Goal: Task Accomplishment & Management: Manage account settings

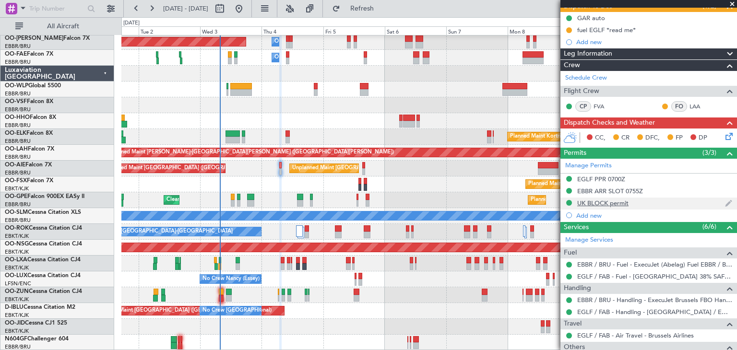
scroll to position [45, 0]
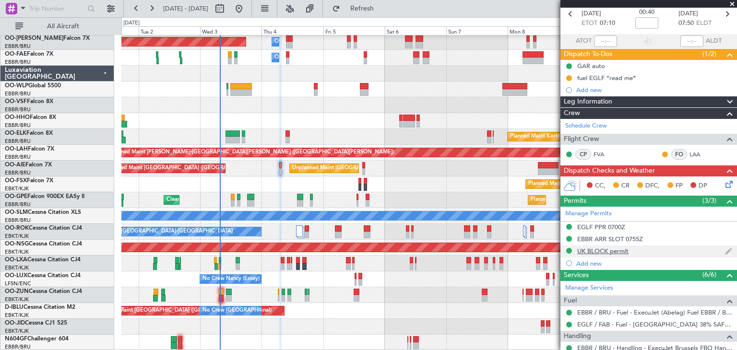
click at [628, 248] on div "UK BLOCK permit" at bounding box center [602, 251] width 51 height 8
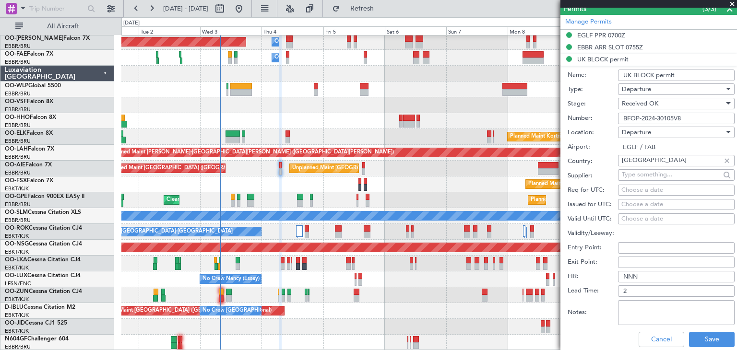
scroll to position [189, 0]
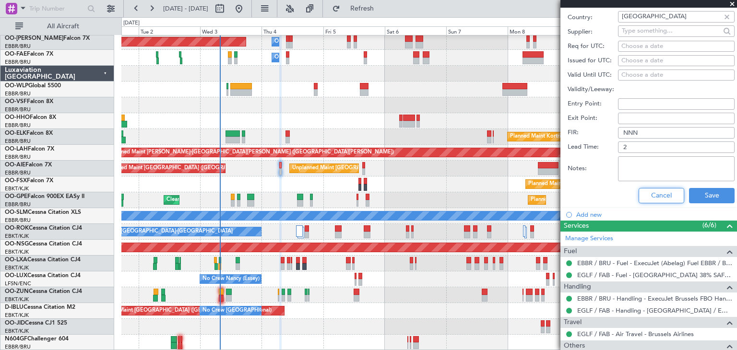
click at [644, 190] on button "Cancel" at bounding box center [662, 195] width 46 height 15
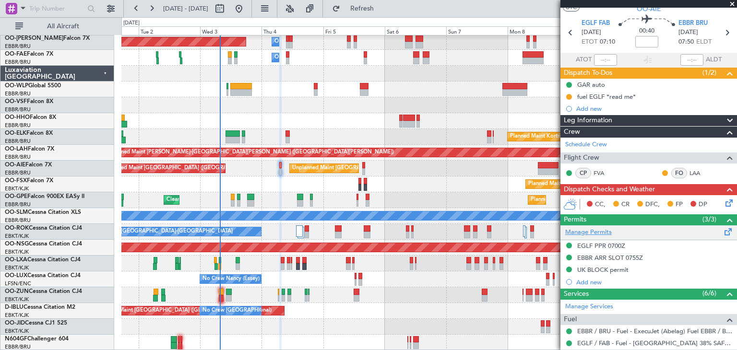
scroll to position [0, 0]
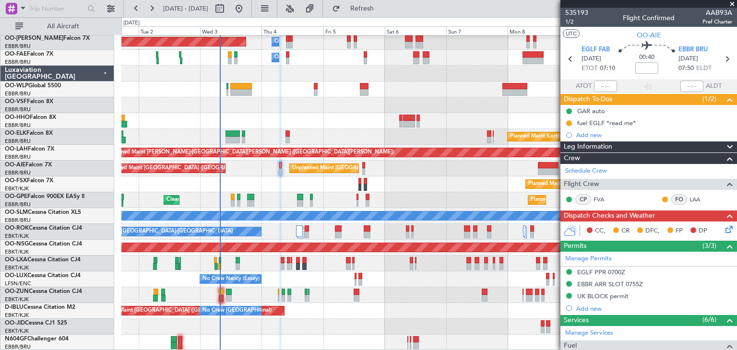
click at [673, 199] on div "FO" at bounding box center [679, 199] width 16 height 11
drag, startPoint x: 668, startPoint y: 199, endPoint x: 675, endPoint y: 198, distance: 6.7
click at [675, 198] on div "FO" at bounding box center [679, 199] width 16 height 11
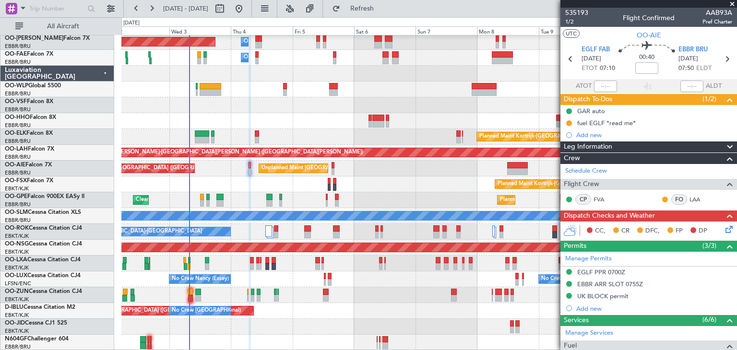
click at [278, 183] on div "Planned Maint Kortrijk-[GEOGRAPHIC_DATA]" at bounding box center [428, 185] width 615 height 16
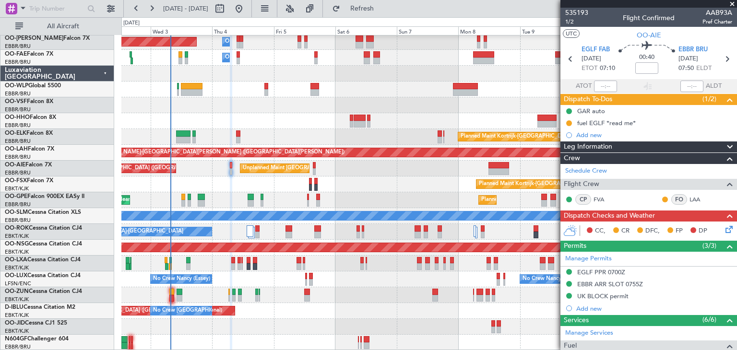
click at [724, 228] on icon at bounding box center [728, 228] width 8 height 8
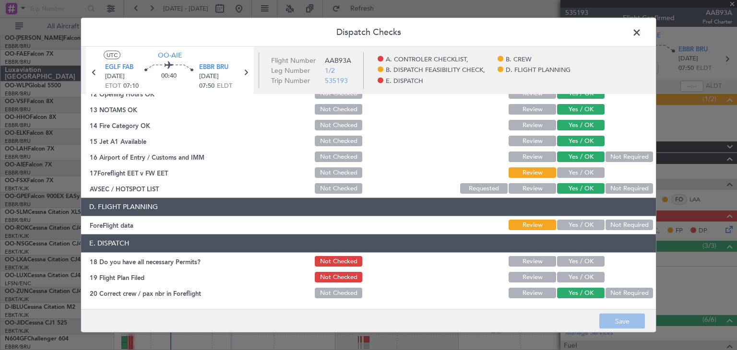
scroll to position [274, 0]
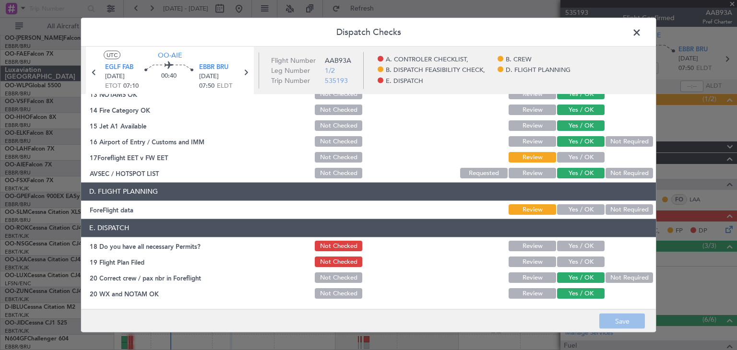
click at [572, 155] on button "Yes / OK" at bounding box center [580, 158] width 47 height 11
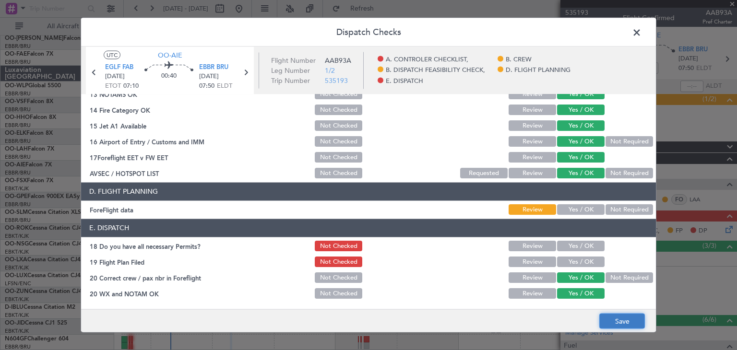
click at [622, 320] on button "Save" at bounding box center [622, 321] width 46 height 15
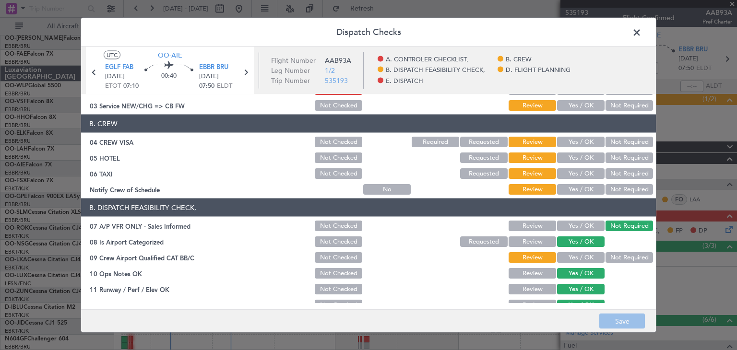
scroll to position [0, 0]
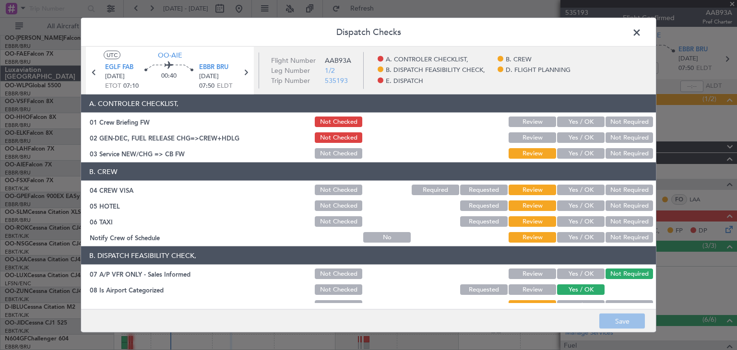
click at [641, 35] on span at bounding box center [641, 34] width 0 height 19
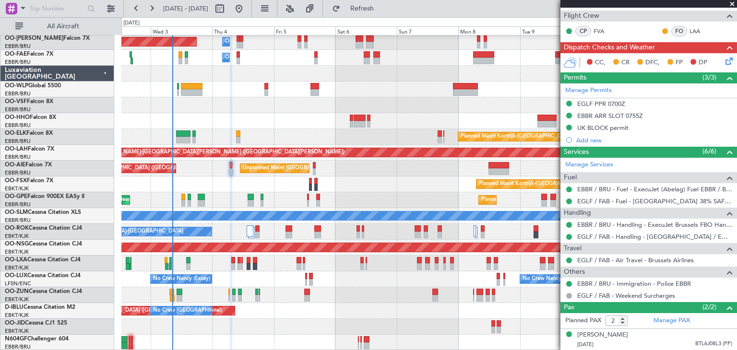
scroll to position [189, 0]
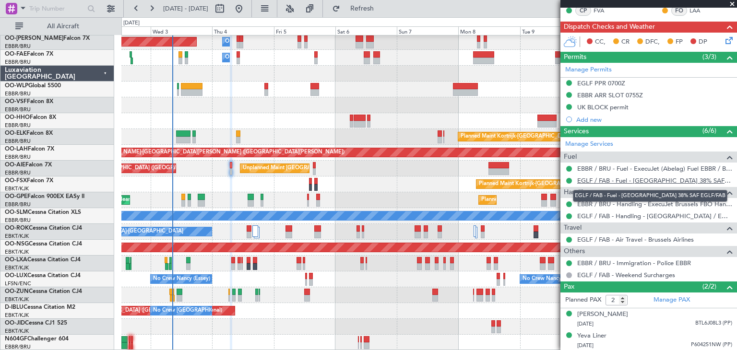
click at [601, 181] on link "EGLF / FAB - Fuel - [GEOGRAPHIC_DATA] 38% SAF EGLF/FAB" at bounding box center [654, 181] width 155 height 8
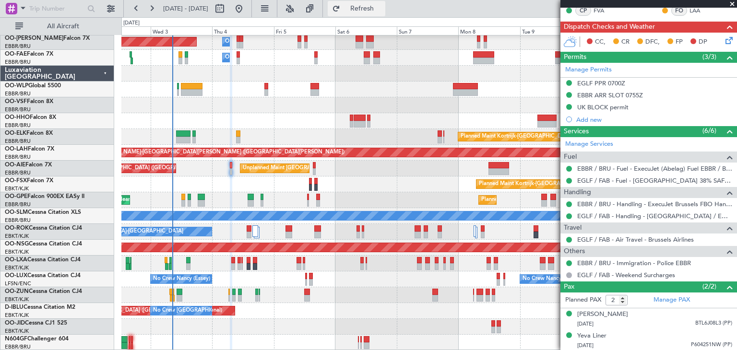
click at [378, 6] on span "Refresh" at bounding box center [362, 8] width 40 height 7
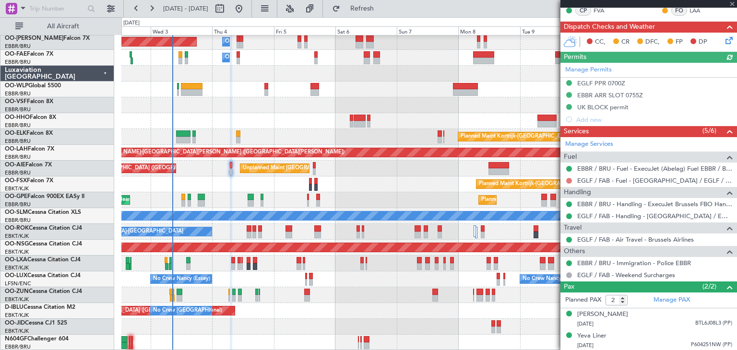
click at [570, 179] on button at bounding box center [569, 181] width 6 height 6
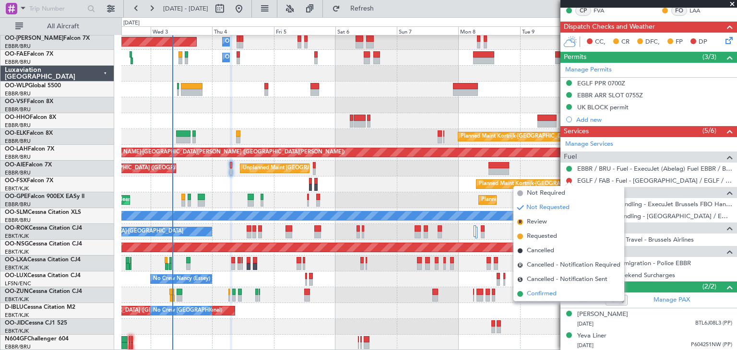
click at [559, 290] on li "Confirmed" at bounding box center [568, 294] width 111 height 14
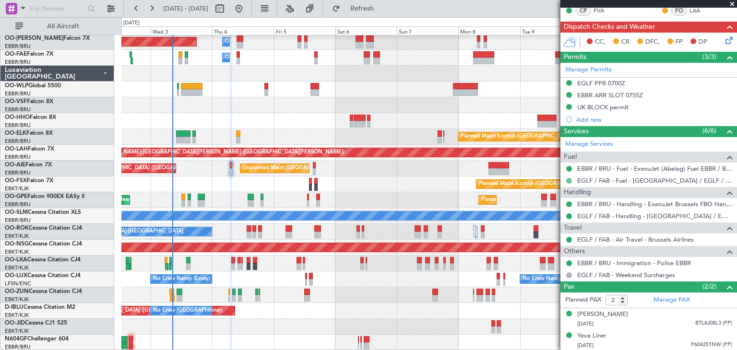
click at [567, 178] on button at bounding box center [569, 181] width 6 height 6
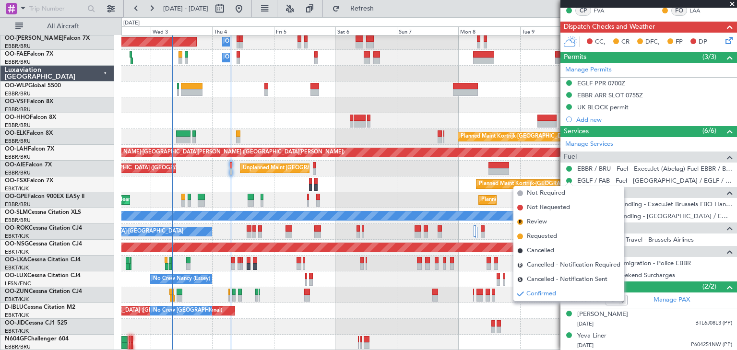
click at [561, 231] on li "Requested" at bounding box center [568, 236] width 111 height 14
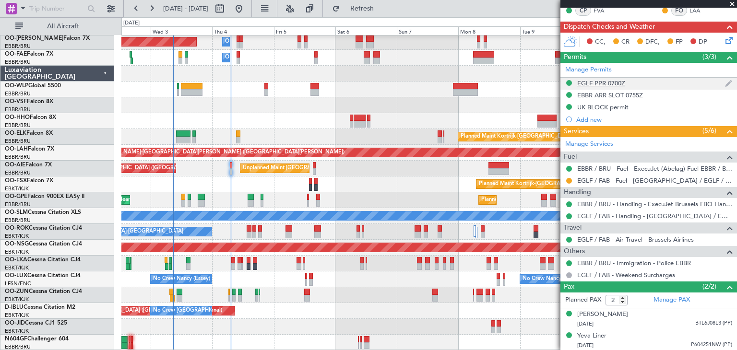
click at [605, 81] on div "EGLF PPR 0700Z" at bounding box center [601, 83] width 48 height 8
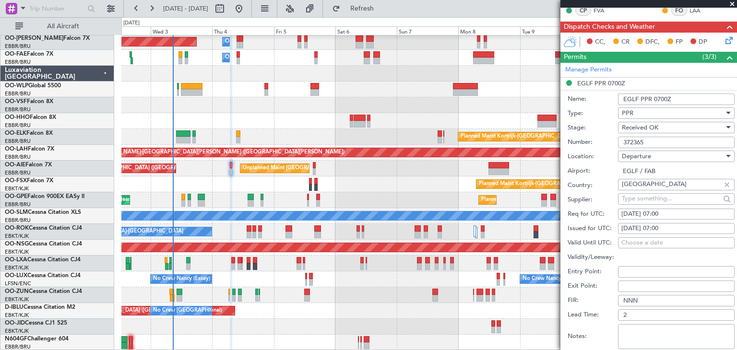
click at [630, 139] on input "372365" at bounding box center [676, 143] width 117 height 12
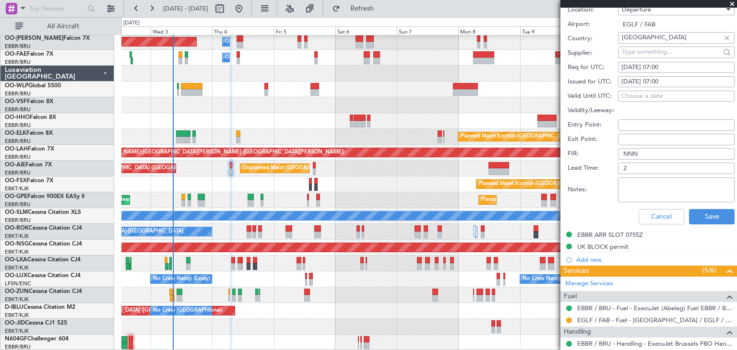
scroll to position [429, 0]
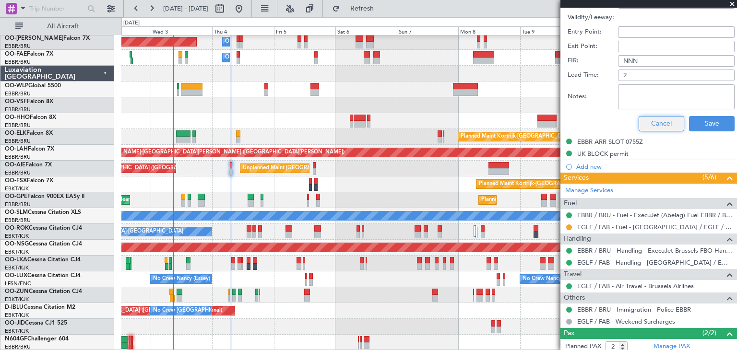
click at [649, 119] on button "Cancel" at bounding box center [662, 123] width 46 height 15
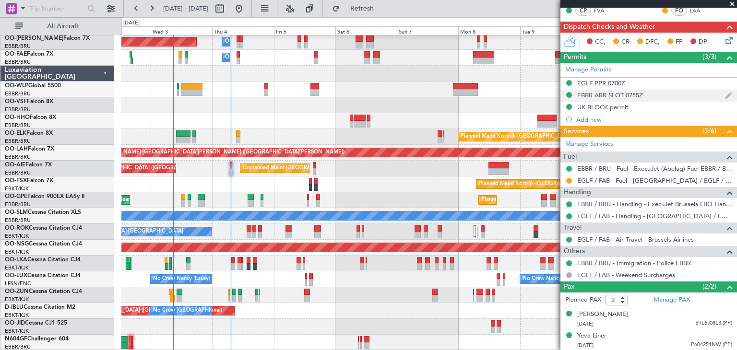
click at [610, 96] on div "EBBR ARR SLOT 0755Z" at bounding box center [610, 95] width 66 height 8
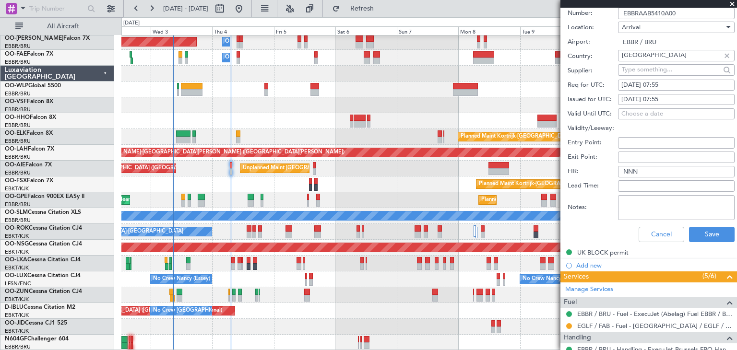
scroll to position [189, 0]
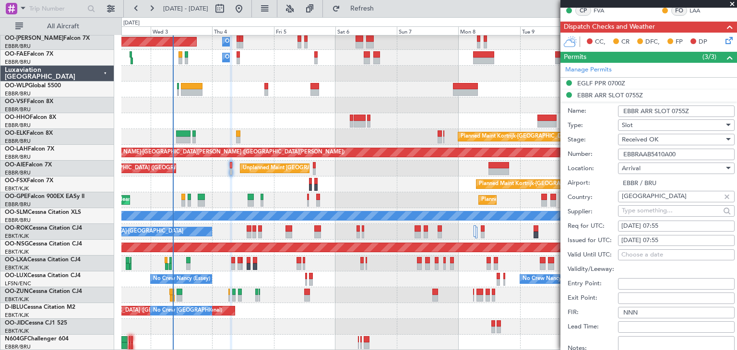
drag, startPoint x: 684, startPoint y: 150, endPoint x: 590, endPoint y: 156, distance: 94.7
click at [590, 156] on div "Number: EBBRAAB5410A00" at bounding box center [651, 154] width 167 height 14
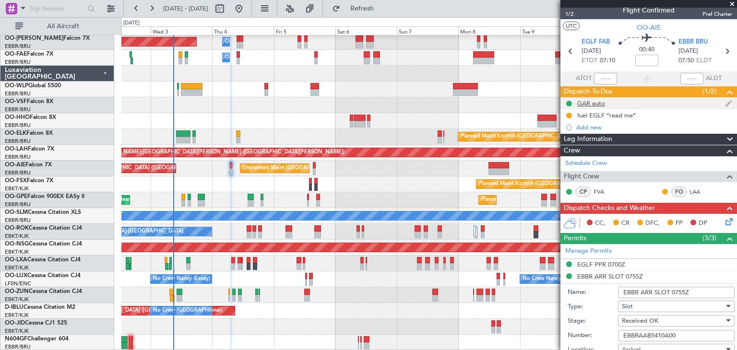
scroll to position [0, 0]
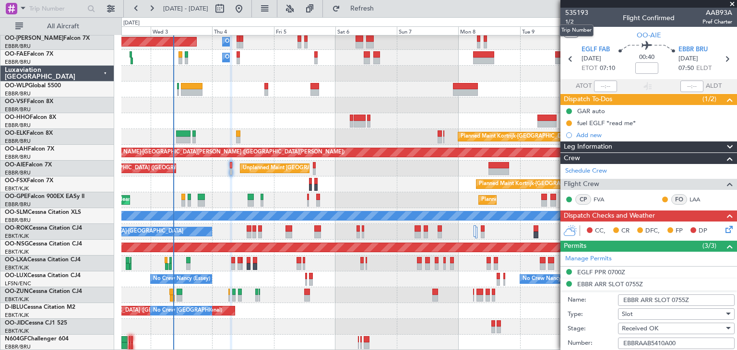
click at [569, 21] on mat-tooltip-component "Trip Number" at bounding box center [576, 30] width 47 height 25
click at [564, 23] on div "535193 1/2 Flight Confirmed AAB93A Pref Charter" at bounding box center [648, 17] width 177 height 19
click at [569, 22] on span "1/2" at bounding box center [576, 22] width 23 height 8
click at [724, 230] on icon at bounding box center [728, 228] width 8 height 8
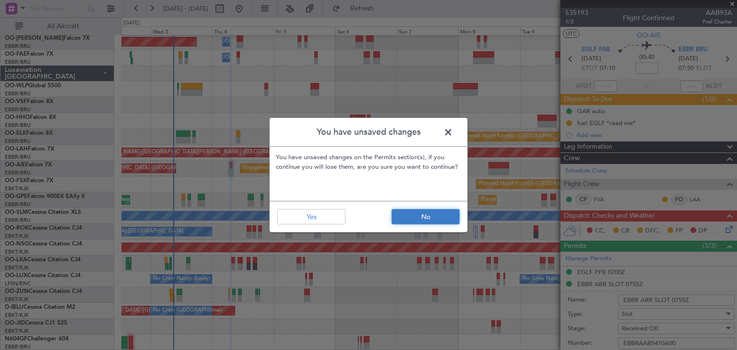
click at [419, 223] on button "No" at bounding box center [426, 216] width 68 height 15
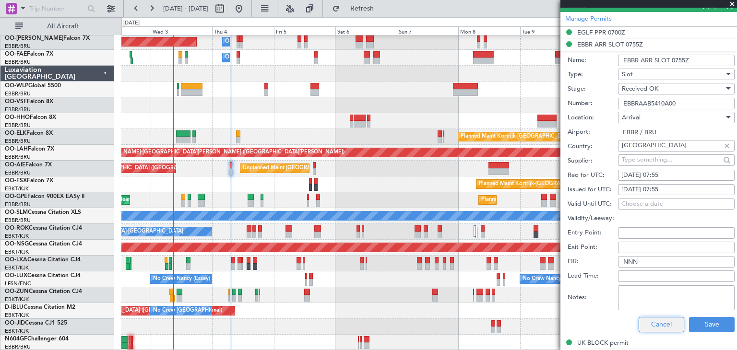
click at [639, 323] on button "Cancel" at bounding box center [662, 324] width 46 height 15
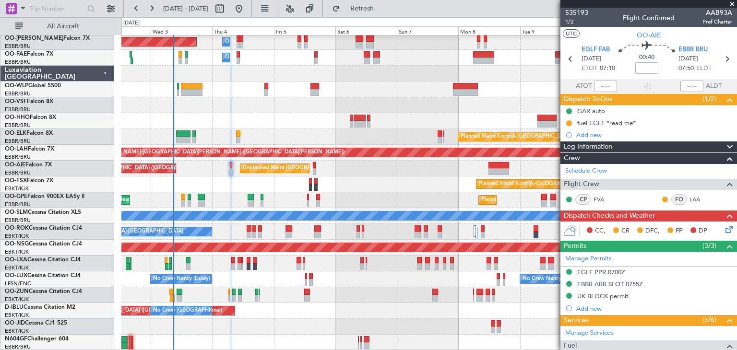
click at [724, 228] on icon at bounding box center [728, 228] width 8 height 8
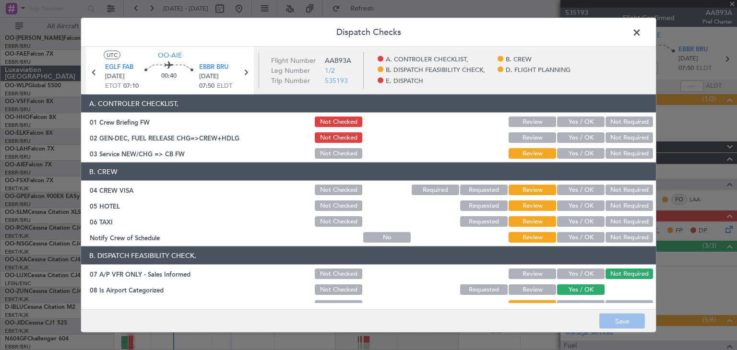
click at [580, 156] on button "Yes / OK" at bounding box center [580, 153] width 47 height 11
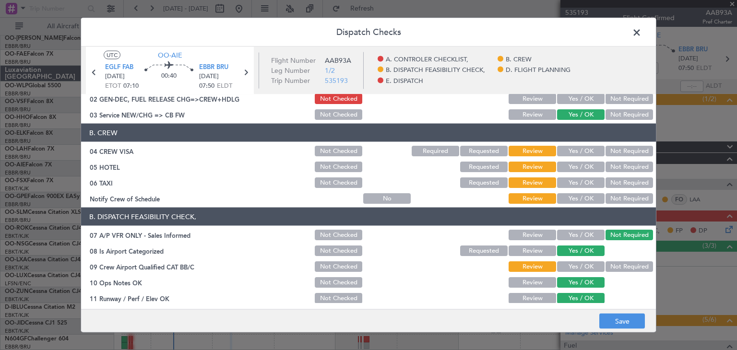
scroll to position [48, 0]
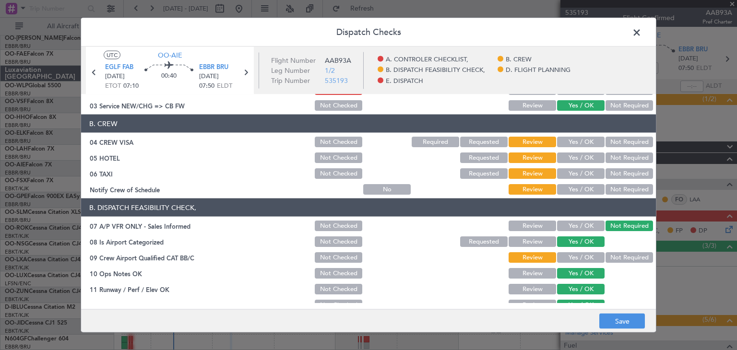
click at [576, 146] on button "Yes / OK" at bounding box center [580, 142] width 47 height 11
click at [624, 146] on button "Not Required" at bounding box center [628, 142] width 47 height 11
click at [614, 158] on button "Not Required" at bounding box center [628, 158] width 47 height 11
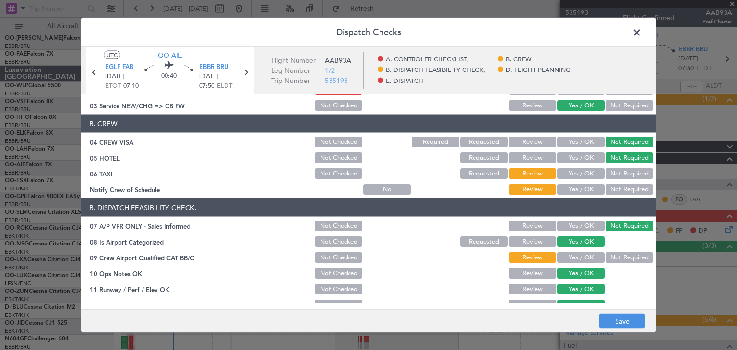
click at [622, 171] on button "Not Required" at bounding box center [628, 173] width 47 height 11
click at [580, 187] on button "Yes / OK" at bounding box center [580, 189] width 47 height 11
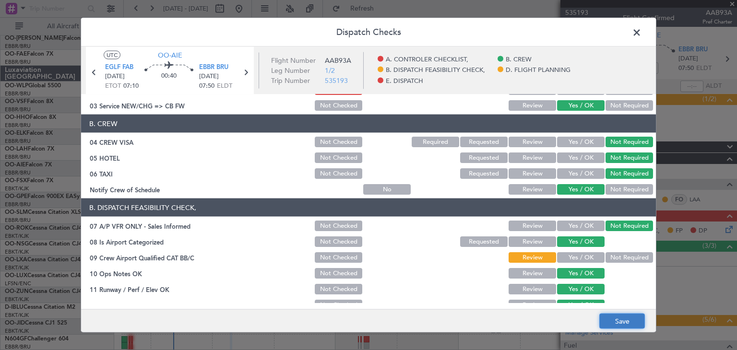
click at [617, 315] on button "Save" at bounding box center [622, 321] width 46 height 15
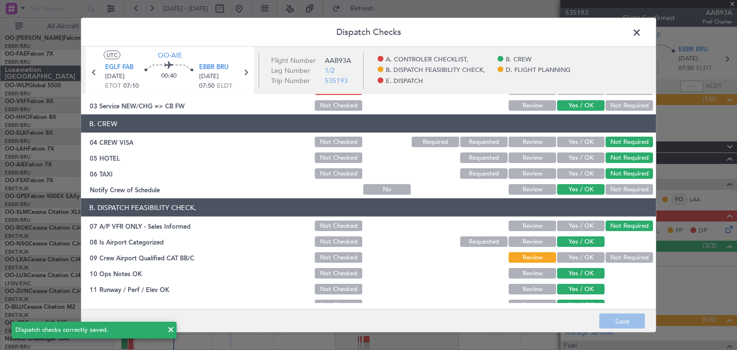
click at [641, 35] on span at bounding box center [641, 34] width 0 height 19
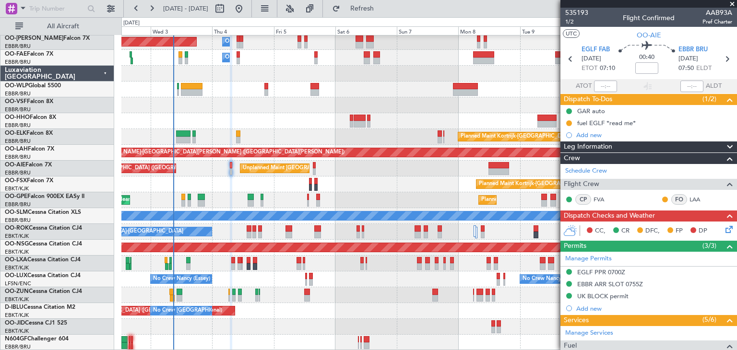
scroll to position [144, 0]
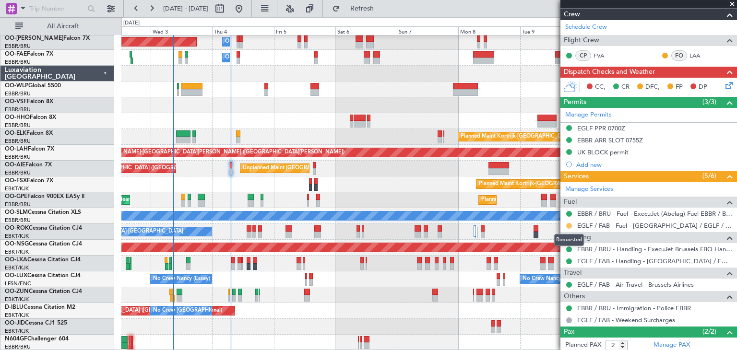
click at [568, 223] on button at bounding box center [569, 226] width 6 height 6
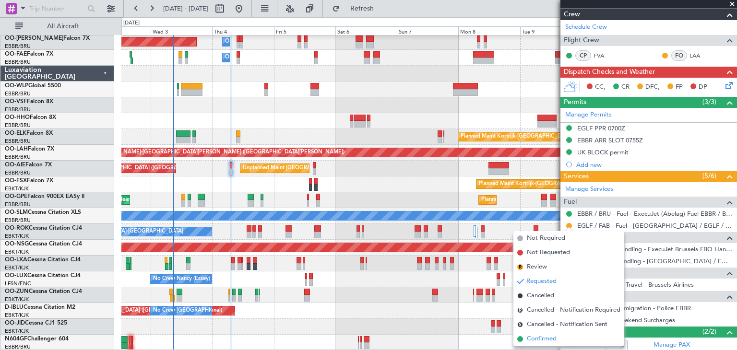
click at [546, 337] on span "Confirmed" at bounding box center [542, 339] width 30 height 10
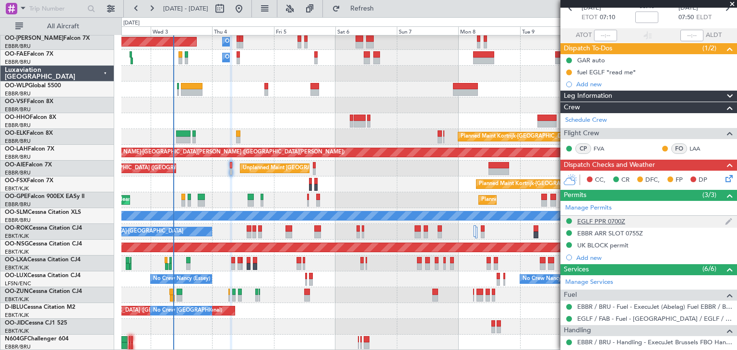
scroll to position [0, 0]
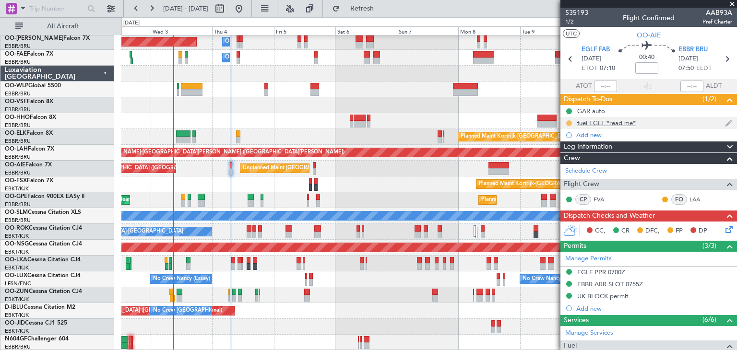
click at [569, 121] on button at bounding box center [569, 123] width 6 height 6
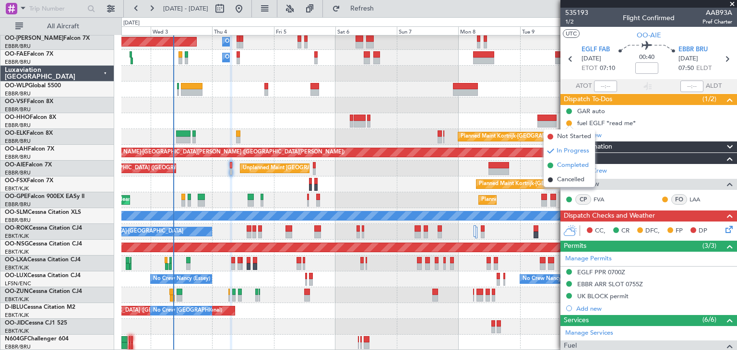
click at [572, 166] on span "Completed" at bounding box center [573, 166] width 32 height 10
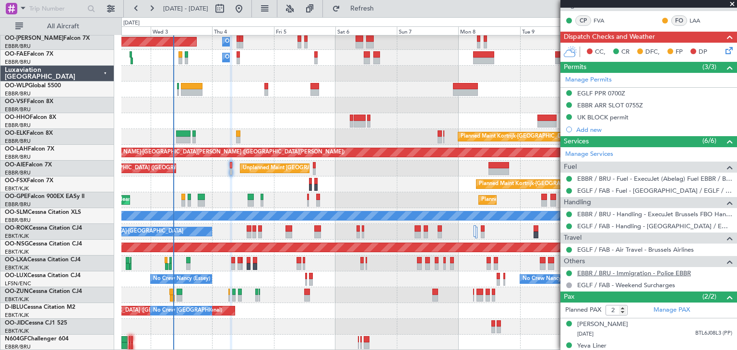
scroll to position [189, 0]
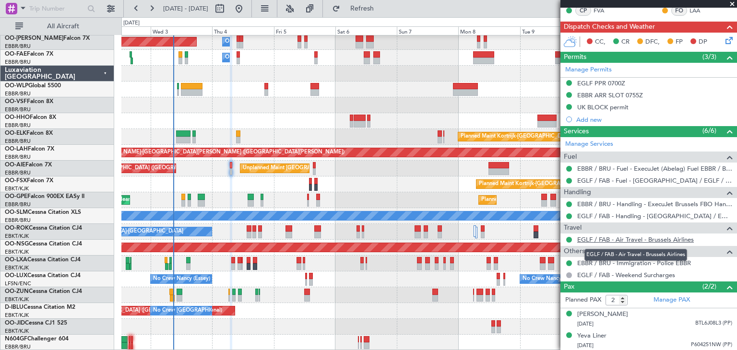
click at [605, 238] on link "EGLF / FAB - Air Travel - Brussels Airlines" at bounding box center [635, 240] width 117 height 8
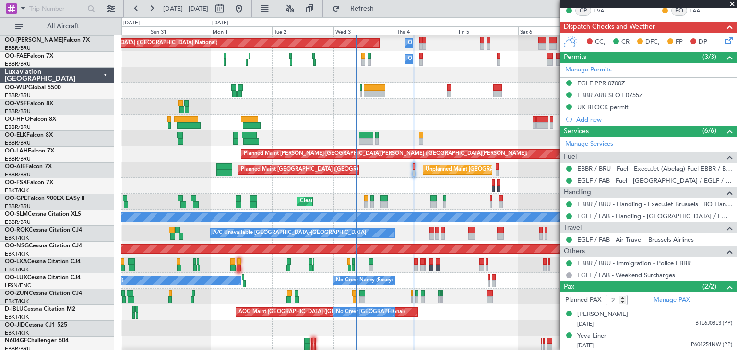
click at [389, 178] on div "Planned Maint Kortrijk-Wevelgem Planned Maint Kortrijk-Wevelgem" at bounding box center [428, 186] width 615 height 16
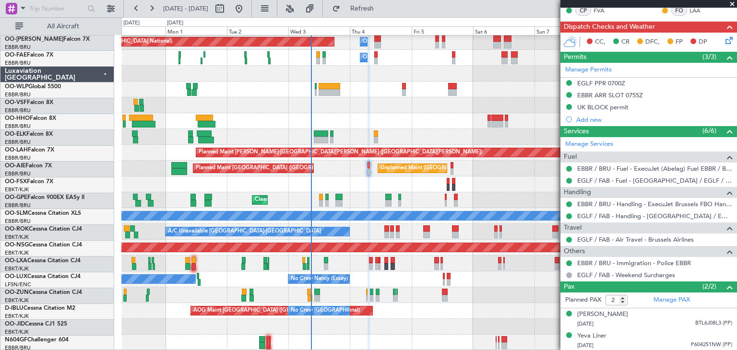
scroll to position [17, 0]
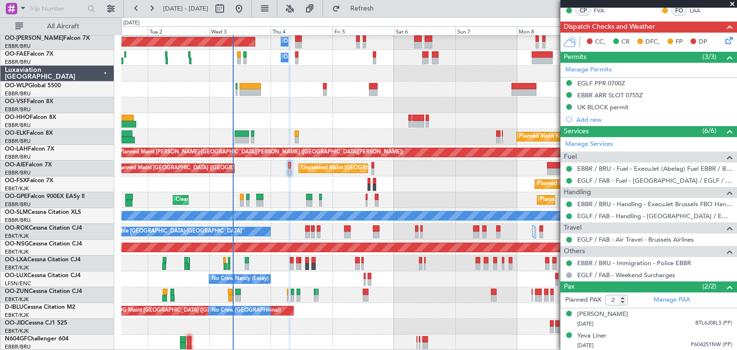
click at [724, 37] on icon at bounding box center [728, 39] width 8 height 8
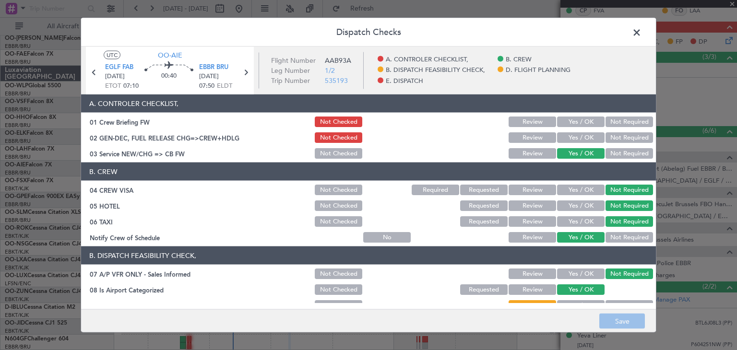
click at [572, 121] on button "Yes / OK" at bounding box center [580, 122] width 47 height 11
click at [568, 138] on button "Yes / OK" at bounding box center [580, 137] width 47 height 11
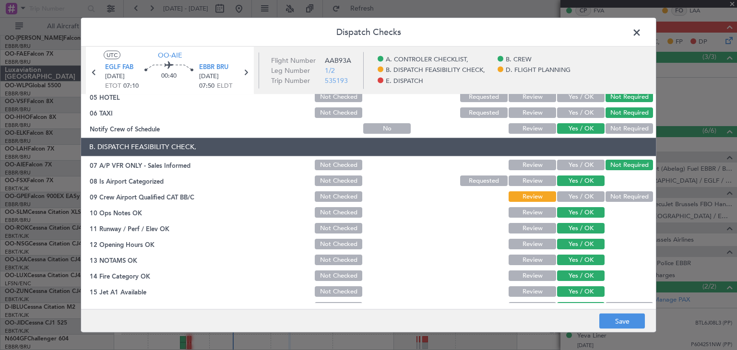
scroll to position [144, 0]
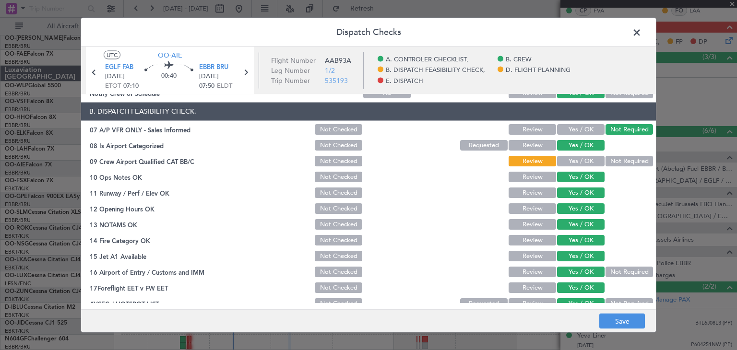
click at [566, 164] on button "Yes / OK" at bounding box center [580, 161] width 47 height 11
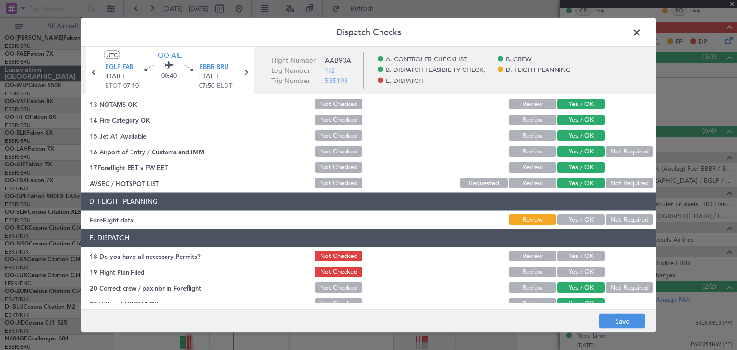
scroll to position [274, 0]
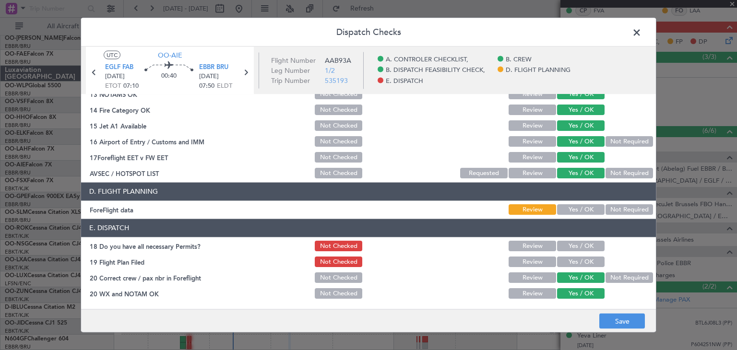
click at [571, 210] on button "Yes / OK" at bounding box center [580, 210] width 47 height 11
click at [581, 242] on button "Yes / OK" at bounding box center [580, 246] width 47 height 11
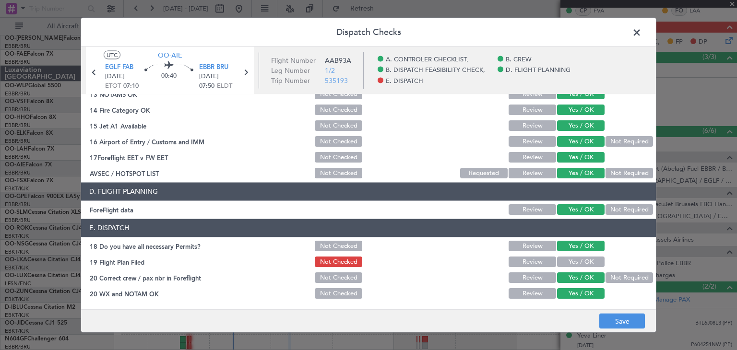
click at [591, 262] on button "Yes / OK" at bounding box center [580, 262] width 47 height 11
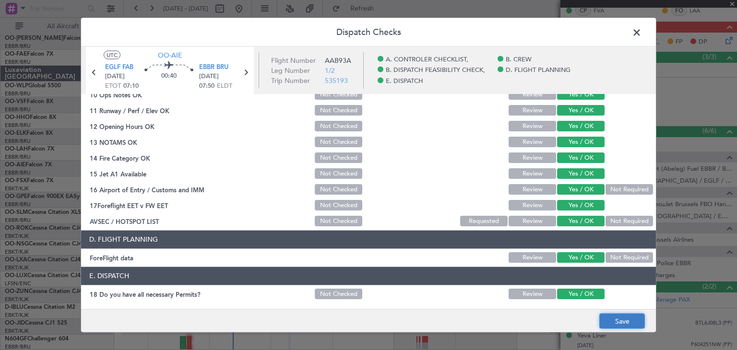
click at [635, 318] on button "Save" at bounding box center [622, 321] width 46 height 15
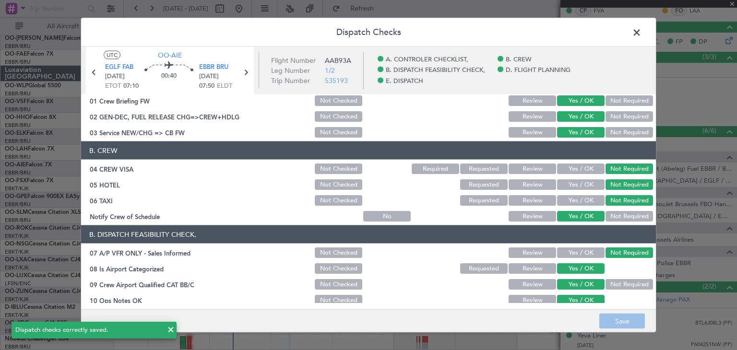
scroll to position [0, 0]
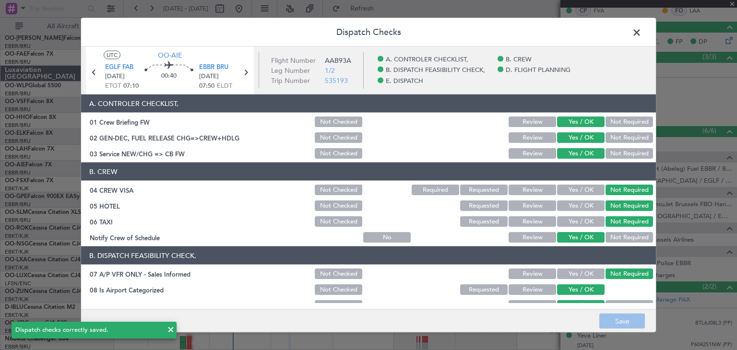
click at [641, 30] on span at bounding box center [641, 34] width 0 height 19
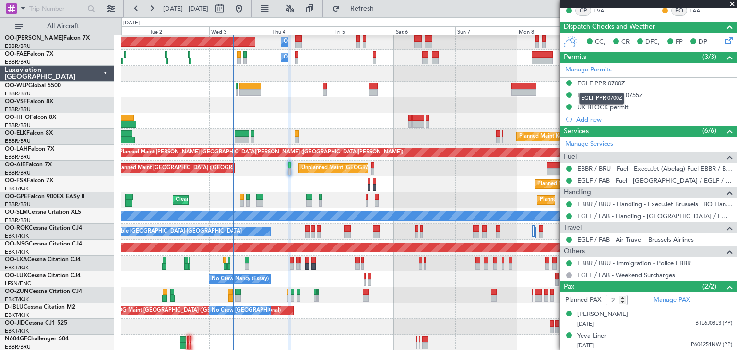
click at [573, 103] on mat-tooltip-component "EGLF PPR 0700Z" at bounding box center [601, 98] width 59 height 25
click at [586, 106] on mat-tooltip-component "EGLF PPR 0700Z" at bounding box center [601, 98] width 59 height 25
click at [630, 105] on div "UK BLOCK permit" at bounding box center [648, 108] width 177 height 12
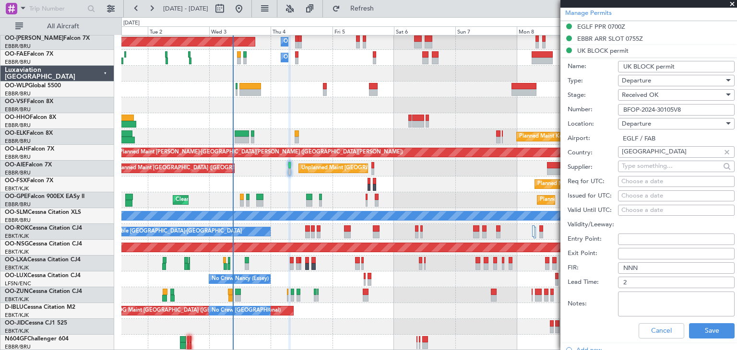
scroll to position [237, 0]
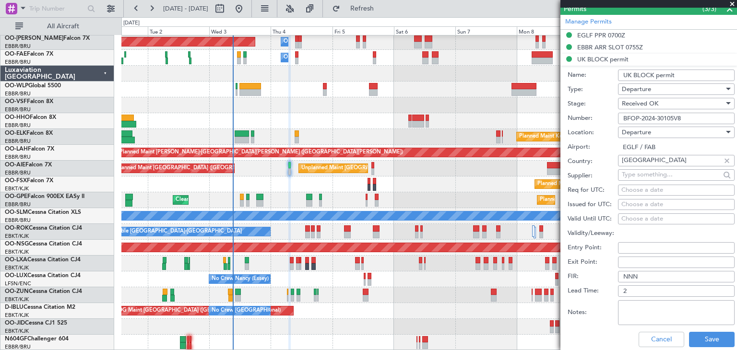
drag, startPoint x: 671, startPoint y: 120, endPoint x: 577, endPoint y: 115, distance: 94.7
click at [577, 115] on div "Number: BFOP-2024-30105V8" at bounding box center [651, 118] width 167 height 14
click at [662, 115] on input "BFOP-2024-30105V8" at bounding box center [676, 119] width 117 height 12
drag, startPoint x: 693, startPoint y: 116, endPoint x: 559, endPoint y: 119, distance: 133.4
click at [559, 119] on fb-app "01 Sep 2025 - 11 Sep 2025 Refresh Quick Links All Aircraft Planned Maint Brusse…" at bounding box center [368, 178] width 737 height 343
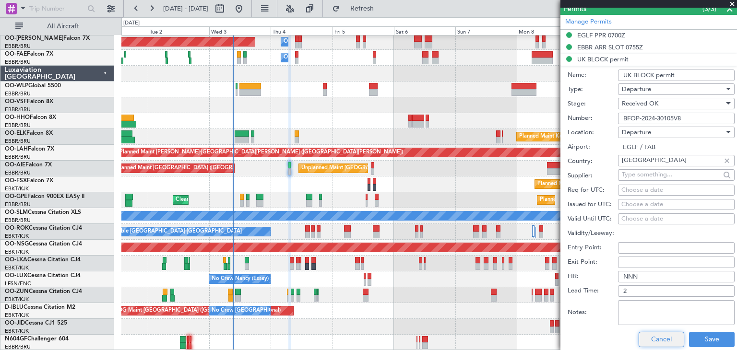
click at [647, 338] on button "Cancel" at bounding box center [662, 339] width 46 height 15
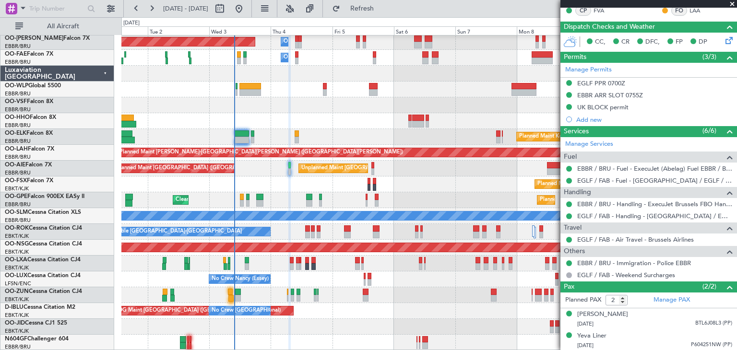
click at [340, 184] on div "Planned Maint Kortrijk-[GEOGRAPHIC_DATA]" at bounding box center [428, 185] width 615 height 16
click at [733, 3] on span at bounding box center [732, 4] width 10 height 9
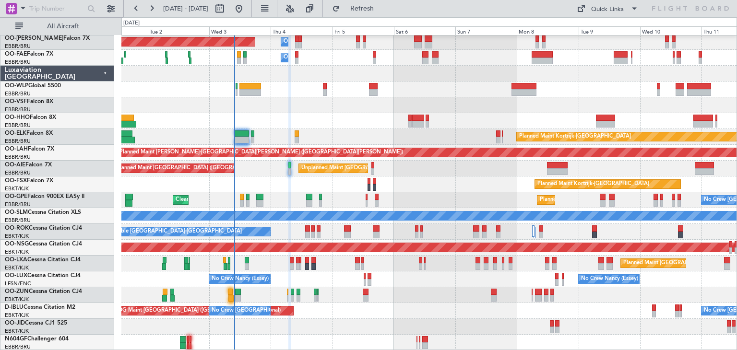
type input "0"
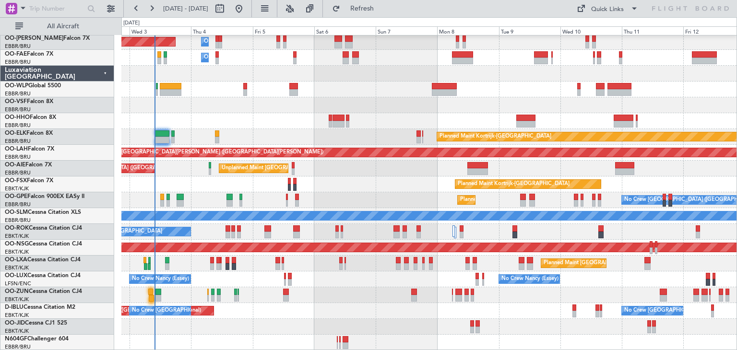
click at [388, 169] on div "Planned Maint Brussels (Brussels National) Owner Melsbroek Air Base Owner Melsb…" at bounding box center [428, 184] width 615 height 332
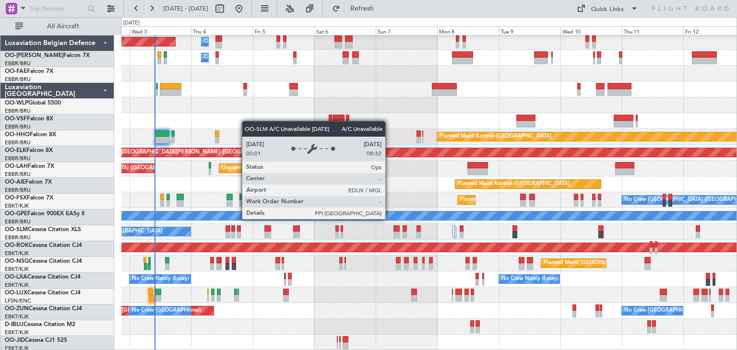
scroll to position [17, 0]
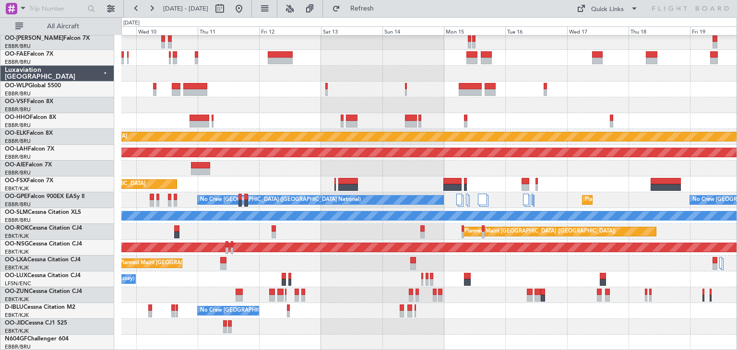
click at [264, 258] on div "Planned Maint Kortrijk-Wevelgem Planned Maint Alton-st Louis (St Louis Regl) Pl…" at bounding box center [428, 184] width 615 height 332
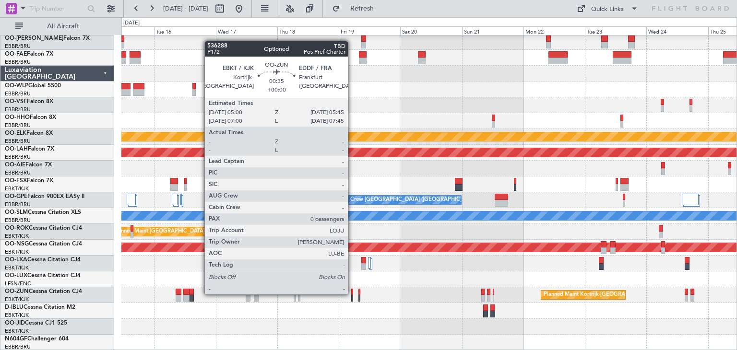
click at [352, 294] on div at bounding box center [352, 292] width 2 height 7
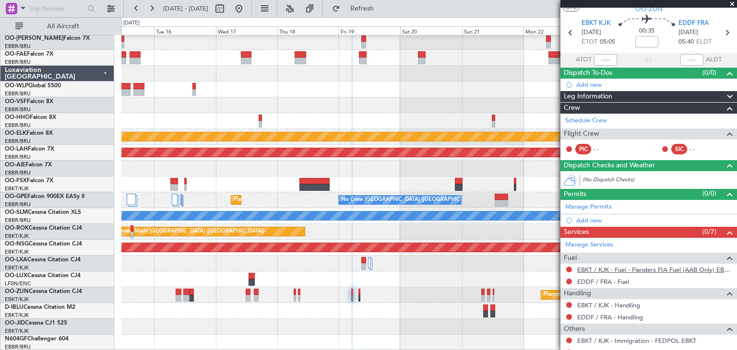
scroll to position [0, 0]
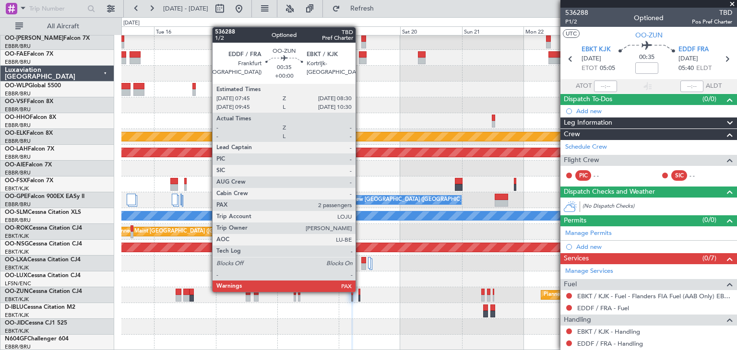
click at [360, 291] on div at bounding box center [359, 292] width 2 height 7
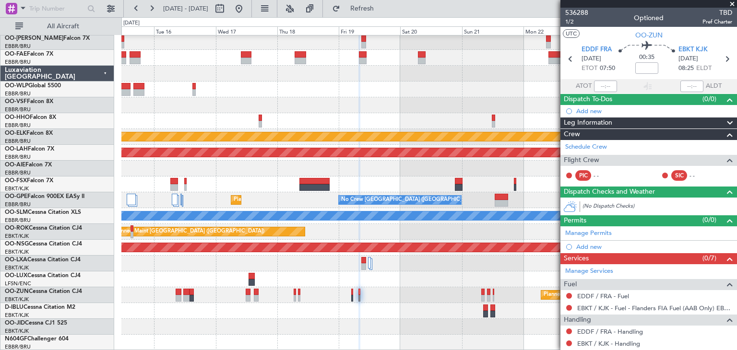
click at [441, 11] on div "15 Sep 2025 - 25 Sep 2025 Refresh Quick Links All Aircraft" at bounding box center [368, 8] width 737 height 17
click at [628, 331] on link "EDDF / FRA - Handling" at bounding box center [610, 332] width 66 height 8
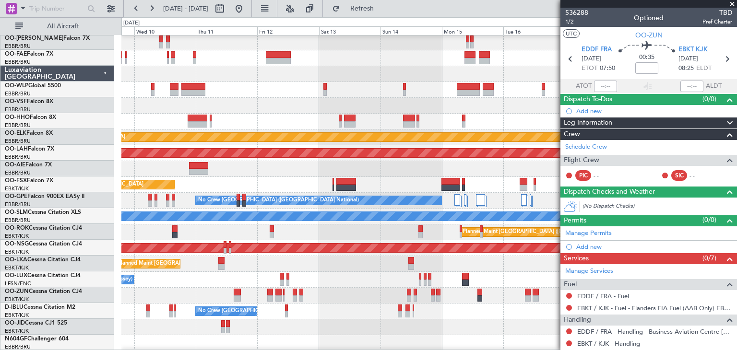
click at [551, 123] on div at bounding box center [428, 122] width 615 height 16
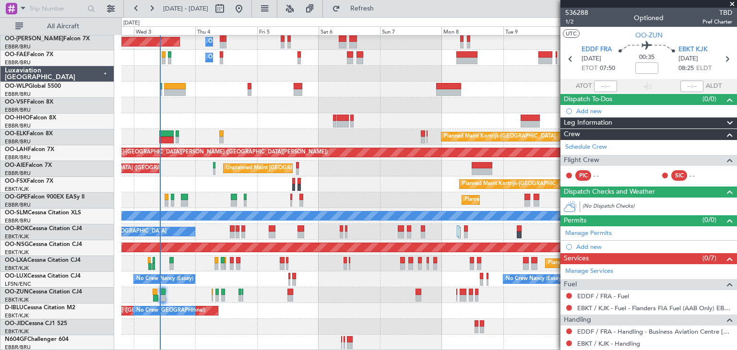
scroll to position [17, 0]
click at [265, 95] on div "Owner Melsbroek Air Base Planned Maint Brussels (Brussels National) Owner Melsb…" at bounding box center [428, 184] width 615 height 332
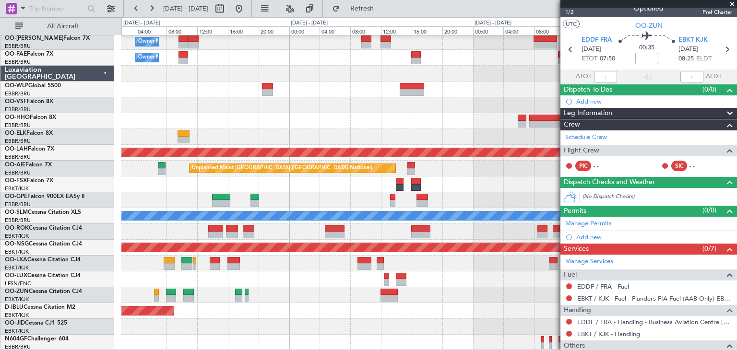
scroll to position [0, 0]
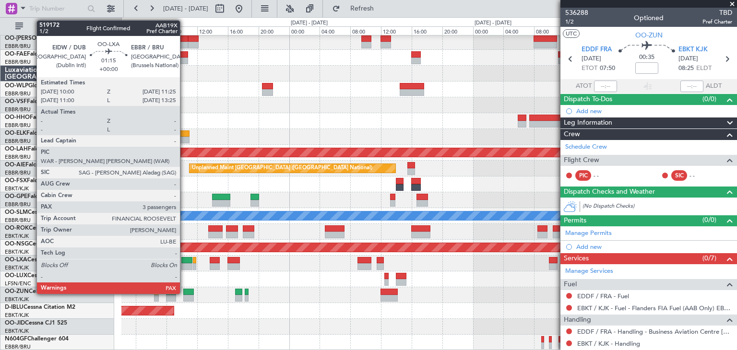
click at [186, 260] on div at bounding box center [186, 260] width 11 height 7
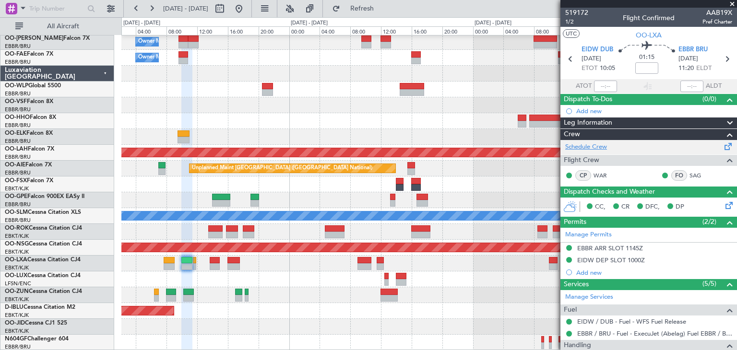
click at [592, 145] on link "Schedule Crew" at bounding box center [586, 147] width 42 height 10
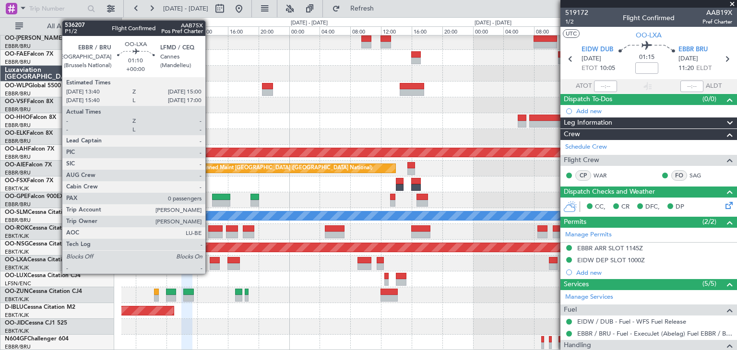
click at [210, 263] on div at bounding box center [215, 266] width 11 height 7
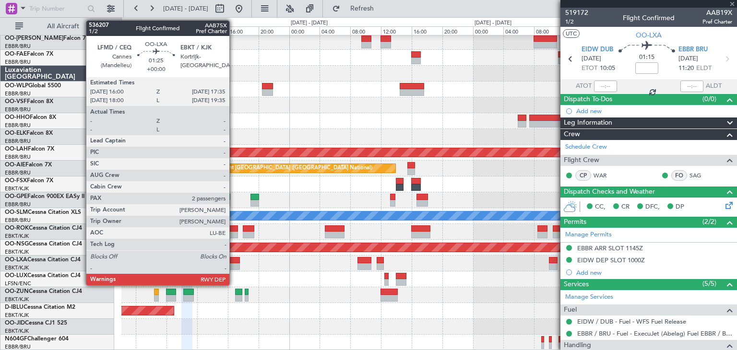
click at [234, 264] on div at bounding box center [233, 266] width 12 height 7
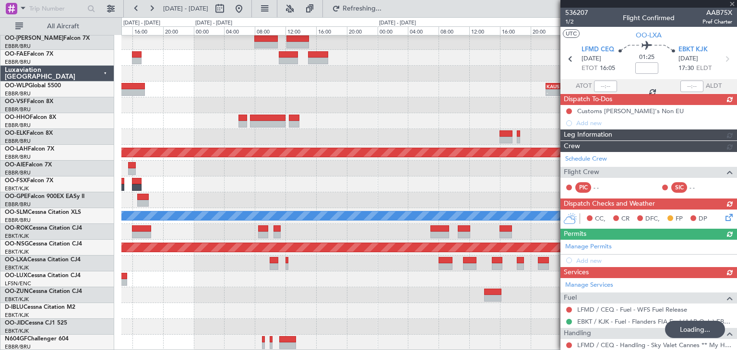
click at [232, 257] on div "- - EBMB 06:00 Z KEWR 14:00 Z - - KEWR 14:00 Z KPMD 19:20 Z - - KAUS 22:00 Z EL…" at bounding box center [428, 184] width 615 height 332
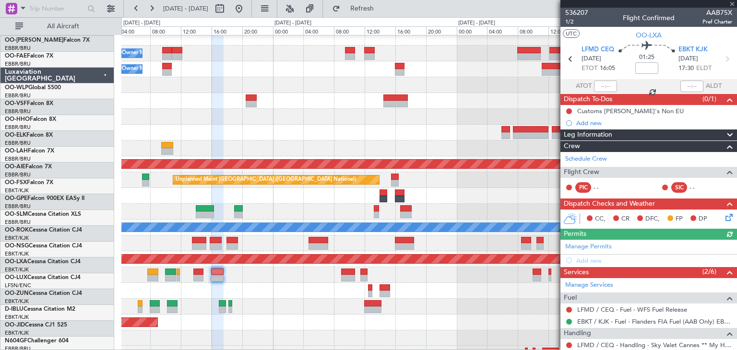
scroll to position [17, 0]
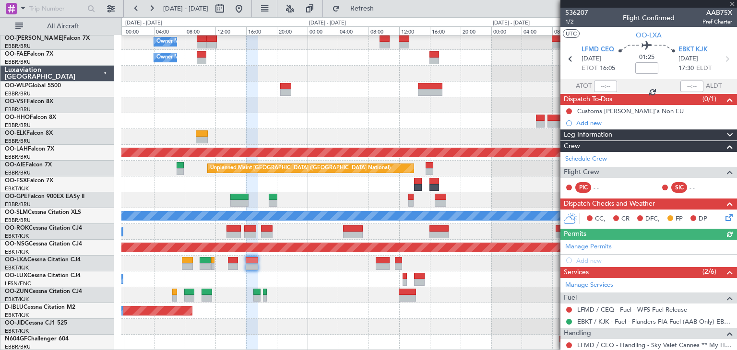
click at [567, 267] on fb-app "05 Sep 2025 - 08 Sep 2025 Refresh Quick Links All Aircraft Owner Melsbroek Air …" at bounding box center [368, 178] width 737 height 343
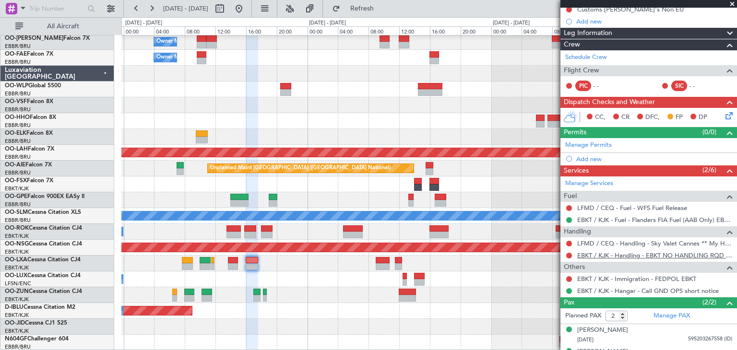
scroll to position [118, 0]
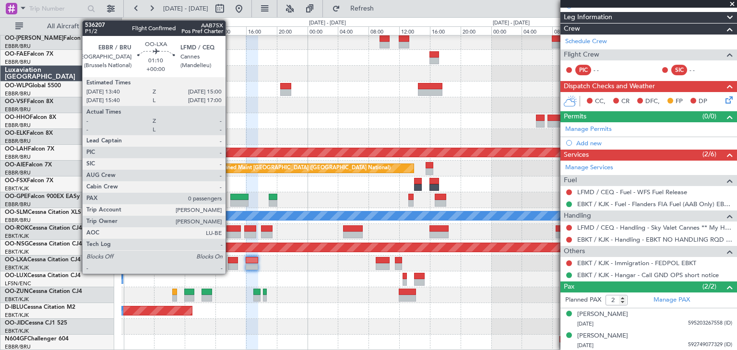
click at [230, 259] on div at bounding box center [233, 260] width 11 height 7
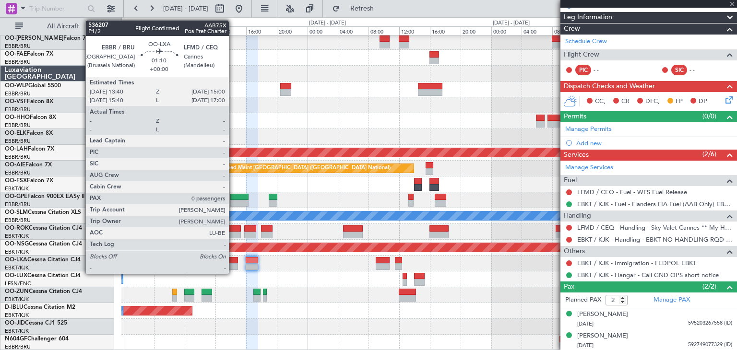
type input "0"
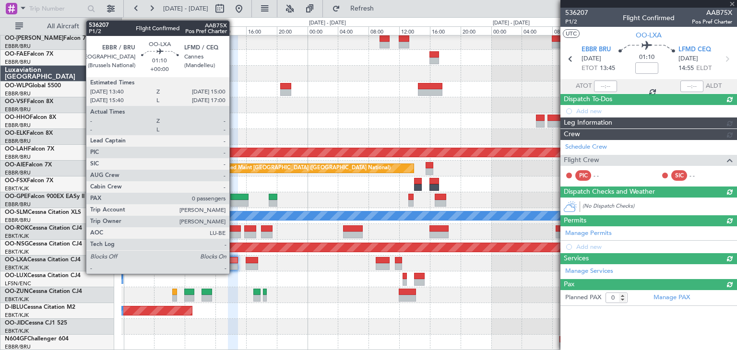
scroll to position [0, 0]
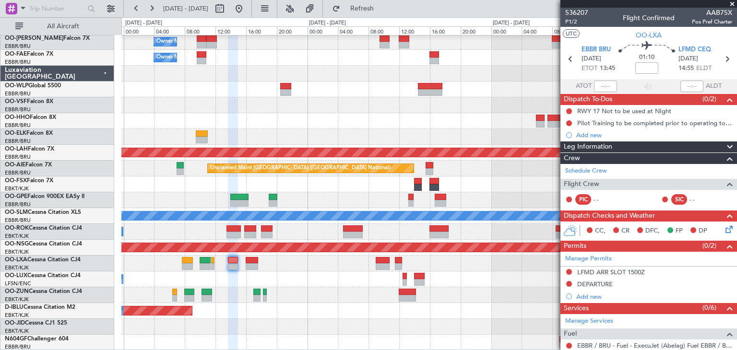
click at [724, 229] on icon at bounding box center [728, 228] width 8 height 8
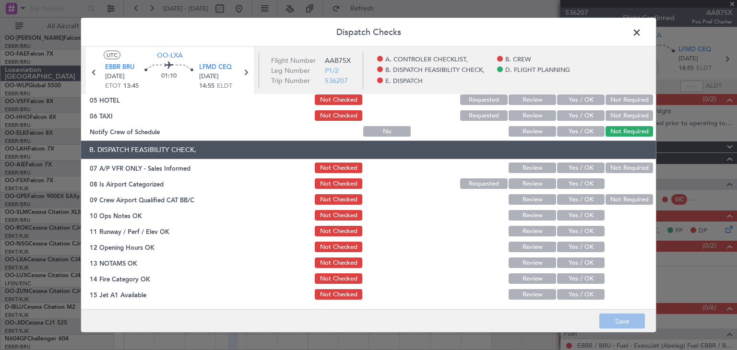
scroll to position [83, 0]
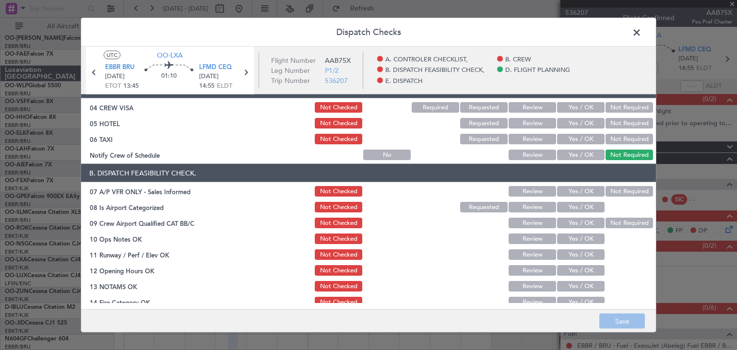
click at [641, 30] on span at bounding box center [641, 34] width 0 height 19
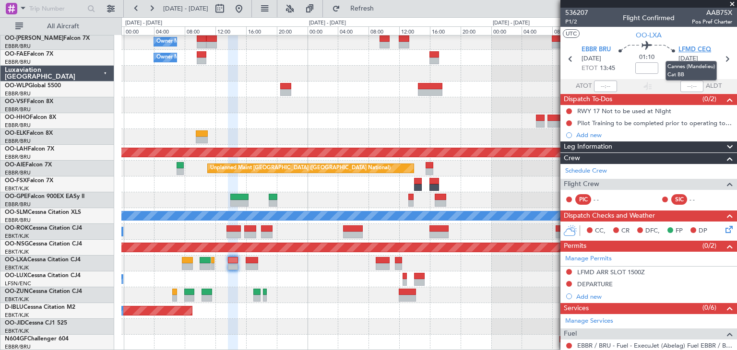
click at [691, 47] on span "LFMD CEQ" at bounding box center [694, 50] width 33 height 10
click at [616, 283] on div "DEPARTURE" at bounding box center [648, 285] width 177 height 12
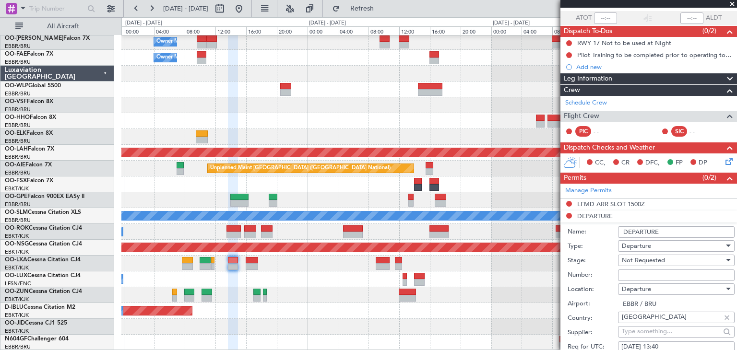
scroll to position [96, 0]
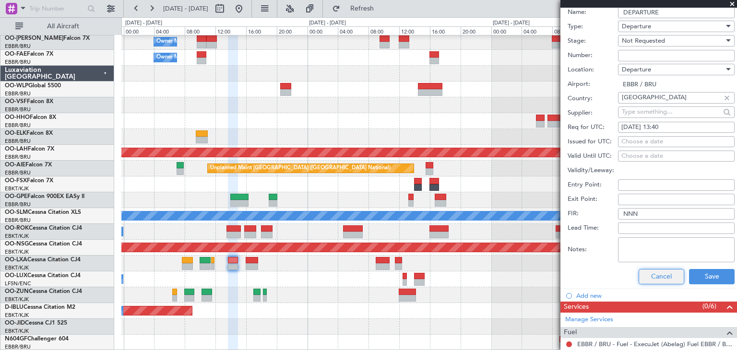
click at [639, 277] on button "Cancel" at bounding box center [662, 276] width 46 height 15
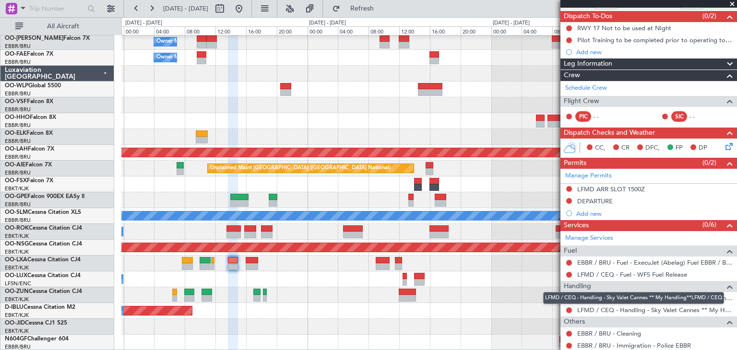
scroll to position [62, 0]
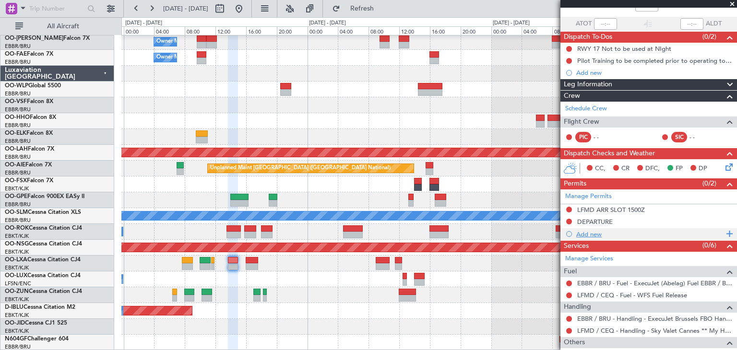
click at [593, 234] on div "Add new" at bounding box center [649, 234] width 147 height 8
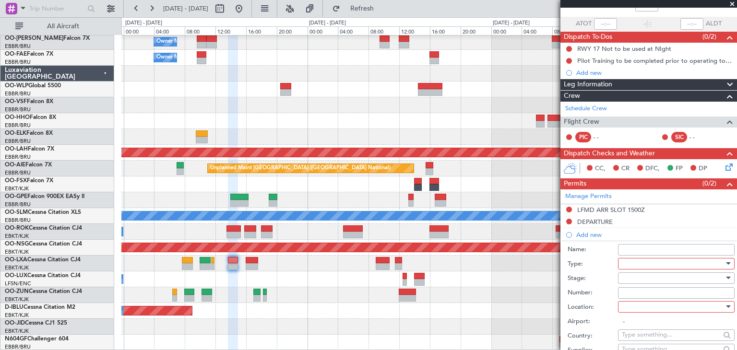
click at [646, 261] on div at bounding box center [673, 264] width 102 height 14
drag, startPoint x: 733, startPoint y: 169, endPoint x: 733, endPoint y: 190, distance: 20.6
click at [734, 195] on div at bounding box center [368, 175] width 737 height 350
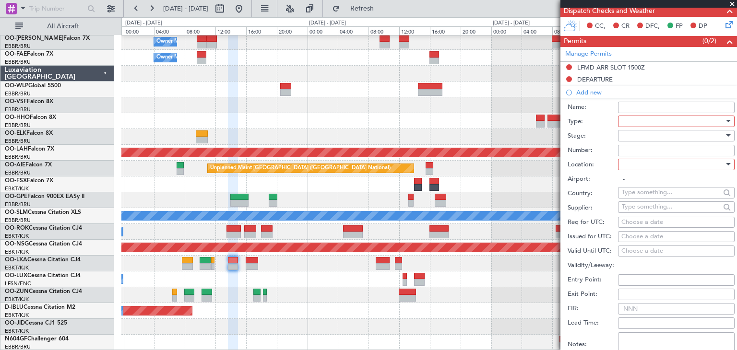
scroll to position [206, 0]
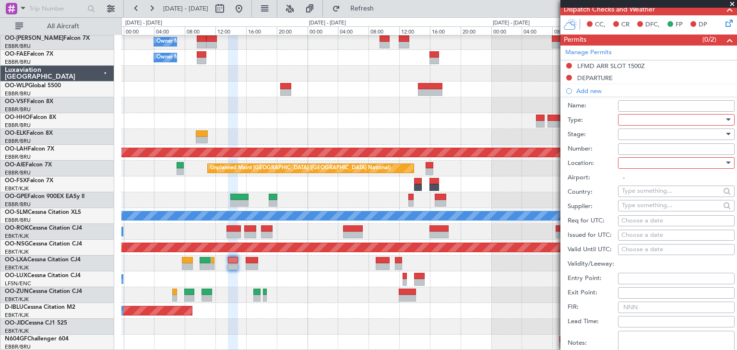
click at [632, 120] on div at bounding box center [673, 120] width 102 height 14
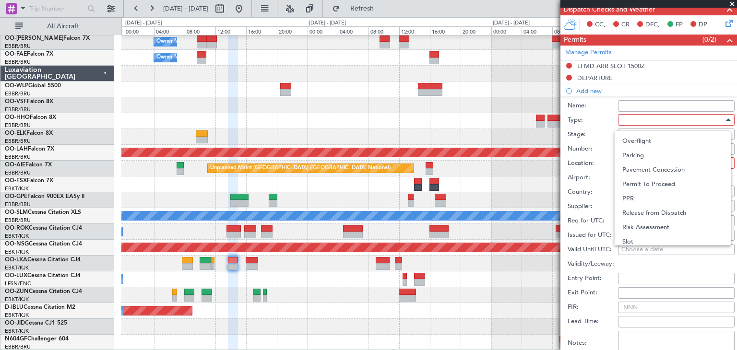
scroll to position [288, 0]
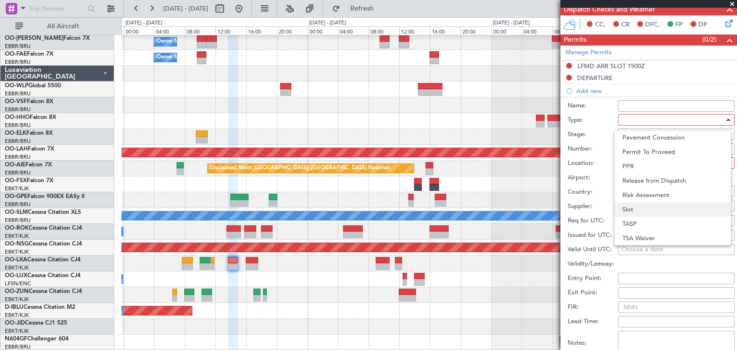
click at [635, 206] on span "Slot" at bounding box center [672, 209] width 101 height 14
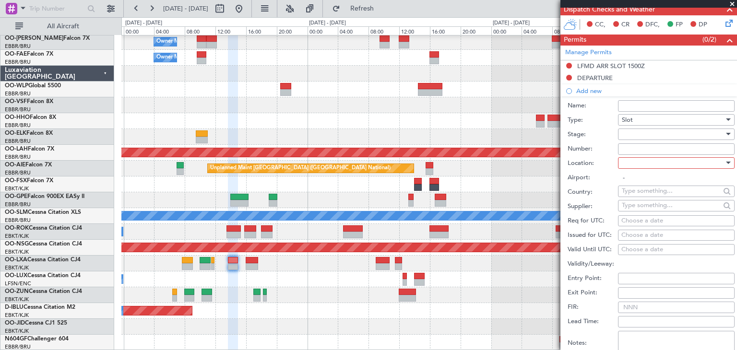
click at [639, 165] on div at bounding box center [673, 163] width 102 height 14
click at [633, 179] on span "Departure" at bounding box center [672, 181] width 101 height 14
type input "EBBR / BRU"
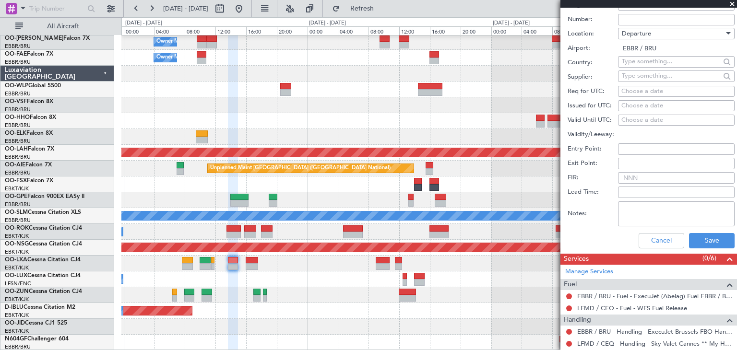
scroll to position [288, 0]
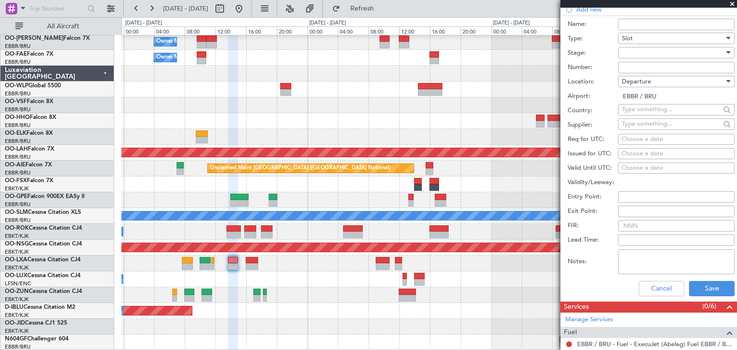
click at [635, 139] on div "Choose a date" at bounding box center [676, 140] width 110 height 10
select select "9"
select select "2025"
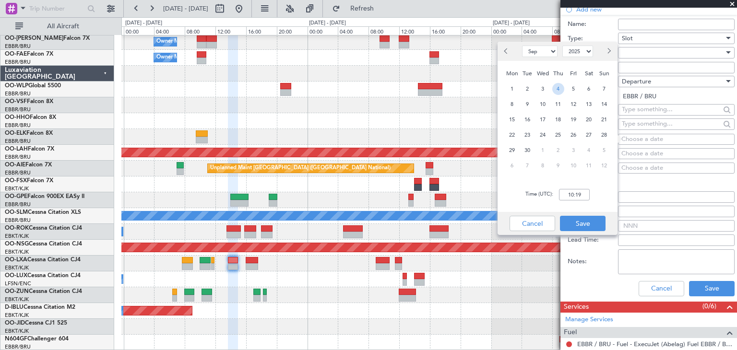
click at [558, 93] on span "4" at bounding box center [558, 89] width 12 height 12
click at [575, 194] on input "00:00" at bounding box center [574, 195] width 31 height 12
type input "13:40"
click at [582, 223] on button "Save" at bounding box center [583, 223] width 46 height 15
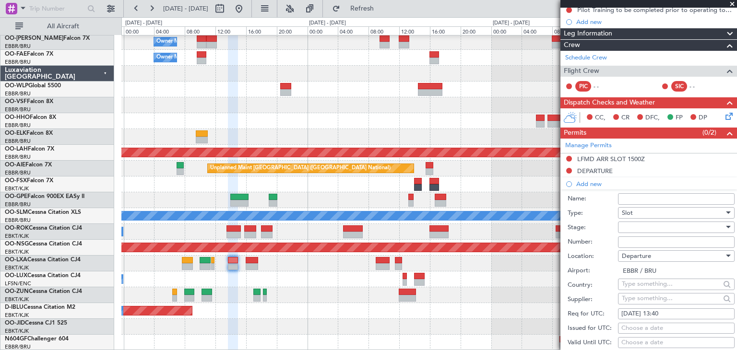
scroll to position [192, 0]
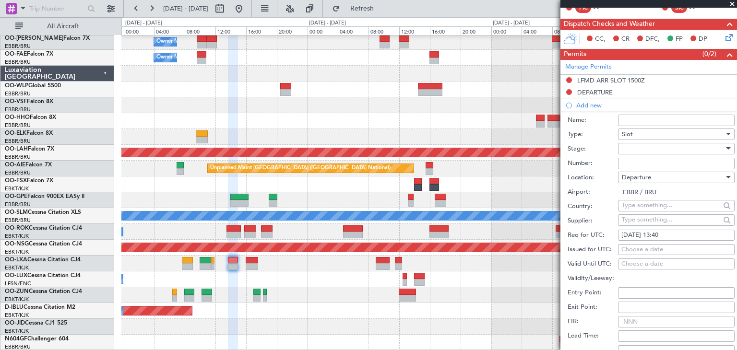
click at [637, 148] on div at bounding box center [673, 149] width 102 height 14
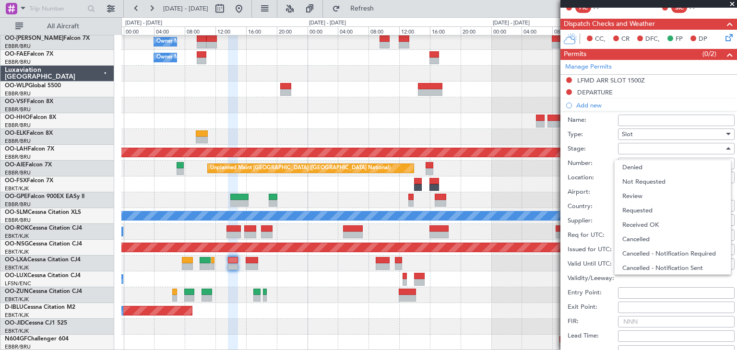
drag, startPoint x: 649, startPoint y: 183, endPoint x: 622, endPoint y: 194, distance: 29.5
click at [649, 184] on span "Not Requested" at bounding box center [672, 182] width 101 height 14
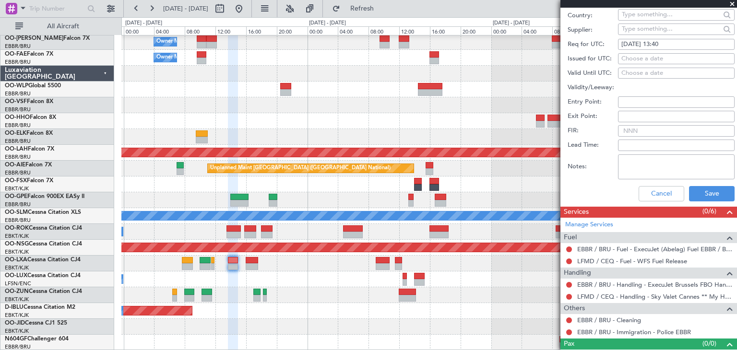
scroll to position [384, 0]
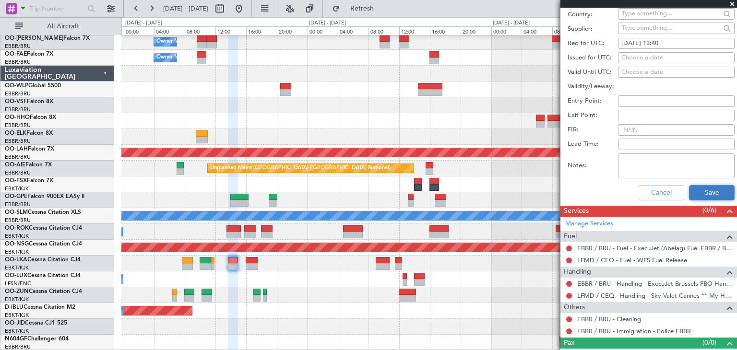
click at [706, 195] on button "Save" at bounding box center [712, 192] width 46 height 15
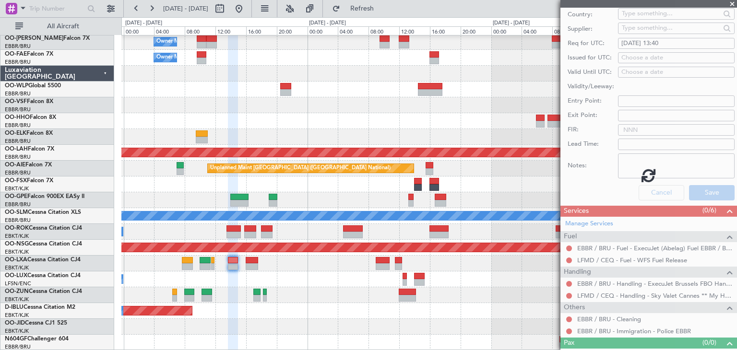
scroll to position [122, 0]
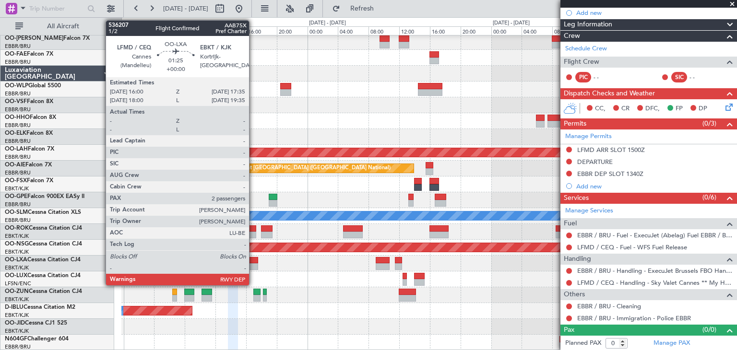
click at [253, 262] on div at bounding box center [252, 260] width 12 height 7
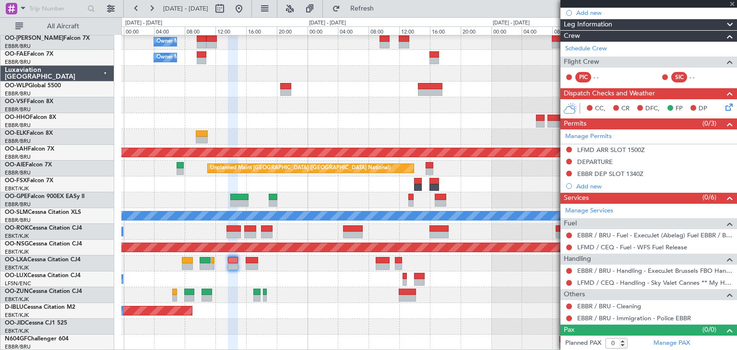
type input "2"
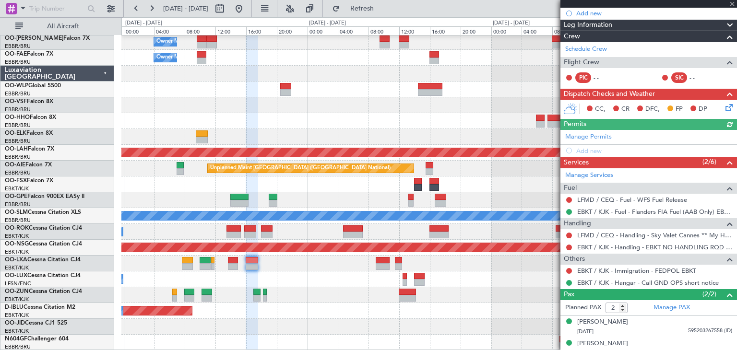
scroll to position [118, 0]
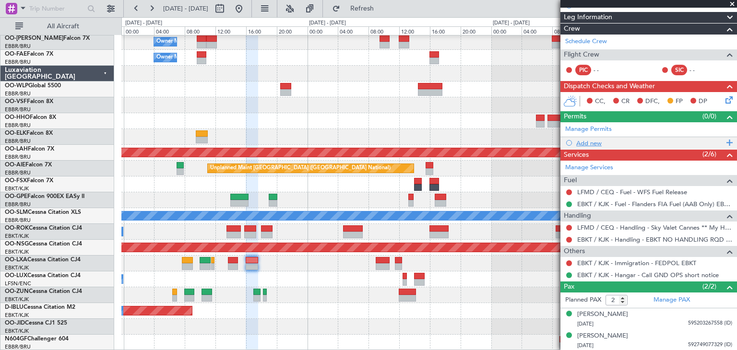
click at [584, 142] on div "Add new" at bounding box center [649, 143] width 147 height 8
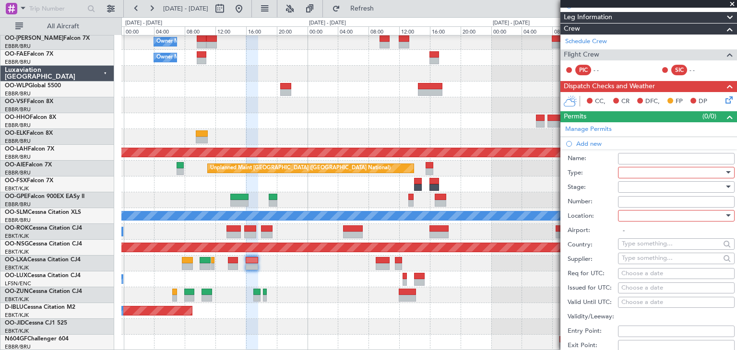
click at [636, 177] on div at bounding box center [673, 173] width 102 height 14
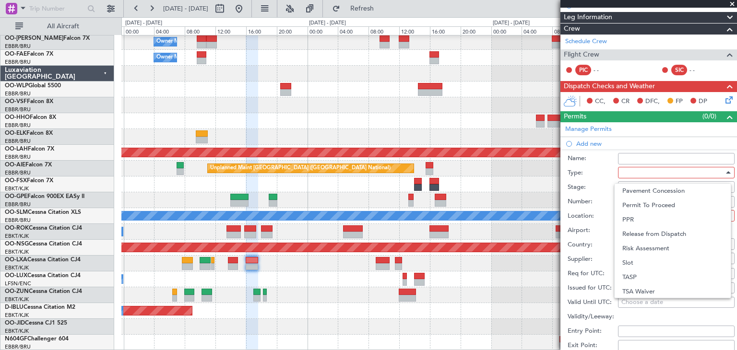
click at [635, 264] on span "Slot" at bounding box center [672, 263] width 101 height 14
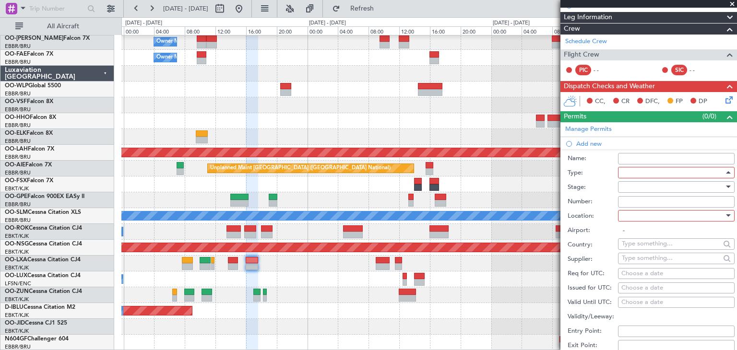
scroll to position [288, 0]
click at [631, 188] on div at bounding box center [673, 187] width 102 height 14
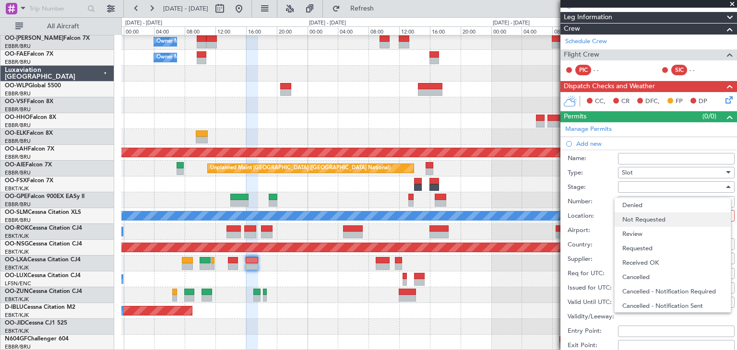
click at [641, 219] on span "Not Requested" at bounding box center [672, 220] width 101 height 14
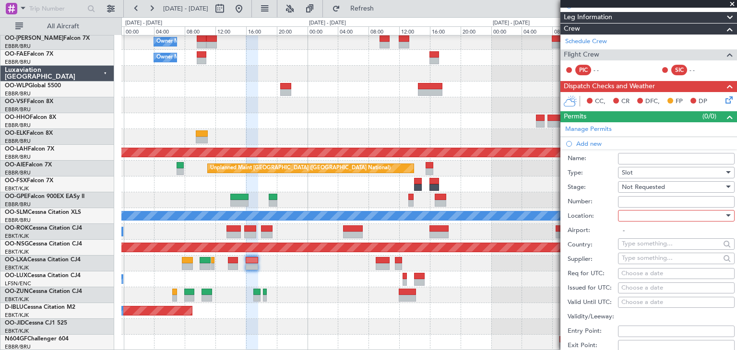
click at [641, 216] on div at bounding box center [673, 216] width 102 height 14
click at [640, 231] on span "Departure" at bounding box center [672, 234] width 101 height 14
type input "LFMD / CEQ"
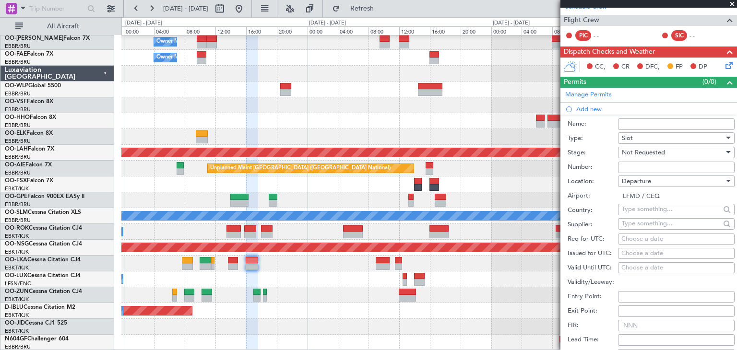
scroll to position [214, 0]
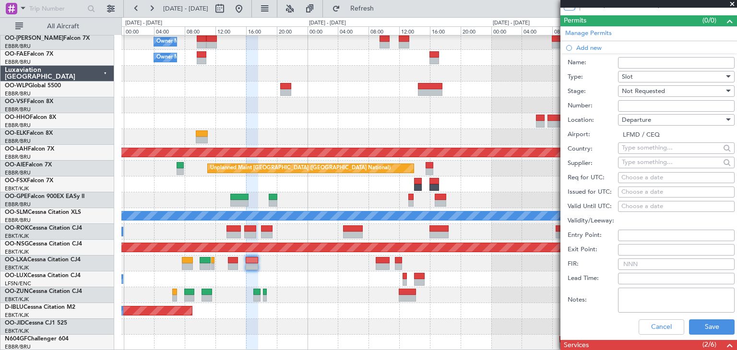
click at [630, 178] on div "Choose a date" at bounding box center [676, 178] width 110 height 10
select select "9"
select select "2025"
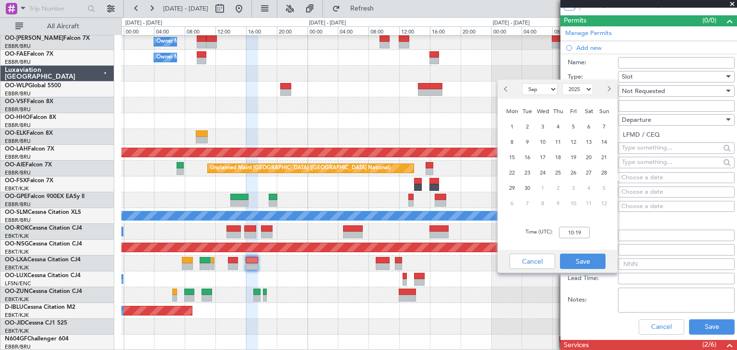
click at [558, 130] on span "4" at bounding box center [558, 127] width 12 height 12
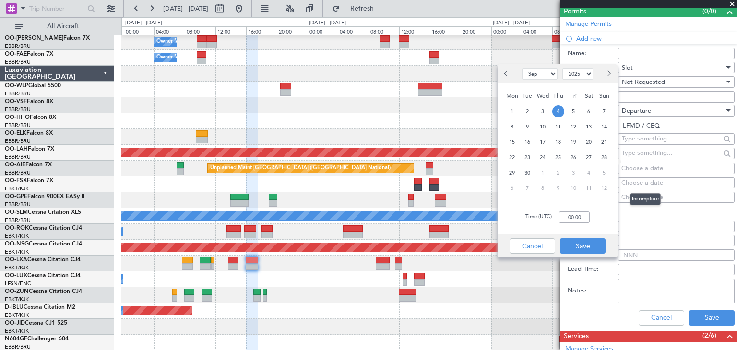
scroll to position [240, 0]
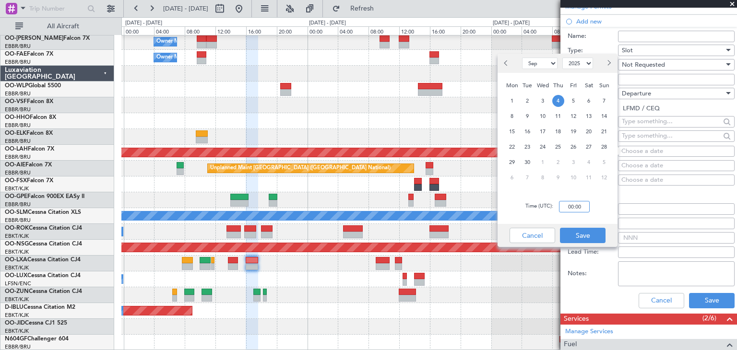
click at [570, 206] on input "00:00" at bounding box center [574, 207] width 31 height 12
type input "16:00"
click at [578, 237] on button "Save" at bounding box center [583, 235] width 46 height 15
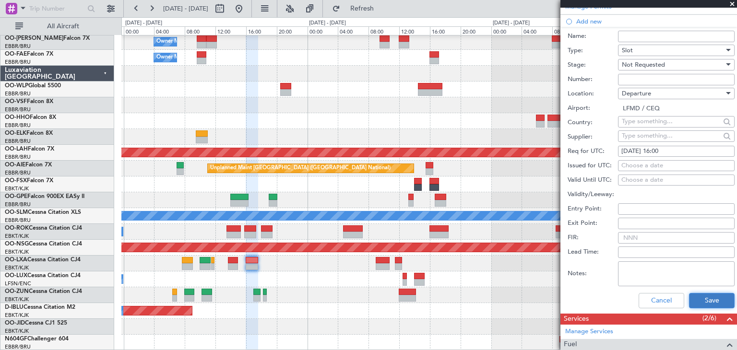
click at [718, 302] on button "Save" at bounding box center [712, 300] width 46 height 15
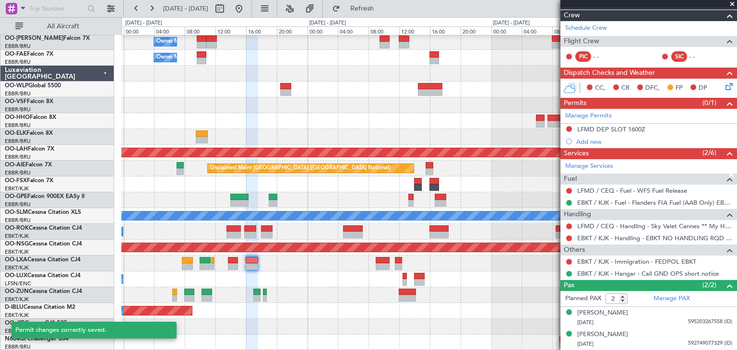
scroll to position [130, 0]
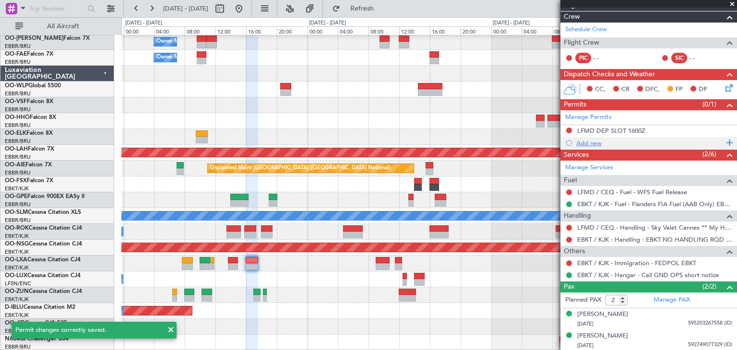
click at [595, 143] on div "Add new" at bounding box center [649, 143] width 147 height 8
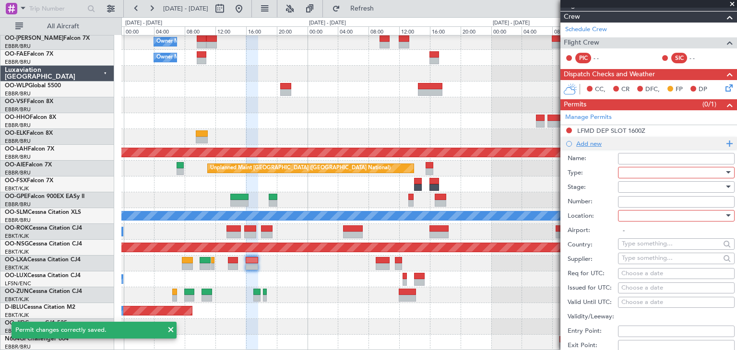
scroll to position [240, 0]
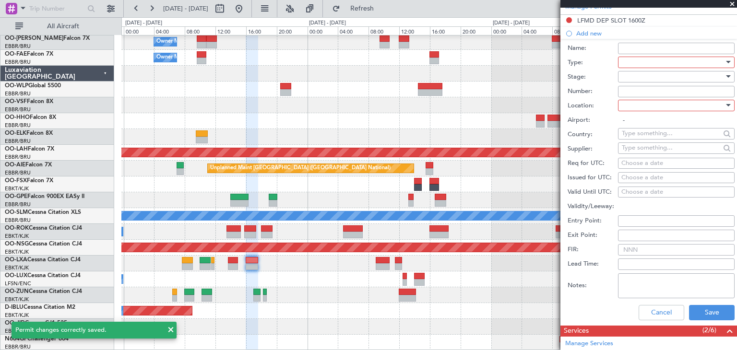
click at [630, 103] on div at bounding box center [673, 105] width 102 height 14
click at [629, 58] on div at bounding box center [368, 175] width 737 height 350
click at [629, 60] on div at bounding box center [673, 62] width 102 height 14
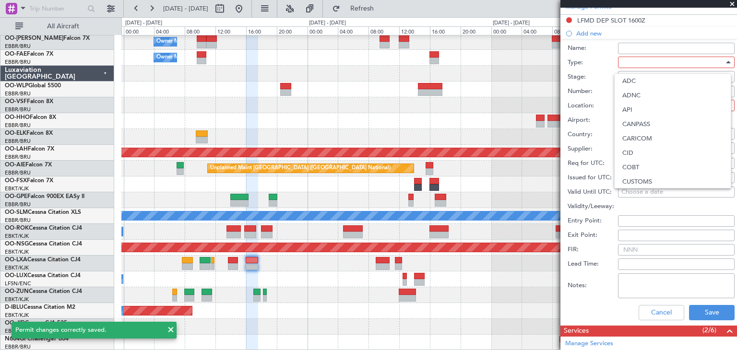
scroll to position [288, 0]
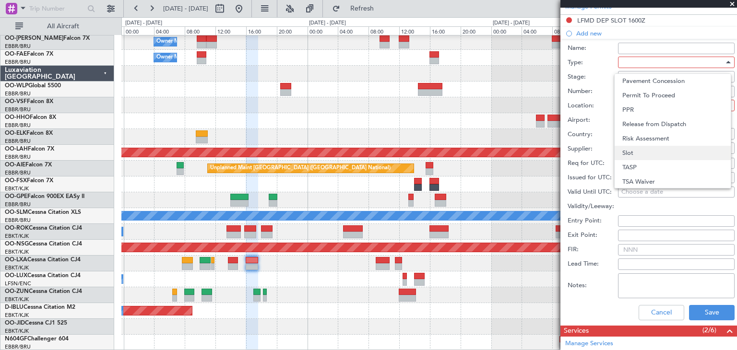
click at [640, 155] on span "Slot" at bounding box center [672, 153] width 101 height 14
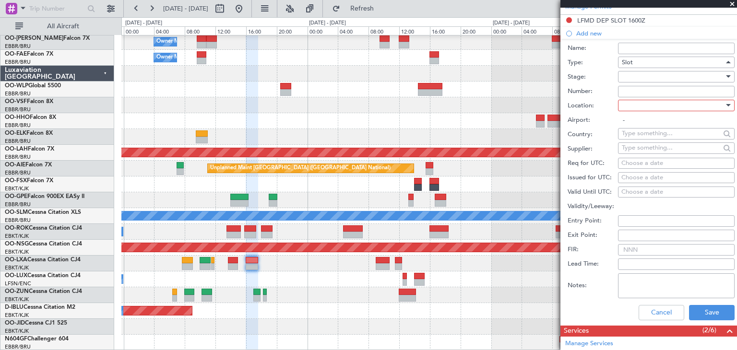
scroll to position [288, 0]
click at [644, 105] on div at bounding box center [673, 105] width 102 height 14
click at [648, 151] on span "Arrival" at bounding box center [672, 153] width 101 height 14
type input "EBKT / KJK"
click at [659, 319] on div "Cancel Save" at bounding box center [651, 312] width 167 height 25
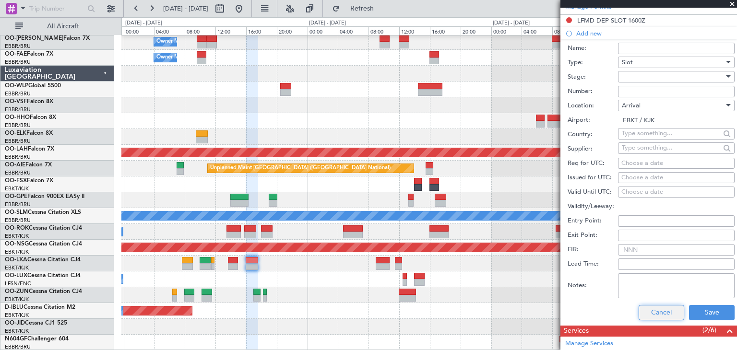
click at [652, 311] on button "Cancel" at bounding box center [662, 312] width 46 height 15
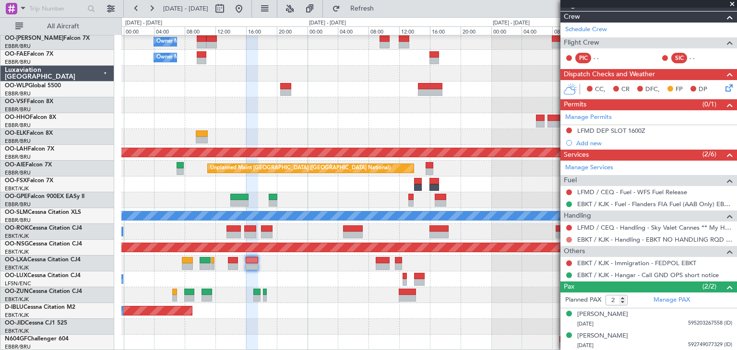
click at [570, 238] on button at bounding box center [569, 240] width 6 height 6
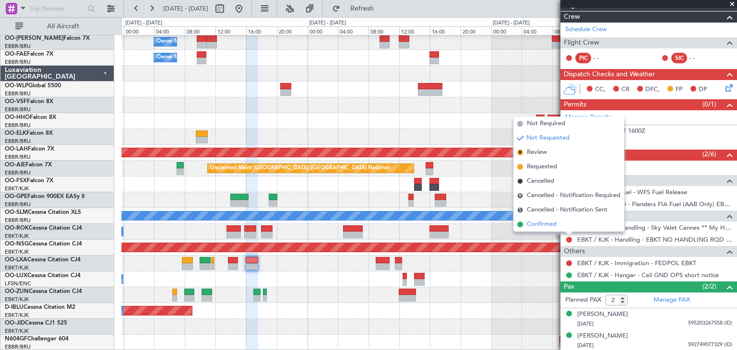
click at [558, 222] on li "Confirmed" at bounding box center [568, 224] width 111 height 14
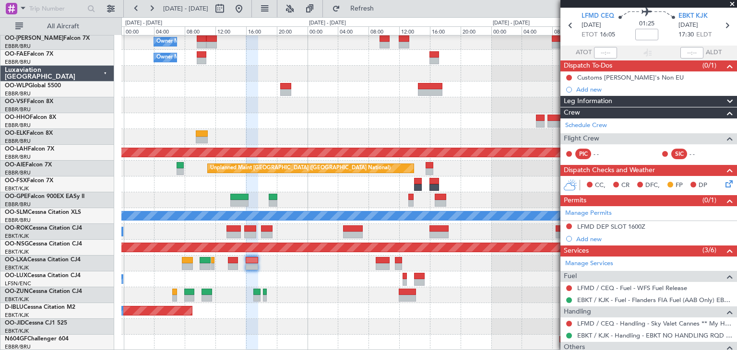
scroll to position [0, 0]
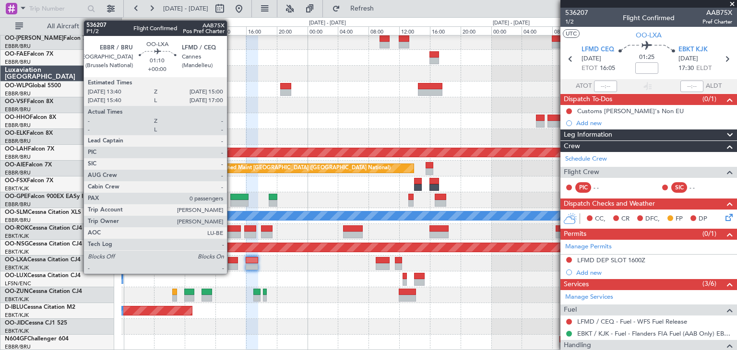
click at [231, 258] on div at bounding box center [233, 260] width 11 height 7
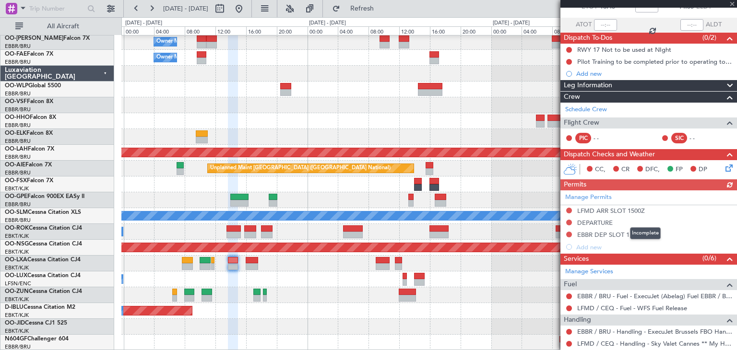
scroll to position [122, 0]
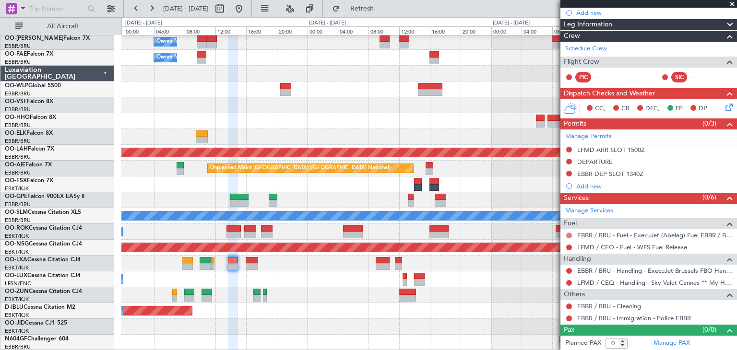
click at [568, 235] on button at bounding box center [569, 236] width 6 height 6
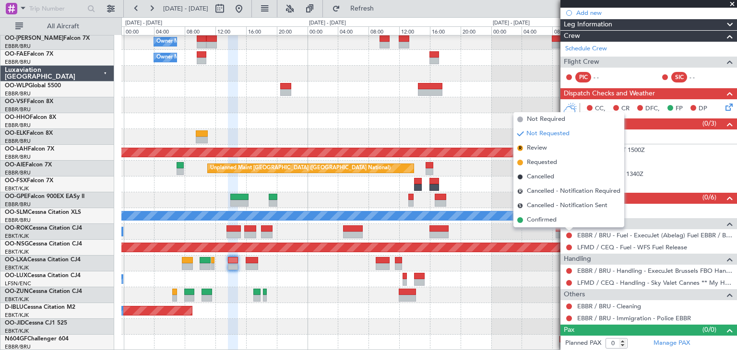
click at [563, 219] on li "Confirmed" at bounding box center [568, 220] width 111 height 14
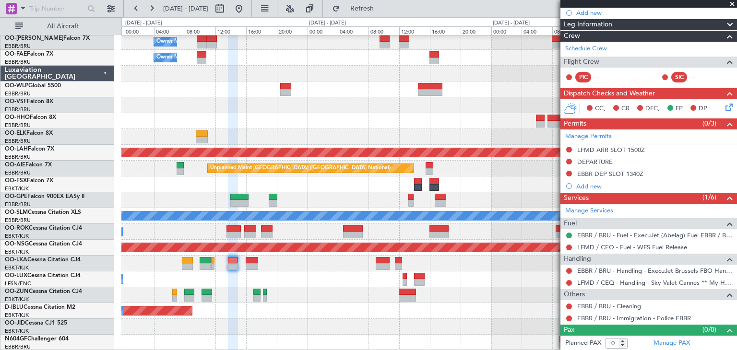
click at [724, 106] on icon at bounding box center [728, 106] width 8 height 8
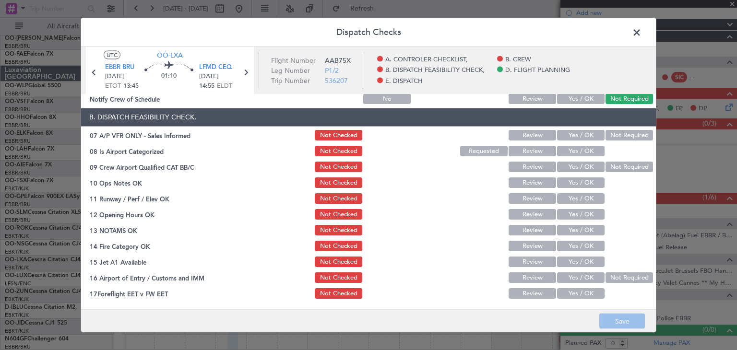
scroll to position [144, 0]
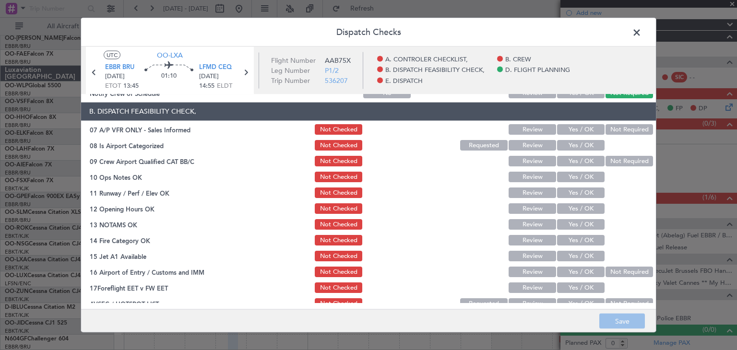
click at [557, 176] on button "Yes / OK" at bounding box center [580, 177] width 47 height 11
click at [561, 207] on button "Yes / OK" at bounding box center [580, 209] width 47 height 11
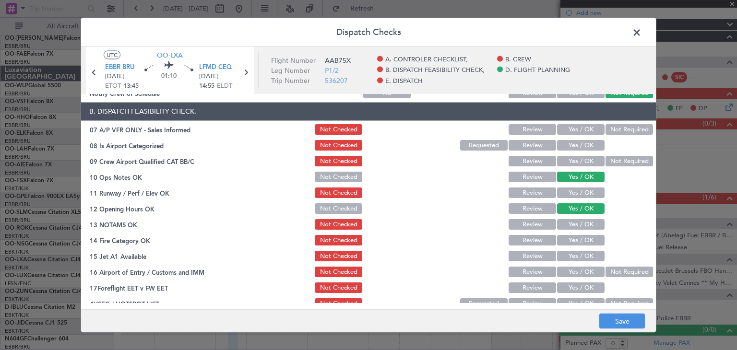
click at [580, 222] on button "Yes / OK" at bounding box center [580, 225] width 47 height 11
click at [574, 240] on button "Yes / OK" at bounding box center [580, 241] width 47 height 11
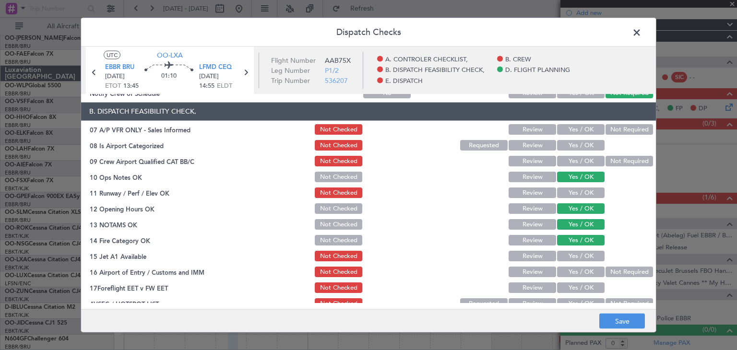
drag, startPoint x: 570, startPoint y: 257, endPoint x: 495, endPoint y: 263, distance: 74.6
click at [569, 257] on button "Yes / OK" at bounding box center [580, 256] width 47 height 11
click at [572, 271] on button "Yes / OK" at bounding box center [580, 272] width 47 height 11
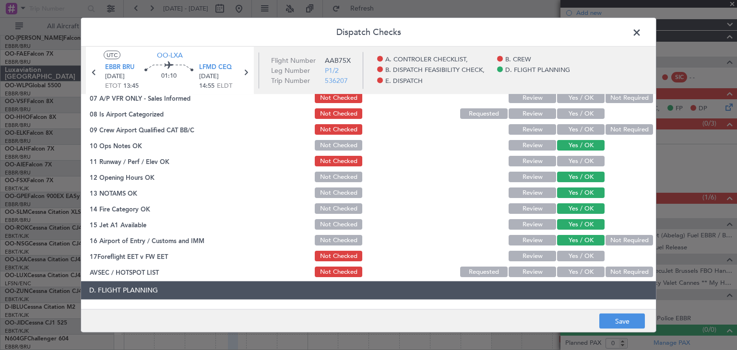
scroll to position [192, 0]
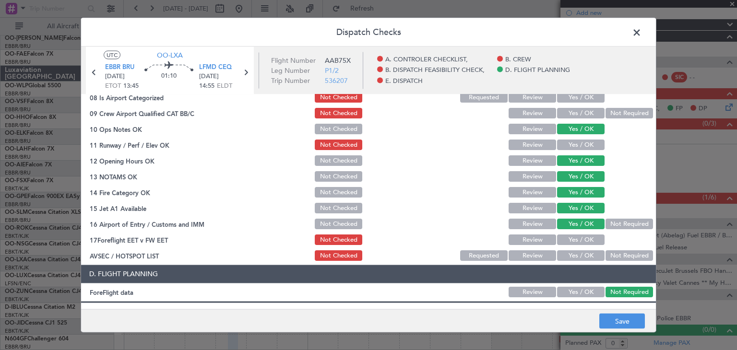
click at [568, 258] on button "Yes / OK" at bounding box center [580, 256] width 47 height 11
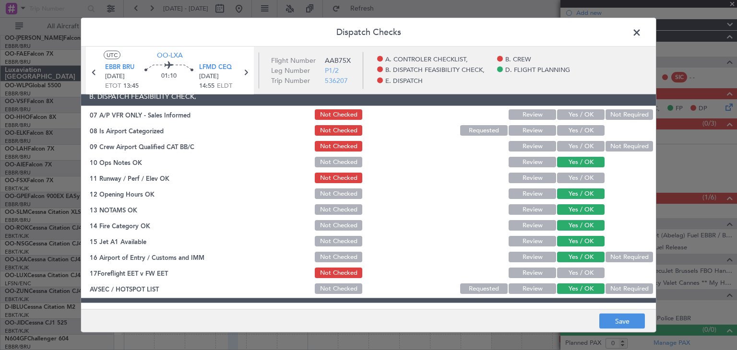
scroll to position [144, 0]
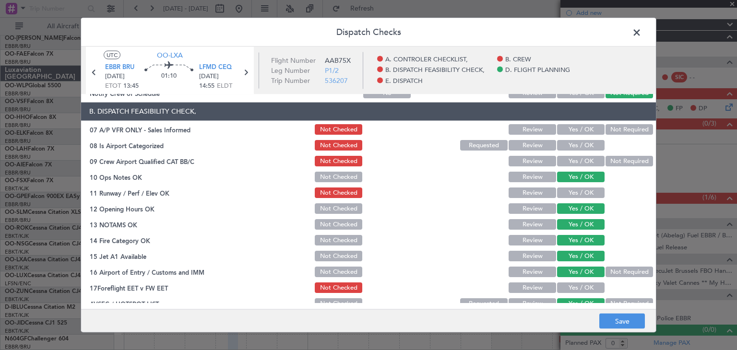
click at [574, 161] on button "Yes / OK" at bounding box center [580, 161] width 47 height 11
click at [570, 146] on button "Yes / OK" at bounding box center [580, 146] width 47 height 11
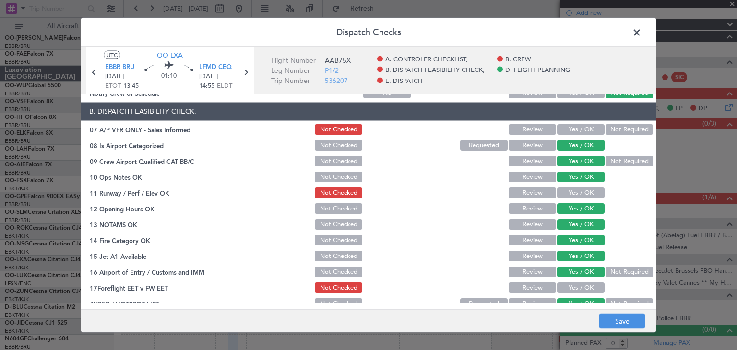
click at [534, 162] on button "Review" at bounding box center [532, 161] width 47 height 11
click at [619, 131] on button "Not Required" at bounding box center [628, 130] width 47 height 11
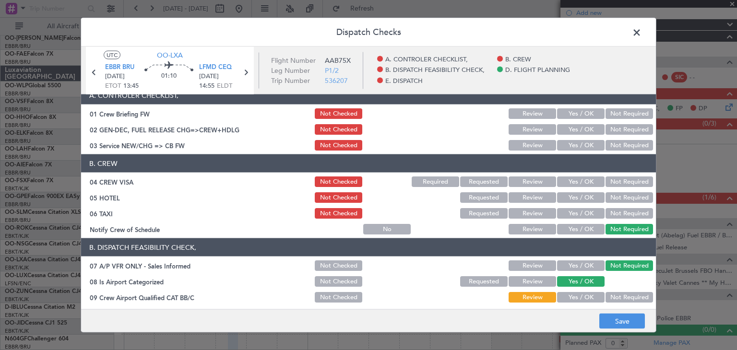
scroll to position [0, 0]
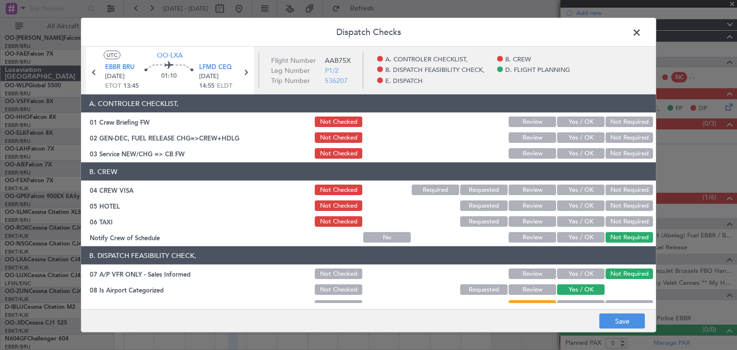
click at [631, 187] on button "Not Required" at bounding box center [628, 190] width 47 height 11
click at [632, 205] on button "Not Required" at bounding box center [628, 206] width 47 height 11
click at [622, 219] on button "Not Required" at bounding box center [628, 221] width 47 height 11
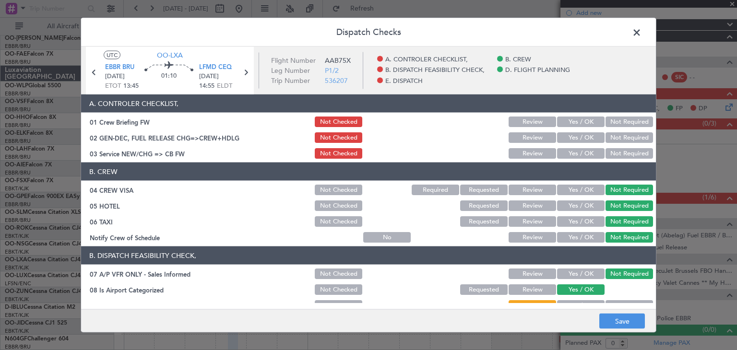
click at [339, 217] on button "Not Checked" at bounding box center [338, 221] width 47 height 11
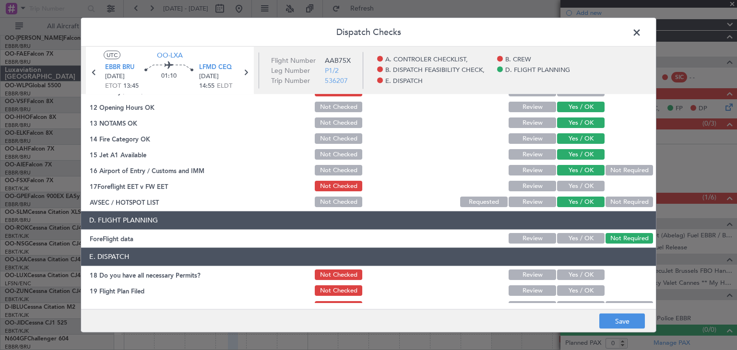
scroll to position [274, 0]
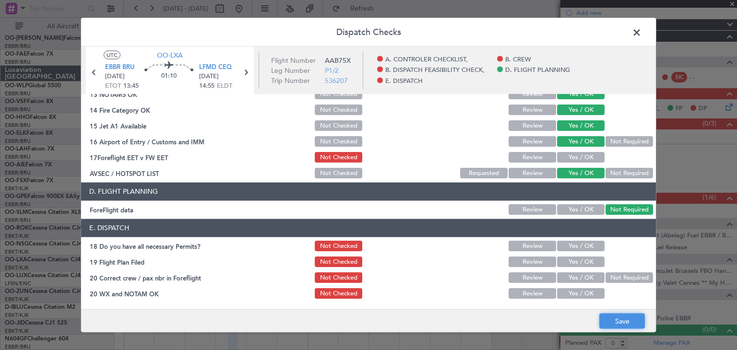
click at [626, 327] on button "Save" at bounding box center [622, 321] width 46 height 15
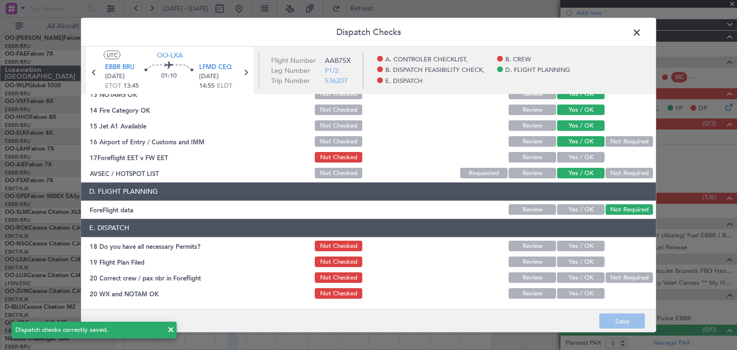
click at [641, 32] on span at bounding box center [641, 34] width 0 height 19
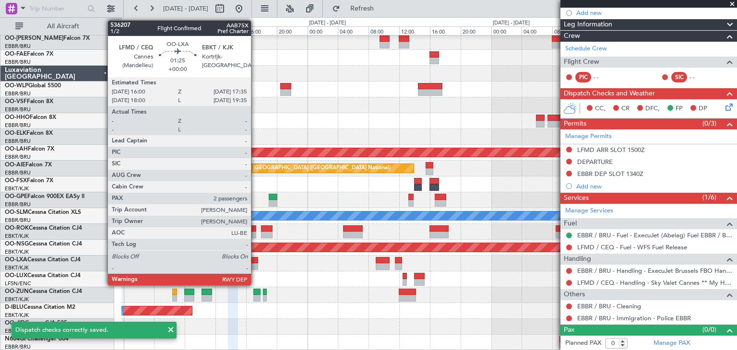
click at [253, 263] on div at bounding box center [252, 266] width 12 height 7
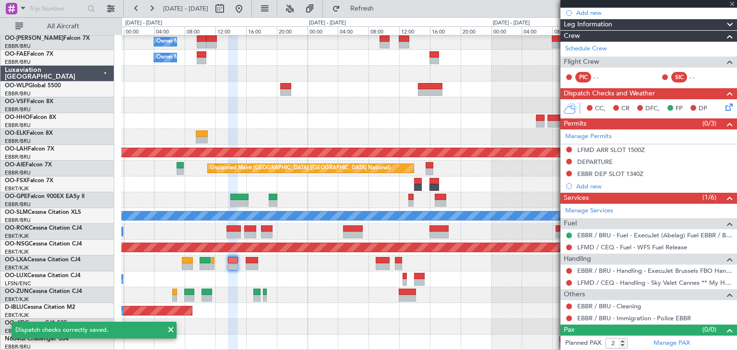
scroll to position [0, 0]
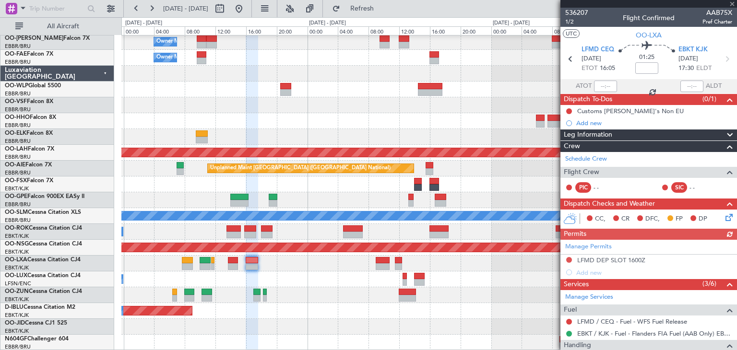
click at [724, 216] on icon at bounding box center [728, 216] width 8 height 8
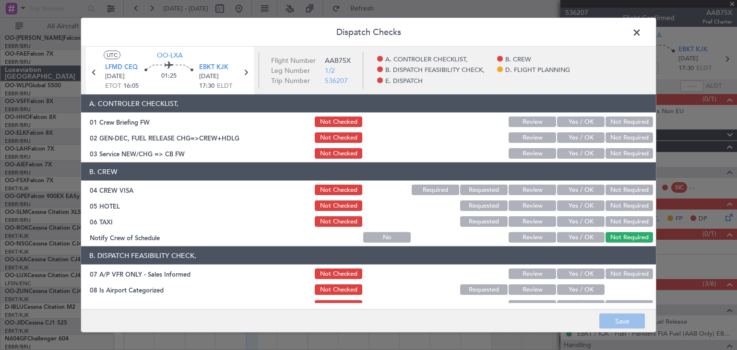
click at [618, 187] on button "Not Required" at bounding box center [628, 190] width 47 height 11
click at [627, 204] on button "Not Required" at bounding box center [628, 206] width 47 height 11
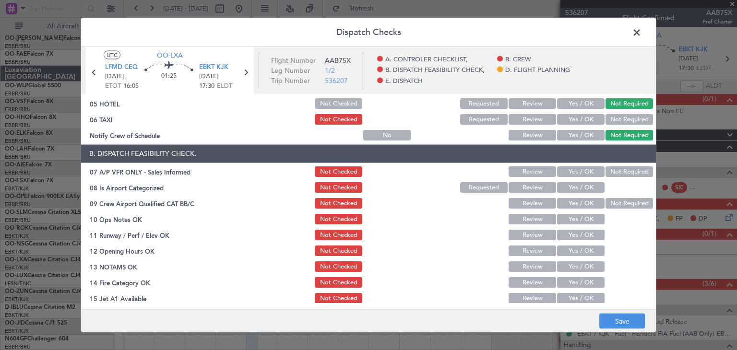
scroll to position [144, 0]
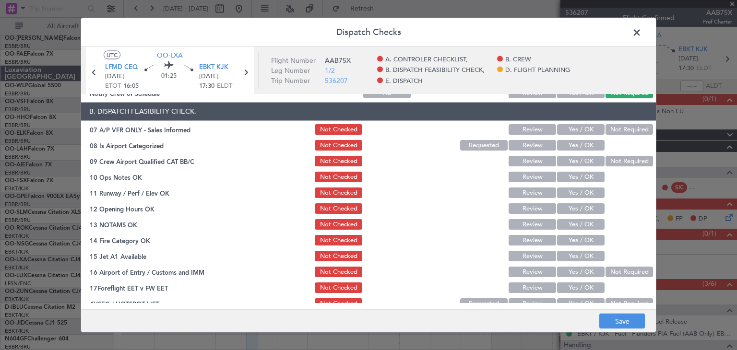
click at [608, 131] on button "Not Required" at bounding box center [628, 130] width 47 height 11
click at [567, 144] on button "Yes / OK" at bounding box center [580, 146] width 47 height 11
click at [570, 161] on button "Yes / OK" at bounding box center [580, 161] width 47 height 11
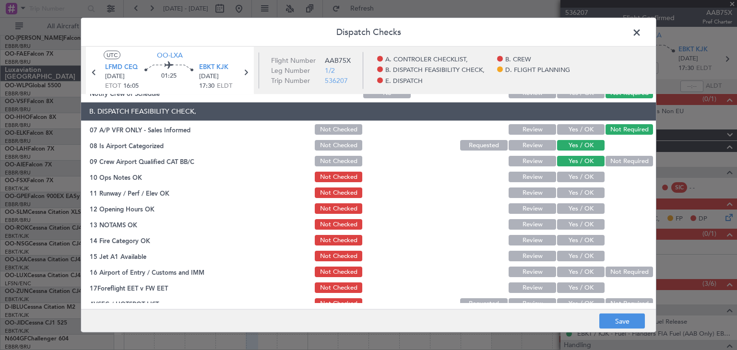
click at [569, 176] on button "Yes / OK" at bounding box center [580, 177] width 47 height 11
click at [568, 209] on button "Yes / OK" at bounding box center [580, 209] width 47 height 11
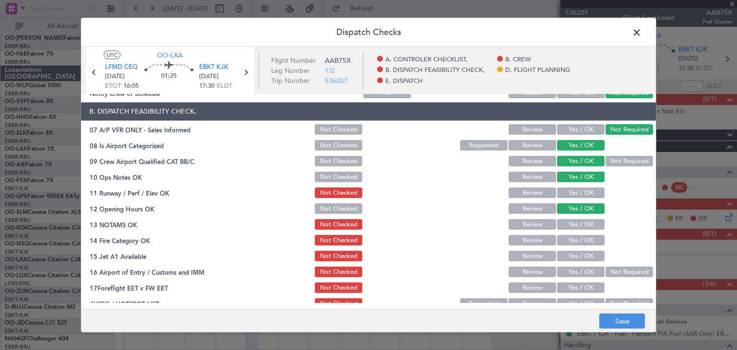
click at [570, 225] on button "Yes / OK" at bounding box center [580, 225] width 47 height 11
click at [572, 244] on button "Yes / OK" at bounding box center [580, 241] width 47 height 11
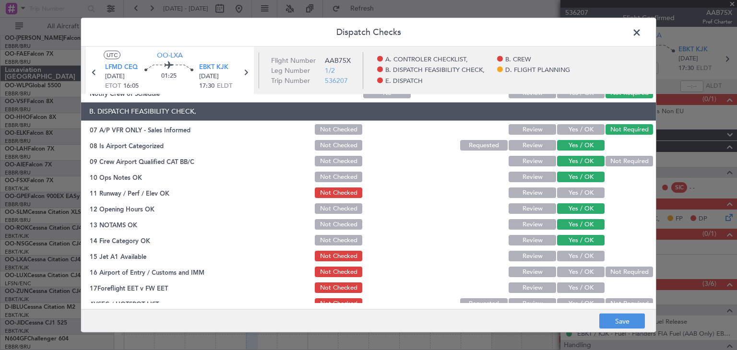
click at [572, 253] on button "Yes / OK" at bounding box center [580, 256] width 47 height 11
click at [574, 273] on button "Yes / OK" at bounding box center [580, 272] width 47 height 11
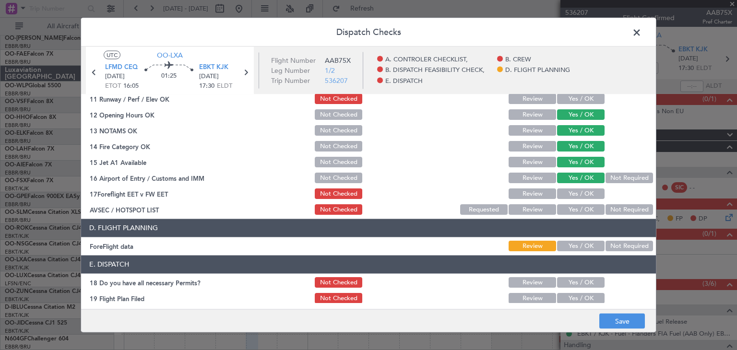
scroll to position [240, 0]
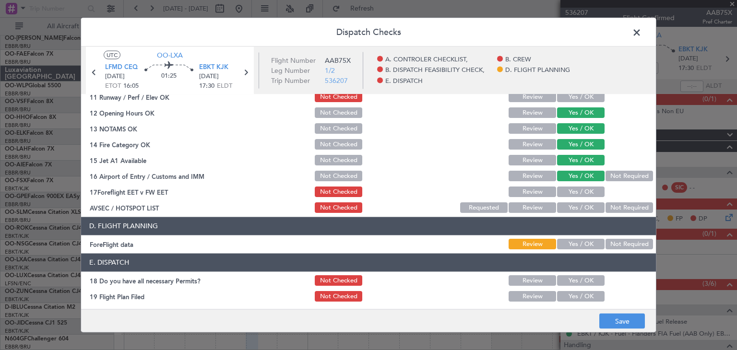
click at [560, 206] on button "Yes / OK" at bounding box center [580, 208] width 47 height 11
click at [621, 318] on button "Save" at bounding box center [622, 321] width 46 height 15
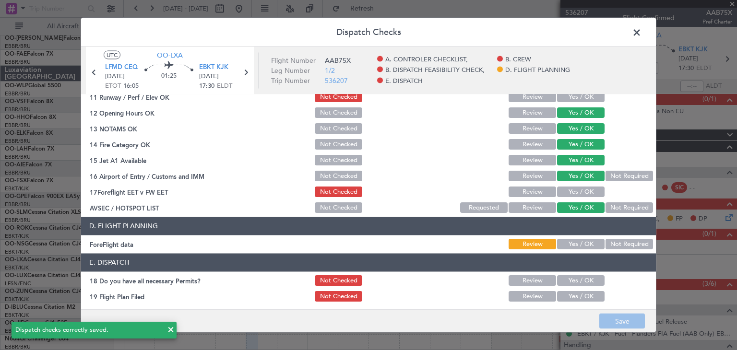
click at [641, 33] on span at bounding box center [641, 34] width 0 height 19
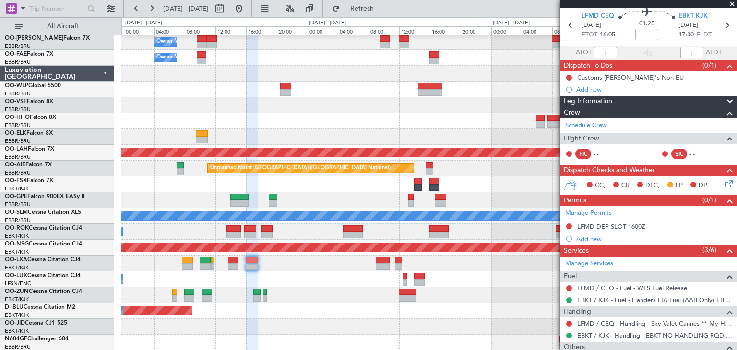
scroll to position [0, 0]
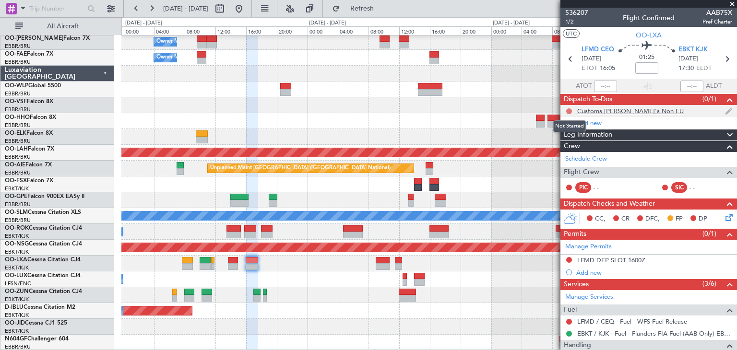
click at [568, 111] on button at bounding box center [569, 111] width 6 height 6
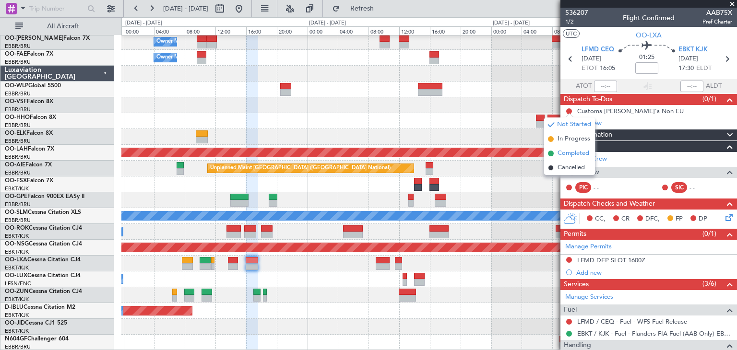
click at [582, 151] on span "Completed" at bounding box center [574, 154] width 32 height 10
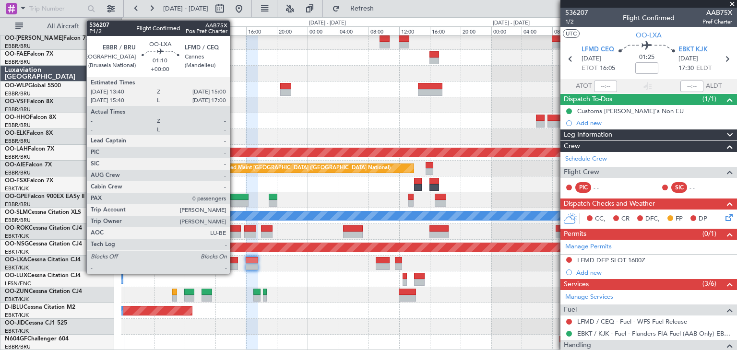
click at [234, 259] on div at bounding box center [233, 260] width 11 height 7
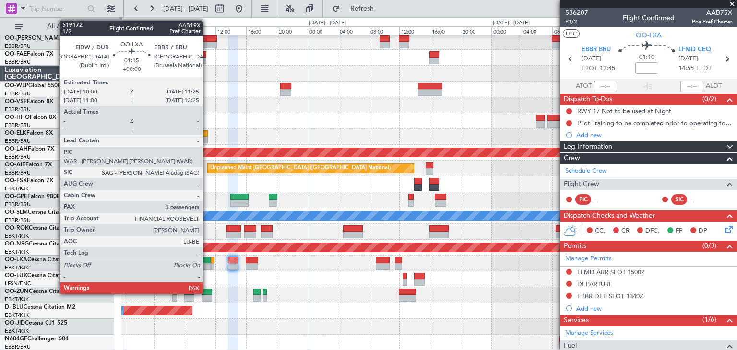
click at [207, 261] on div at bounding box center [205, 260] width 11 height 7
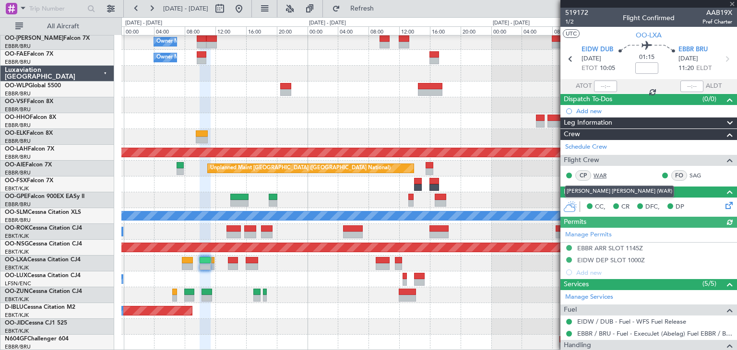
click at [601, 172] on link "WAR" at bounding box center [604, 175] width 22 height 9
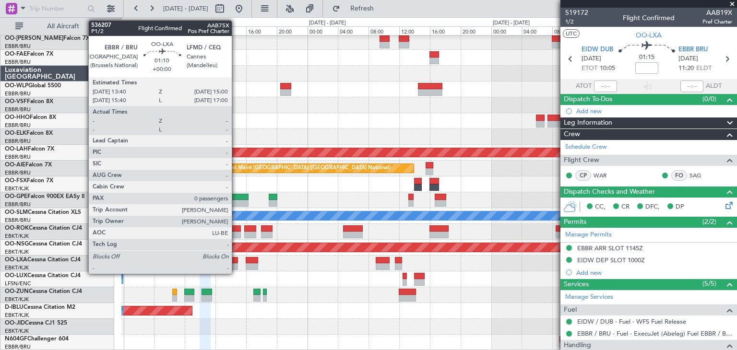
click at [236, 258] on div at bounding box center [233, 260] width 11 height 7
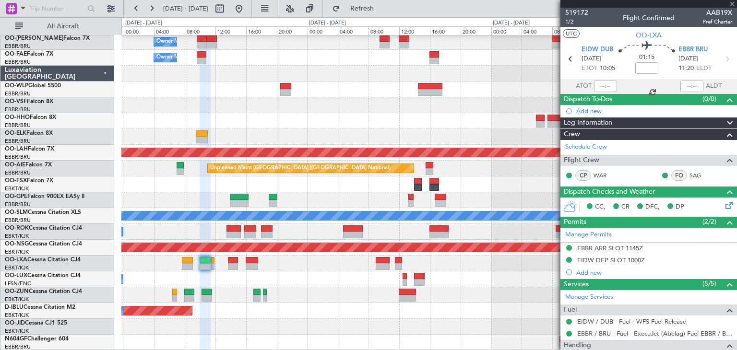
type input "0"
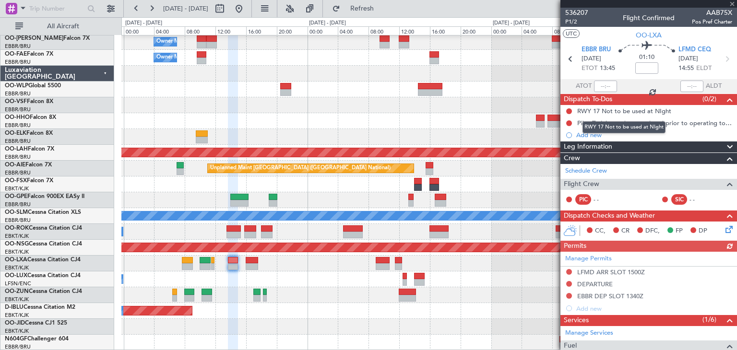
click at [618, 122] on div "RWY 17 Not to be used at NIght" at bounding box center [623, 127] width 83 height 12
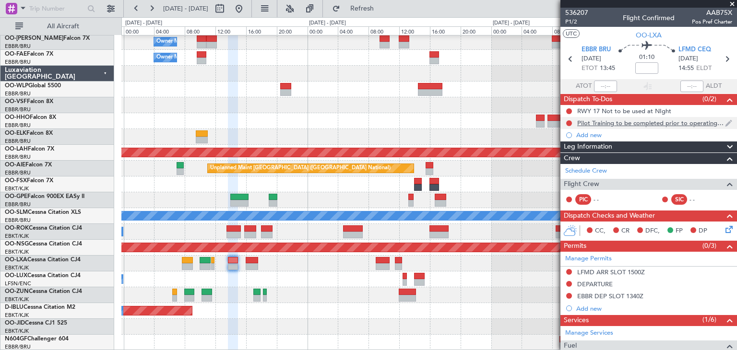
click at [702, 125] on div "Pilot Training to be completed prior to operating to LFMD" at bounding box center [651, 123] width 148 height 8
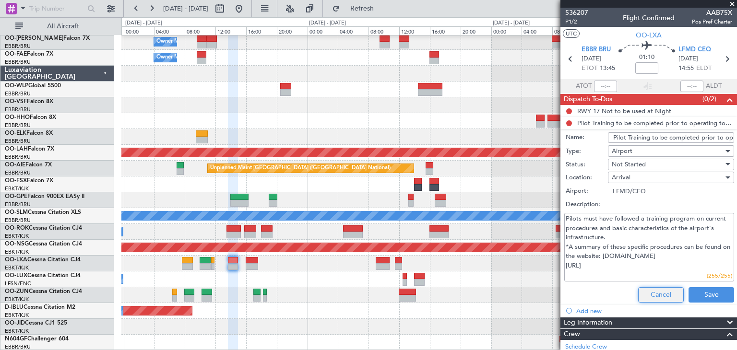
click at [638, 288] on button "Cancel" at bounding box center [661, 294] width 46 height 15
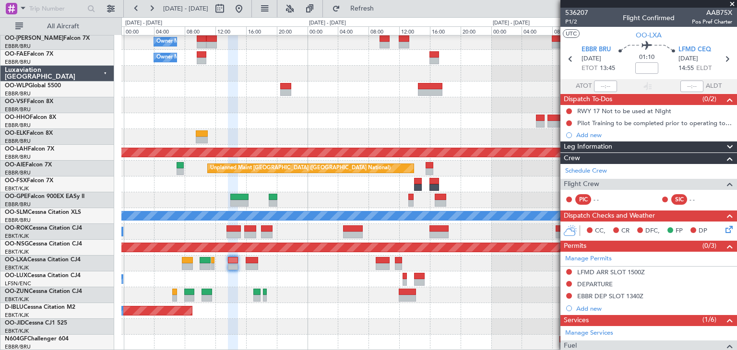
click at [724, 226] on icon at bounding box center [728, 228] width 8 height 8
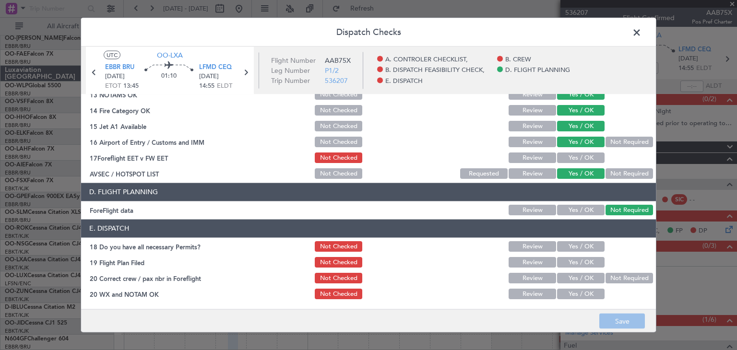
scroll to position [274, 0]
click at [528, 208] on button "Review" at bounding box center [532, 210] width 47 height 11
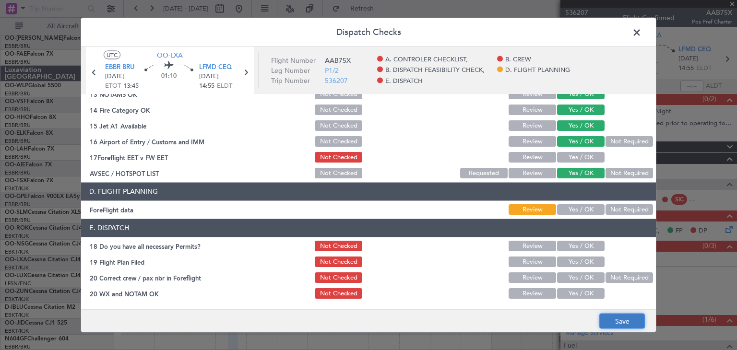
click at [625, 322] on button "Save" at bounding box center [622, 321] width 46 height 15
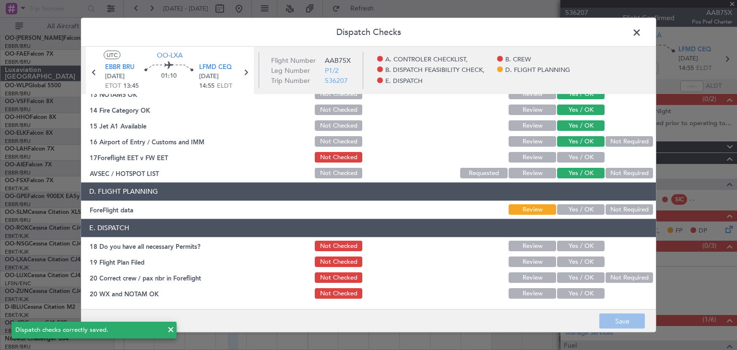
click at [641, 29] on span at bounding box center [641, 34] width 0 height 19
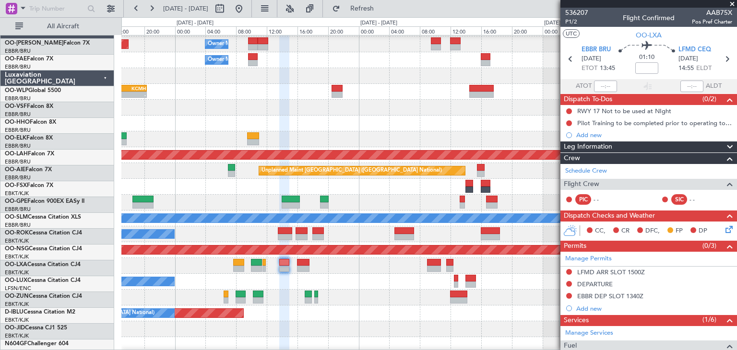
scroll to position [17, 0]
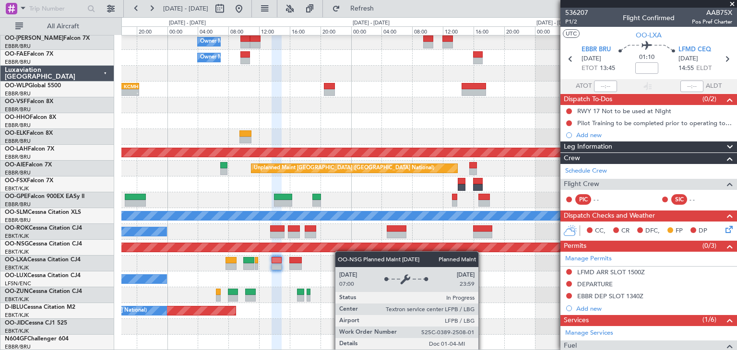
click at [338, 245] on div "Owner Melsbroek Air Base Planned Maint Brussels (Brussels National) Owner Melsb…" at bounding box center [428, 184] width 615 height 332
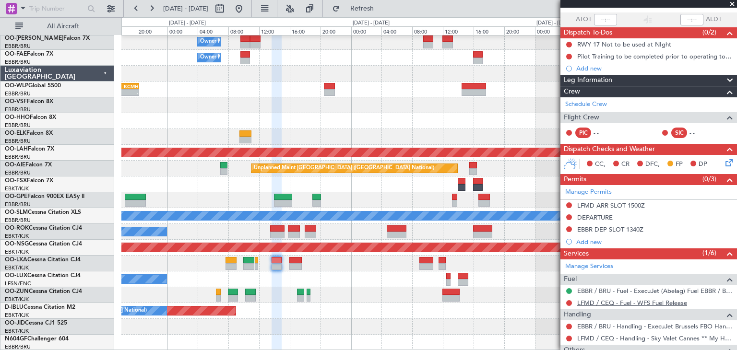
scroll to position [122, 0]
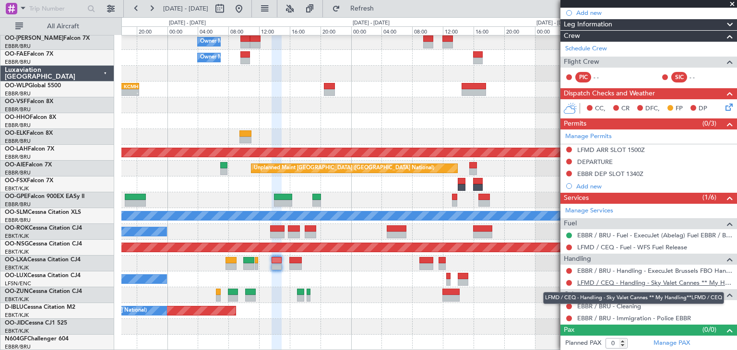
click at [654, 281] on link "LFMD / CEQ - Handling - Sky Valet Cannes ** My Handling**LFMD / CEQ" at bounding box center [654, 283] width 155 height 8
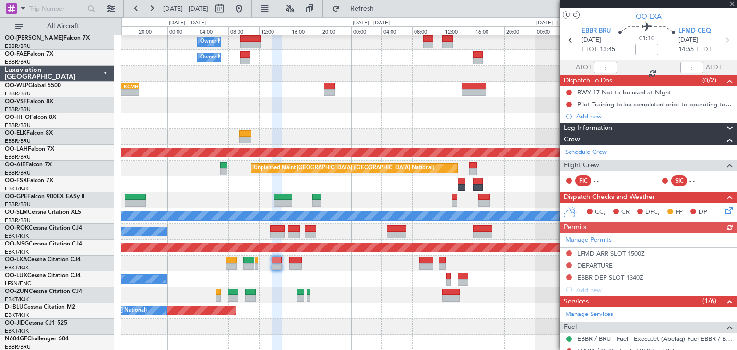
scroll to position [0, 0]
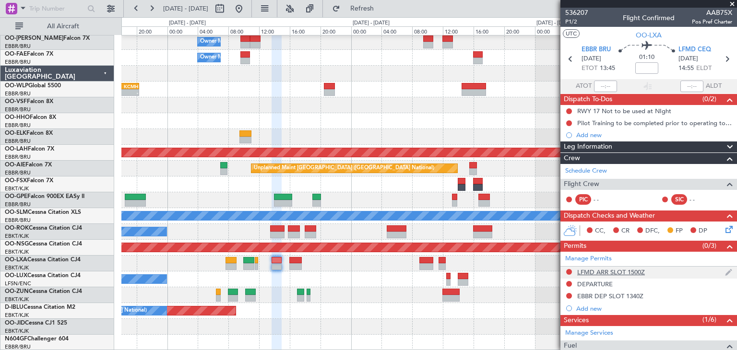
click at [725, 269] on img at bounding box center [728, 272] width 7 height 9
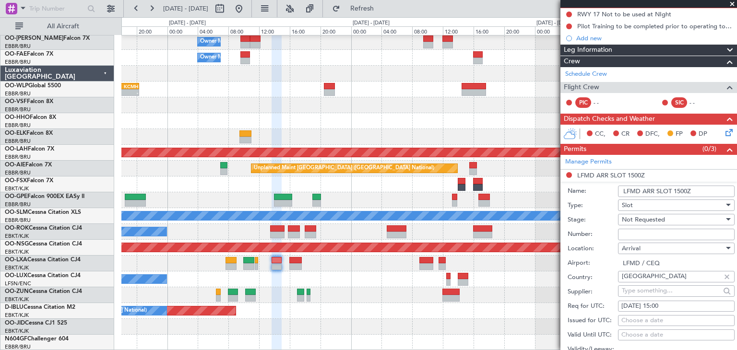
scroll to position [192, 0]
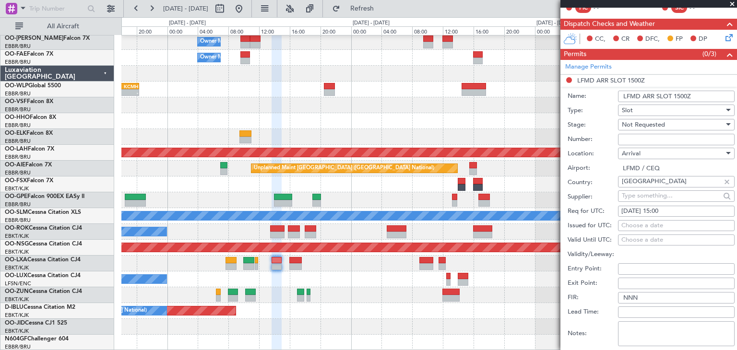
click at [633, 139] on input "Number:" at bounding box center [676, 140] width 117 height 12
paste input "LFMDA000014060"
type input "LFMDA000014060"
click at [637, 127] on span "Not Requested" at bounding box center [643, 124] width 43 height 9
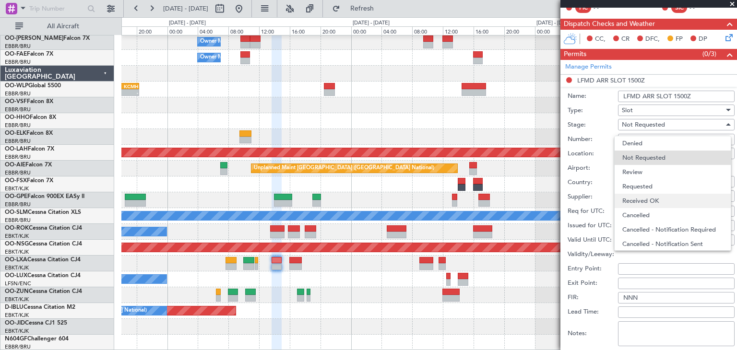
click at [644, 198] on span "Received OK" at bounding box center [672, 201] width 101 height 14
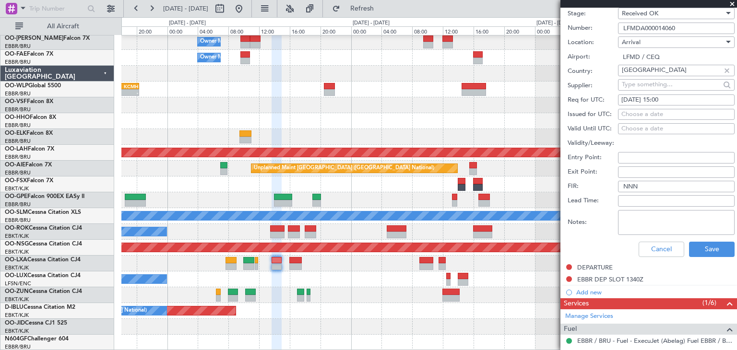
scroll to position [288, 0]
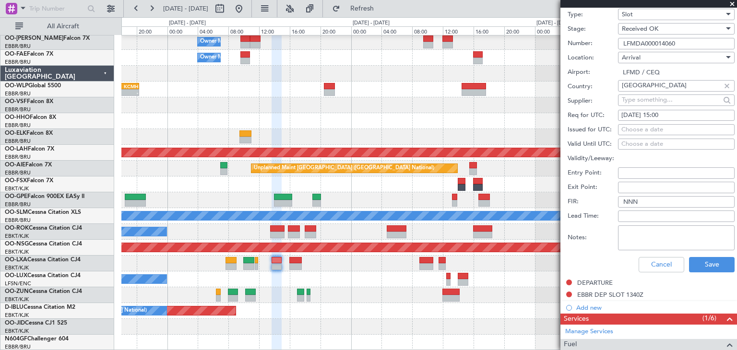
click at [628, 131] on div "Choose a date" at bounding box center [676, 130] width 110 height 10
select select "9"
select select "2025"
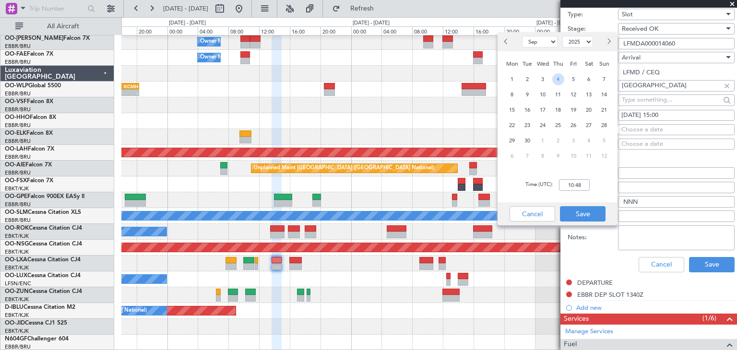
click at [555, 77] on span "4" at bounding box center [558, 79] width 12 height 12
click at [575, 183] on input "00:00" at bounding box center [574, 185] width 31 height 12
type input "15:10"
click at [591, 214] on button "Save" at bounding box center [583, 213] width 46 height 15
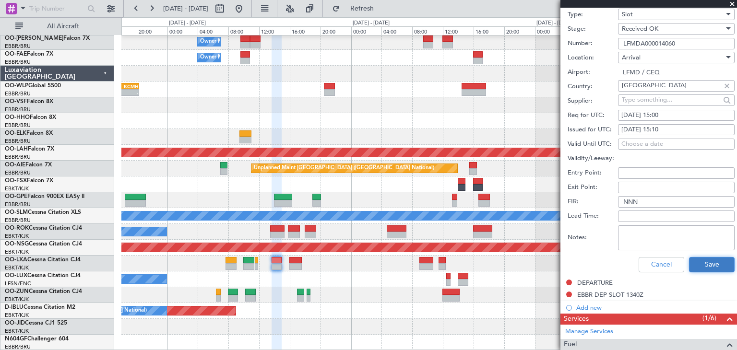
click at [702, 267] on button "Save" at bounding box center [712, 264] width 46 height 15
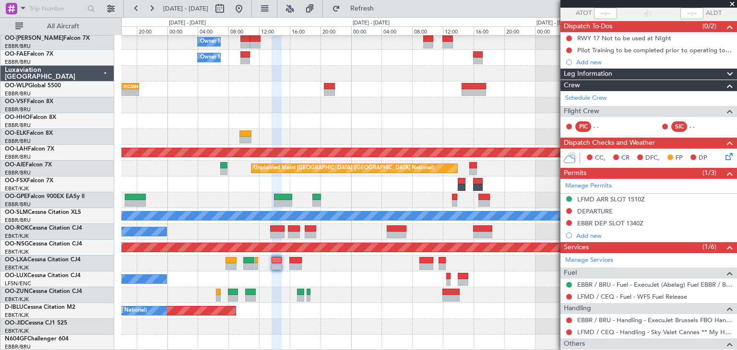
scroll to position [122, 0]
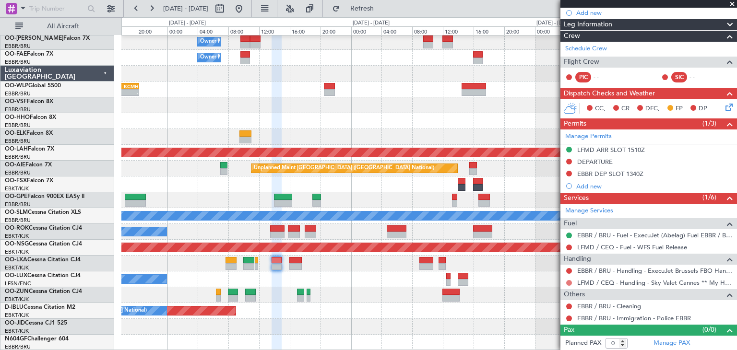
click at [571, 280] on button at bounding box center [569, 283] width 6 height 6
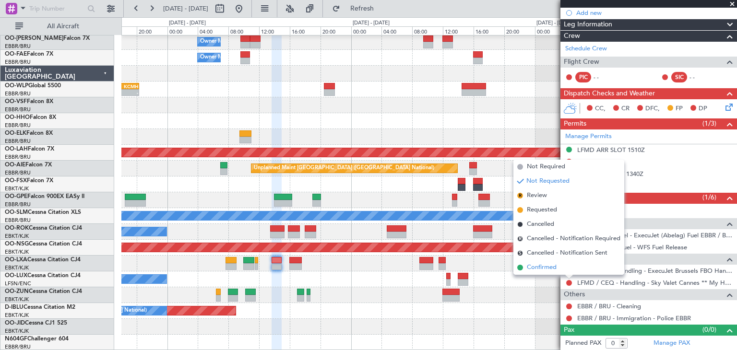
click at [560, 267] on li "Confirmed" at bounding box center [568, 268] width 111 height 14
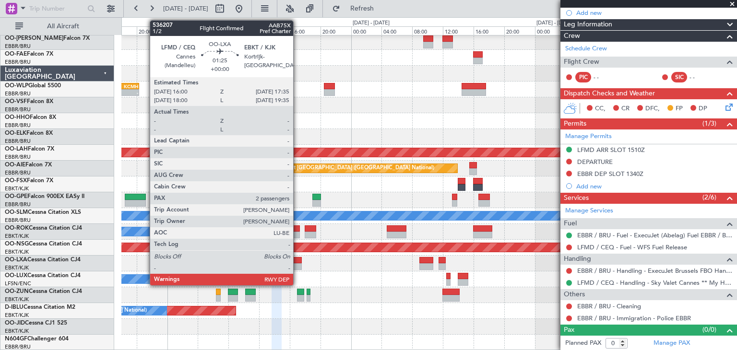
click at [297, 260] on div at bounding box center [295, 260] width 12 height 7
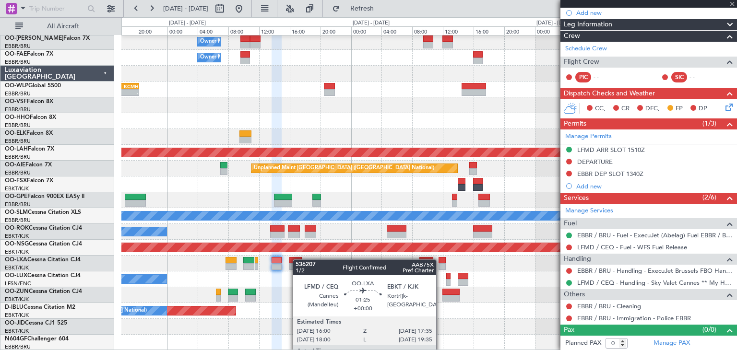
type input "2"
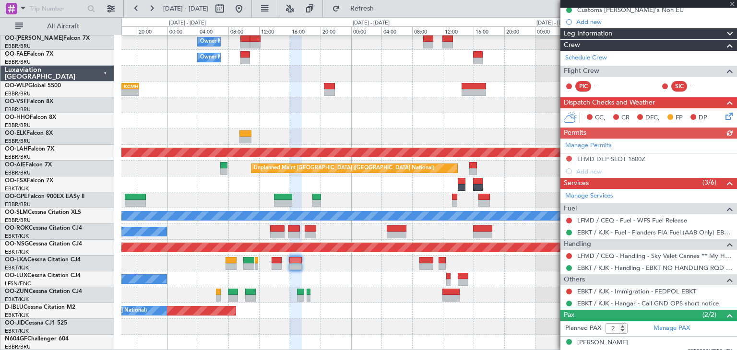
scroll to position [130, 0]
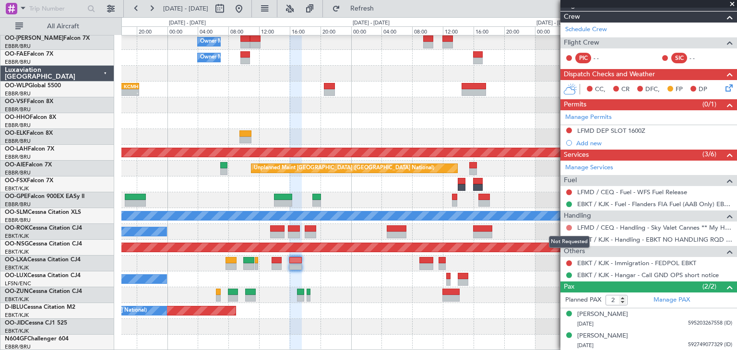
click at [568, 225] on button at bounding box center [569, 228] width 6 height 6
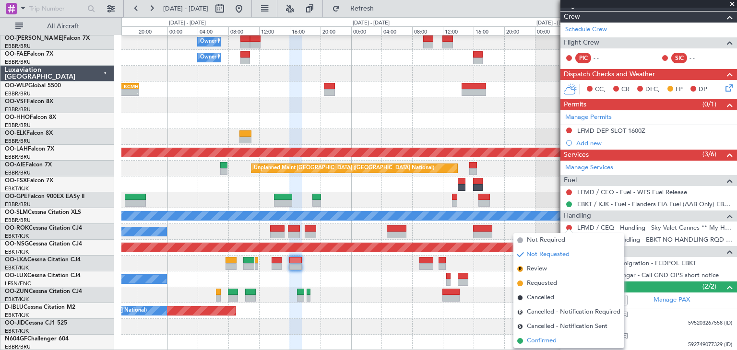
click at [543, 340] on span "Confirmed" at bounding box center [542, 341] width 30 height 10
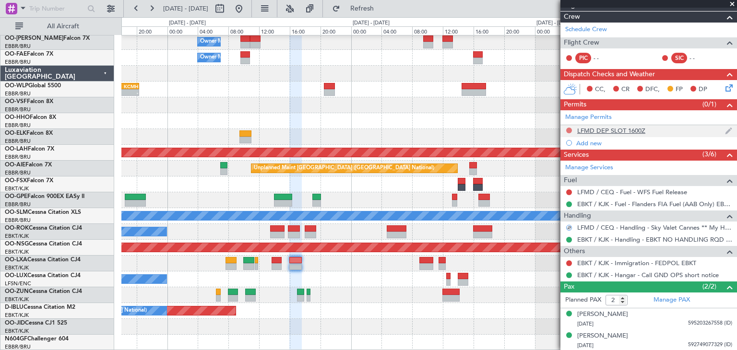
click at [570, 130] on button at bounding box center [569, 131] width 6 height 6
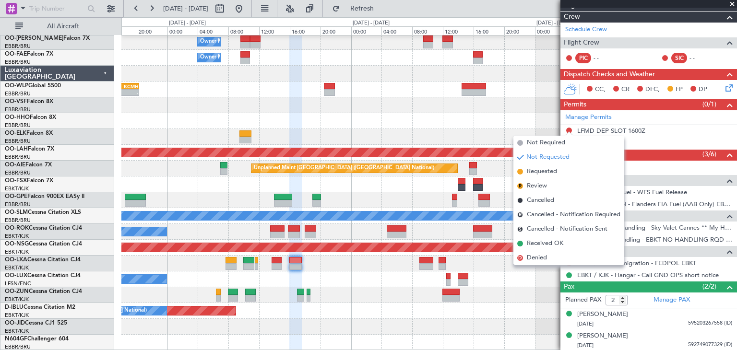
drag, startPoint x: 548, startPoint y: 245, endPoint x: 561, endPoint y: 223, distance: 25.6
click at [548, 245] on span "Received OK" at bounding box center [545, 244] width 36 height 10
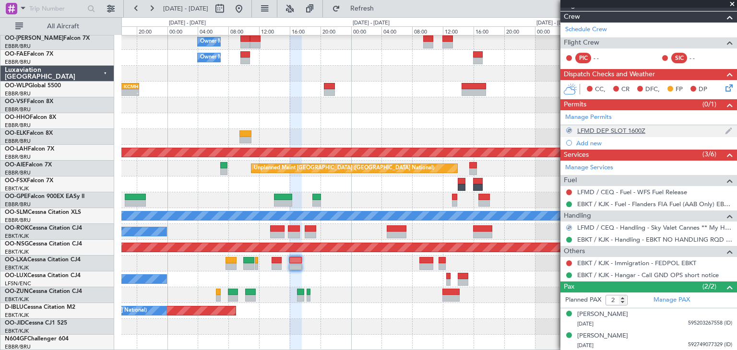
click at [632, 127] on div "LFMD DEP SLOT 1600Z" at bounding box center [611, 131] width 68 height 8
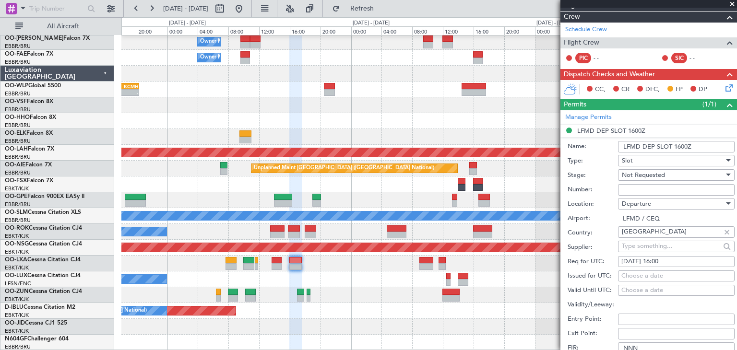
click at [632, 186] on input "Number:" at bounding box center [676, 190] width 117 height 12
paste input "LFMDD000014061"
type input "LFMDD000014061"
click at [638, 175] on span "Not Requested" at bounding box center [643, 175] width 43 height 9
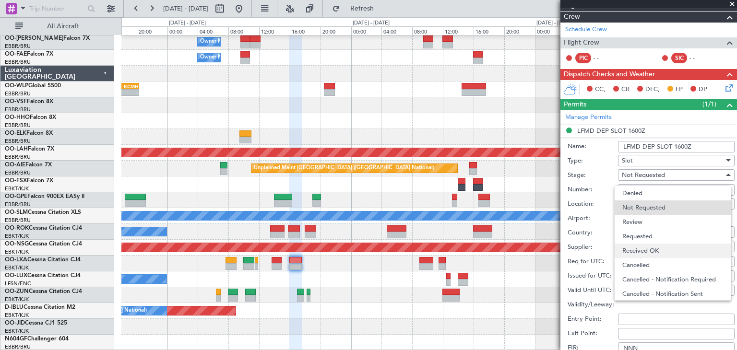
click at [641, 248] on span "Received OK" at bounding box center [672, 251] width 101 height 14
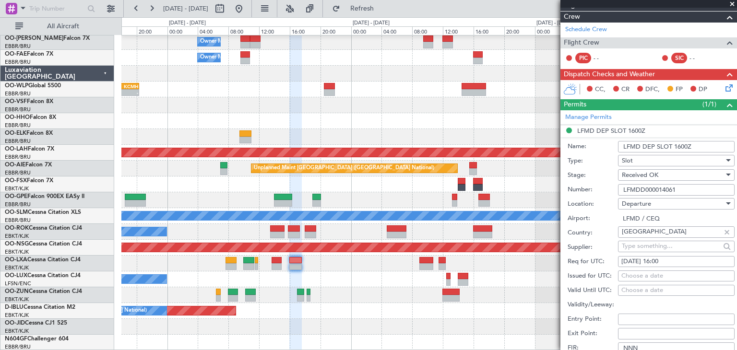
click at [641, 188] on input "LFMDD000014061" at bounding box center [676, 190] width 117 height 12
click at [643, 187] on input "LFMDD000014061" at bounding box center [676, 190] width 117 height 12
click at [634, 272] on div "Choose a date" at bounding box center [676, 277] width 110 height 10
select select "9"
select select "2025"
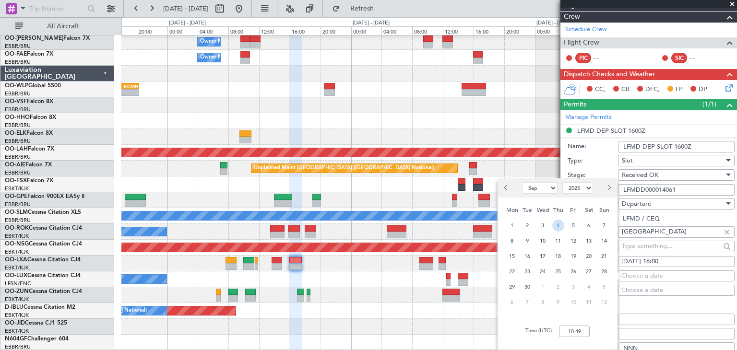
click at [557, 225] on span "4" at bounding box center [558, 226] width 12 height 12
click at [570, 328] on input "00:00" at bounding box center [574, 332] width 31 height 12
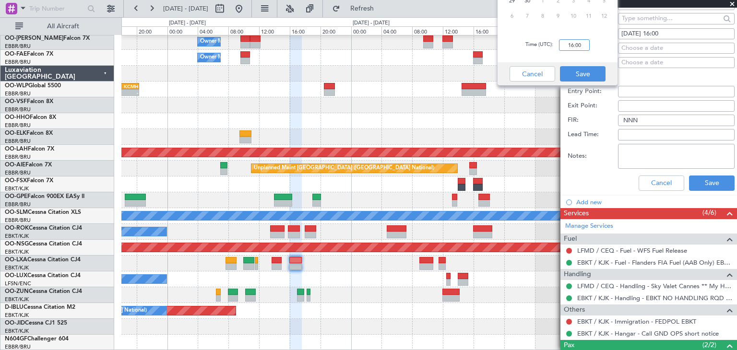
scroll to position [416, 0]
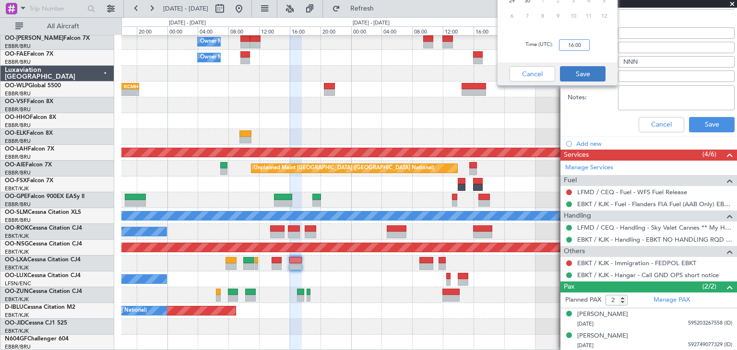
type input "16:00"
click at [592, 70] on button "Save" at bounding box center [583, 73] width 46 height 15
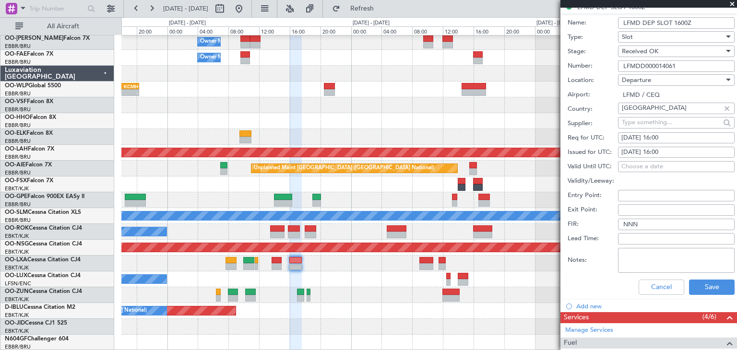
scroll to position [224, 0]
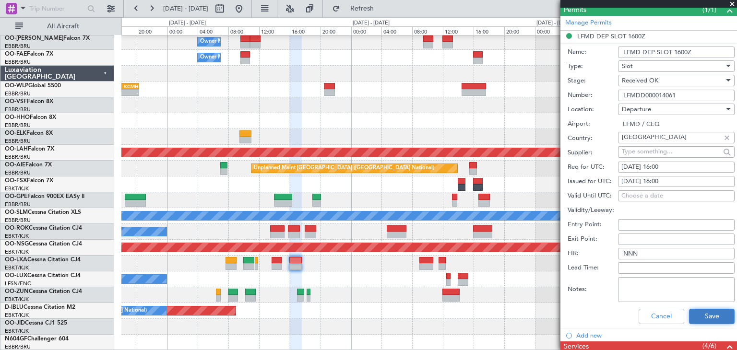
click at [715, 316] on button "Save" at bounding box center [712, 316] width 46 height 15
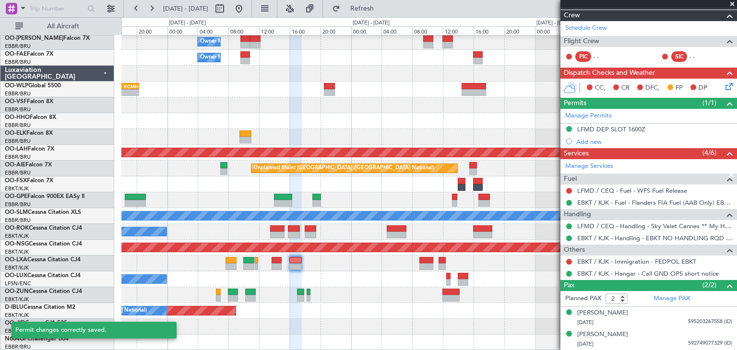
scroll to position [130, 0]
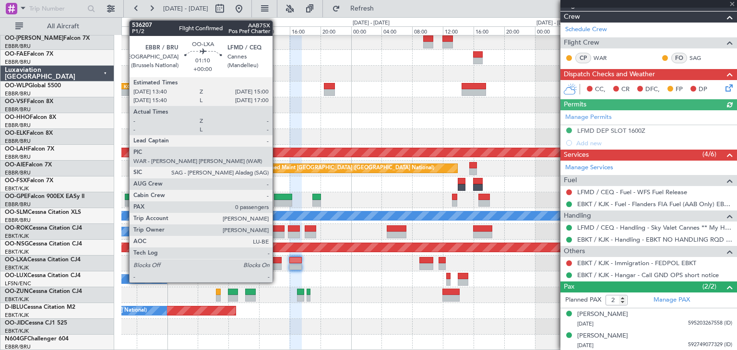
click at [275, 260] on div at bounding box center [277, 260] width 11 height 7
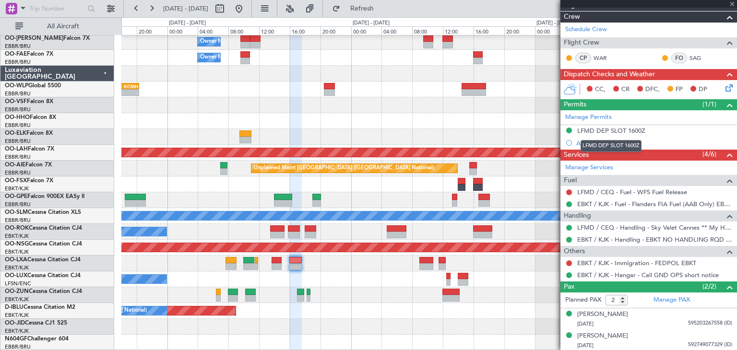
type input "0"
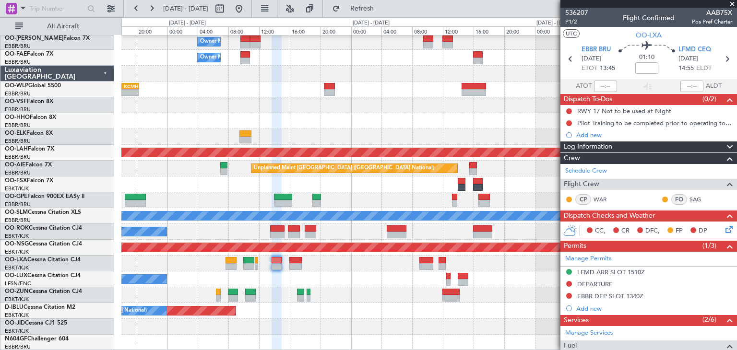
click at [572, 21] on mat-tooltip-component "Trip Number" at bounding box center [576, 30] width 47 height 25
click at [580, 20] on span "P1/2" at bounding box center [576, 22] width 23 height 8
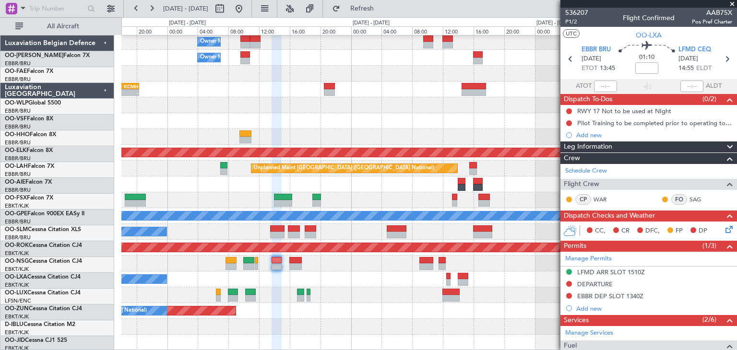
scroll to position [17, 0]
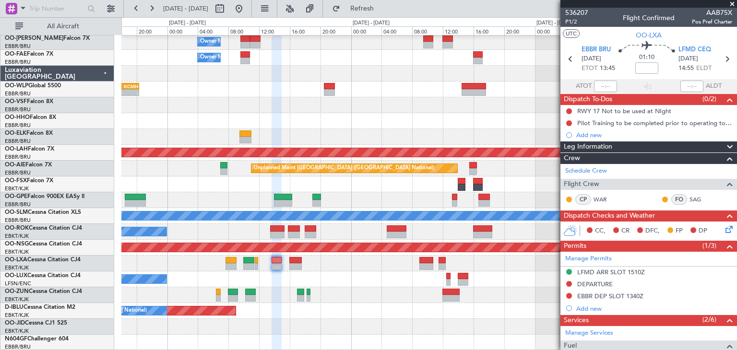
click at [724, 226] on icon at bounding box center [728, 228] width 8 height 8
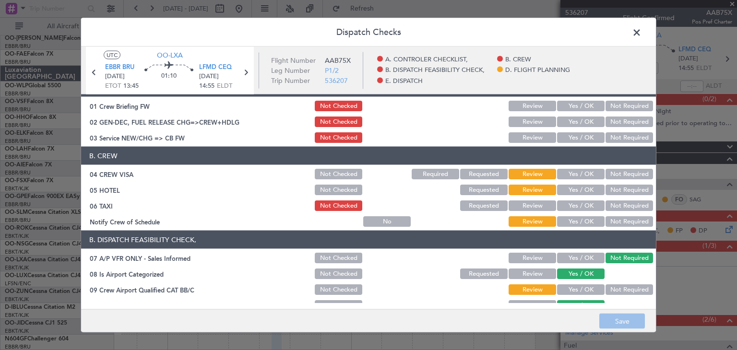
scroll to position [0, 0]
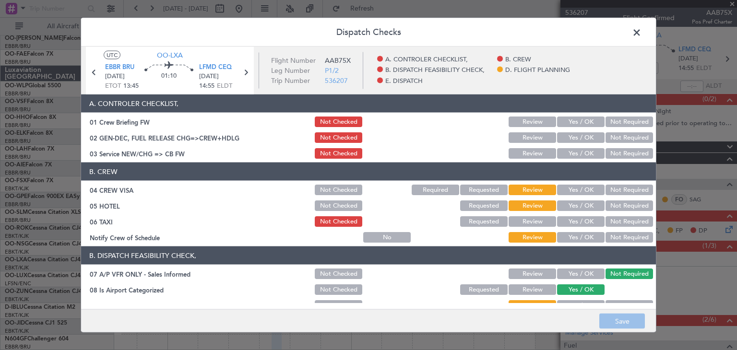
click at [615, 190] on button "Not Required" at bounding box center [628, 190] width 47 height 11
click at [619, 204] on button "Not Required" at bounding box center [628, 206] width 47 height 11
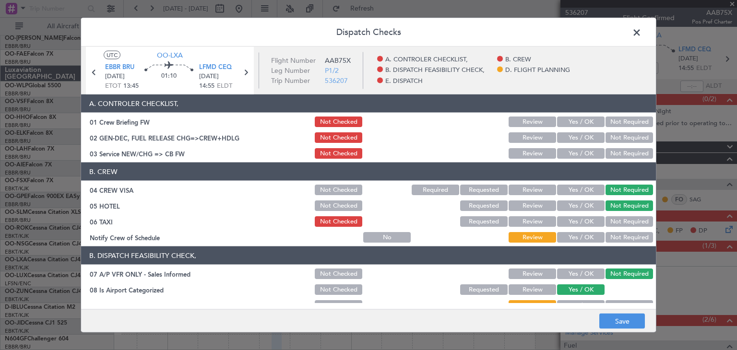
click at [585, 236] on button "Yes / OK" at bounding box center [580, 237] width 47 height 11
click at [626, 324] on button "Save" at bounding box center [622, 321] width 46 height 15
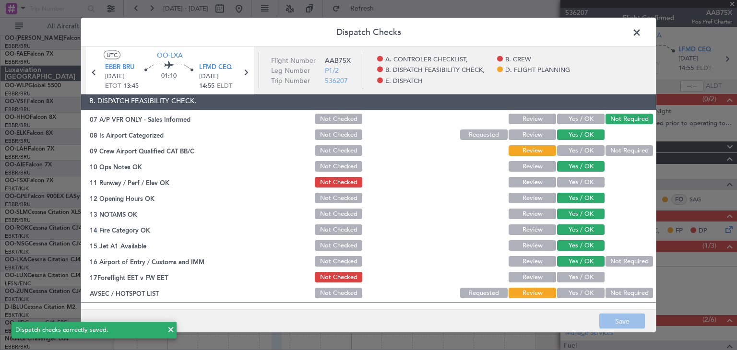
scroll to position [131, 0]
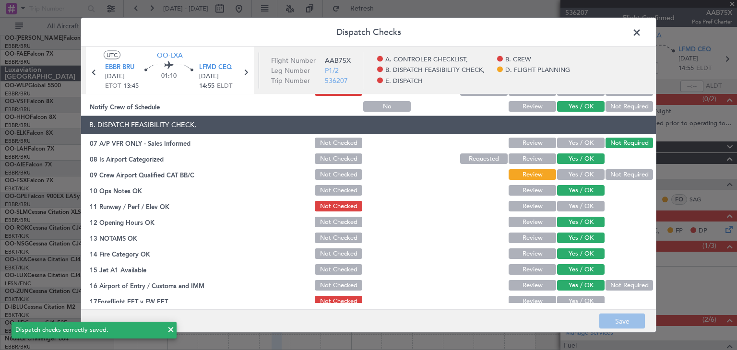
click at [578, 176] on button "Yes / OK" at bounding box center [580, 175] width 47 height 11
click at [617, 325] on button "Save" at bounding box center [622, 321] width 46 height 15
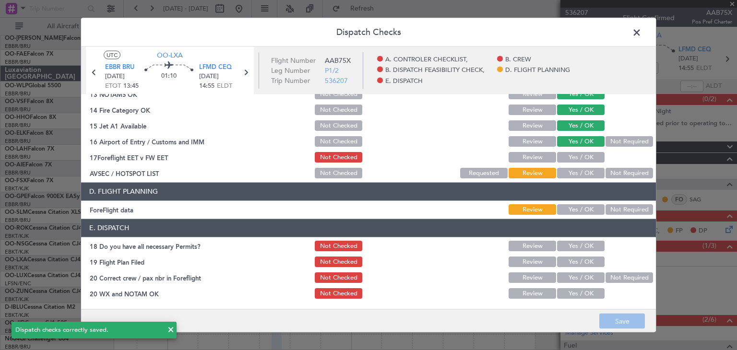
click at [589, 173] on button "Yes / OK" at bounding box center [580, 173] width 47 height 11
click at [615, 319] on button "Save" at bounding box center [622, 321] width 46 height 15
click at [641, 33] on span at bounding box center [641, 34] width 0 height 19
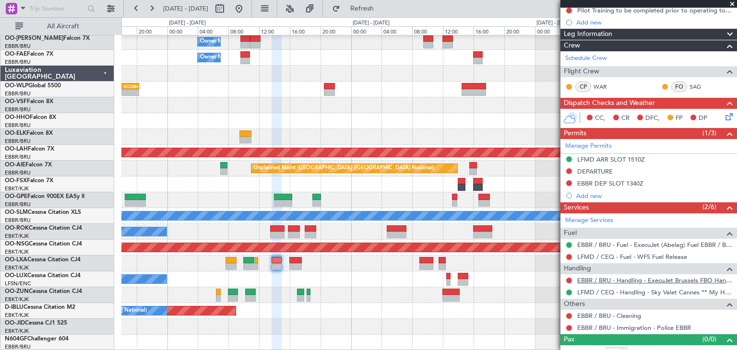
scroll to position [122, 0]
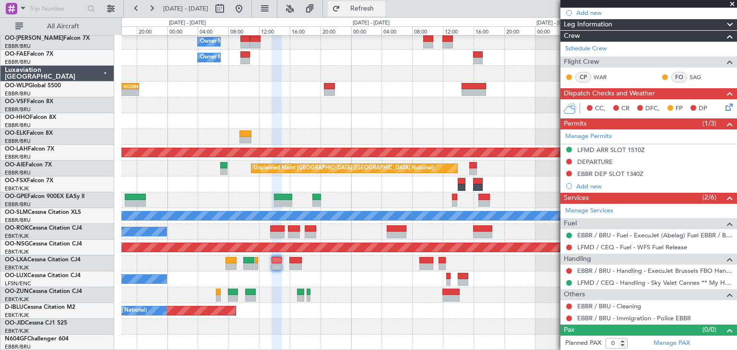
click at [380, 6] on span "Refresh" at bounding box center [362, 8] width 40 height 7
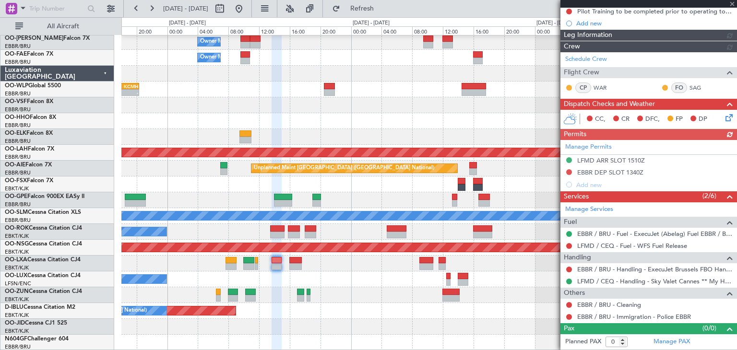
scroll to position [110, 0]
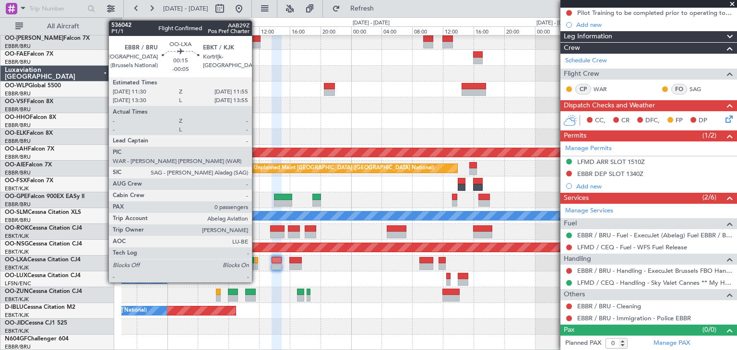
click at [256, 260] on div at bounding box center [256, 260] width 3 height 7
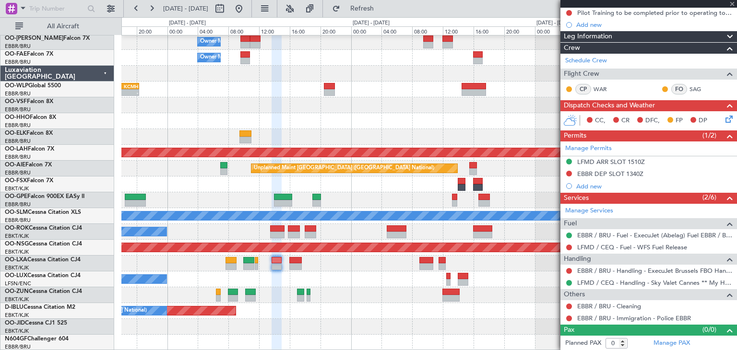
type input "-00:05"
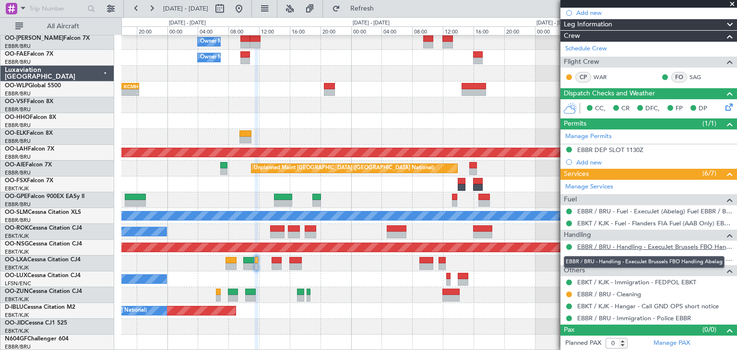
click at [638, 245] on link "EBBR / BRU - Handling - ExecuJet Brussels FBO Handling Abelag" at bounding box center [654, 247] width 155 height 8
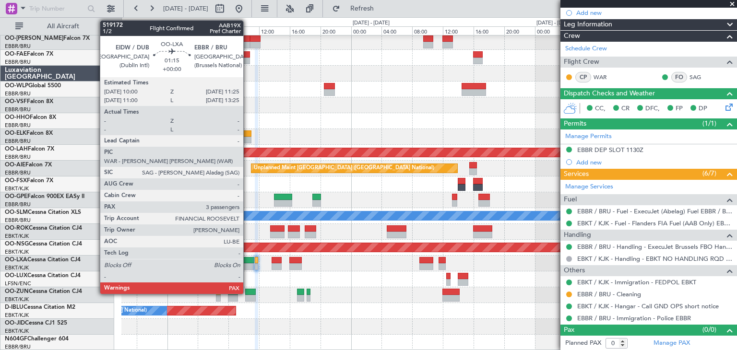
click at [248, 258] on div at bounding box center [248, 260] width 11 height 7
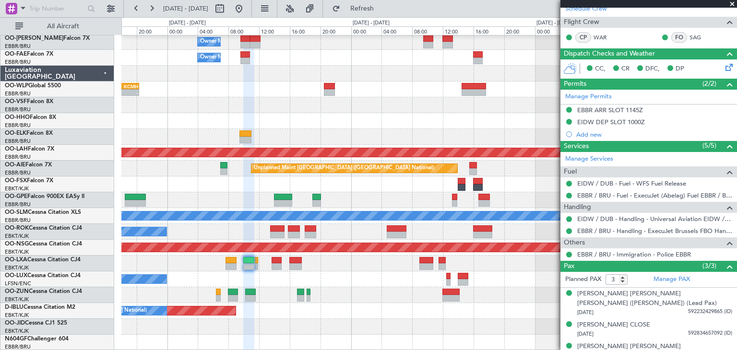
scroll to position [144, 0]
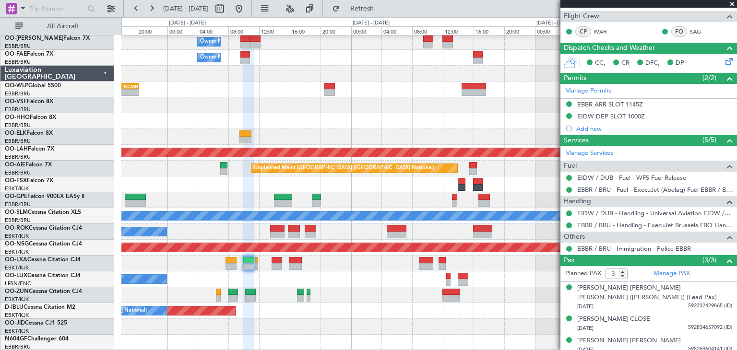
click at [597, 226] on link "EBBR / BRU - Handling - ExecuJet Brussels FBO Handling Abelag" at bounding box center [654, 225] width 155 height 8
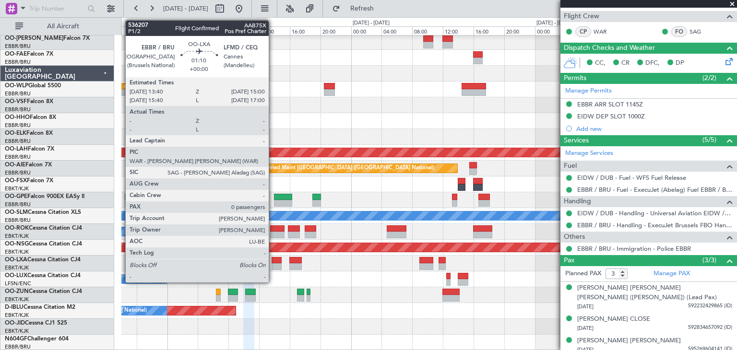
click at [273, 261] on div at bounding box center [277, 260] width 11 height 7
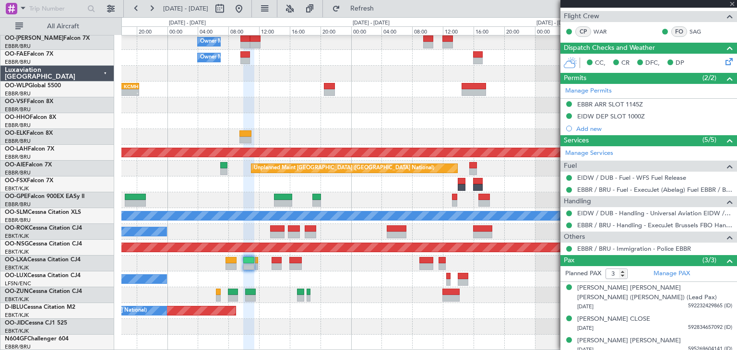
type input "0"
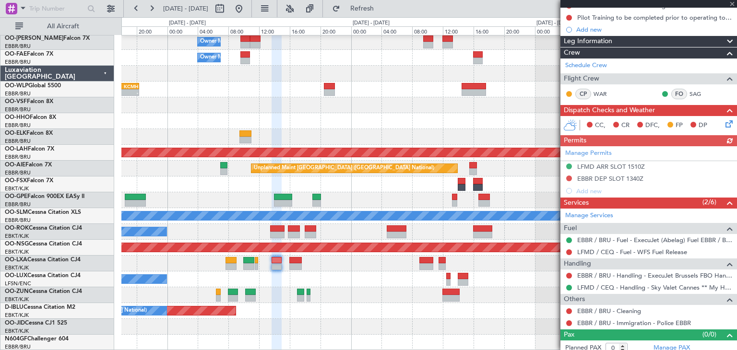
scroll to position [110, 0]
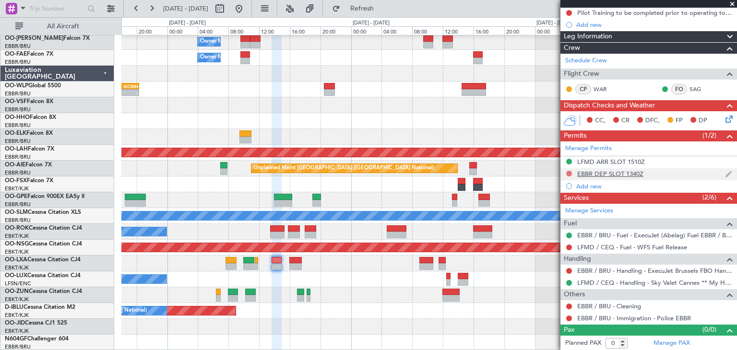
click at [567, 172] on button at bounding box center [569, 174] width 6 height 6
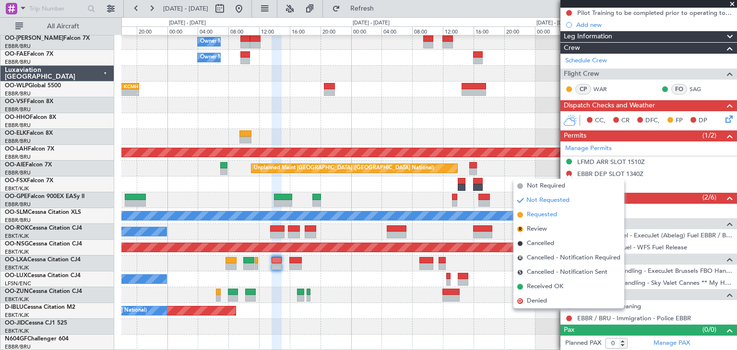
click at [570, 218] on li "Requested" at bounding box center [568, 215] width 111 height 14
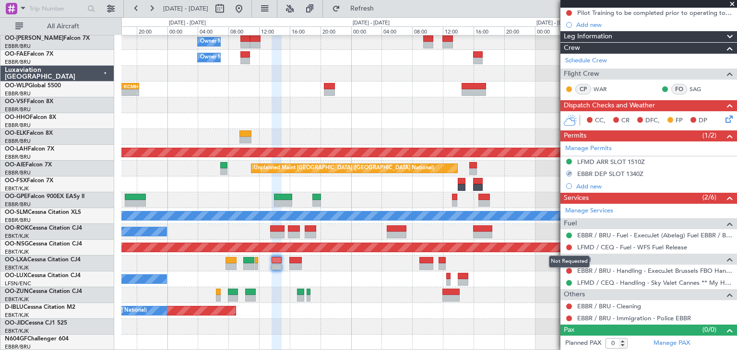
click at [569, 269] on mat-tooltip-component "Not Requested" at bounding box center [569, 261] width 54 height 25
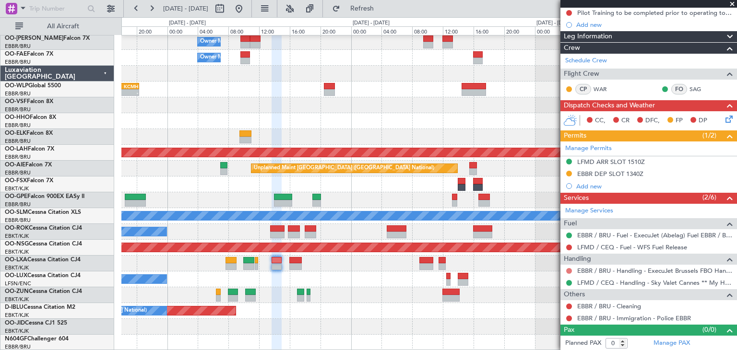
click at [569, 268] on button at bounding box center [569, 271] width 6 height 6
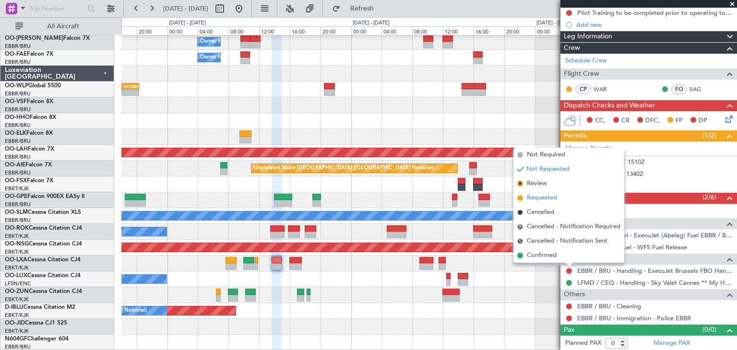
click at [553, 199] on span "Requested" at bounding box center [542, 198] width 30 height 10
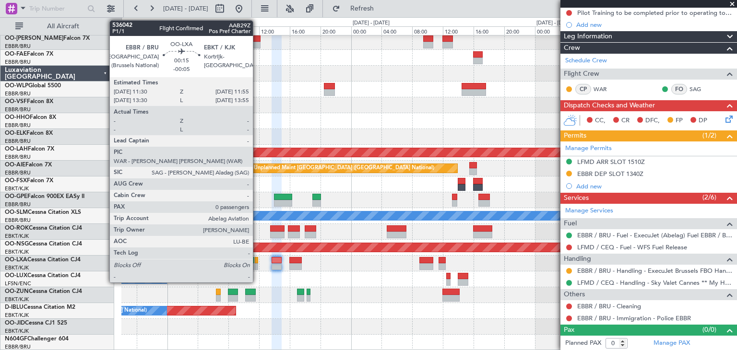
click at [257, 264] on div at bounding box center [256, 266] width 3 height 7
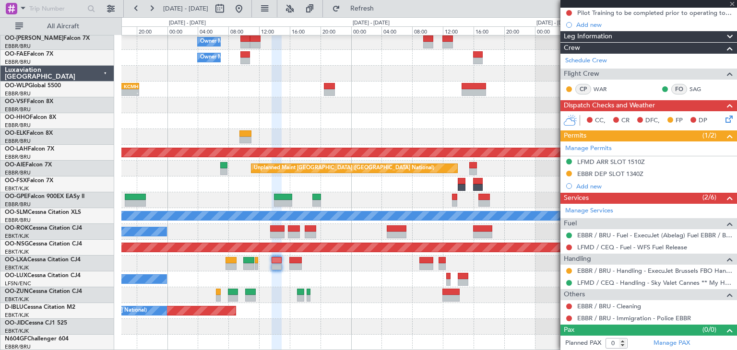
type input "-00:05"
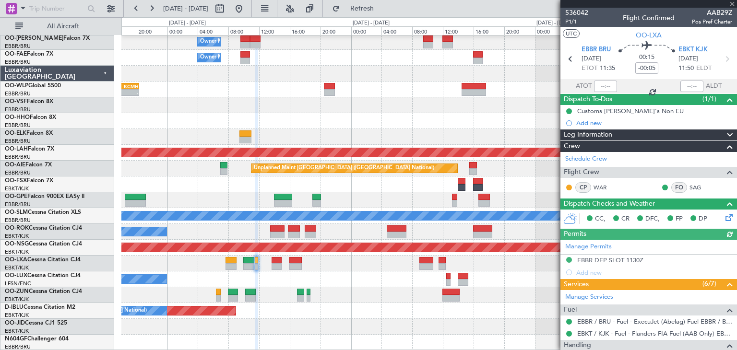
click at [620, 258] on div "Manage Permits EBBR DEP SLOT 1130Z Add new" at bounding box center [648, 259] width 177 height 39
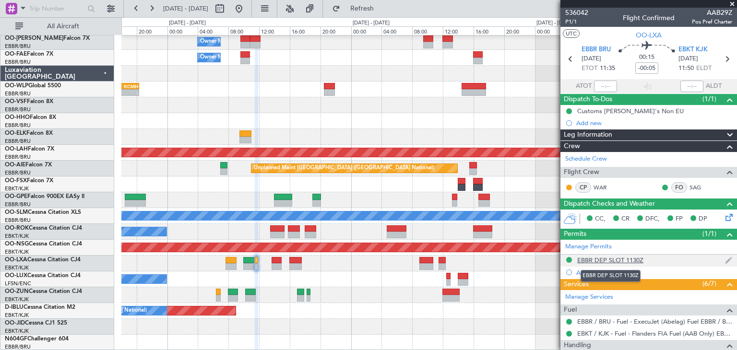
click at [617, 258] on div "EBBR DEP SLOT 1130Z" at bounding box center [610, 260] width 66 height 8
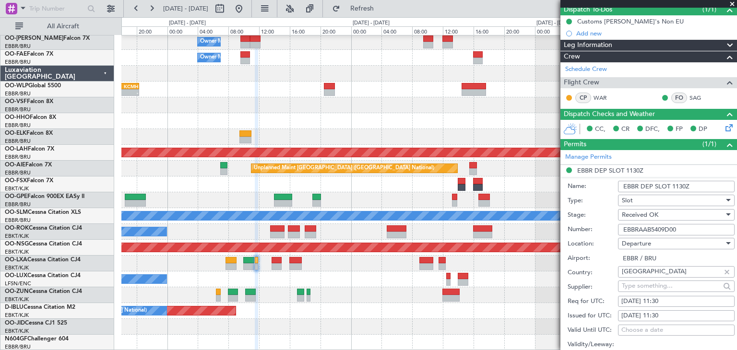
scroll to position [96, 0]
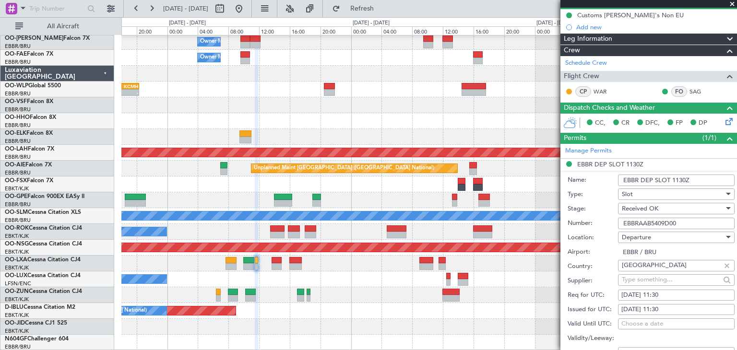
drag, startPoint x: 687, startPoint y: 223, endPoint x: 592, endPoint y: 224, distance: 95.0
click at [592, 224] on div "Number: EBBRAAB5409D00" at bounding box center [651, 223] width 167 height 14
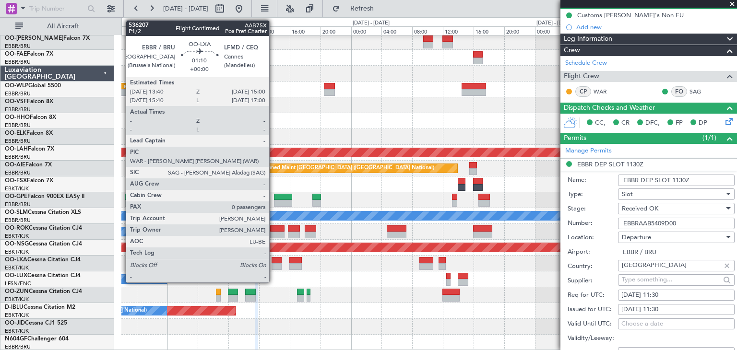
click at [273, 260] on div at bounding box center [277, 260] width 11 height 7
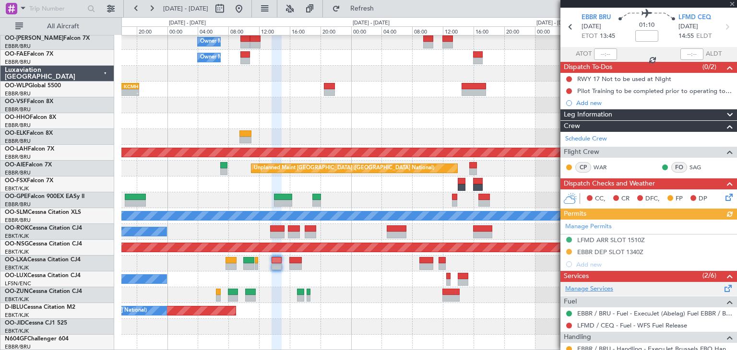
scroll to position [48, 0]
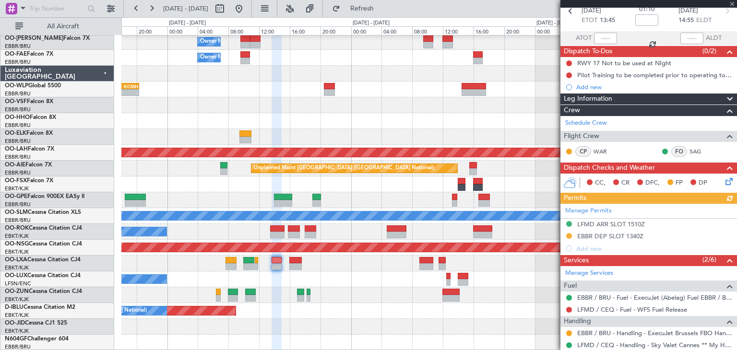
click at [591, 233] on div "Manage Permits LFMD ARR SLOT 1510Z EBBR DEP SLOT 1340Z Add new" at bounding box center [648, 229] width 177 height 51
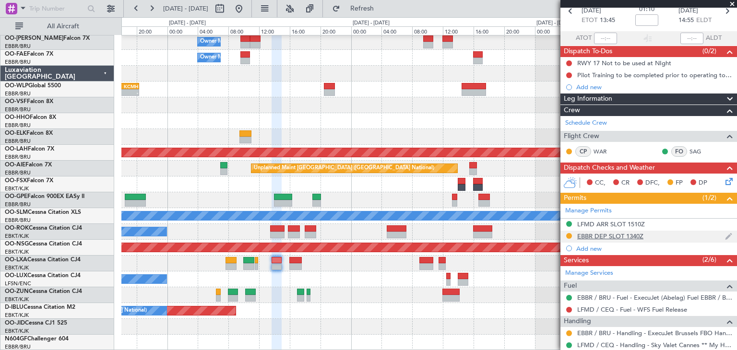
click at [612, 235] on div "EBBR DEP SLOT 1340Z" at bounding box center [610, 236] width 66 height 8
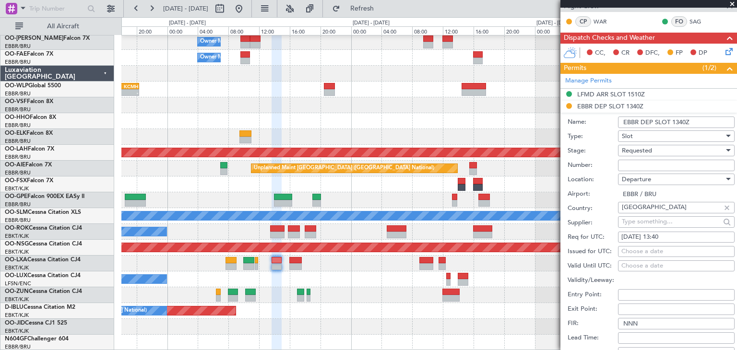
scroll to position [192, 0]
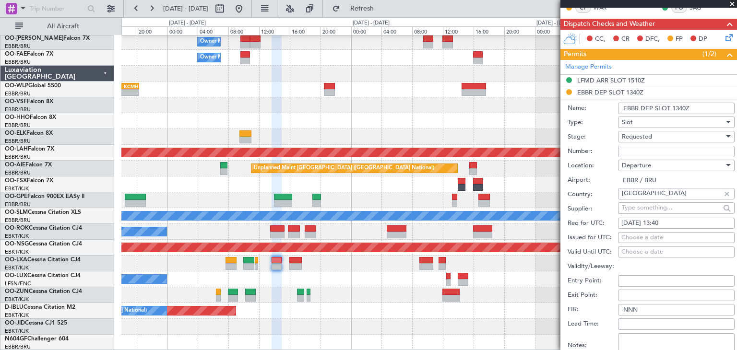
click at [639, 147] on input "Number:" at bounding box center [676, 152] width 117 height 12
paste input "EBBRAAB5409D00"
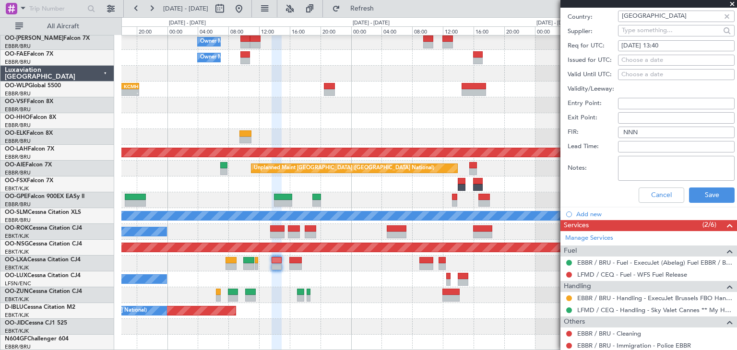
scroll to position [384, 0]
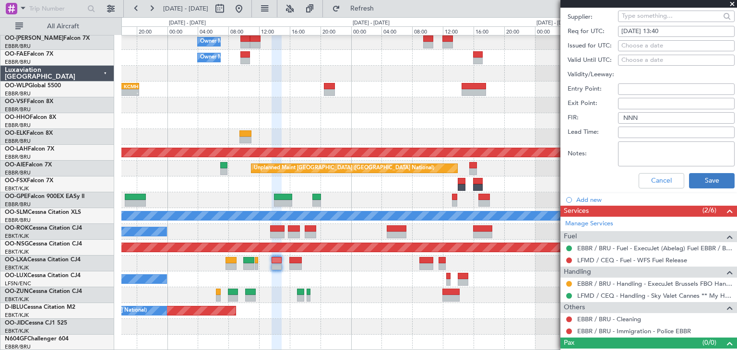
type input "EBBRAAB5409D00"
click at [704, 179] on button "Save" at bounding box center [712, 180] width 46 height 15
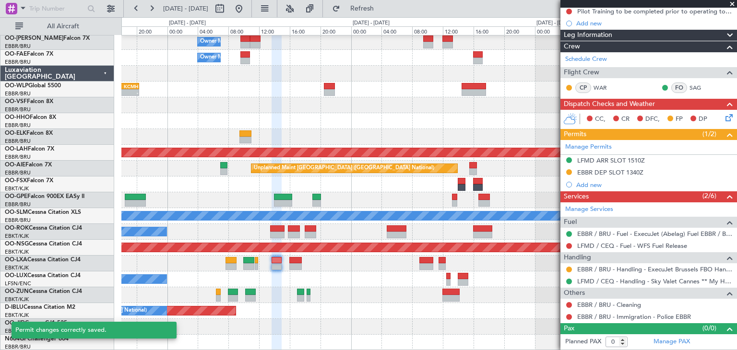
scroll to position [97, 0]
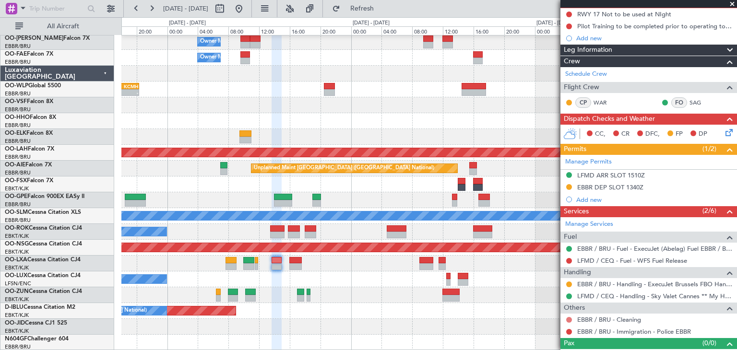
click at [571, 319] on button at bounding box center [569, 320] width 6 height 6
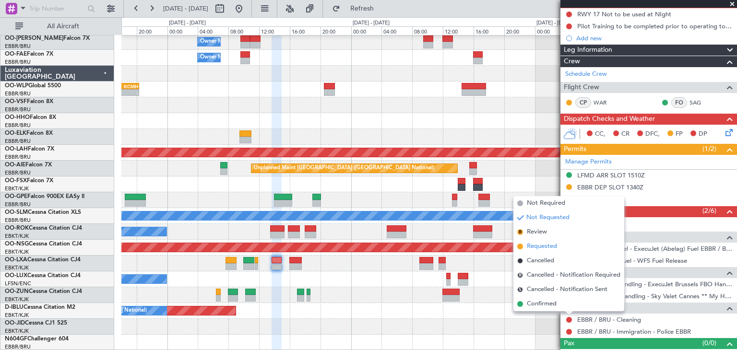
click at [551, 244] on span "Requested" at bounding box center [542, 247] width 30 height 10
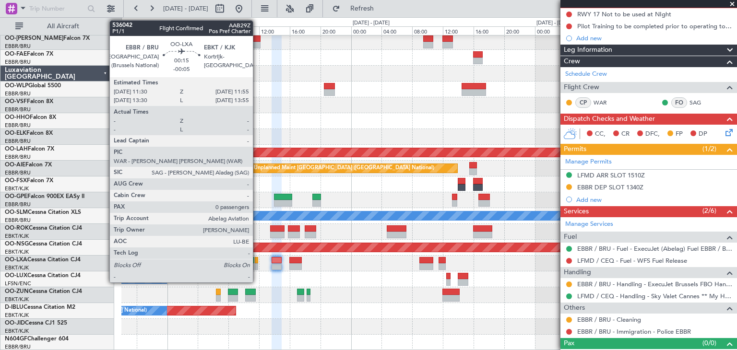
click at [257, 260] on div at bounding box center [256, 260] width 3 height 7
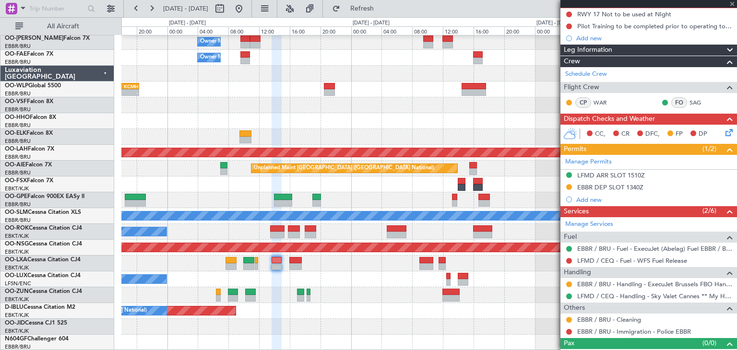
type input "-00:05"
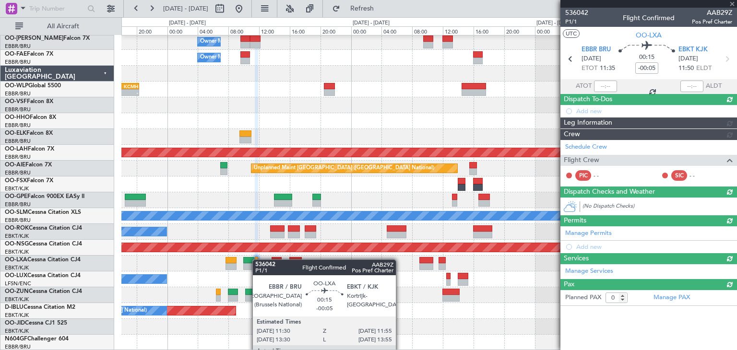
scroll to position [0, 0]
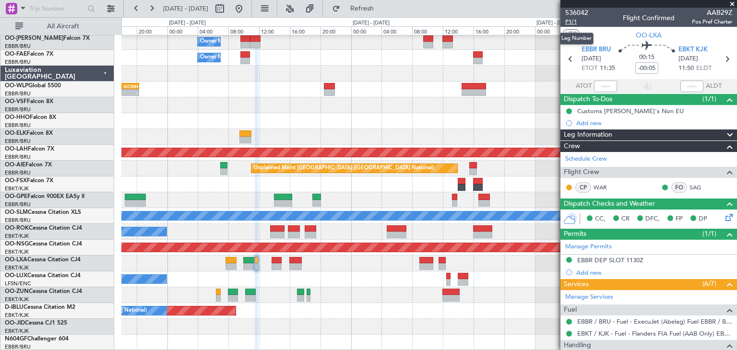
click at [570, 20] on span "P1/1" at bounding box center [576, 22] width 23 height 8
click at [382, 6] on span "Refresh" at bounding box center [362, 8] width 40 height 7
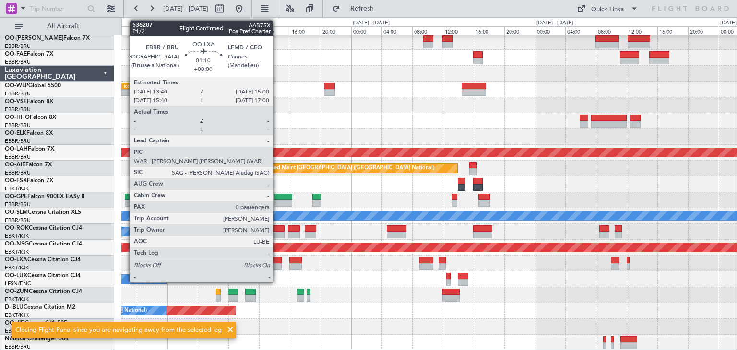
click at [277, 258] on div at bounding box center [277, 260] width 11 height 7
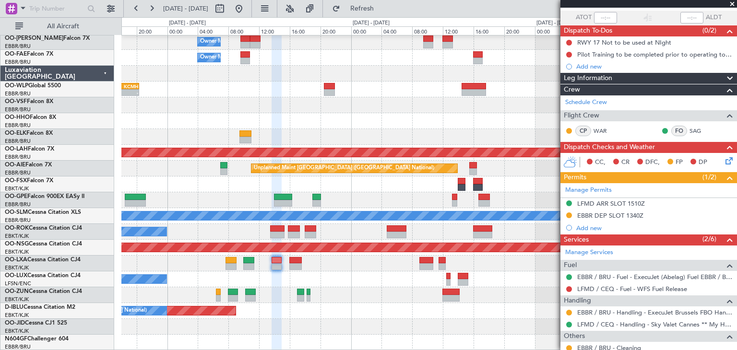
scroll to position [110, 0]
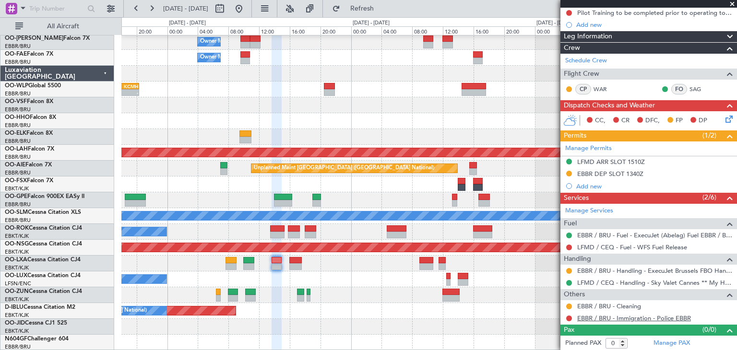
click at [651, 317] on link "EBBR / BRU - Immigration - Police EBBR" at bounding box center [634, 318] width 114 height 8
click at [570, 316] on button at bounding box center [569, 319] width 6 height 6
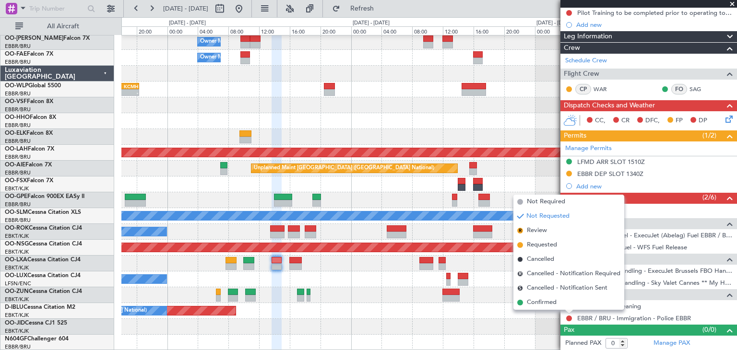
click at [415, 298] on div "Owner Melsbroek Air Base Planned Maint Brussels (Brussels National) Owner Melsb…" at bounding box center [428, 184] width 615 height 332
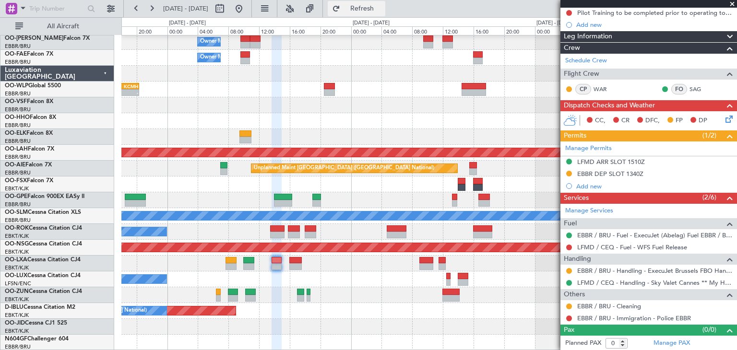
click at [385, 1] on button "Refresh" at bounding box center [357, 8] width 58 height 15
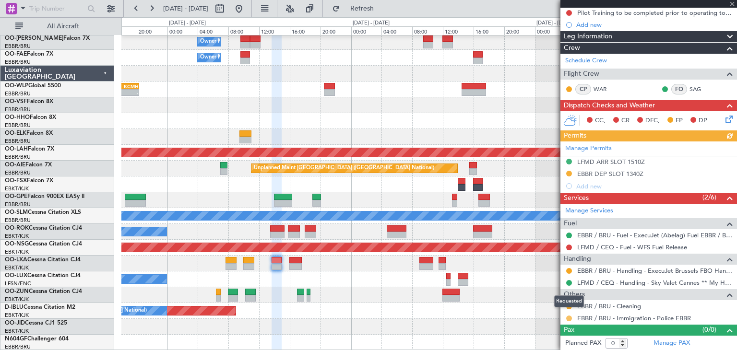
click at [570, 316] on button at bounding box center [569, 319] width 6 height 6
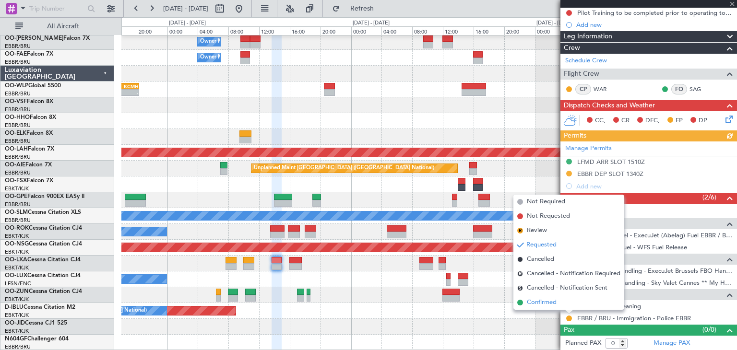
click at [561, 303] on li "Confirmed" at bounding box center [568, 303] width 111 height 14
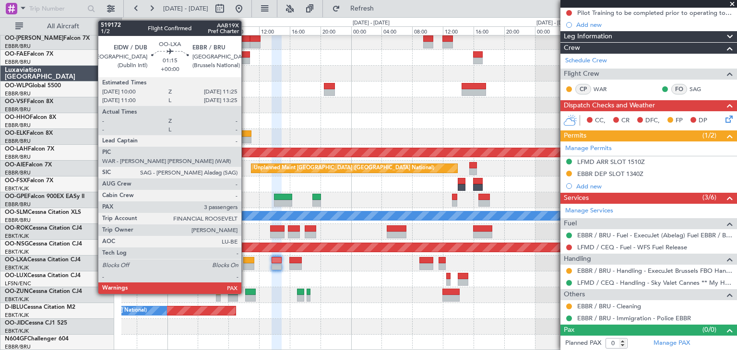
click at [246, 261] on div at bounding box center [248, 260] width 11 height 7
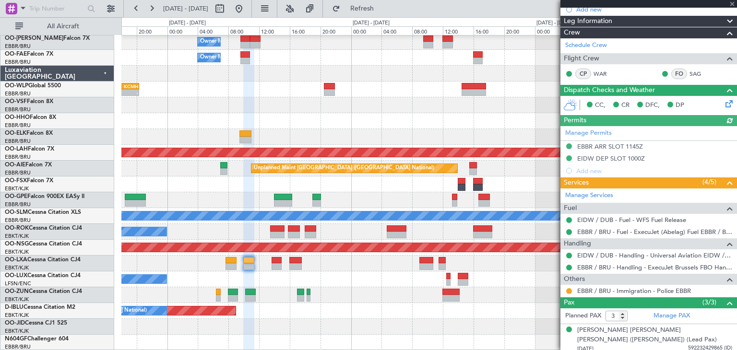
scroll to position [148, 0]
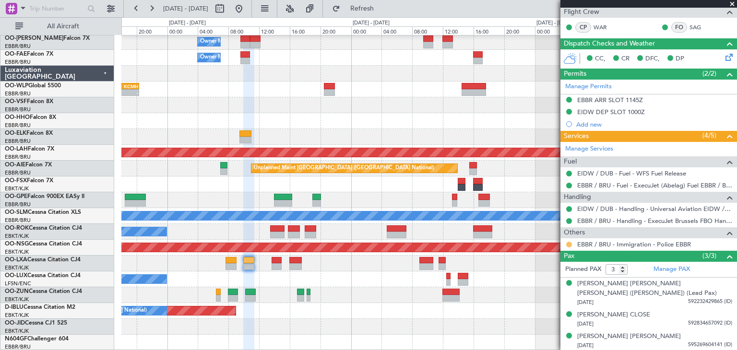
click at [568, 242] on button at bounding box center [569, 245] width 6 height 6
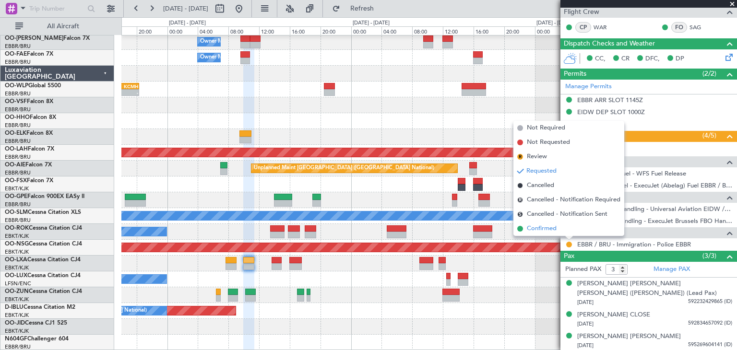
click at [556, 223] on li "Confirmed" at bounding box center [568, 229] width 111 height 14
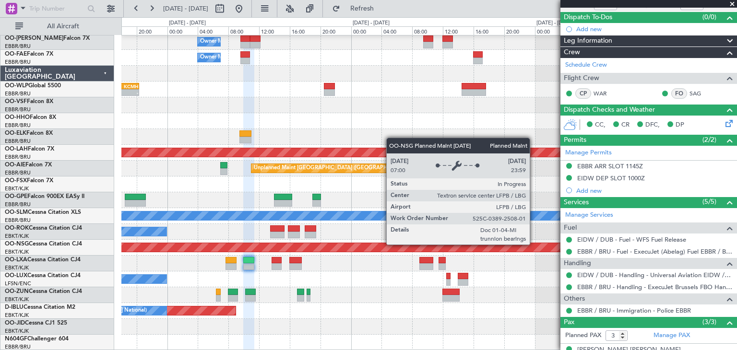
scroll to position [0, 0]
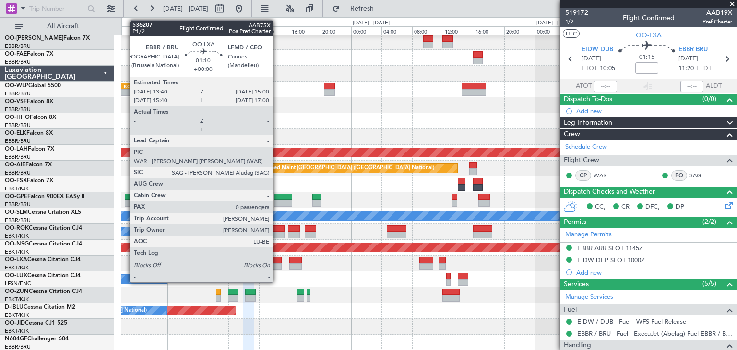
click at [277, 260] on div at bounding box center [277, 260] width 11 height 7
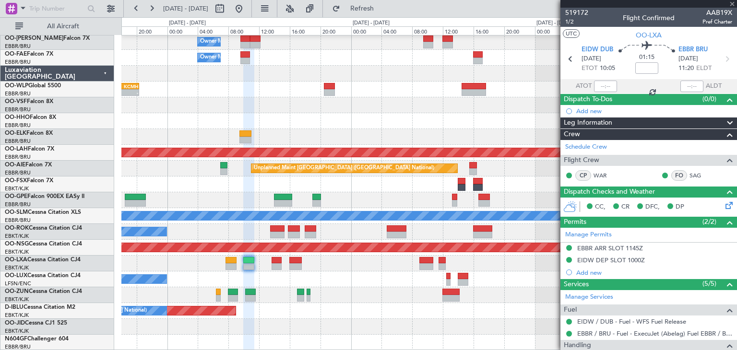
type input "0"
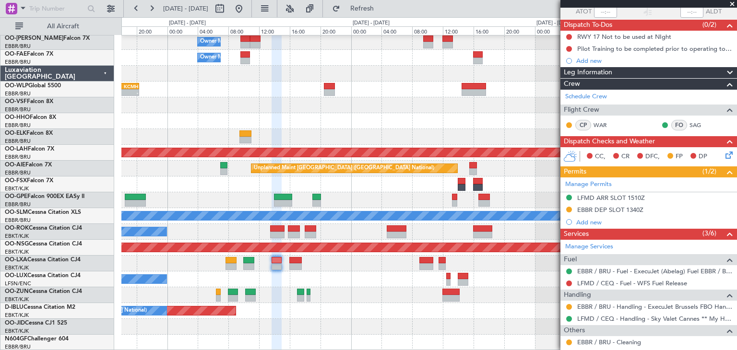
scroll to position [110, 0]
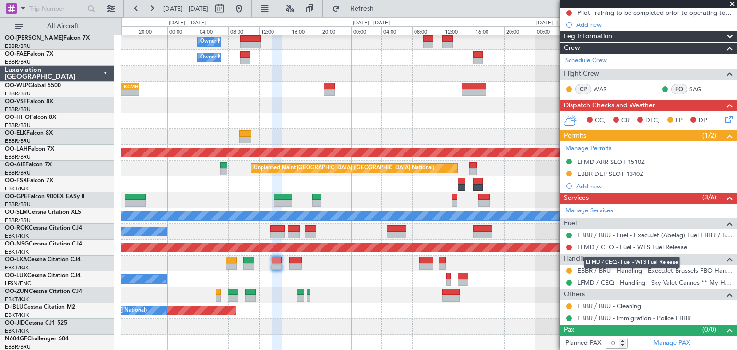
click at [658, 248] on link "LFMD / CEQ - Fuel - WFS Fuel Release" at bounding box center [632, 247] width 110 height 8
drag, startPoint x: 372, startPoint y: 12, endPoint x: 383, endPoint y: 16, distance: 11.4
click at [373, 12] on button "Refresh" at bounding box center [357, 8] width 58 height 15
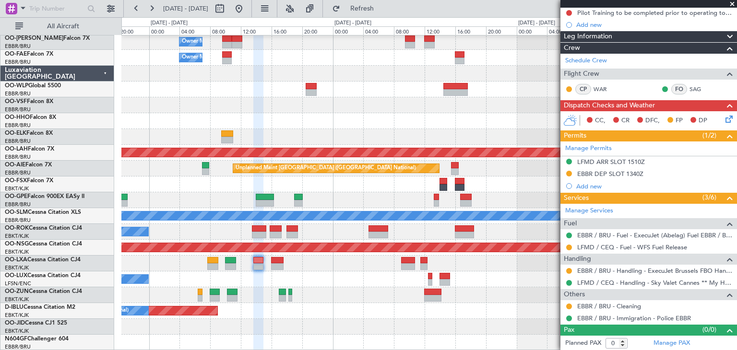
click at [405, 308] on div "AOG Maint Brussels (Brussels National) No Crew Brussels (Brussels National)" at bounding box center [428, 311] width 615 height 16
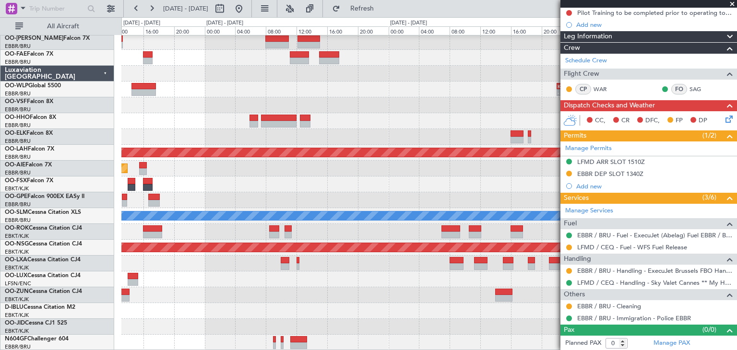
click at [143, 258] on div "- - EBMB 06:00 Z KEWR 14:00 Z - - KEWR 14:00 Z KPMD 19:20 Z - - KAUS 22:00 Z EL…" at bounding box center [428, 184] width 615 height 332
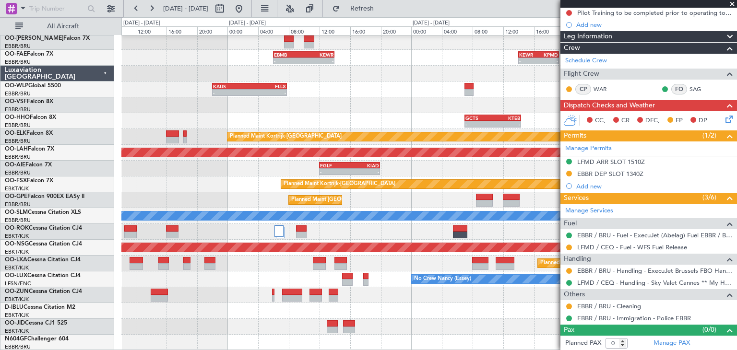
scroll to position [17, 0]
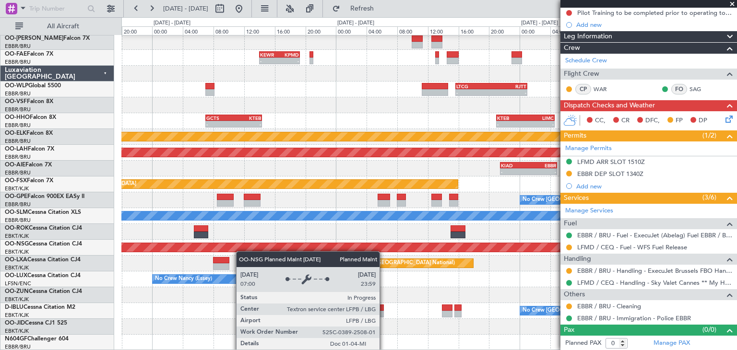
click at [148, 245] on div "- - KEWR 14:00 Z KPMD 19:20 Z - - KSPS 03:30 Z EBMB 13:05 Z - - EBMB 06:00 Z KE…" at bounding box center [428, 184] width 615 height 332
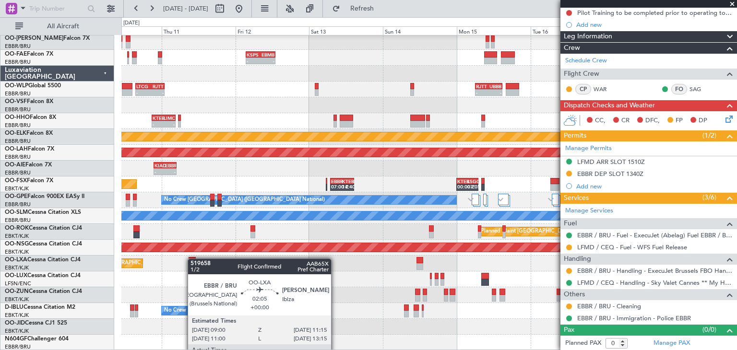
click at [192, 259] on div "Planned Maint [GEOGRAPHIC_DATA] ([GEOGRAPHIC_DATA] National)" at bounding box center [428, 264] width 615 height 16
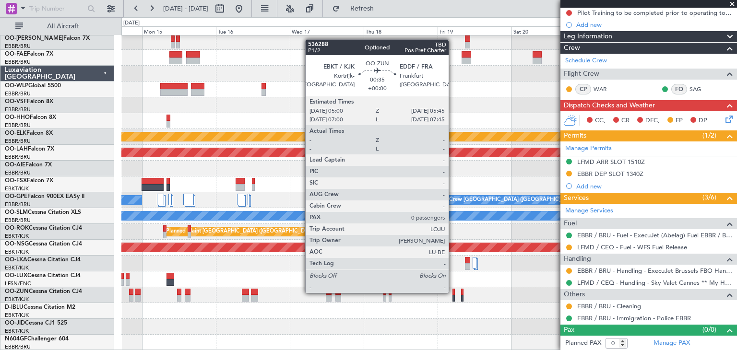
click at [453, 292] on div at bounding box center [453, 292] width 2 height 7
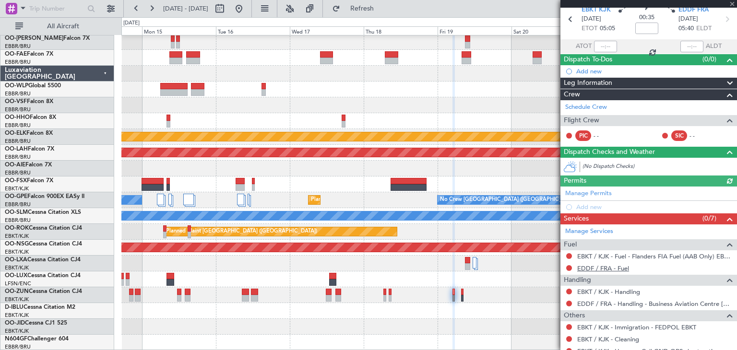
scroll to position [73, 0]
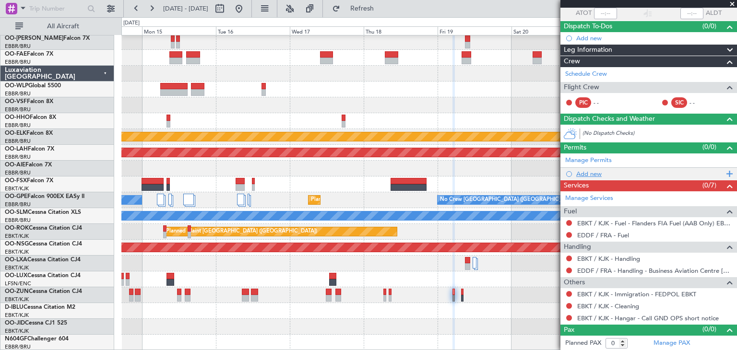
click at [588, 173] on div "Add new" at bounding box center [649, 174] width 147 height 8
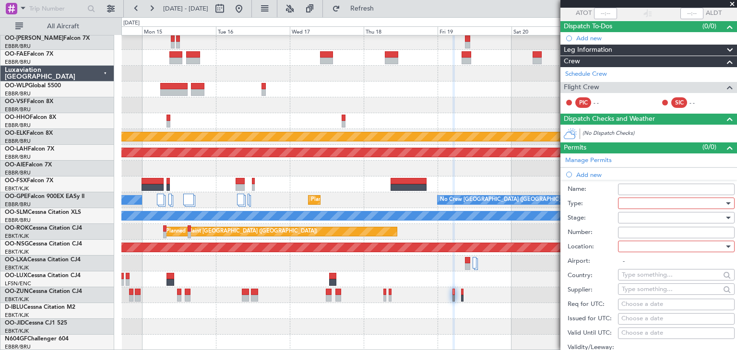
click at [629, 204] on div at bounding box center [673, 203] width 102 height 14
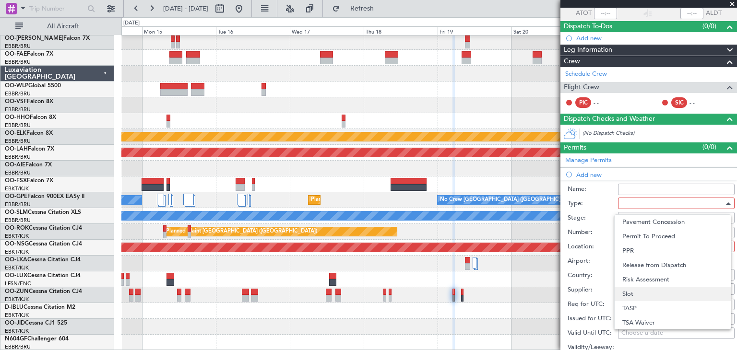
click at [639, 290] on span "Slot" at bounding box center [672, 294] width 101 height 14
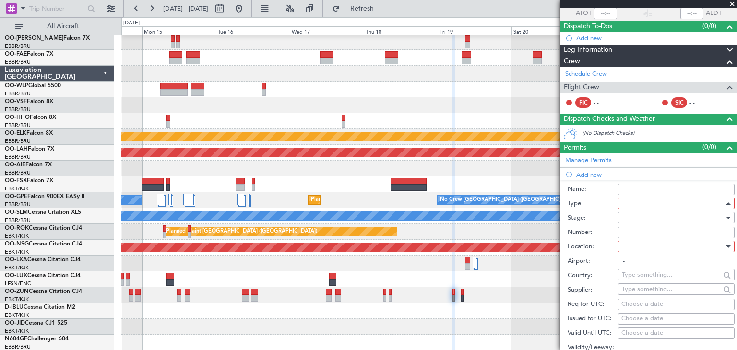
scroll to position [288, 0]
click at [637, 248] on div at bounding box center [673, 246] width 102 height 14
drag, startPoint x: 646, startPoint y: 296, endPoint x: 647, endPoint y: 289, distance: 7.3
click at [647, 296] on span "Arrival" at bounding box center [672, 294] width 101 height 14
type input "EDDF / FRA"
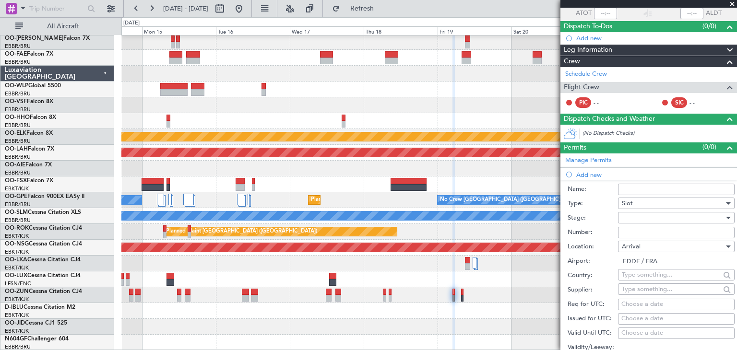
click at [628, 219] on div at bounding box center [673, 218] width 102 height 14
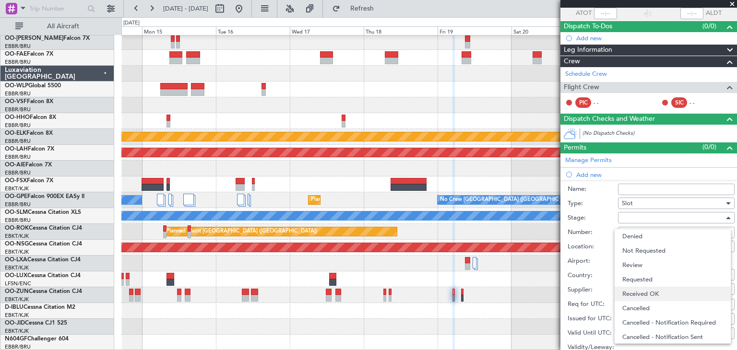
click at [653, 290] on span "Received OK" at bounding box center [672, 294] width 101 height 14
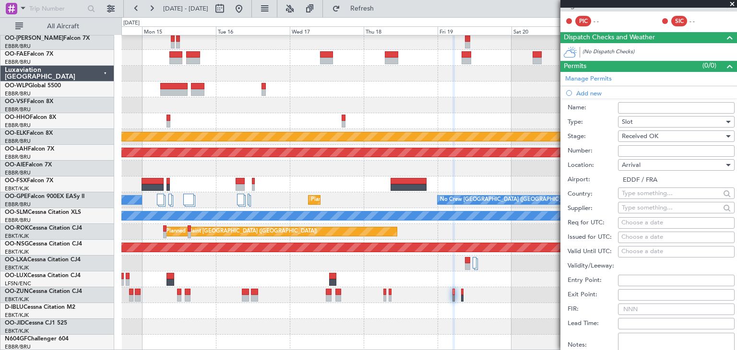
scroll to position [169, 0]
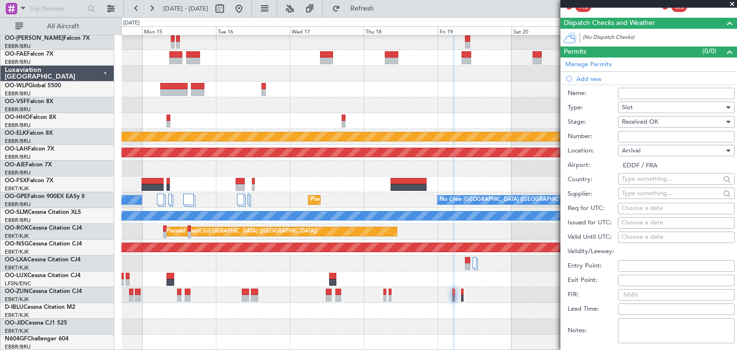
click at [624, 138] on input "Number:" at bounding box center [676, 137] width 117 height 12
paste input "EDDF0309255663"
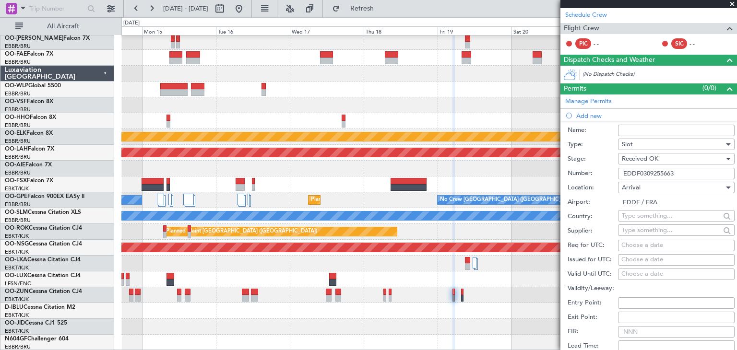
scroll to position [144, 0]
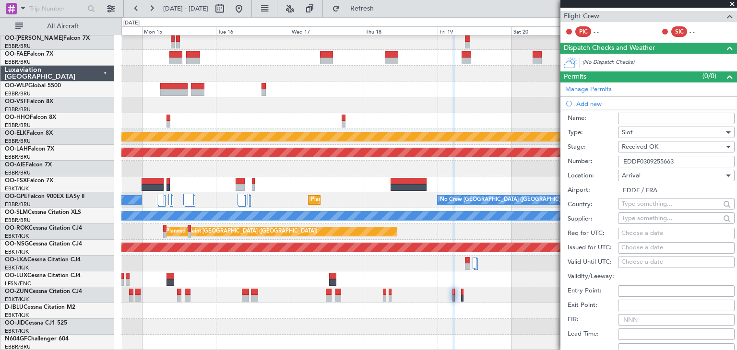
type input "EDDF0309255663"
click at [631, 230] on div "Choose a date" at bounding box center [676, 234] width 110 height 10
select select "9"
select select "2025"
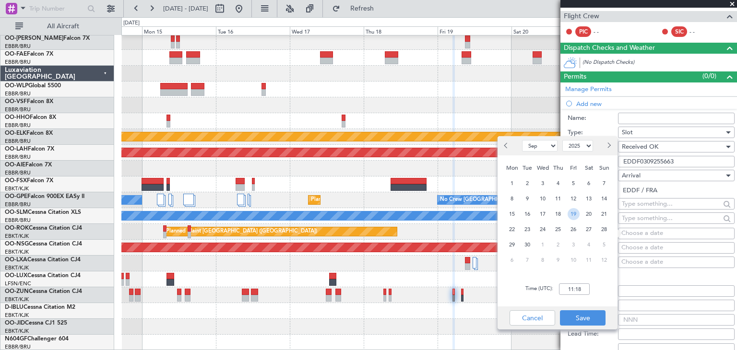
click at [569, 214] on span "19" at bounding box center [574, 214] width 12 height 12
click at [570, 287] on input "00:00" at bounding box center [574, 290] width 31 height 12
type input "05:45"
click at [594, 322] on button "Save" at bounding box center [583, 317] width 46 height 15
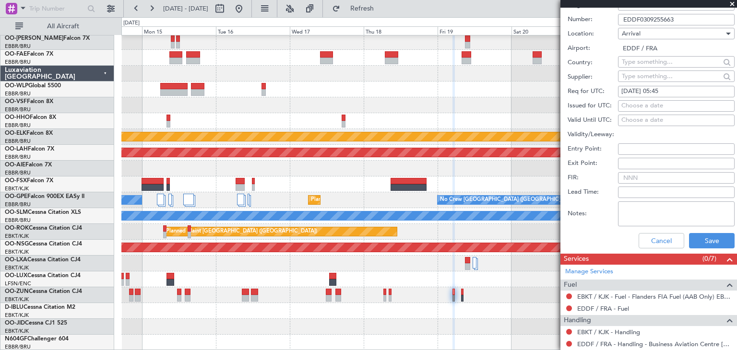
scroll to position [288, 0]
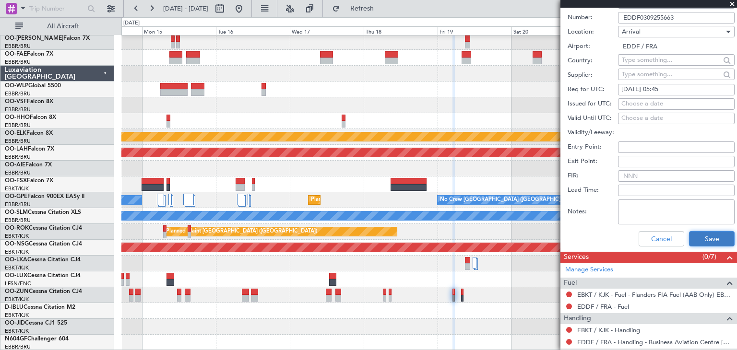
click at [720, 238] on button "Save" at bounding box center [712, 238] width 46 height 15
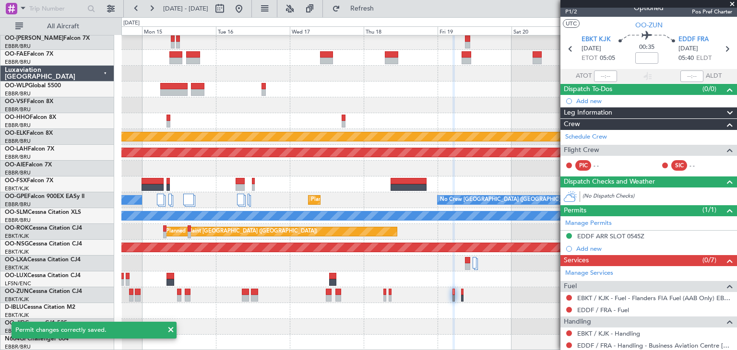
scroll to position [0, 0]
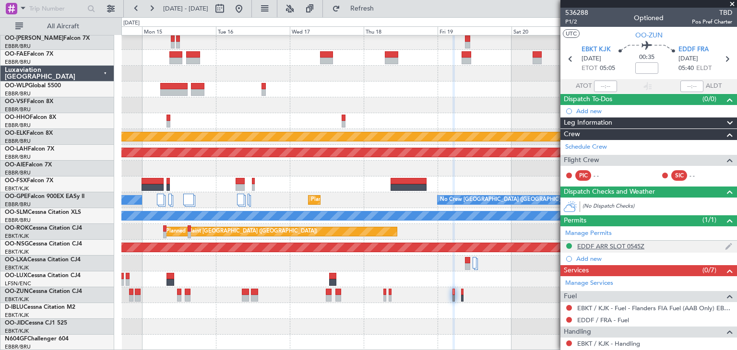
click at [616, 246] on div "EDDF ARR SLOT 0545Z" at bounding box center [610, 246] width 67 height 8
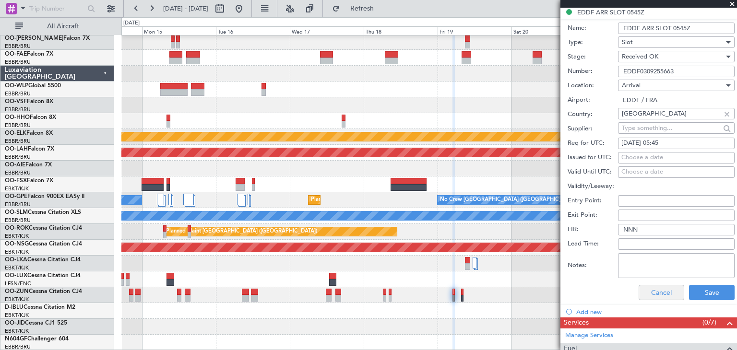
scroll to position [240, 0]
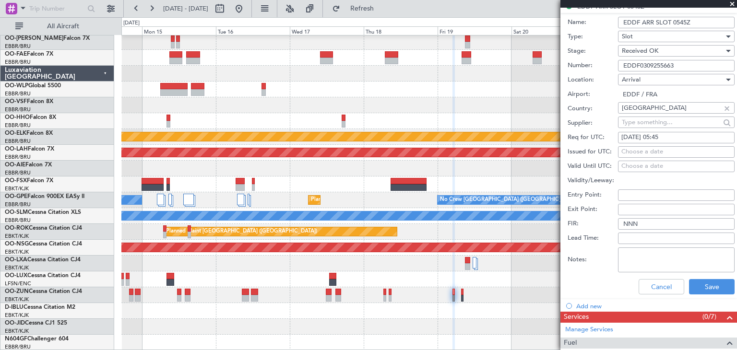
click at [630, 150] on div "Choose a date" at bounding box center [676, 152] width 110 height 10
select select "9"
select select "2025"
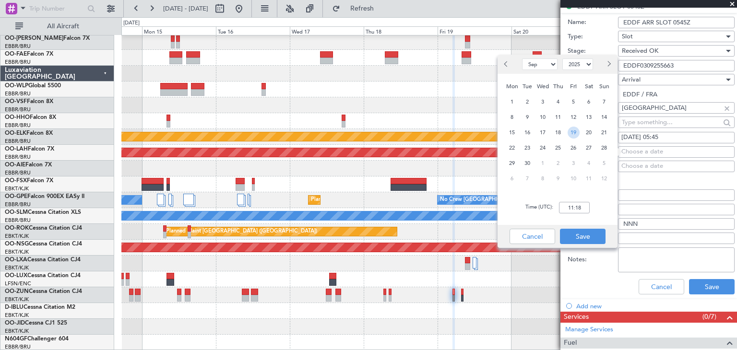
click at [569, 134] on span "19" at bounding box center [574, 133] width 12 height 12
click at [570, 207] on input "00:00" at bounding box center [574, 208] width 31 height 12
type input "05:45"
click at [583, 238] on button "Save" at bounding box center [583, 236] width 46 height 15
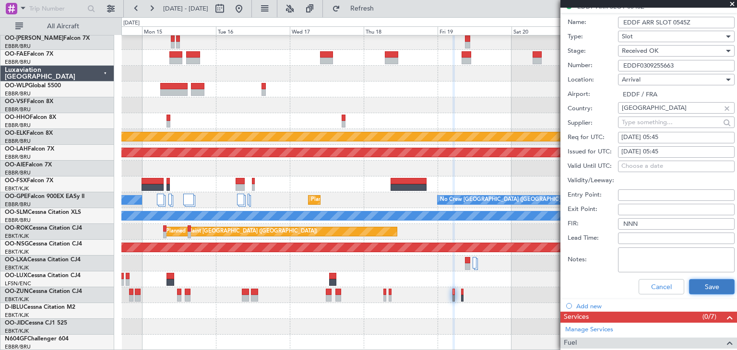
click at [706, 280] on button "Save" at bounding box center [712, 286] width 46 height 15
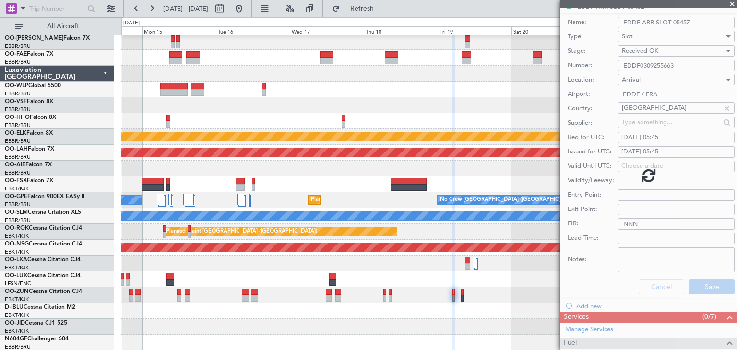
scroll to position [0, 0]
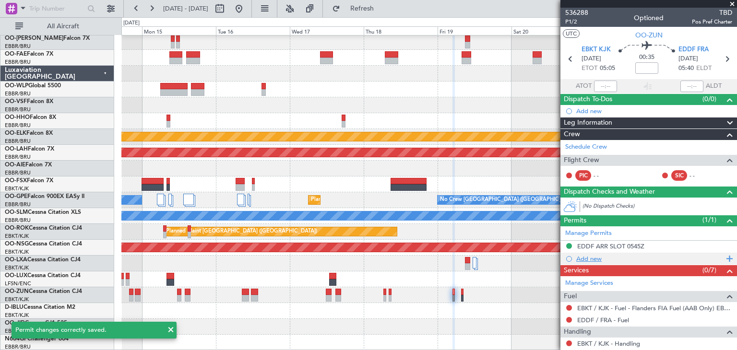
click at [570, 256] on div at bounding box center [569, 259] width 6 height 6
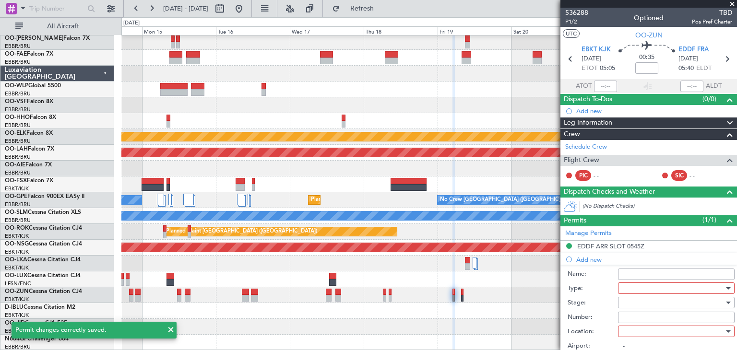
click at [649, 288] on div at bounding box center [673, 288] width 102 height 14
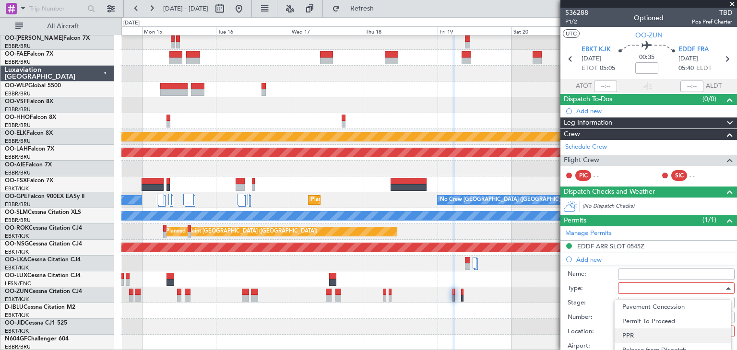
scroll to position [288, 0]
click at [597, 262] on div at bounding box center [368, 175] width 737 height 350
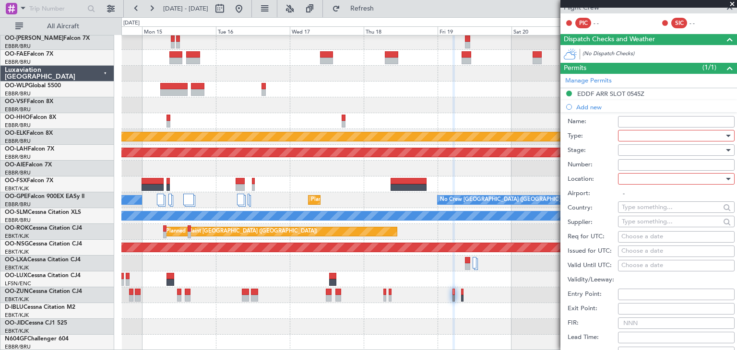
scroll to position [144, 0]
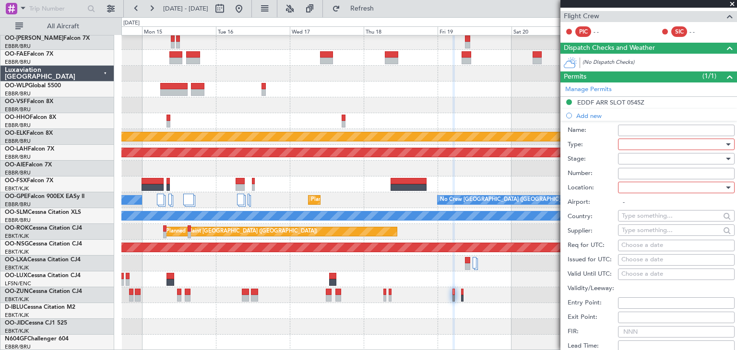
click at [646, 144] on div at bounding box center [673, 144] width 102 height 14
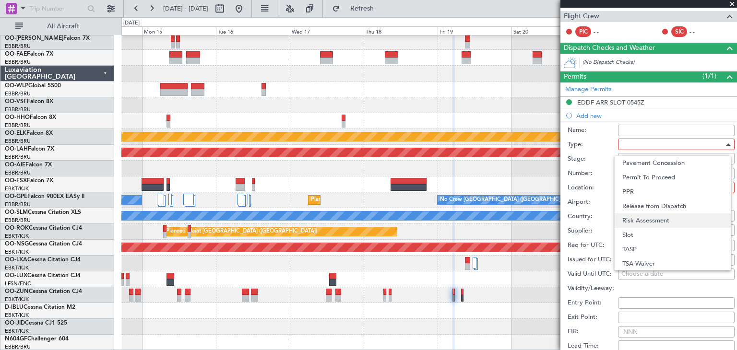
scroll to position [288, 0]
click at [649, 230] on span "Slot" at bounding box center [672, 234] width 101 height 14
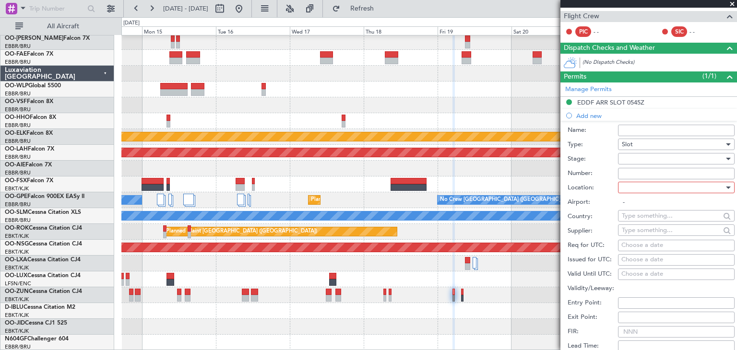
click at [651, 189] on div at bounding box center [673, 187] width 102 height 14
click at [646, 237] on span "Arrival" at bounding box center [672, 235] width 101 height 14
type input "EDDF / FRA"
click at [628, 161] on div at bounding box center [673, 159] width 102 height 14
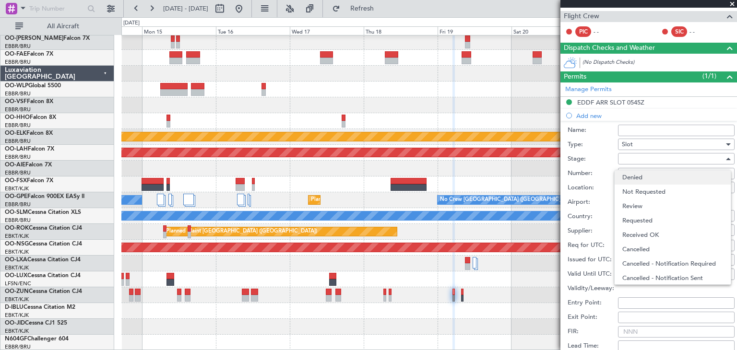
click at [632, 180] on span "Denied" at bounding box center [672, 177] width 101 height 14
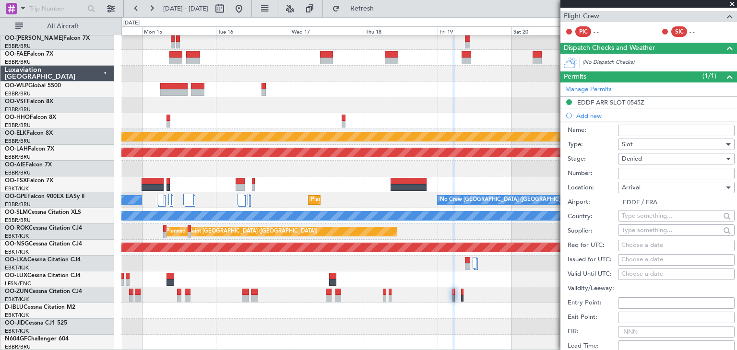
click at [635, 247] on div "Choose a date" at bounding box center [676, 246] width 110 height 10
select select "9"
select select "2025"
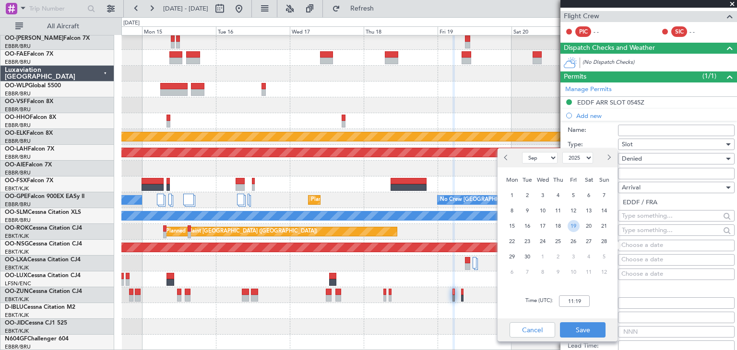
drag, startPoint x: 570, startPoint y: 225, endPoint x: 574, endPoint y: 238, distance: 14.6
click at [570, 225] on span "19" at bounding box center [574, 226] width 12 height 12
click at [574, 299] on input "00:00" at bounding box center [574, 302] width 31 height 12
type input "05:00"
click at [585, 332] on button "Save" at bounding box center [583, 329] width 46 height 15
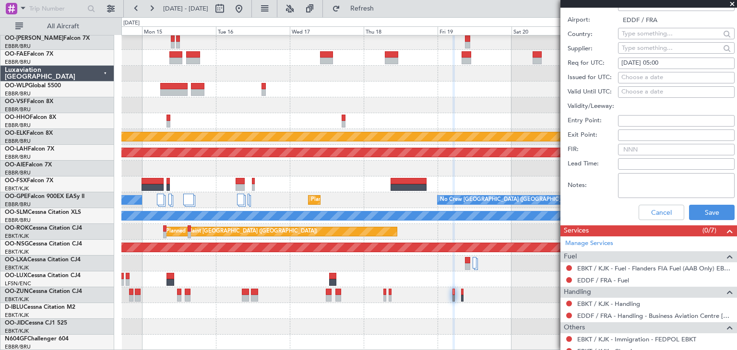
scroll to position [336, 0]
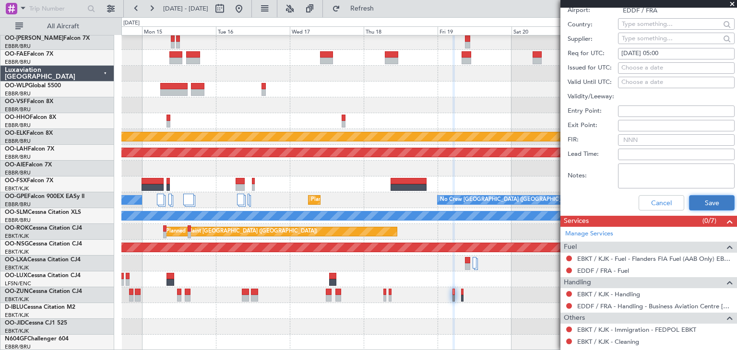
click at [704, 198] on button "Save" at bounding box center [712, 202] width 46 height 15
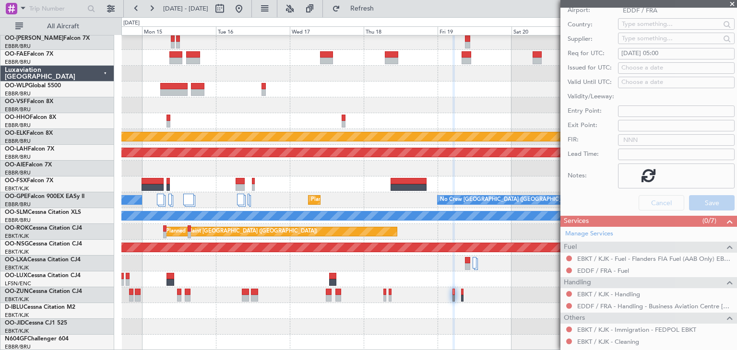
scroll to position [96, 0]
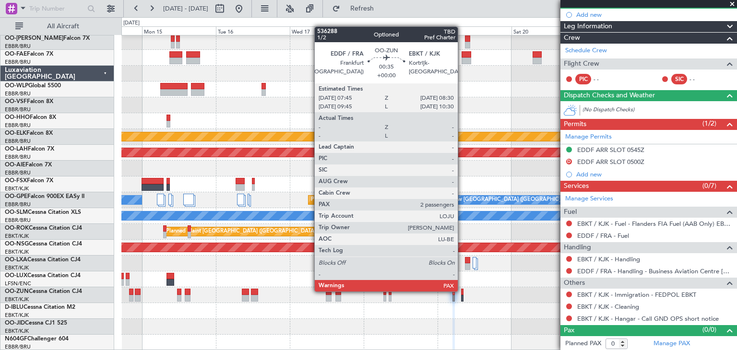
click at [462, 291] on div at bounding box center [462, 292] width 2 height 7
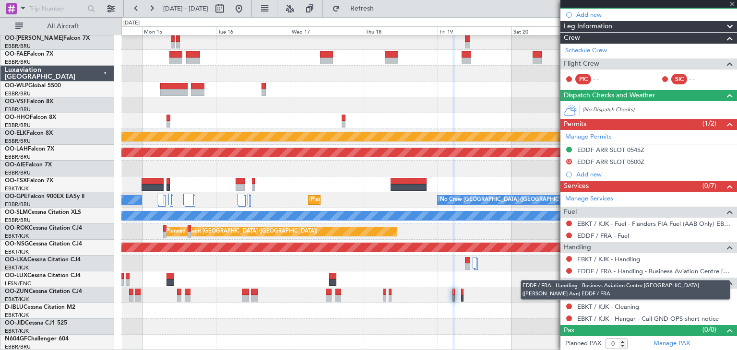
type input "2"
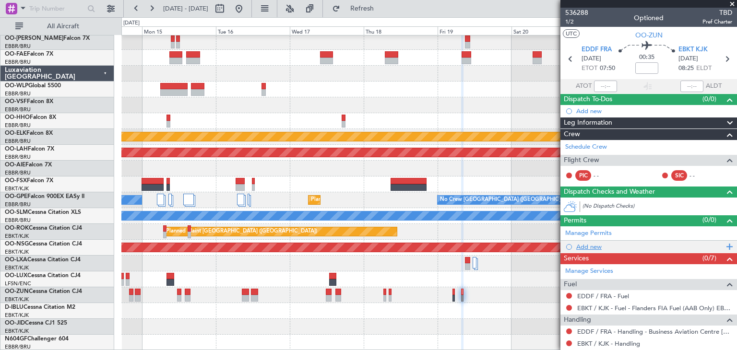
click at [591, 246] on div "Add new" at bounding box center [649, 247] width 147 height 8
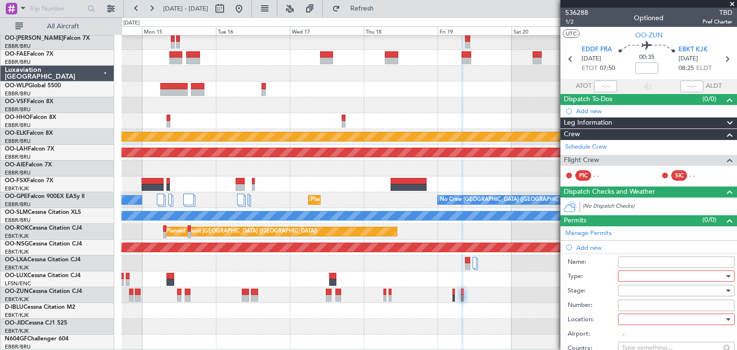
click at [629, 278] on div at bounding box center [673, 276] width 102 height 14
click at [592, 263] on div at bounding box center [368, 175] width 737 height 350
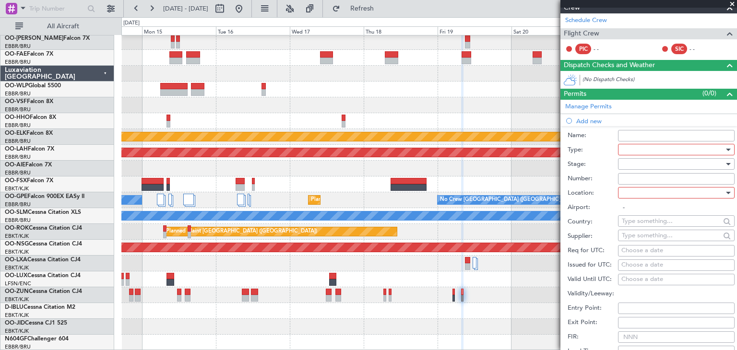
scroll to position [144, 0]
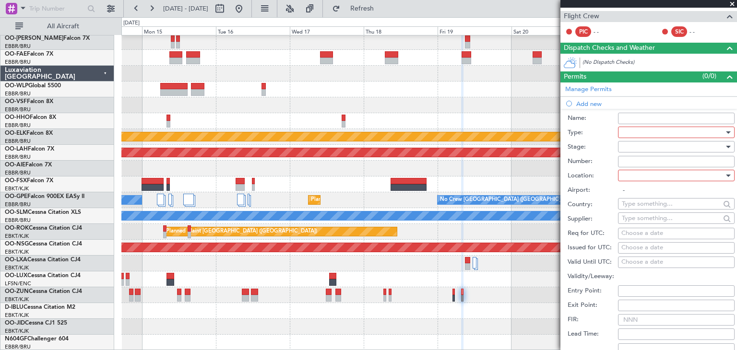
click at [640, 131] on div at bounding box center [673, 132] width 102 height 14
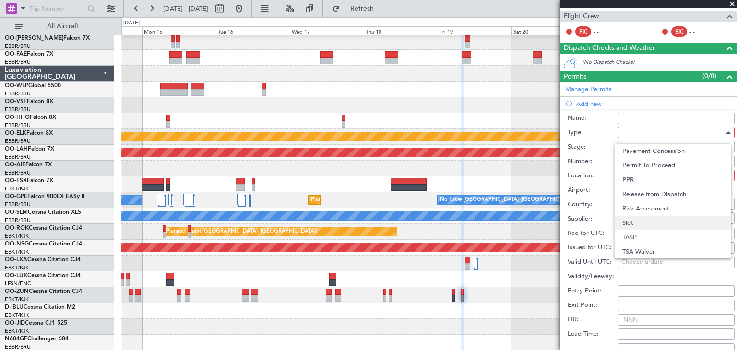
click at [641, 223] on span "Slot" at bounding box center [672, 223] width 101 height 14
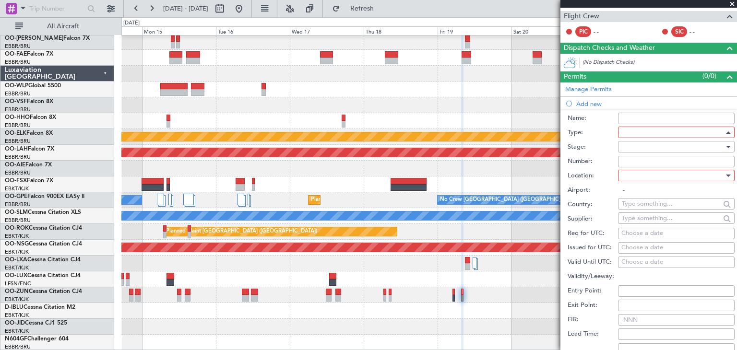
scroll to position [288, 0]
click at [636, 147] on div at bounding box center [673, 147] width 102 height 14
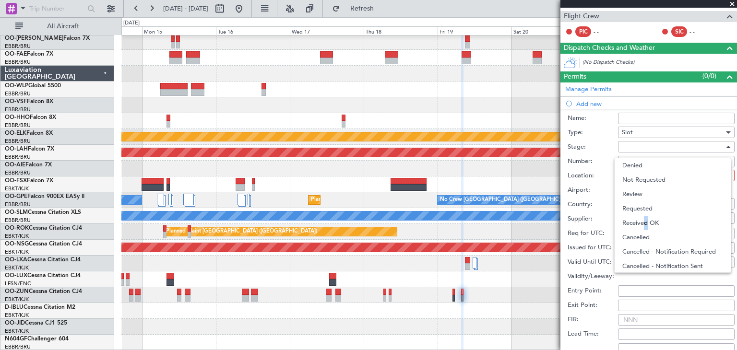
drag, startPoint x: 642, startPoint y: 222, endPoint x: 635, endPoint y: 211, distance: 13.6
click at [641, 222] on span "Received OK" at bounding box center [672, 223] width 101 height 14
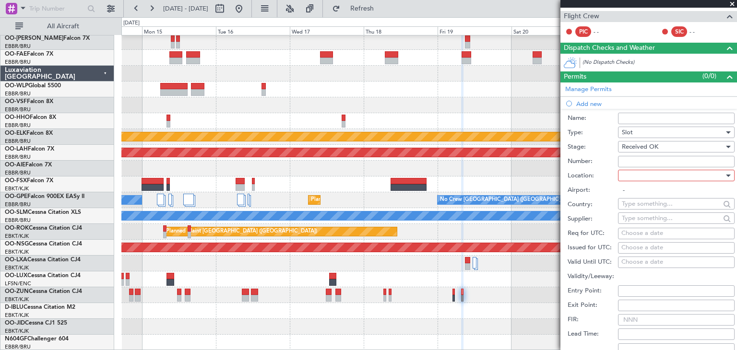
click at [629, 173] on div at bounding box center [673, 175] width 102 height 14
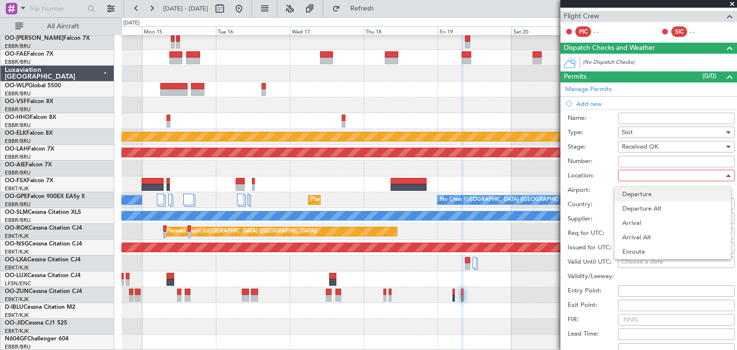
click at [637, 195] on span "Departure" at bounding box center [672, 194] width 101 height 14
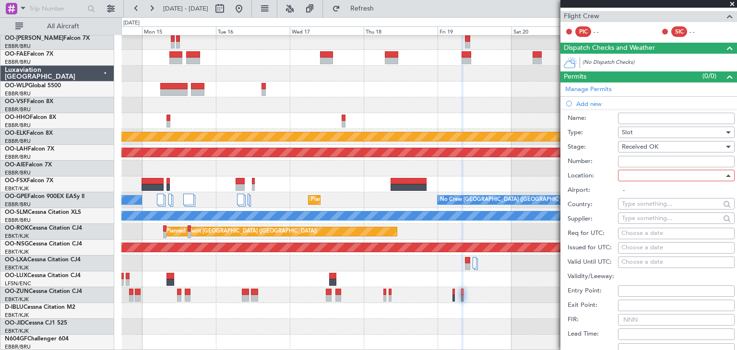
type input "EDDF / FRA"
click at [628, 160] on input "Number:" at bounding box center [676, 162] width 117 height 12
paste input "EDDF0309255664"
type input "EDDF0309255664"
click at [634, 229] on div "Choose a date" at bounding box center [676, 234] width 110 height 10
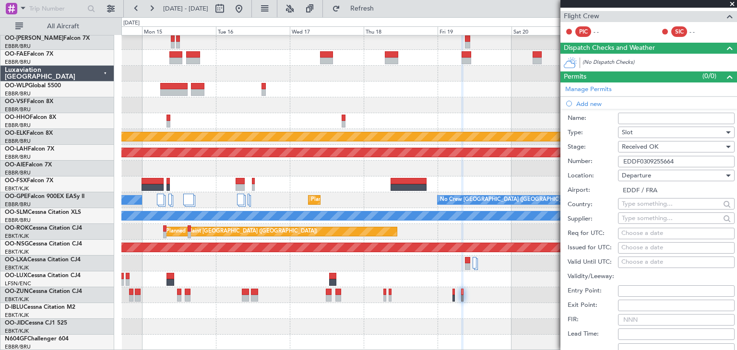
select select "9"
select select "2025"
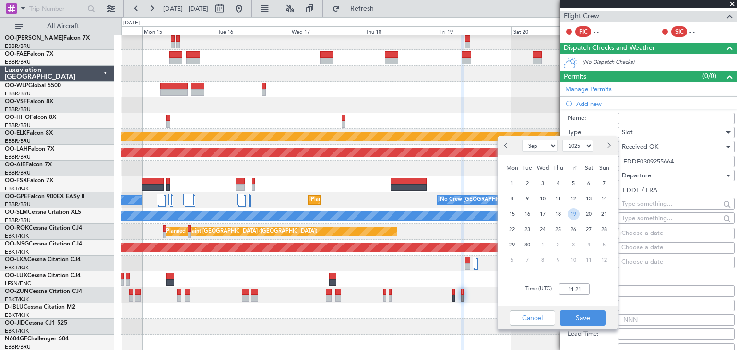
click at [576, 214] on span "19" at bounding box center [574, 214] width 12 height 12
click at [568, 286] on input "00:00" at bounding box center [574, 290] width 31 height 12
type input "07:45"
click at [596, 317] on button "Save" at bounding box center [583, 317] width 46 height 15
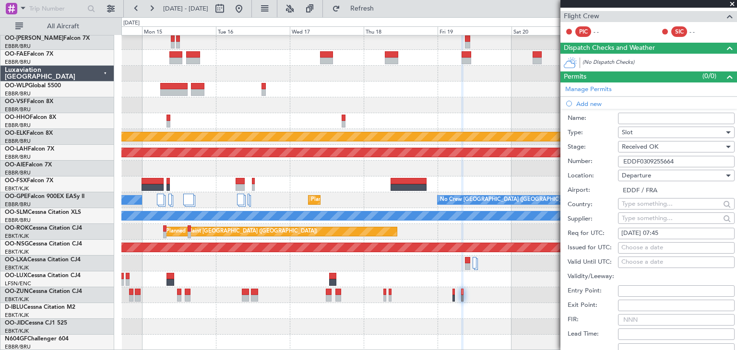
click at [635, 243] on div "Choose a date" at bounding box center [676, 248] width 110 height 10
select select "9"
select select "2025"
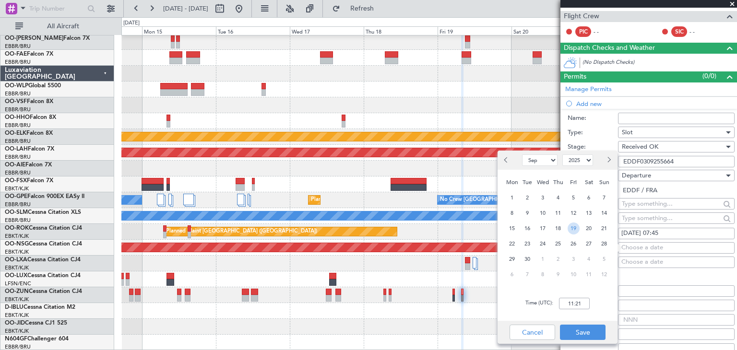
click at [570, 228] on span "19" at bounding box center [574, 229] width 12 height 12
click at [568, 301] on input "00:00" at bounding box center [574, 304] width 31 height 12
type input "07:40"
click at [567, 315] on div "Time (UTC): 07:40" at bounding box center [558, 303] width 120 height 35
click at [575, 329] on button "Save" at bounding box center [583, 332] width 46 height 15
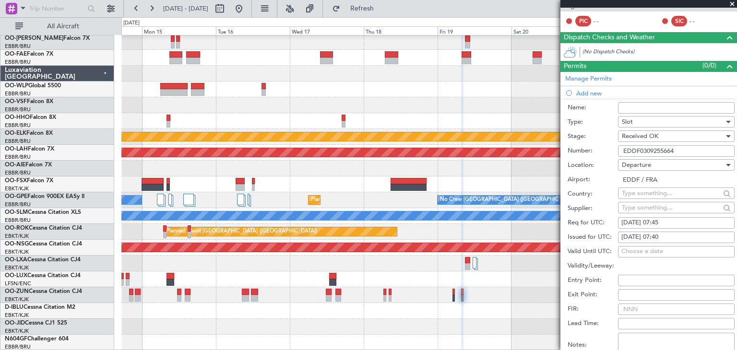
scroll to position [288, 0]
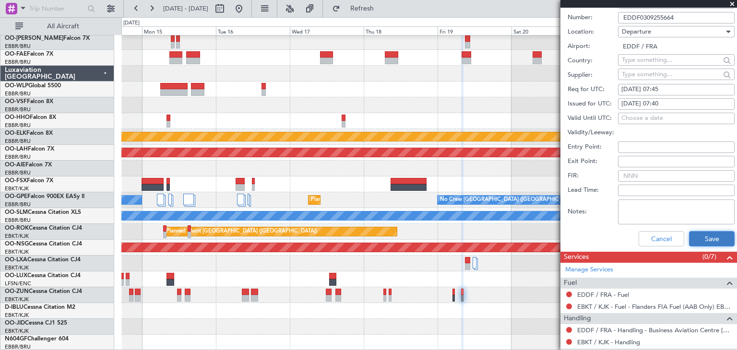
click at [702, 240] on button "Save" at bounding box center [712, 238] width 46 height 15
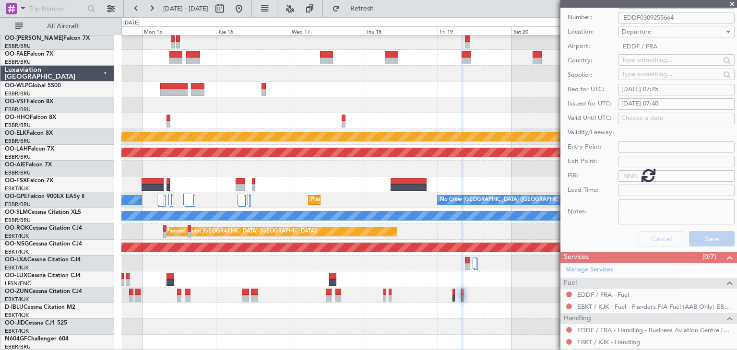
scroll to position [97, 0]
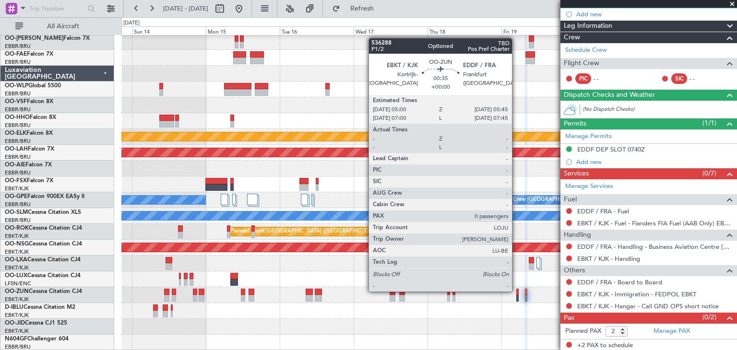
click at [516, 291] on div at bounding box center [517, 292] width 2 height 7
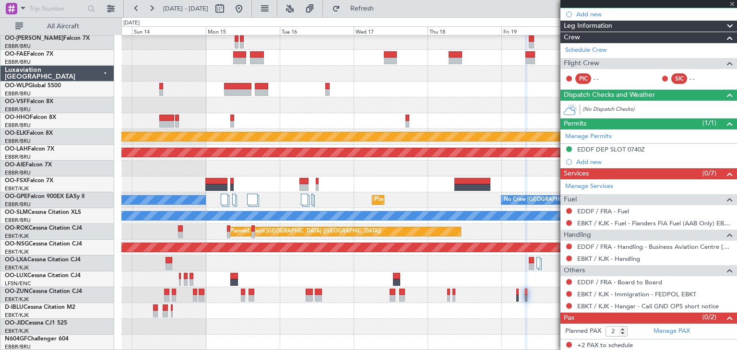
type input "0"
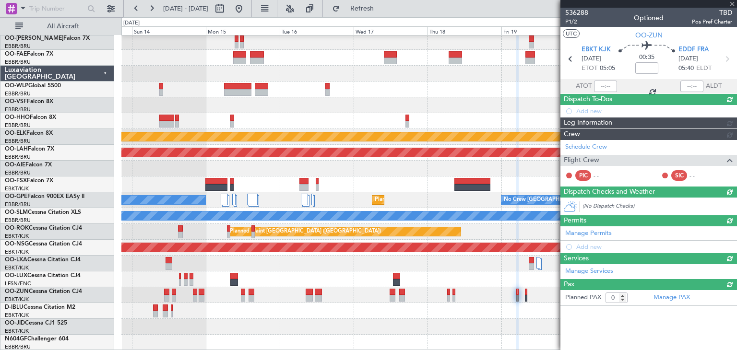
scroll to position [0, 0]
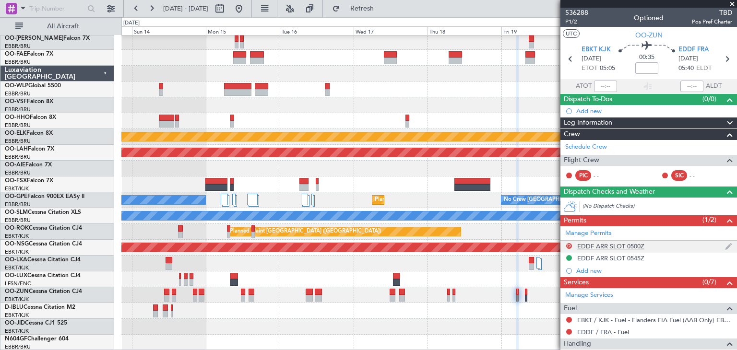
click at [593, 247] on div "EDDF ARR SLOT 0500Z" at bounding box center [610, 246] width 67 height 8
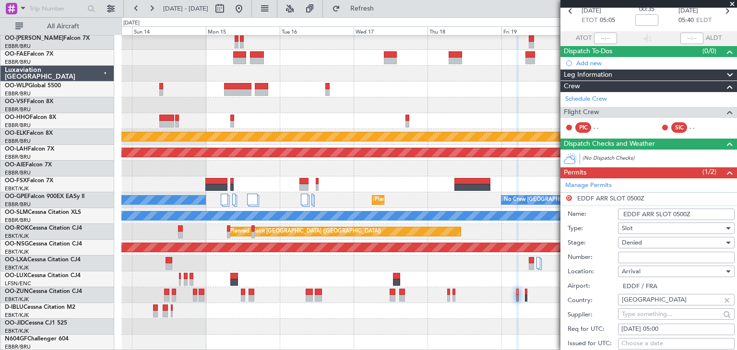
scroll to position [48, 0]
click at [600, 184] on link "Manage Permits" at bounding box center [588, 186] width 47 height 10
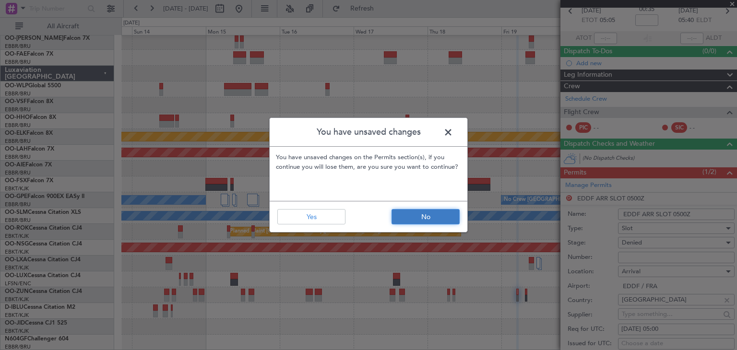
click at [422, 213] on button "No" at bounding box center [426, 216] width 68 height 15
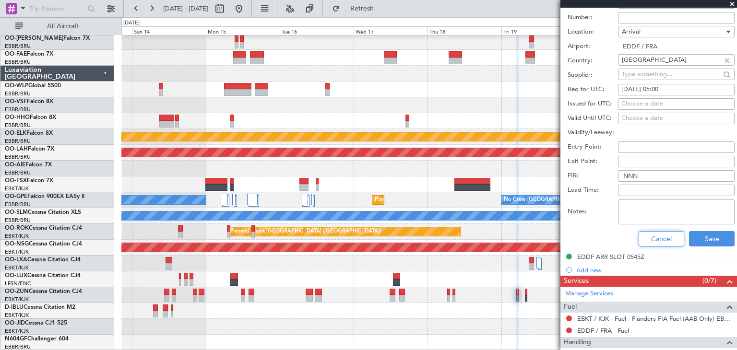
click at [666, 237] on button "Cancel" at bounding box center [662, 238] width 46 height 15
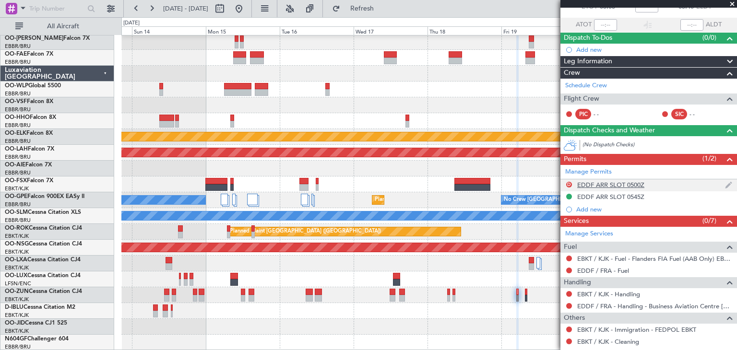
scroll to position [48, 0]
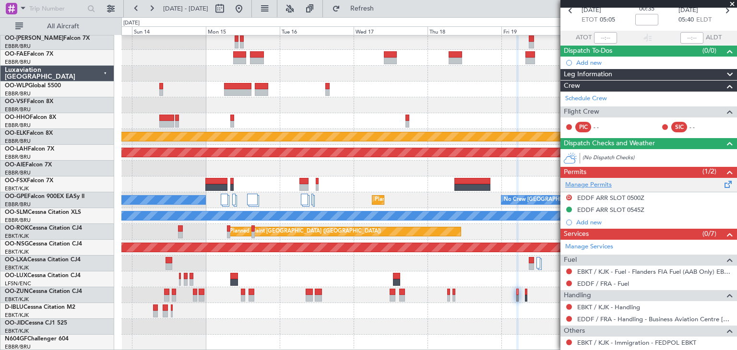
click at [591, 183] on link "Manage Permits" at bounding box center [588, 185] width 47 height 10
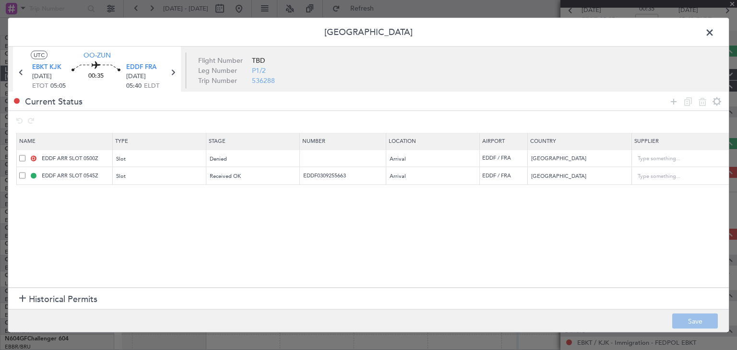
click at [22, 156] on span at bounding box center [22, 158] width 6 height 6
click at [26, 155] on input "checkbox" at bounding box center [26, 155] width 0 height 0
click at [703, 99] on icon at bounding box center [703, 101] width 12 height 12
type input "EDDF ARR SLOT 0545Z"
type input "EDDF0309255663"
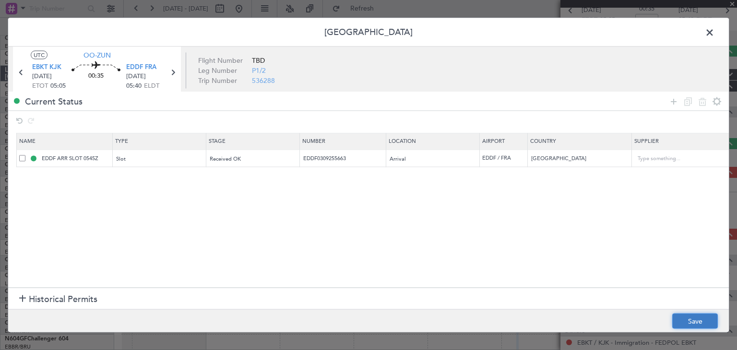
click at [700, 317] on button "Save" at bounding box center [695, 321] width 46 height 15
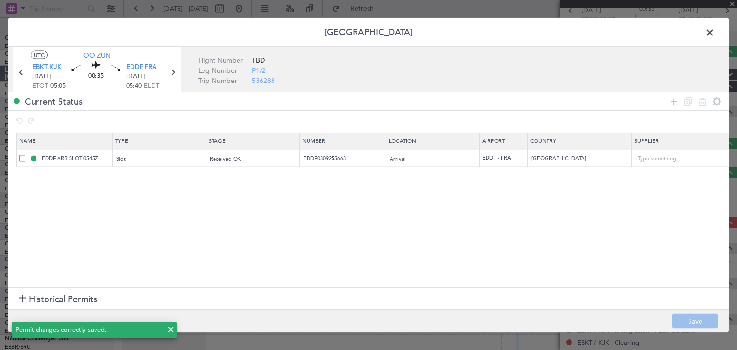
click at [714, 32] on span at bounding box center [714, 34] width 0 height 19
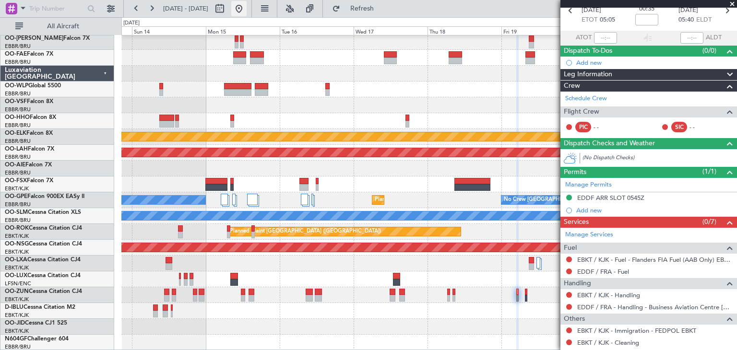
click at [247, 8] on button at bounding box center [238, 8] width 15 height 15
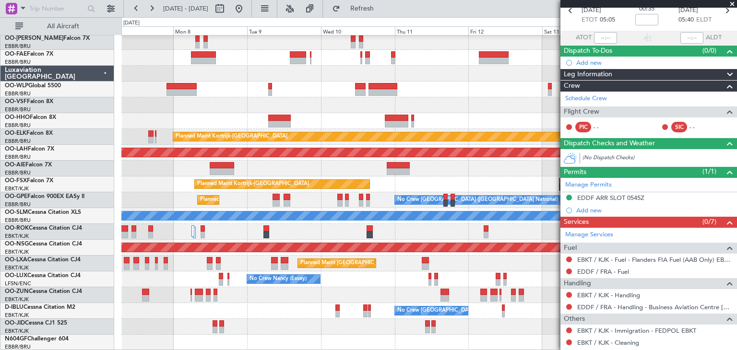
click at [111, 102] on div "Planned Maint Kortrijk-Wevelgem Planned Maint Alton-st Louis (St Louis Regl) Un…" at bounding box center [368, 183] width 737 height 333
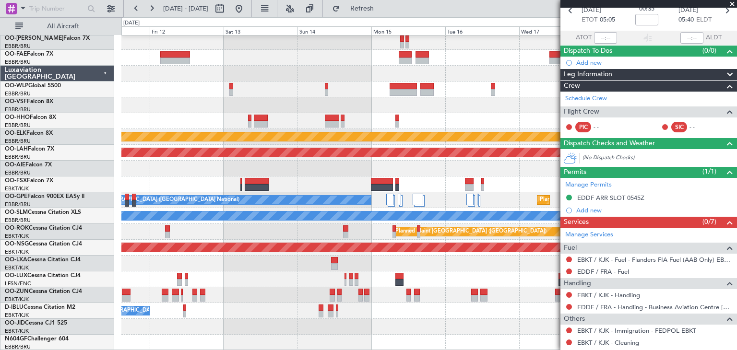
click at [101, 108] on div "Planned Maint Kortrijk-Wevelgem Planned Maint Alton-st Louis (St Louis Regl) Pl…" at bounding box center [368, 183] width 737 height 333
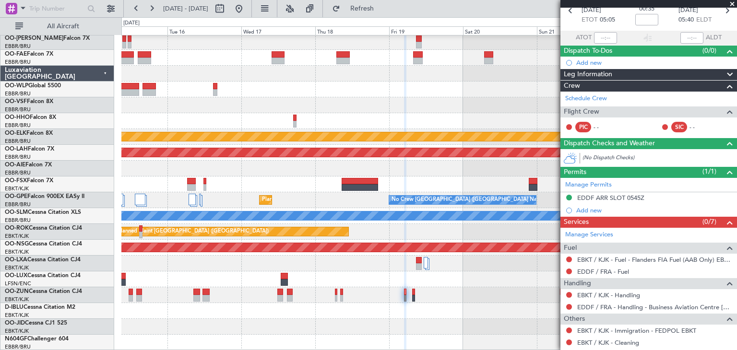
click at [215, 100] on div at bounding box center [428, 105] width 615 height 16
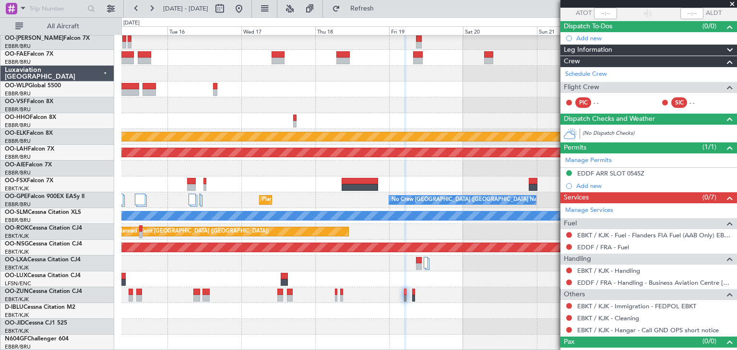
scroll to position [84, 0]
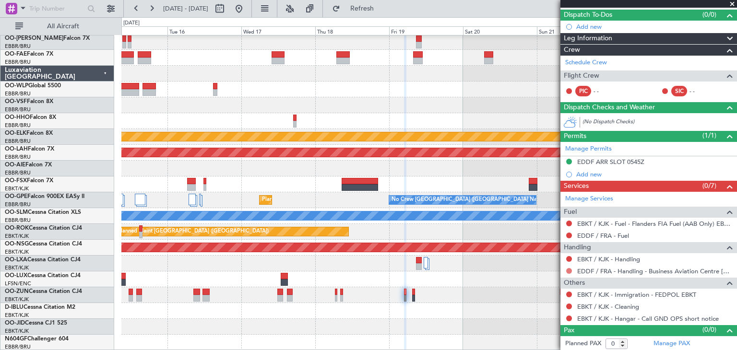
click at [570, 271] on button at bounding box center [569, 271] width 6 height 6
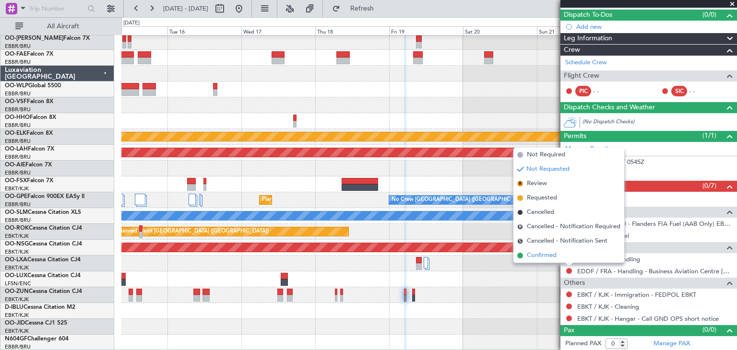
click at [554, 256] on span "Confirmed" at bounding box center [542, 256] width 30 height 10
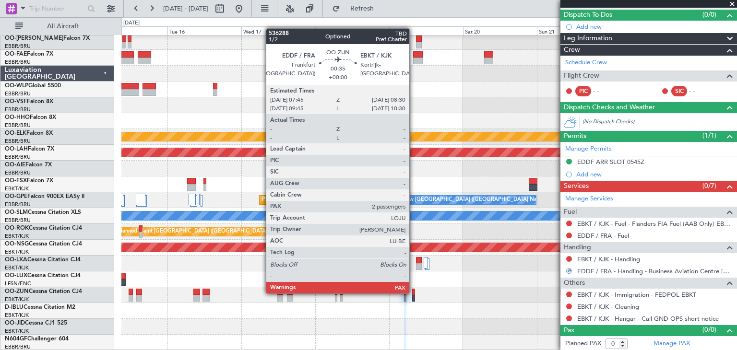
click at [414, 293] on div at bounding box center [413, 292] width 2 height 7
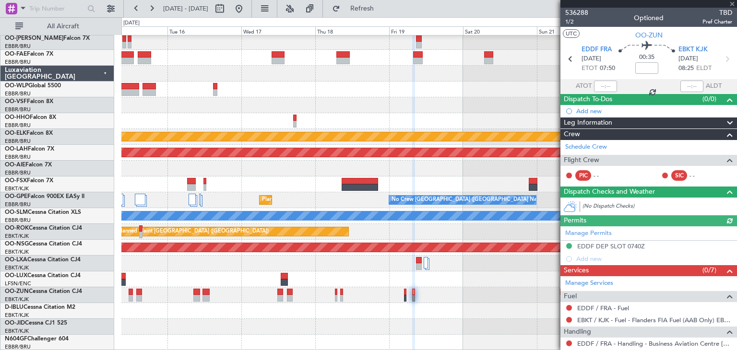
scroll to position [97, 0]
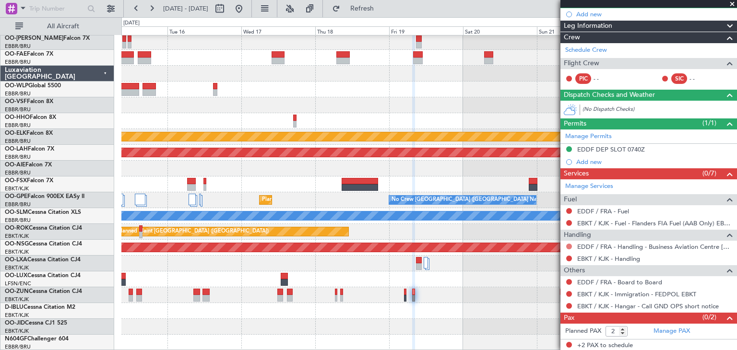
click at [569, 246] on button at bounding box center [569, 247] width 6 height 6
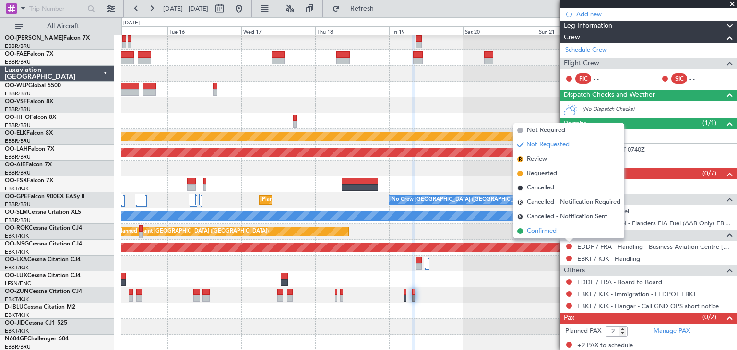
click at [553, 234] on span "Confirmed" at bounding box center [542, 231] width 30 height 10
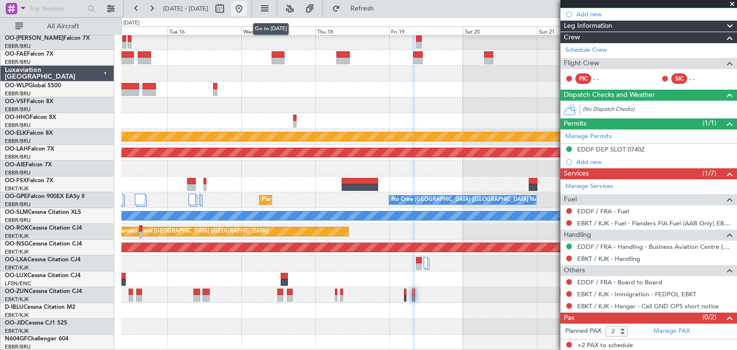
click at [247, 8] on button at bounding box center [238, 8] width 15 height 15
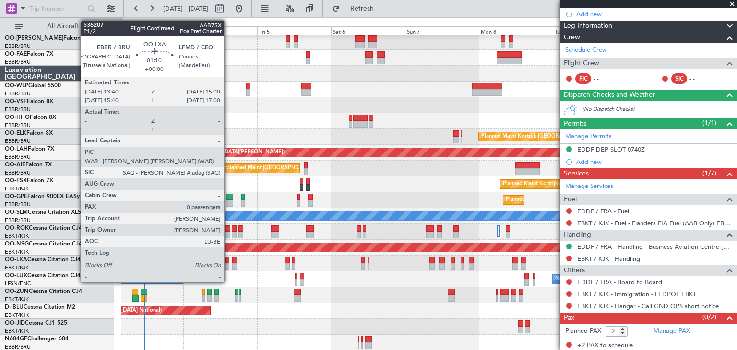
click at [228, 260] on div at bounding box center [227, 260] width 4 height 7
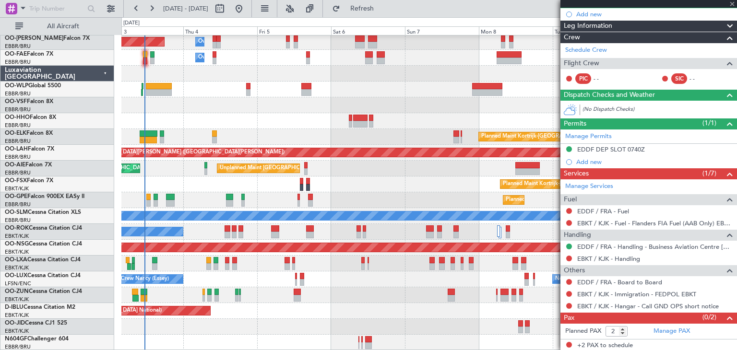
type input "0"
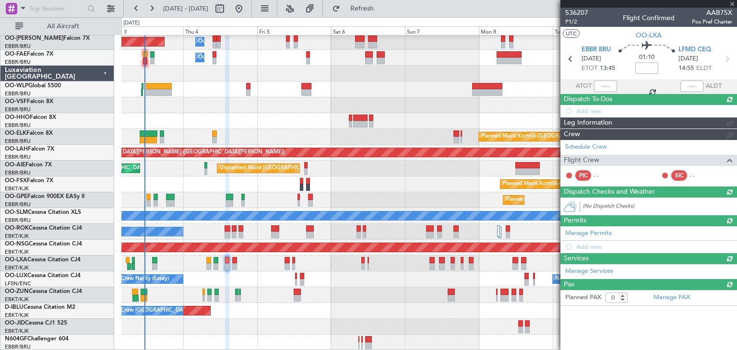
scroll to position [0, 0]
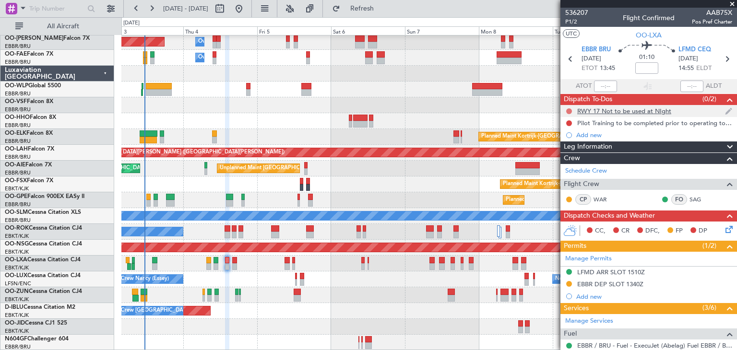
click at [570, 110] on button at bounding box center [569, 111] width 6 height 6
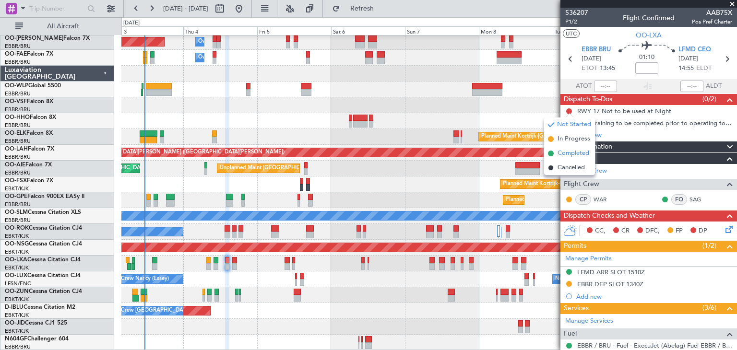
click at [570, 151] on span "Completed" at bounding box center [574, 154] width 32 height 10
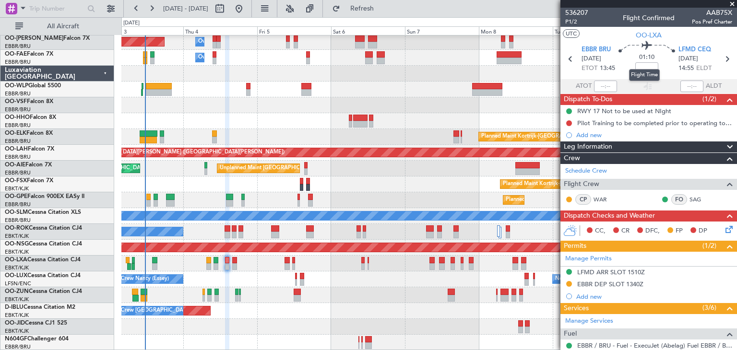
click at [640, 65] on mat-tooltip-component "Flight Time" at bounding box center [644, 74] width 44 height 25
click at [642, 67] on input at bounding box center [646, 68] width 23 height 12
type input "+"
type input "+00:25"
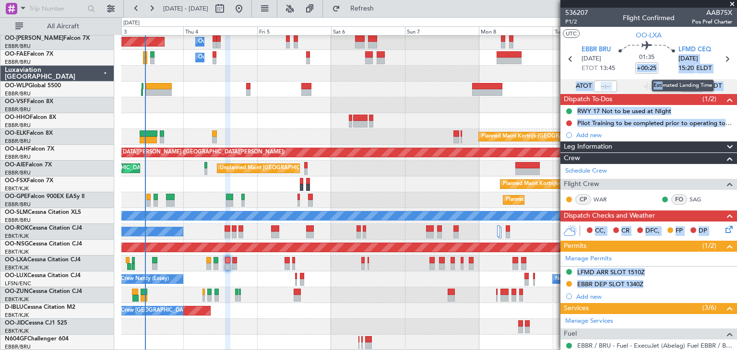
drag, startPoint x: 662, startPoint y: 74, endPoint x: 658, endPoint y: 62, distance: 13.1
click at [658, 62] on body "03 Sep 2025 - 11 Sep 2025 Refresh Quick Links All Aircraft Planned Maint Brusse…" at bounding box center [368, 175] width 737 height 350
click at [661, 66] on div "01:35 +00:25" at bounding box center [646, 59] width 63 height 36
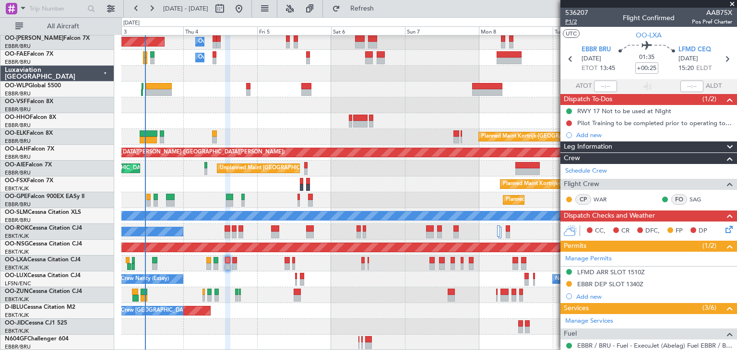
click at [570, 23] on span "P1/2" at bounding box center [576, 22] width 23 height 8
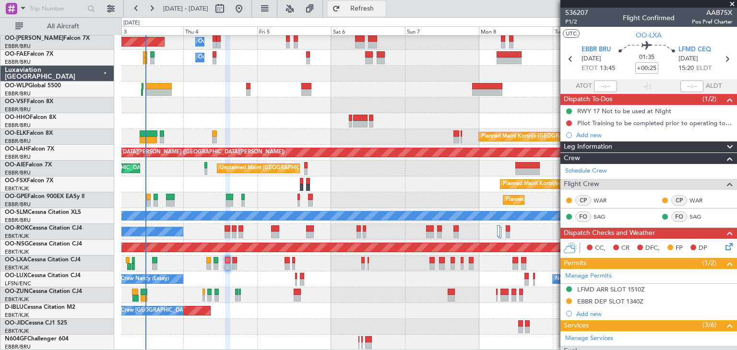
click at [382, 5] on span "Refresh" at bounding box center [362, 8] width 40 height 7
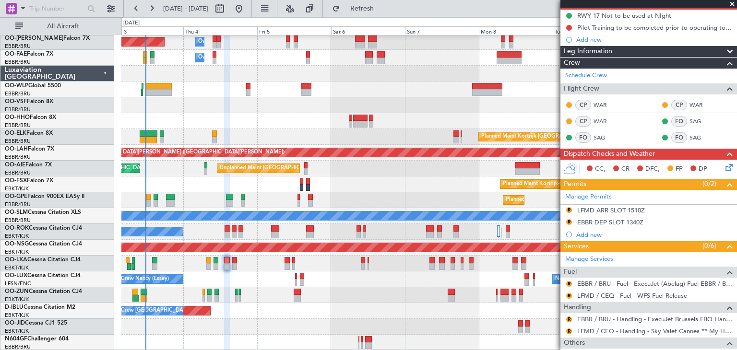
scroll to position [96, 0]
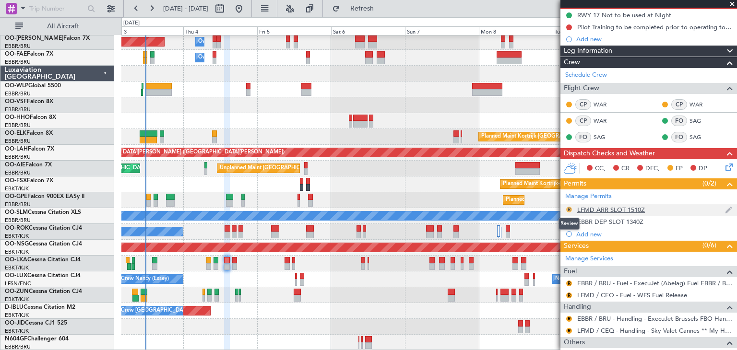
click at [566, 207] on button "R" at bounding box center [569, 210] width 6 height 6
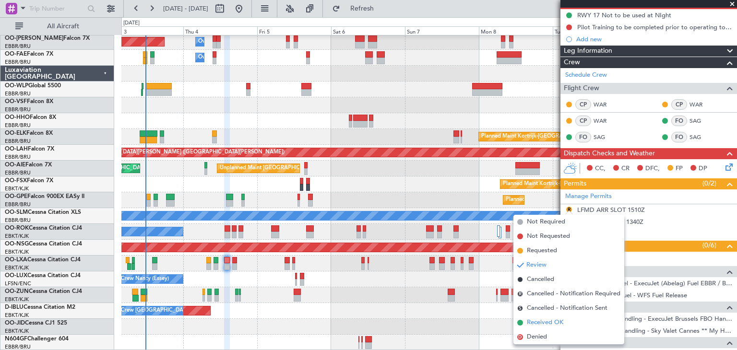
click at [555, 319] on span "Received OK" at bounding box center [545, 323] width 36 height 10
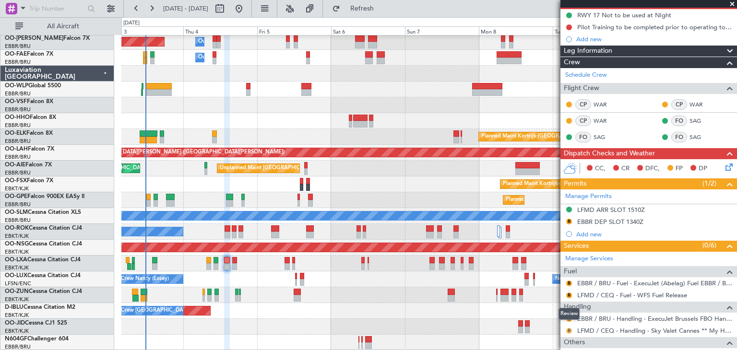
click at [568, 328] on button "R" at bounding box center [569, 331] width 6 height 6
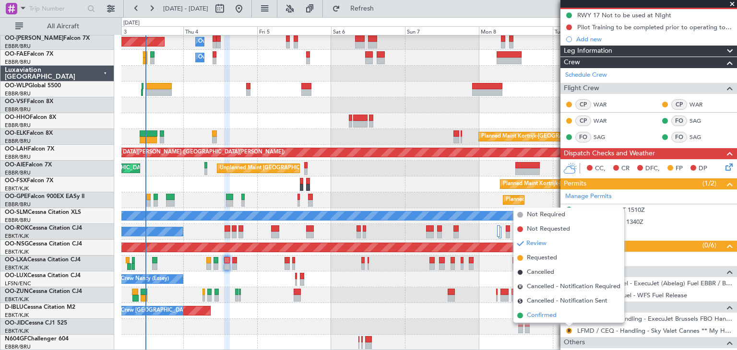
click at [565, 313] on li "Confirmed" at bounding box center [568, 316] width 111 height 14
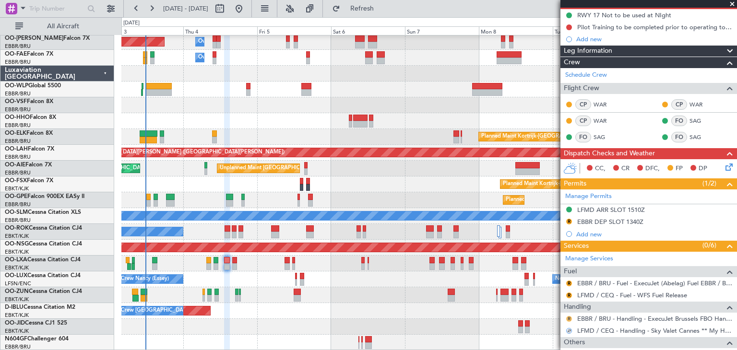
click at [568, 319] on button "R" at bounding box center [569, 319] width 6 height 6
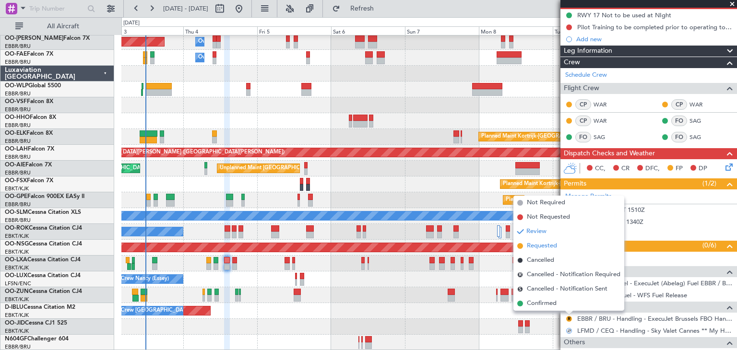
click at [551, 244] on span "Requested" at bounding box center [542, 246] width 30 height 10
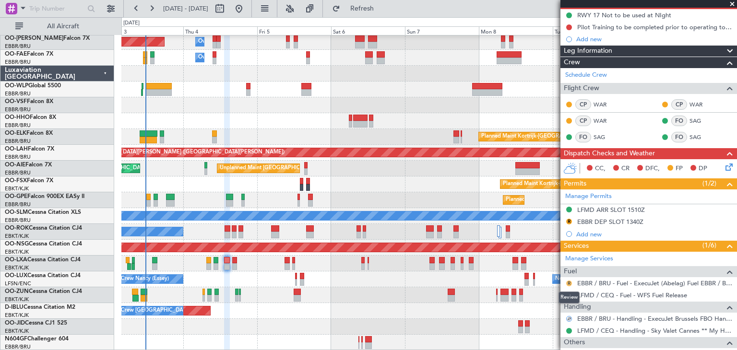
click at [570, 281] on button "R" at bounding box center [569, 284] width 6 height 6
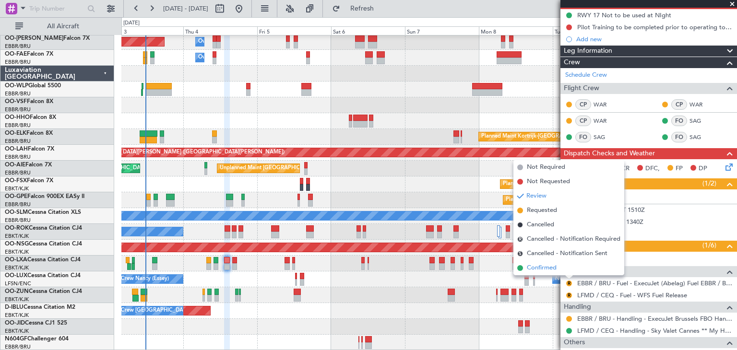
click at [568, 269] on li "Confirmed" at bounding box center [568, 268] width 111 height 14
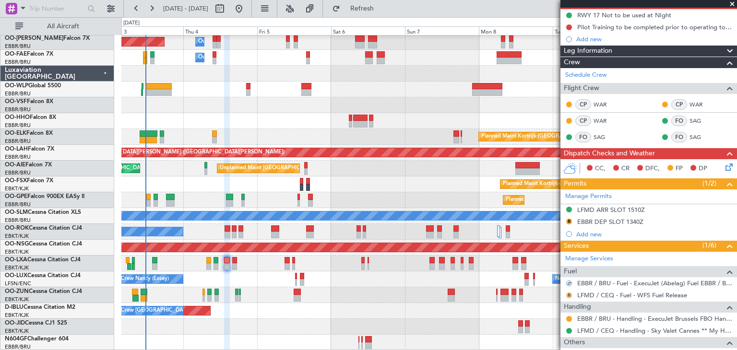
click at [569, 294] on button "R" at bounding box center [569, 296] width 6 height 6
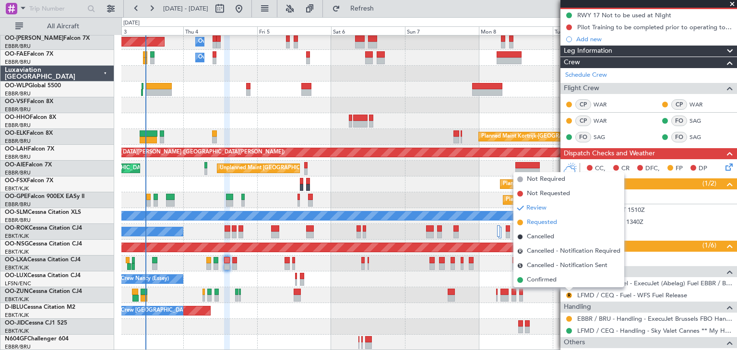
click at [561, 225] on li "Requested" at bounding box center [568, 222] width 111 height 14
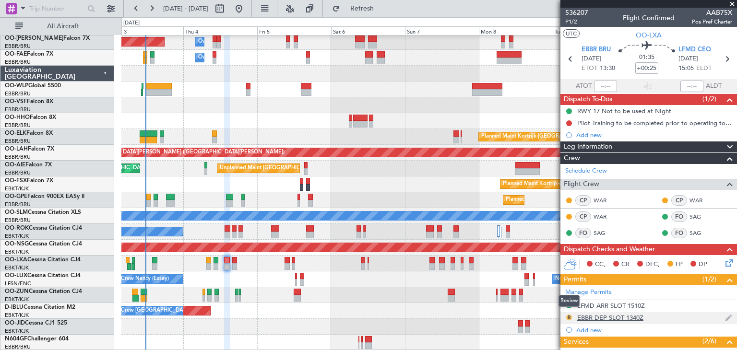
click at [567, 317] on button "R" at bounding box center [569, 318] width 6 height 6
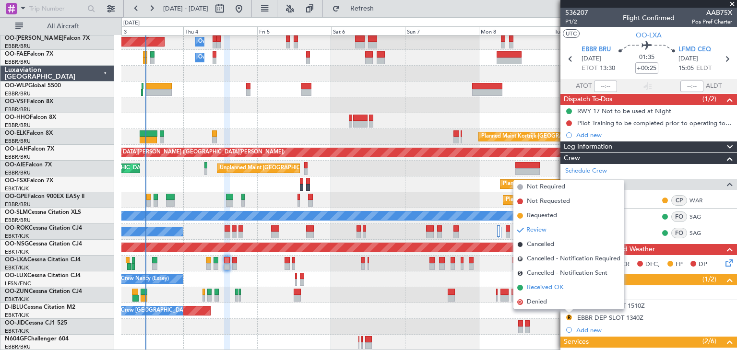
click at [541, 283] on ul "Not Required Not Requested Requested Review Cancelled R Cancelled - Notificatio…" at bounding box center [568, 245] width 111 height 130
click at [555, 215] on span "Requested" at bounding box center [542, 216] width 30 height 10
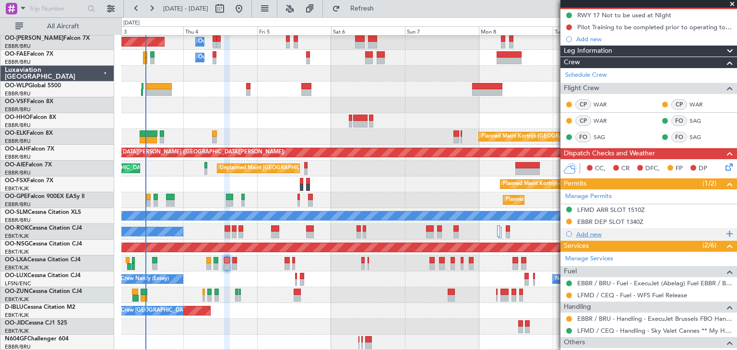
scroll to position [144, 0]
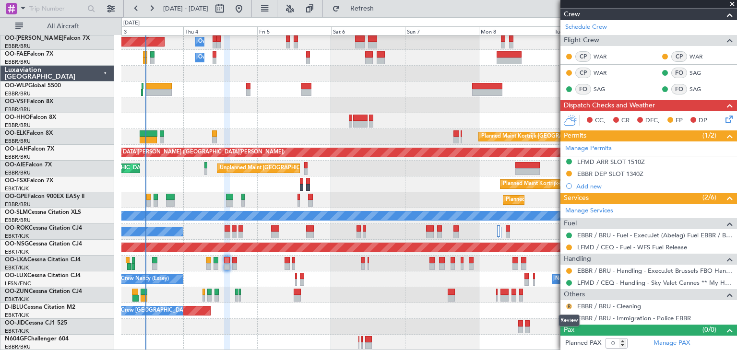
click at [568, 304] on button "R" at bounding box center [569, 307] width 6 height 6
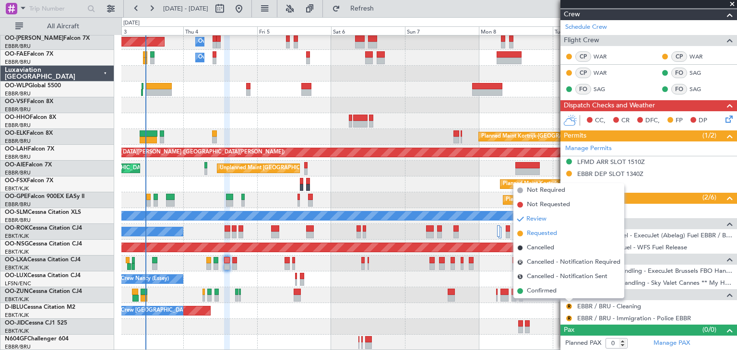
click at [552, 236] on span "Requested" at bounding box center [542, 234] width 30 height 10
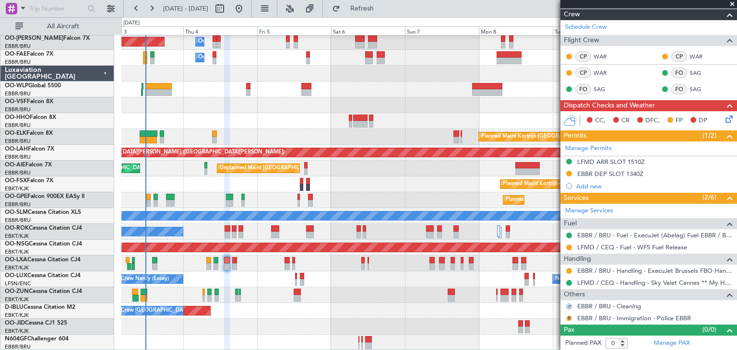
click at [570, 316] on button "R" at bounding box center [569, 319] width 6 height 6
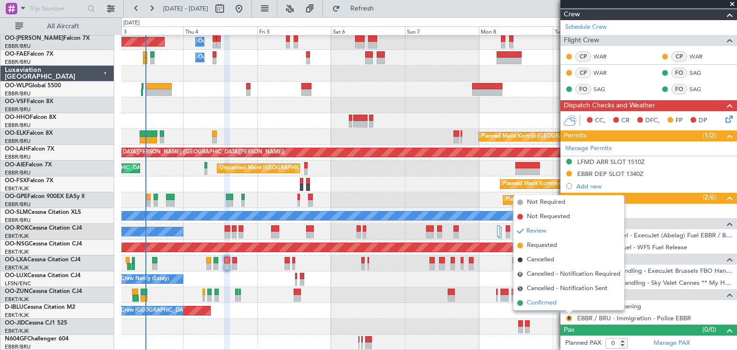
click at [551, 302] on span "Confirmed" at bounding box center [542, 303] width 30 height 10
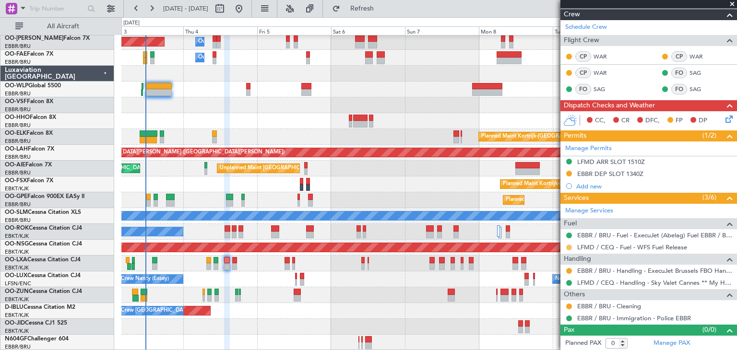
click at [570, 248] on button at bounding box center [569, 248] width 6 height 6
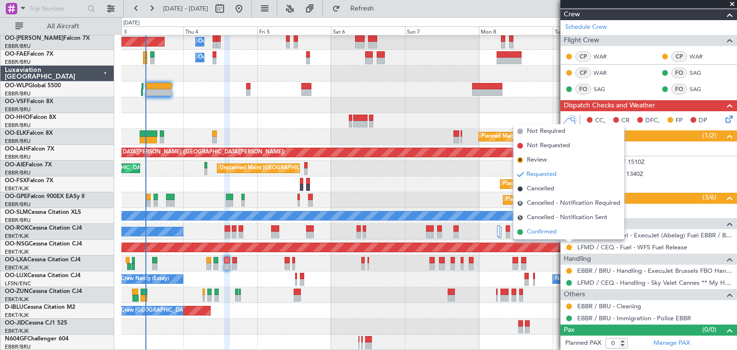
click at [552, 235] on span "Confirmed" at bounding box center [542, 232] width 30 height 10
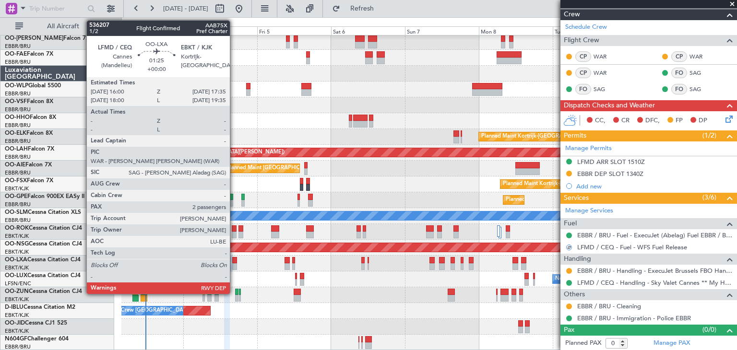
click at [234, 261] on div at bounding box center [234, 260] width 5 height 7
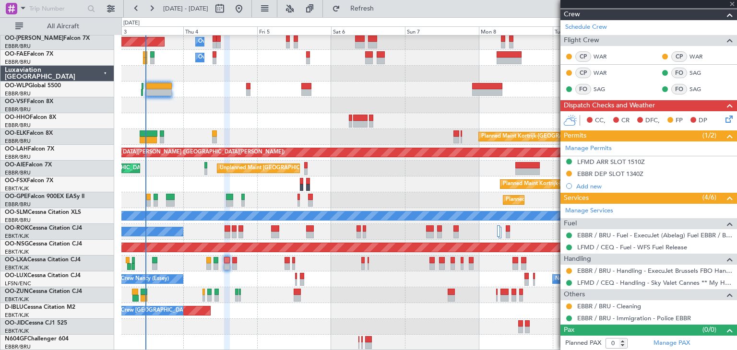
type input "2"
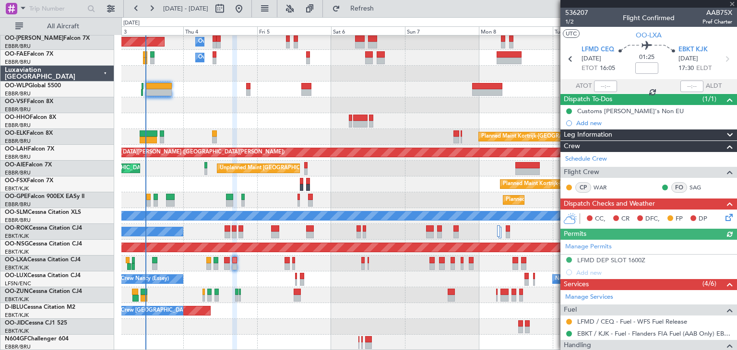
scroll to position [130, 0]
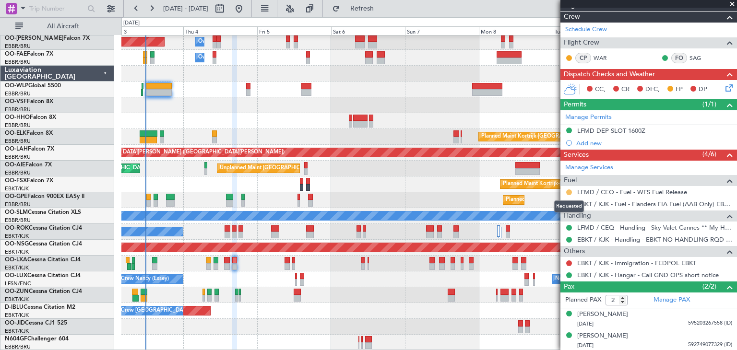
click at [568, 190] on button at bounding box center [569, 193] width 6 height 6
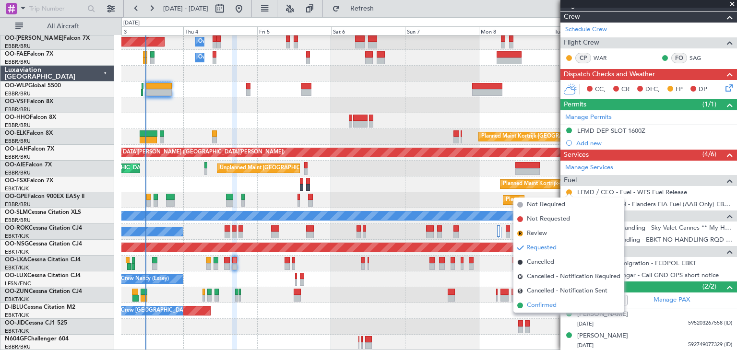
click at [534, 301] on span "Confirmed" at bounding box center [542, 306] width 30 height 10
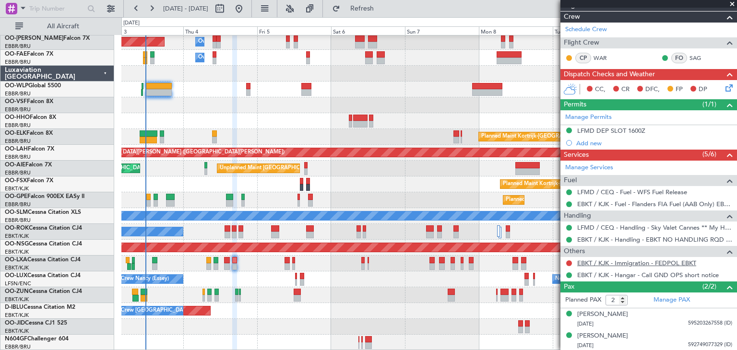
click at [595, 263] on link "EBKT / KJK - Immigration - FEDPOL EBKT" at bounding box center [636, 263] width 119 height 8
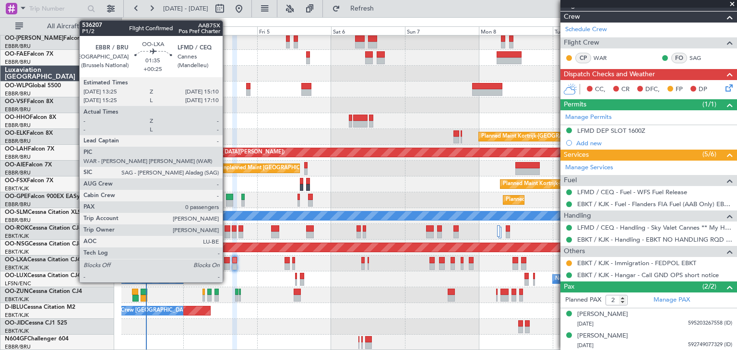
click at [227, 261] on div at bounding box center [227, 260] width 6 height 7
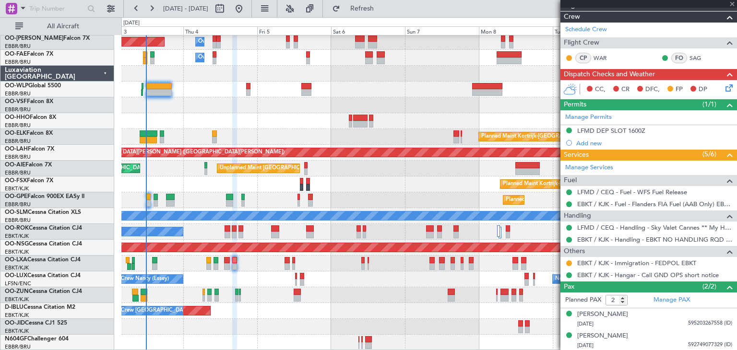
type input "+00:25"
type input "0"
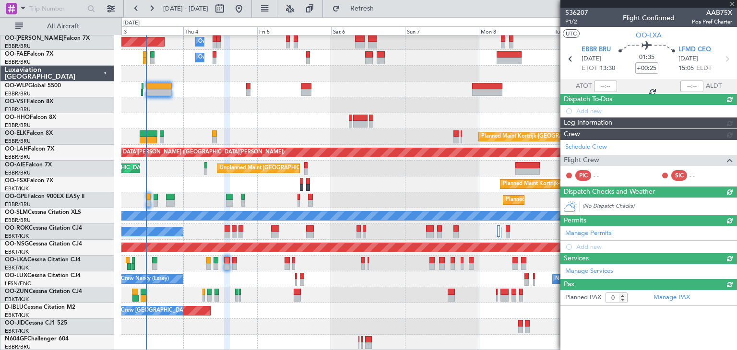
scroll to position [0, 0]
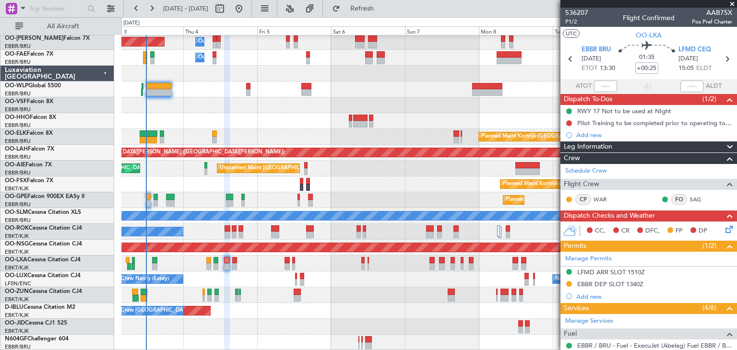
click at [610, 283] on div "EBBR DEP SLOT 1340Z" at bounding box center [610, 284] width 66 height 8
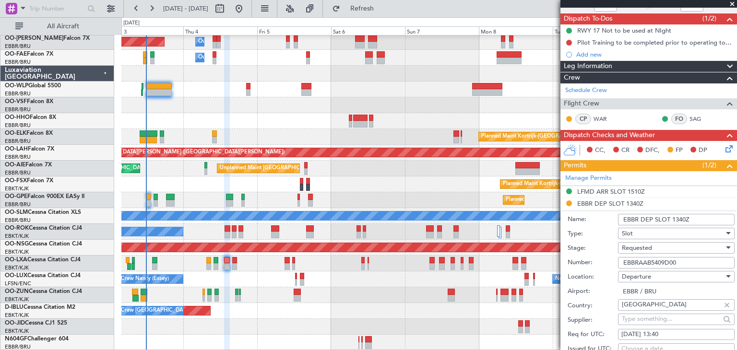
scroll to position [96, 0]
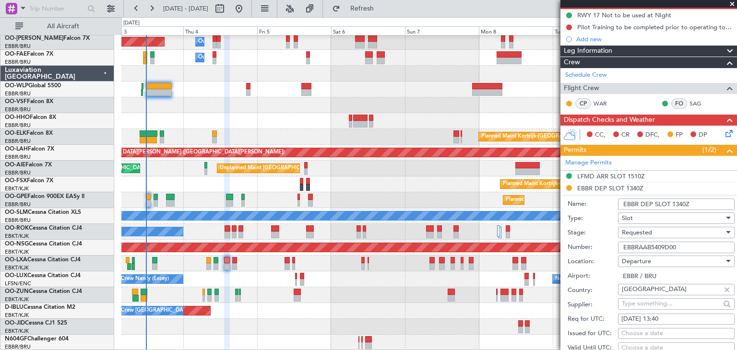
drag, startPoint x: 624, startPoint y: 246, endPoint x: 713, endPoint y: 251, distance: 89.4
click at [713, 251] on input "EBBRAAB5409D00" at bounding box center [676, 248] width 117 height 12
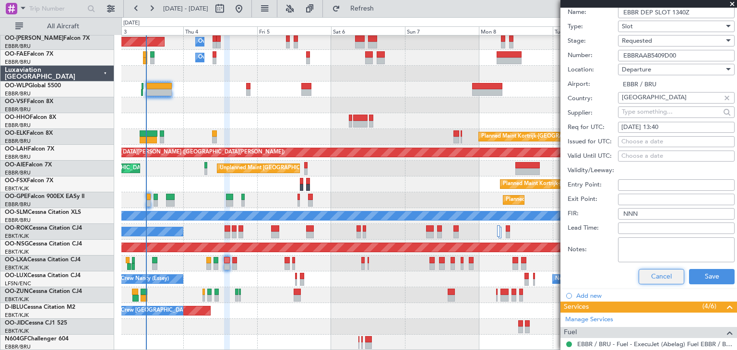
click at [660, 271] on button "Cancel" at bounding box center [662, 276] width 46 height 15
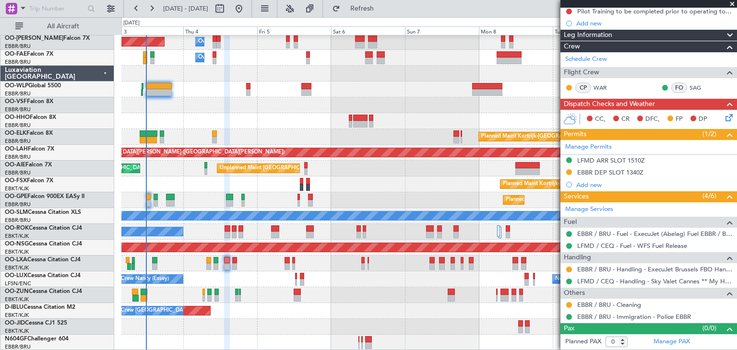
scroll to position [110, 0]
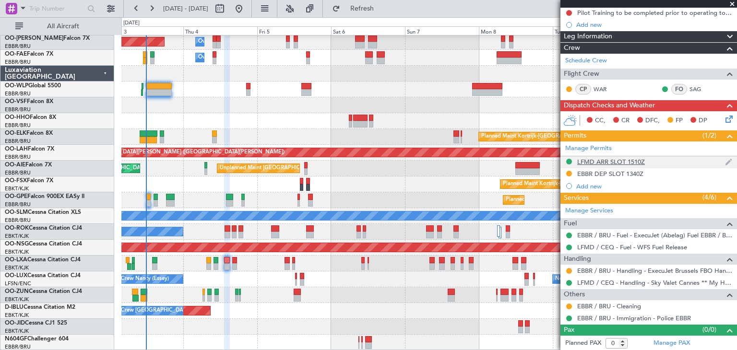
click at [614, 158] on div "LFMD ARR SLOT 1510Z" at bounding box center [611, 162] width 68 height 8
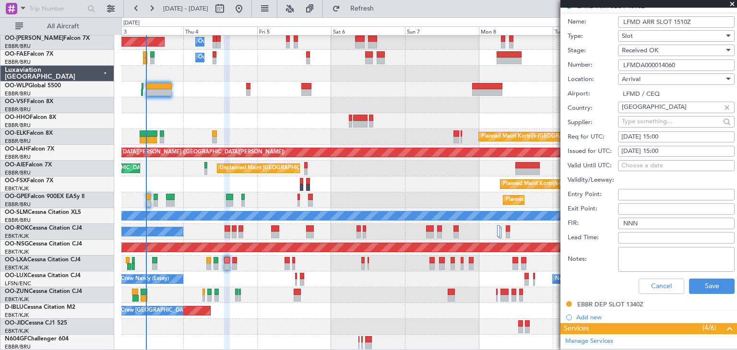
scroll to position [253, 0]
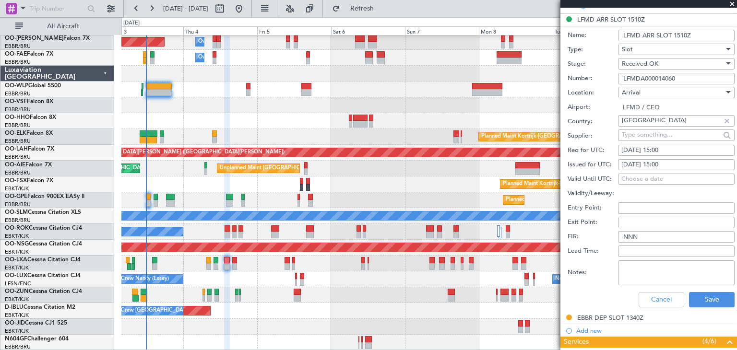
drag, startPoint x: 679, startPoint y: 76, endPoint x: 614, endPoint y: 75, distance: 65.3
click at [614, 75] on div "Number: LFMDA000014060" at bounding box center [651, 78] width 167 height 14
click at [645, 293] on button "Cancel" at bounding box center [662, 299] width 46 height 15
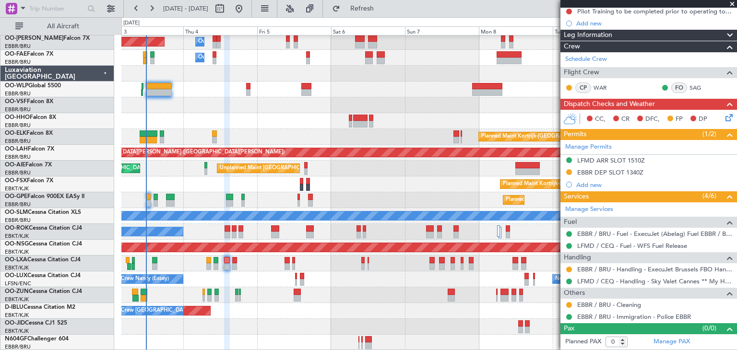
scroll to position [110, 0]
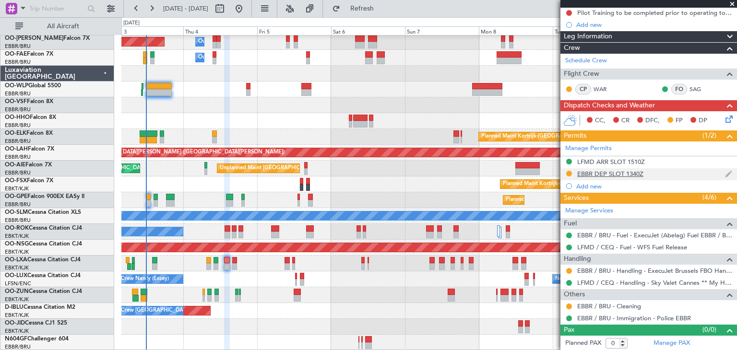
click at [637, 173] on div "EBBR DEP SLOT 1340Z" at bounding box center [610, 174] width 66 height 8
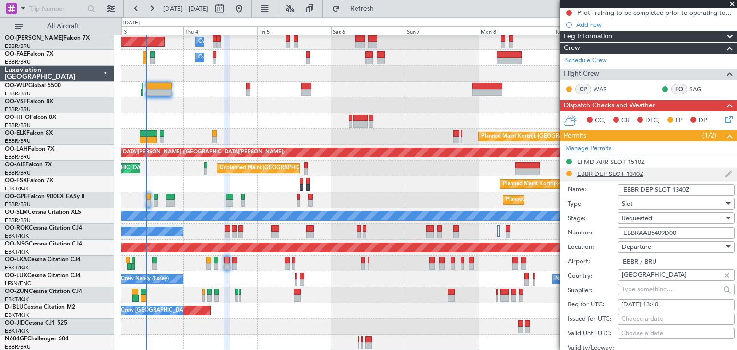
scroll to position [253, 0]
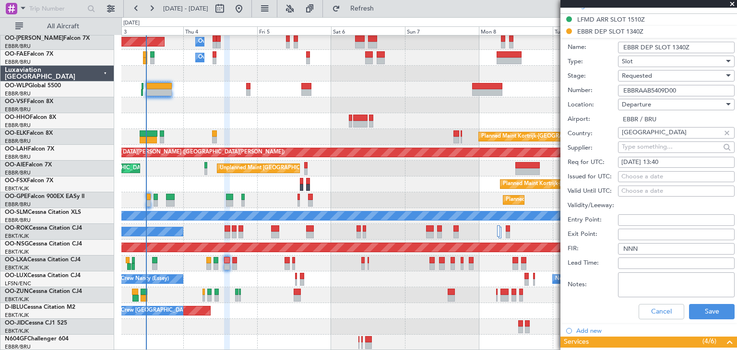
click at [670, 160] on div "[DATE] 13:40" at bounding box center [676, 163] width 110 height 10
select select "9"
select select "2025"
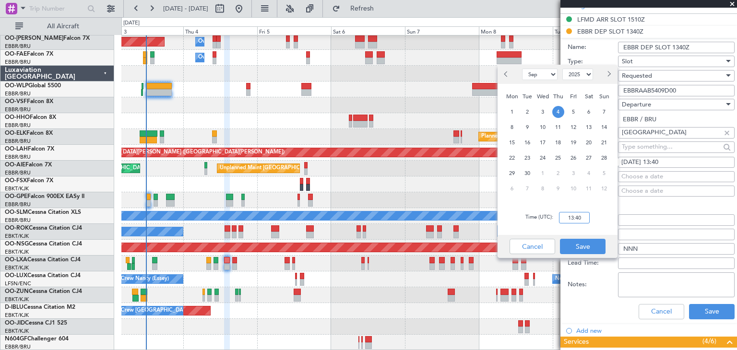
click at [580, 217] on input "13:40" at bounding box center [574, 218] width 31 height 12
type input "13:25"
click at [601, 247] on button "Save" at bounding box center [583, 246] width 46 height 15
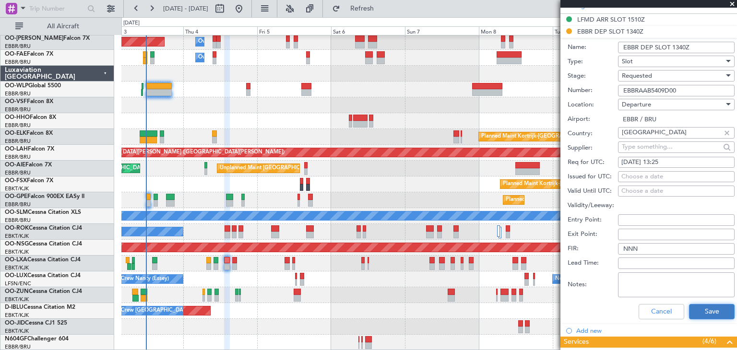
click at [700, 310] on button "Save" at bounding box center [712, 311] width 46 height 15
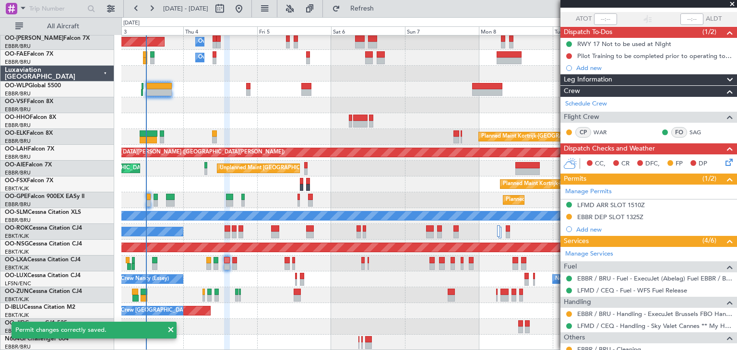
scroll to position [0, 0]
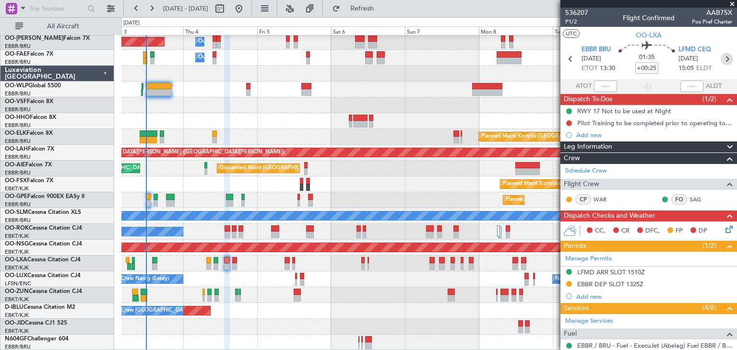
click at [726, 56] on icon at bounding box center [727, 59] width 12 height 12
type input "2"
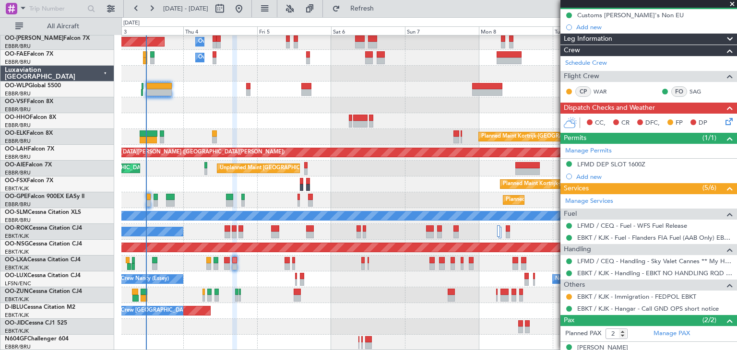
scroll to position [130, 0]
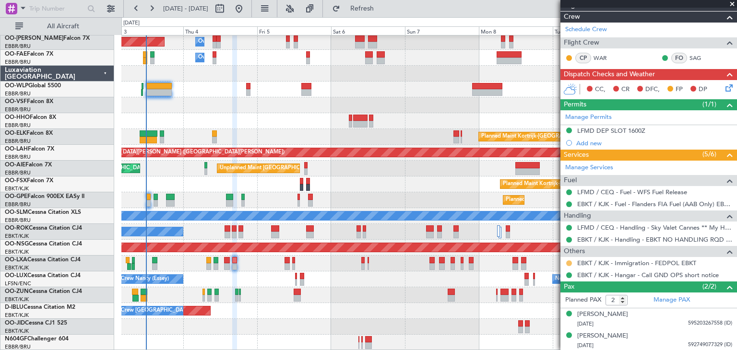
click at [566, 262] on button at bounding box center [569, 264] width 6 height 6
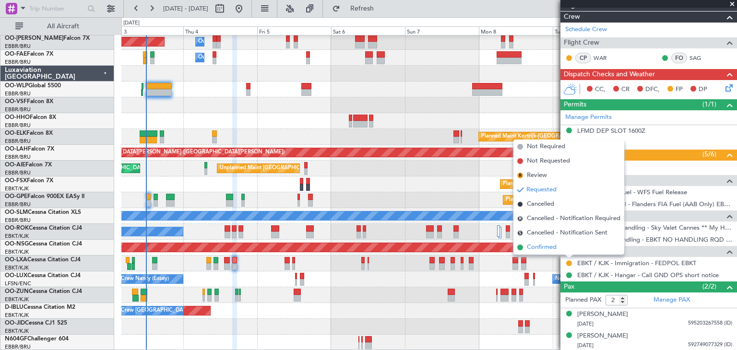
click at [560, 249] on li "Confirmed" at bounding box center [568, 247] width 111 height 14
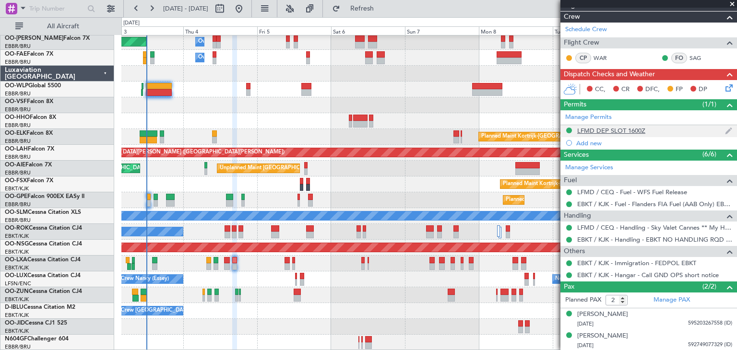
click at [622, 127] on div "LFMD DEP SLOT 1600Z" at bounding box center [611, 131] width 68 height 8
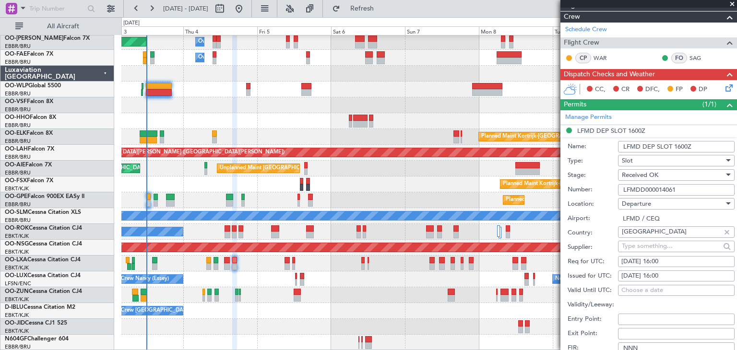
drag, startPoint x: 688, startPoint y: 187, endPoint x: 620, endPoint y: 184, distance: 68.7
click at [620, 184] on input "LFMDD000014061" at bounding box center [676, 190] width 117 height 12
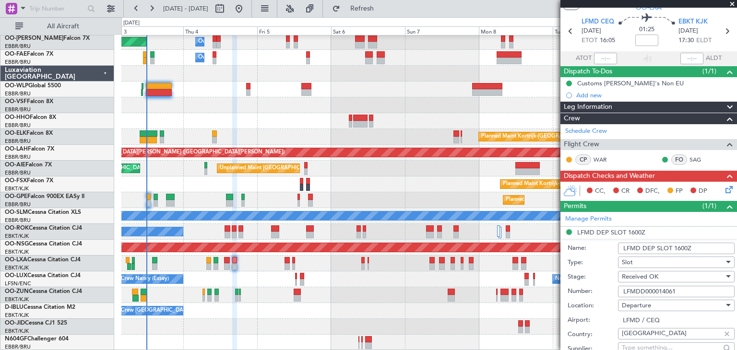
scroll to position [0, 0]
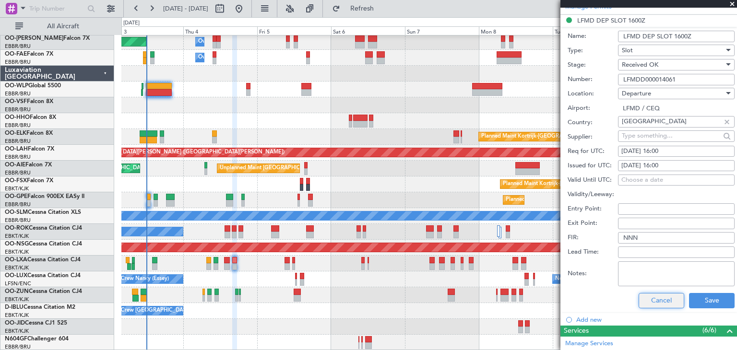
click at [658, 298] on button "Cancel" at bounding box center [662, 300] width 46 height 15
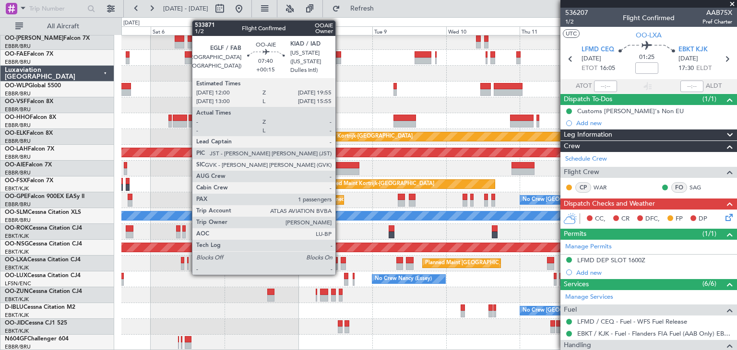
click at [340, 167] on div at bounding box center [347, 165] width 24 height 7
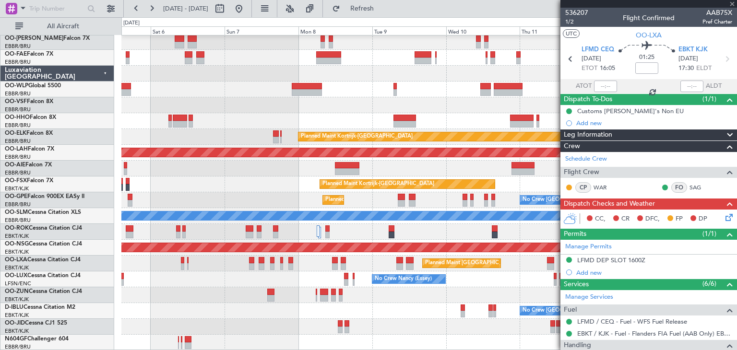
type input "+00:15"
type input "1"
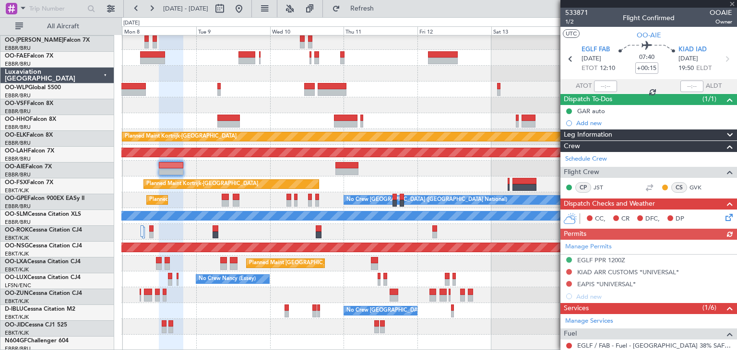
scroll to position [17, 0]
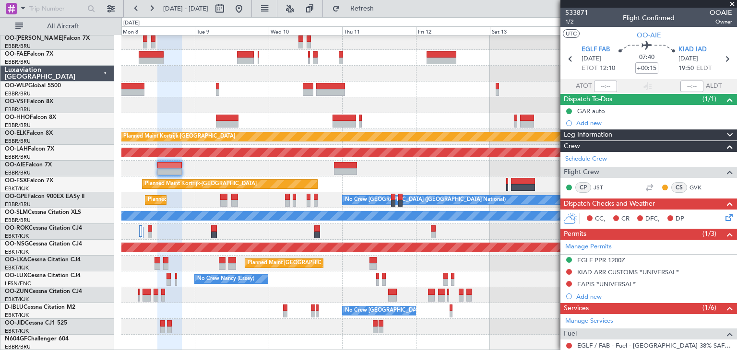
click at [272, 167] on div at bounding box center [428, 169] width 615 height 16
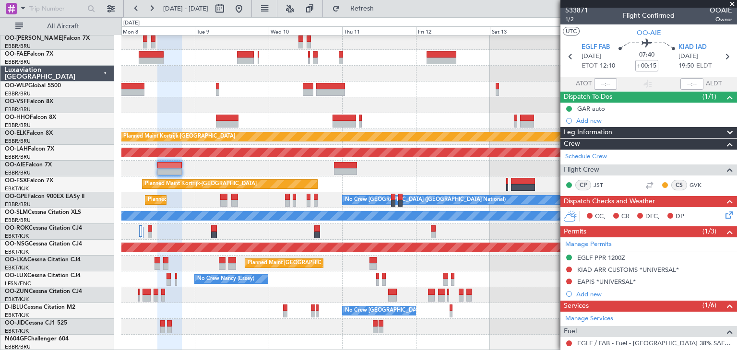
scroll to position [0, 0]
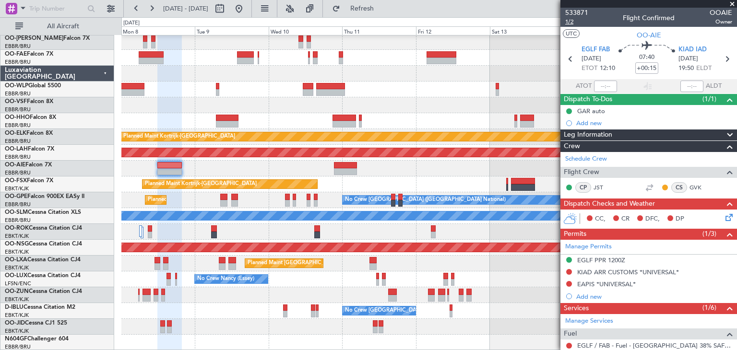
click at [572, 20] on span "1/2" at bounding box center [576, 22] width 23 height 8
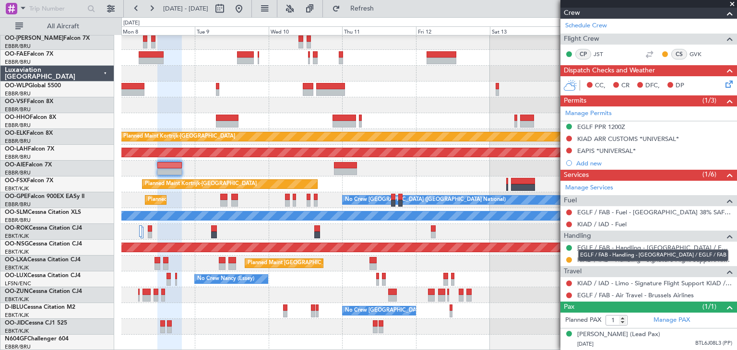
click at [631, 244] on link "EGLF / FAB - Handling - [GEOGRAPHIC_DATA] / EGLF / FAB" at bounding box center [654, 248] width 155 height 8
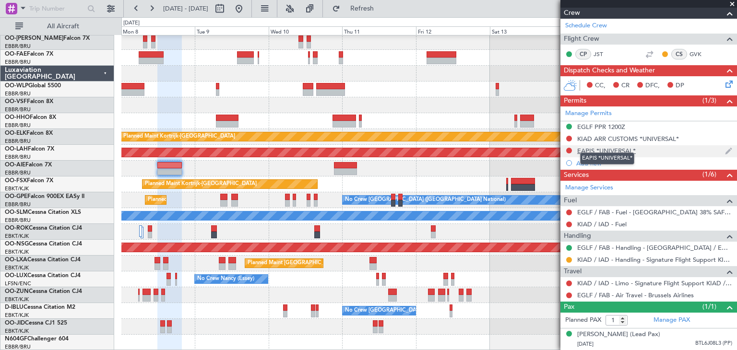
click at [593, 147] on div "EAPIS *UNIVERSAL*" at bounding box center [606, 151] width 59 height 8
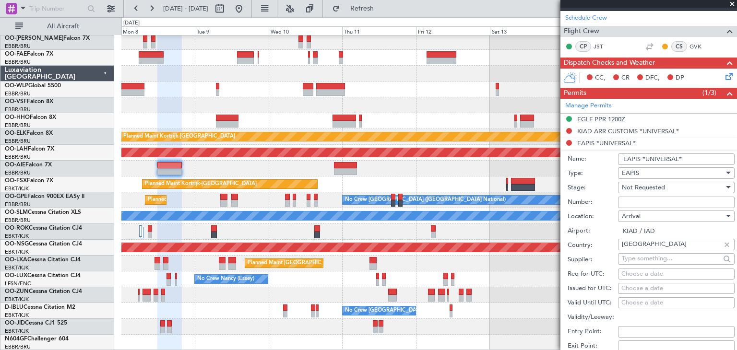
click at [592, 142] on li "EAPIS *UNIVERSAL* Name: EAPIS *UNIVERSAL* Type: EAPIS Stage: Not Requested Numb…" at bounding box center [648, 287] width 177 height 298
click at [657, 183] on span "Not Requested" at bounding box center [643, 187] width 43 height 9
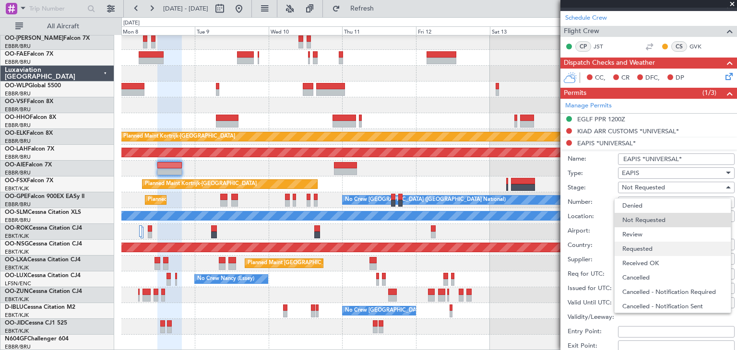
click at [644, 248] on span "Requested" at bounding box center [672, 249] width 101 height 14
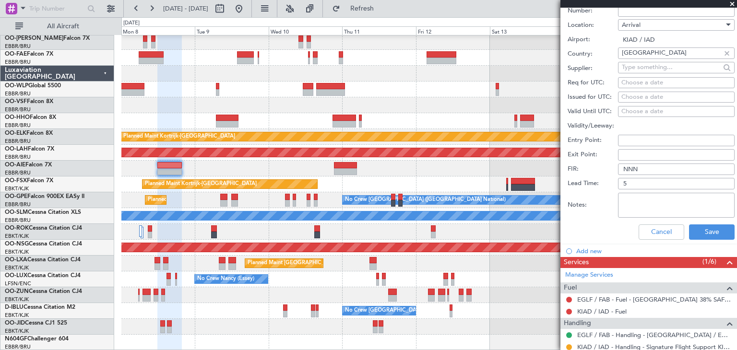
scroll to position [333, 0]
click at [689, 229] on button "Save" at bounding box center [712, 231] width 46 height 15
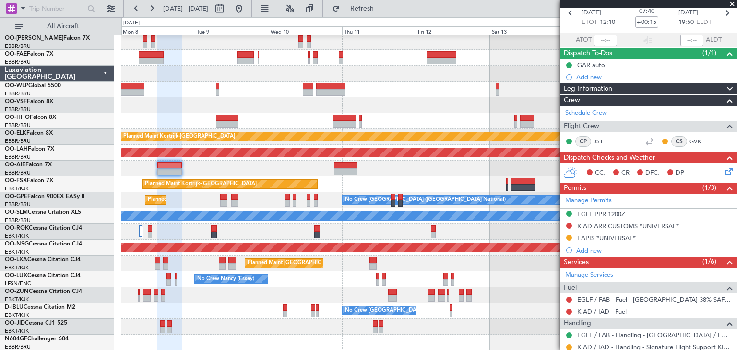
scroll to position [141, 0]
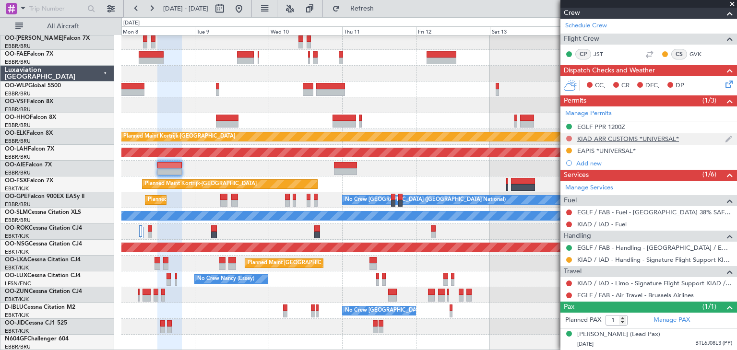
click at [567, 136] on button at bounding box center [569, 139] width 6 height 6
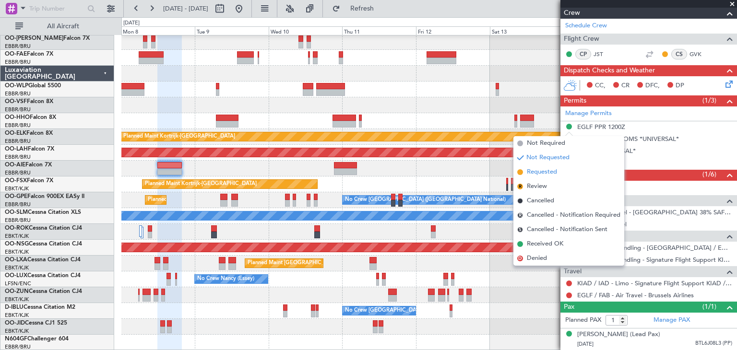
click at [560, 169] on li "Requested" at bounding box center [568, 172] width 111 height 14
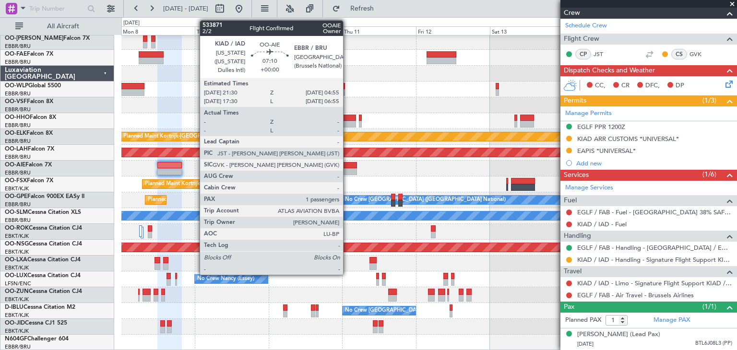
click at [347, 165] on div at bounding box center [345, 165] width 23 height 7
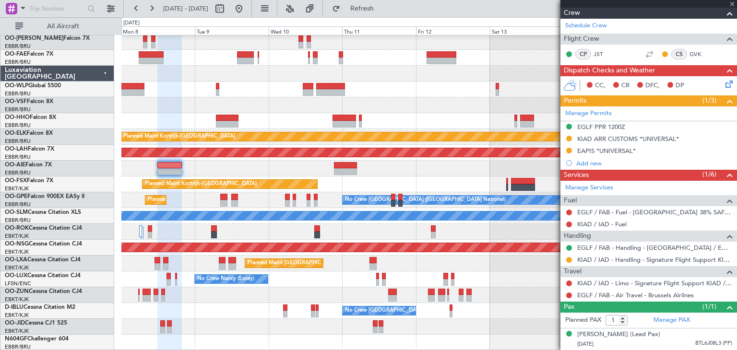
scroll to position [0, 0]
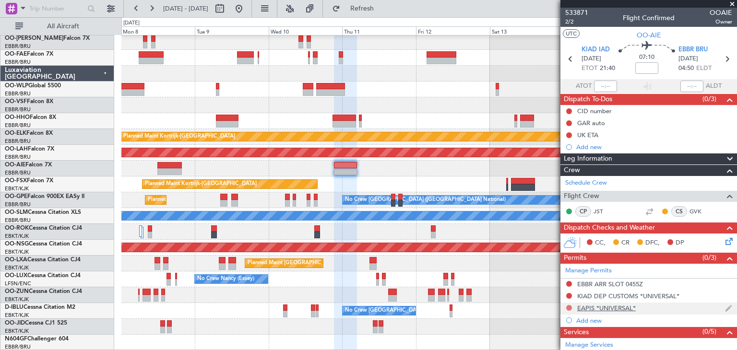
click at [567, 308] on button at bounding box center [569, 308] width 6 height 6
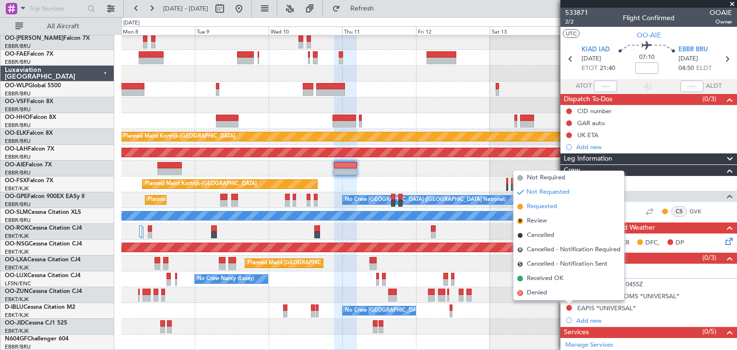
click at [559, 209] on li "Requested" at bounding box center [568, 207] width 111 height 14
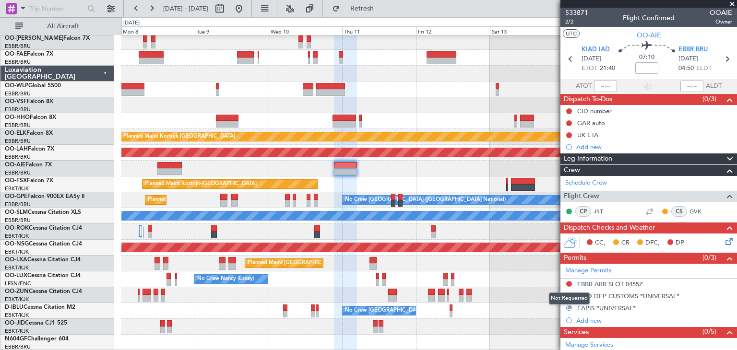
click at [569, 295] on div "Not Requested" at bounding box center [569, 299] width 41 height 12
click at [572, 295] on div at bounding box center [569, 296] width 8 height 8
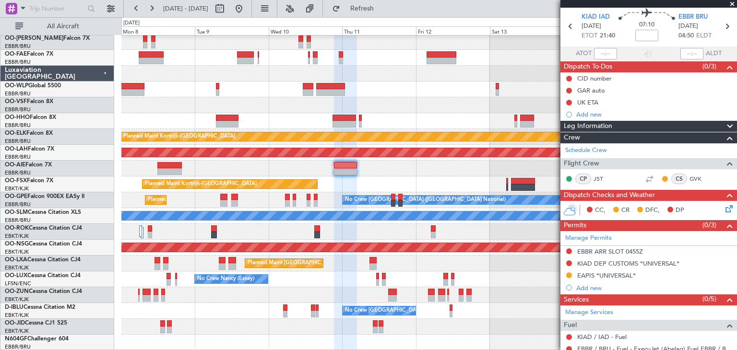
scroll to position [48, 0]
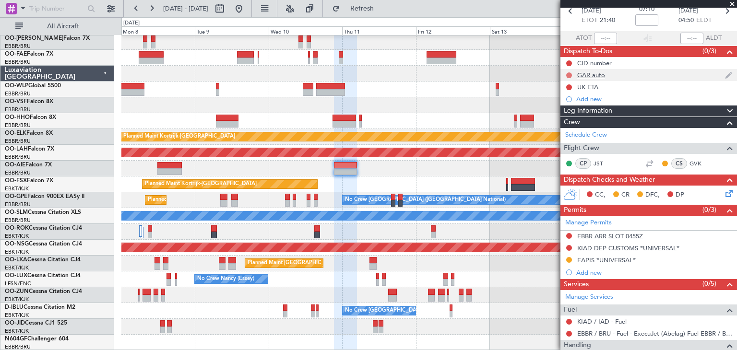
click at [567, 72] on button at bounding box center [569, 75] width 6 height 6
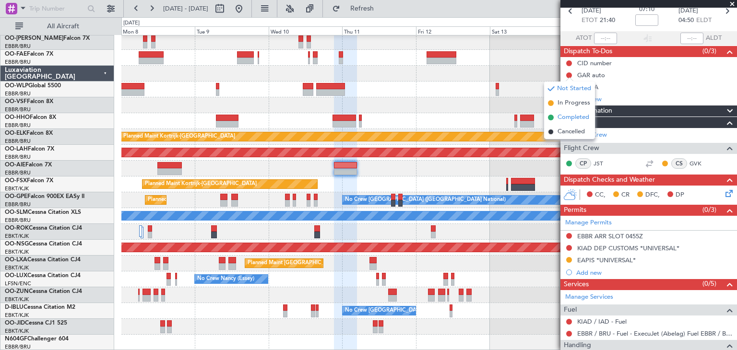
click at [570, 120] on span "Completed" at bounding box center [574, 118] width 32 height 10
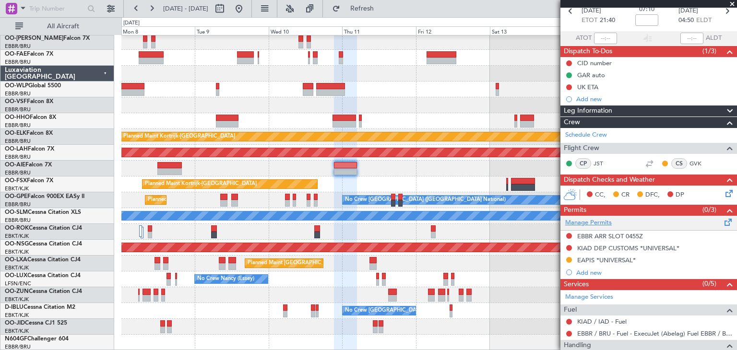
click at [593, 222] on link "Manage Permits" at bounding box center [588, 223] width 47 height 10
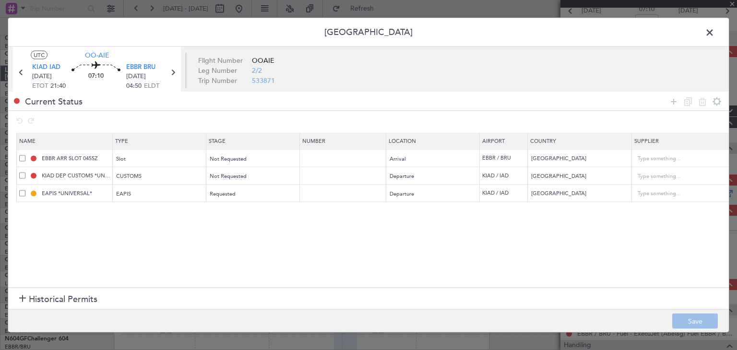
click at [23, 174] on span at bounding box center [22, 176] width 6 height 6
click at [26, 173] on input "checkbox" at bounding box center [26, 173] width 0 height 0
click at [700, 101] on icon at bounding box center [703, 101] width 12 height 12
type input "EAPIS *UNIVERSAL*"
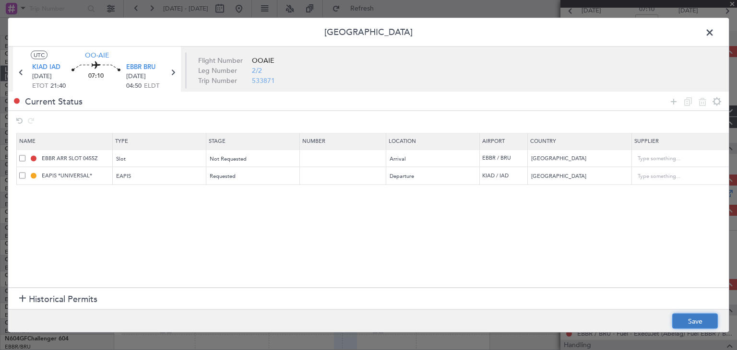
click at [700, 319] on button "Save" at bounding box center [695, 321] width 46 height 15
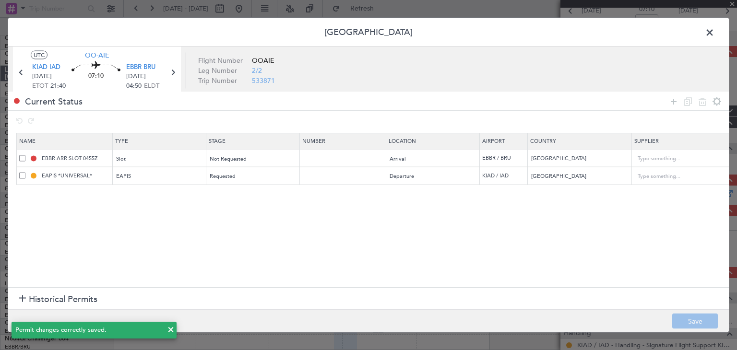
click at [714, 32] on span at bounding box center [714, 34] width 0 height 19
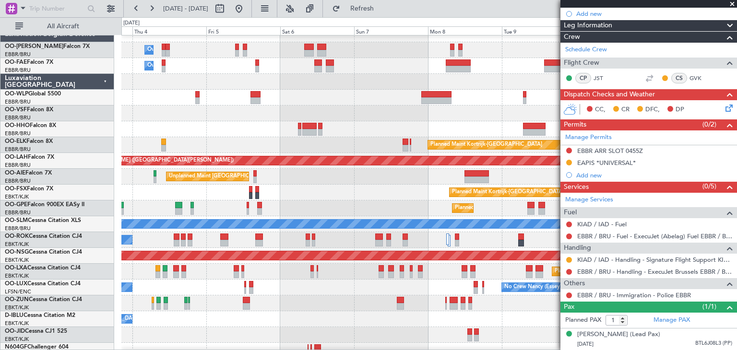
scroll to position [10, 0]
click at [458, 116] on div at bounding box center [428, 114] width 615 height 16
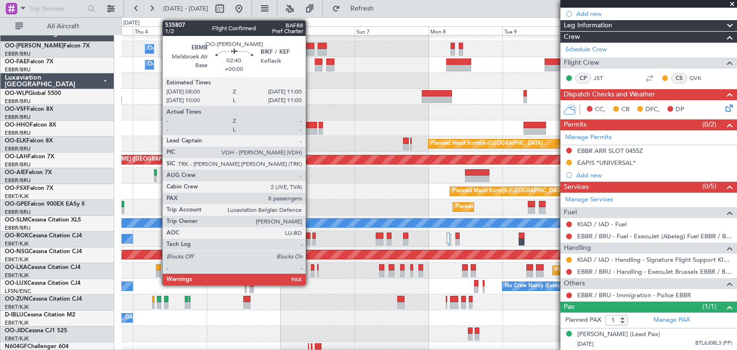
click at [310, 46] on div at bounding box center [310, 46] width 10 height 7
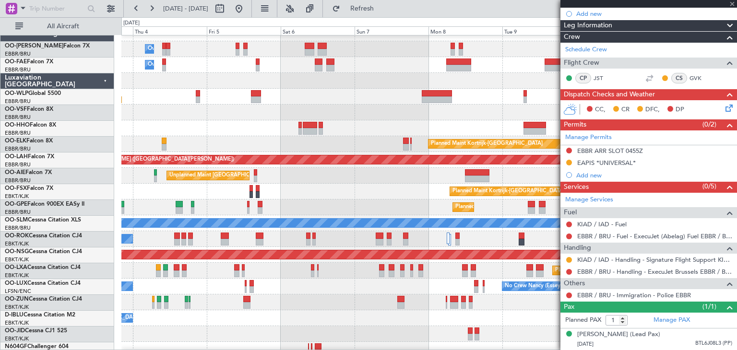
type input "8"
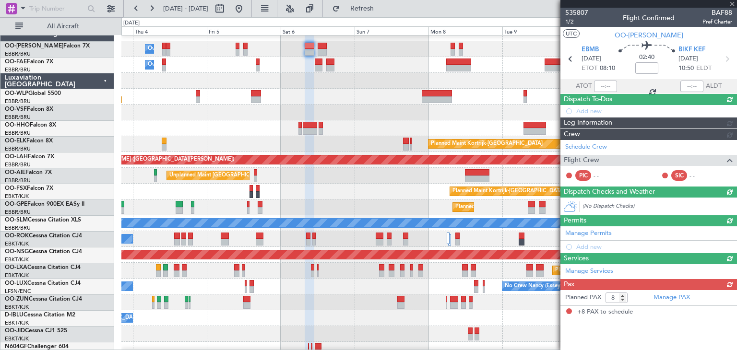
scroll to position [0, 0]
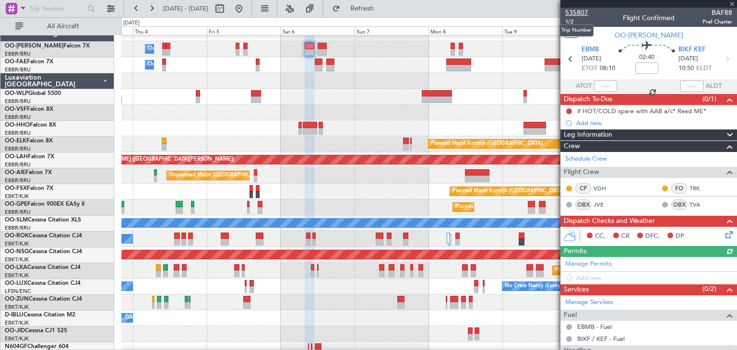
click at [574, 11] on span "535807" at bounding box center [576, 13] width 23 height 10
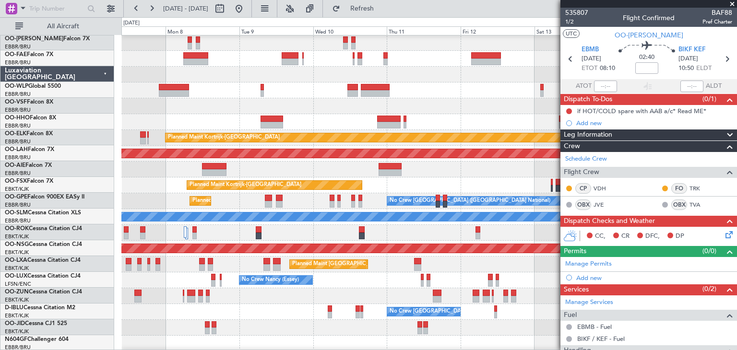
scroll to position [16, 0]
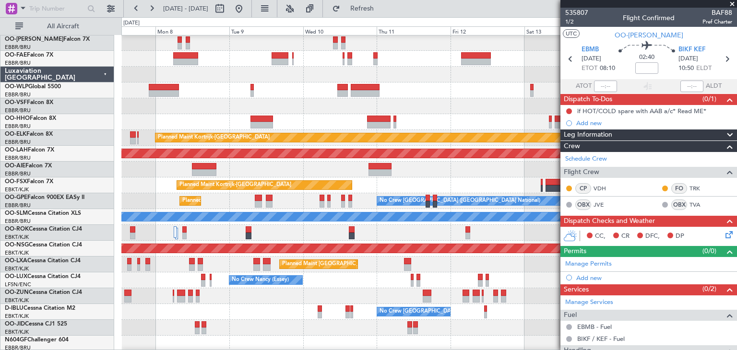
click at [248, 303] on div at bounding box center [428, 296] width 615 height 16
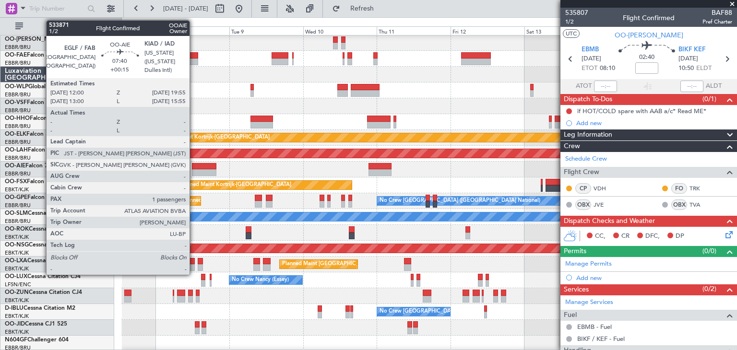
click at [194, 170] on div at bounding box center [204, 172] width 24 height 7
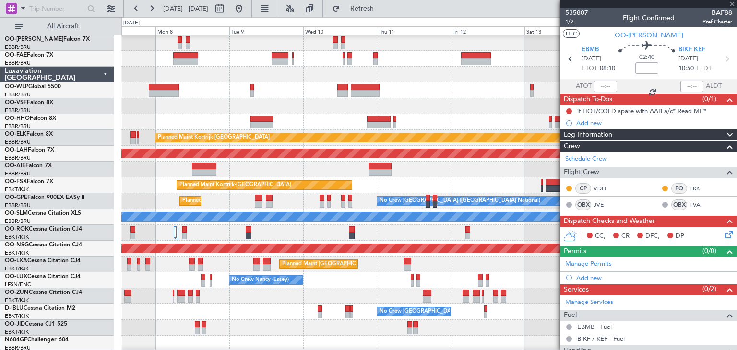
type input "+00:15"
type input "1"
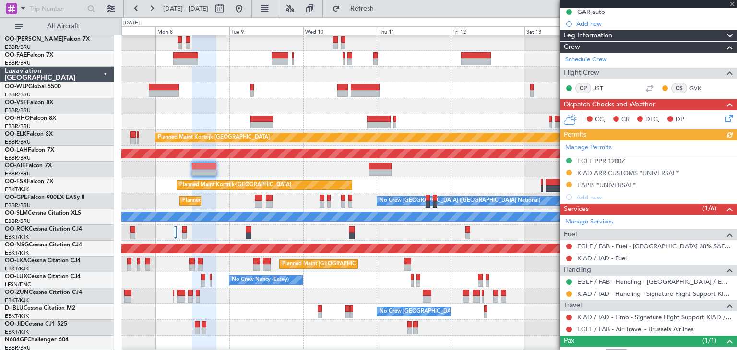
scroll to position [141, 0]
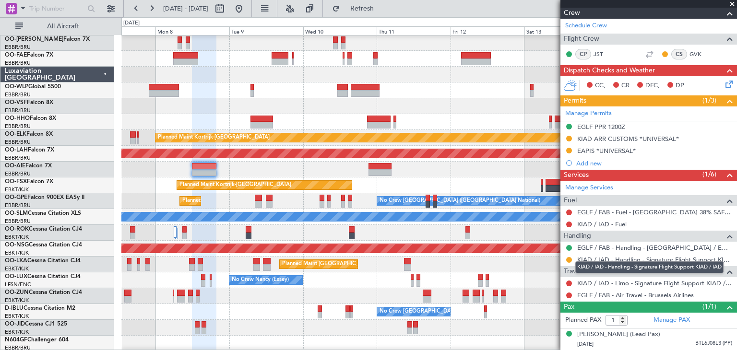
click at [618, 256] on link "KIAD / IAD - Handling - Signature Flight Support KIAD / IAD" at bounding box center [654, 260] width 155 height 8
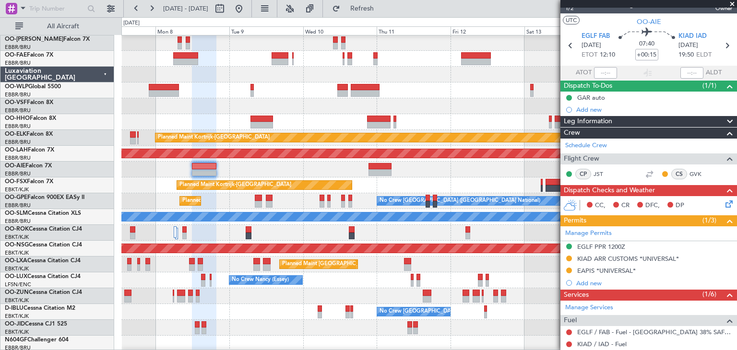
scroll to position [0, 0]
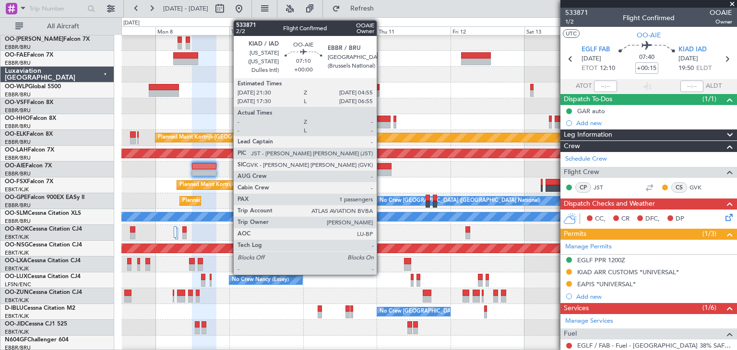
click at [381, 173] on div at bounding box center [379, 172] width 23 height 7
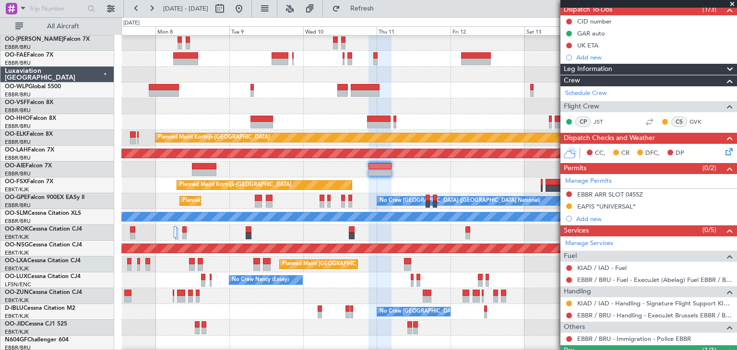
scroll to position [141, 0]
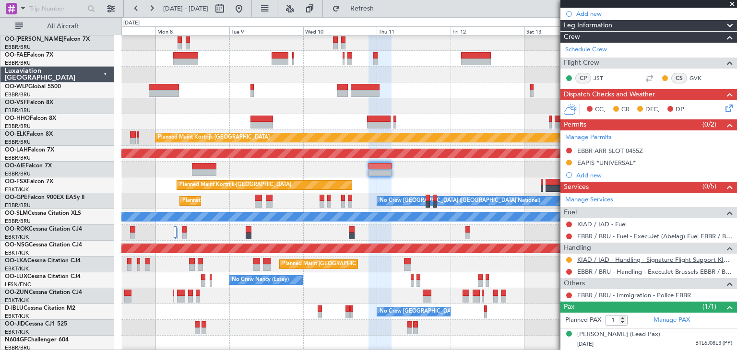
click at [603, 256] on link "KIAD / IAD - Handling - Signature Flight Support KIAD / IAD" at bounding box center [654, 260] width 155 height 8
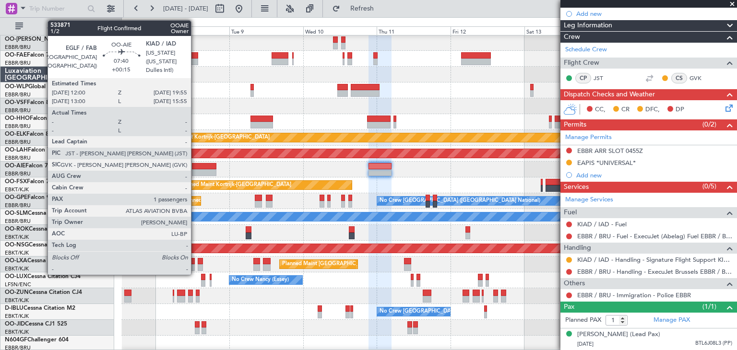
click at [195, 166] on div at bounding box center [204, 166] width 24 height 7
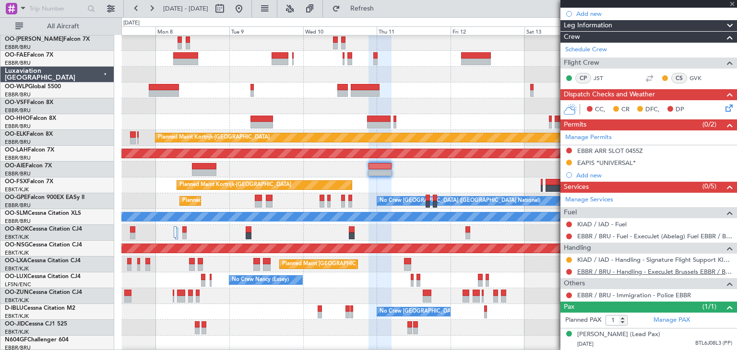
type input "+00:15"
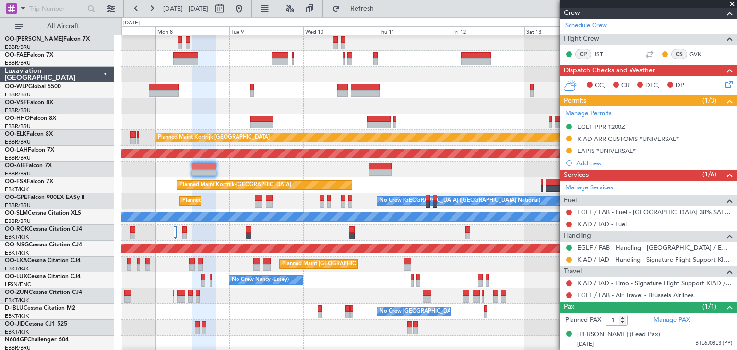
click at [600, 279] on link "KIAD / IAD - Limo - Signature Flight Support KIAD / IAD" at bounding box center [654, 283] width 155 height 8
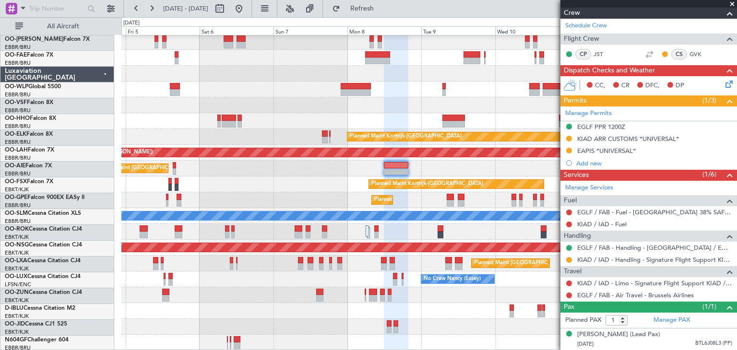
scroll to position [17, 0]
click at [486, 269] on div "Owner Melsbroek Air Base Planned Maint Brussels (Brussels National) Owner Melsb…" at bounding box center [428, 184] width 615 height 332
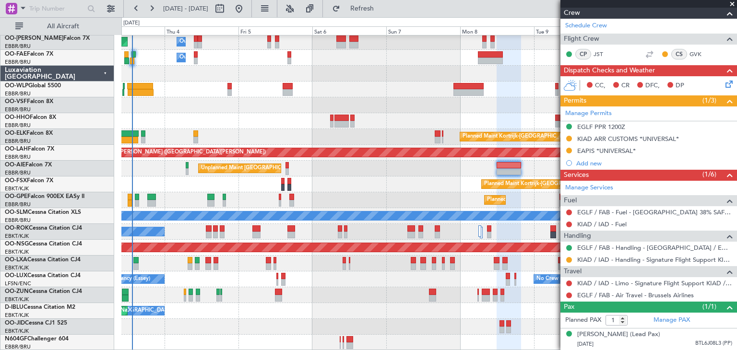
click at [733, 4] on span at bounding box center [732, 4] width 10 height 9
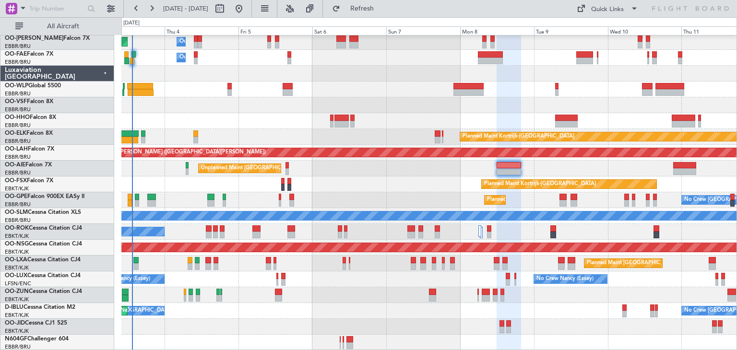
type input "0"
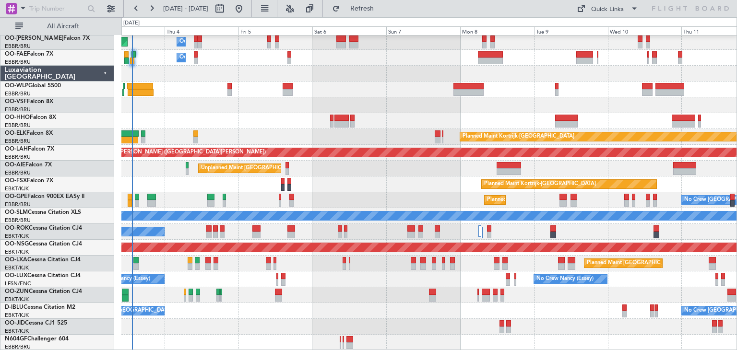
scroll to position [0, 0]
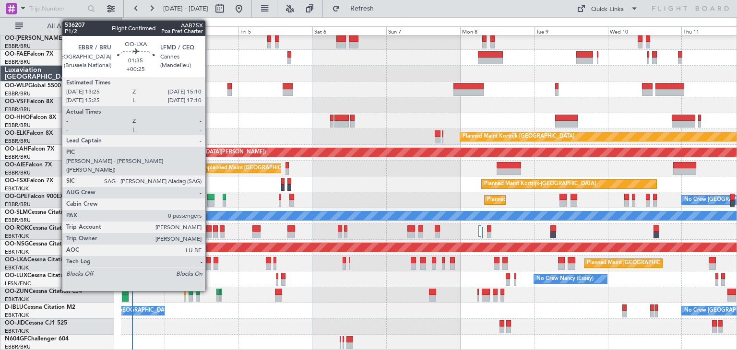
click at [209, 260] on div at bounding box center [208, 260] width 6 height 7
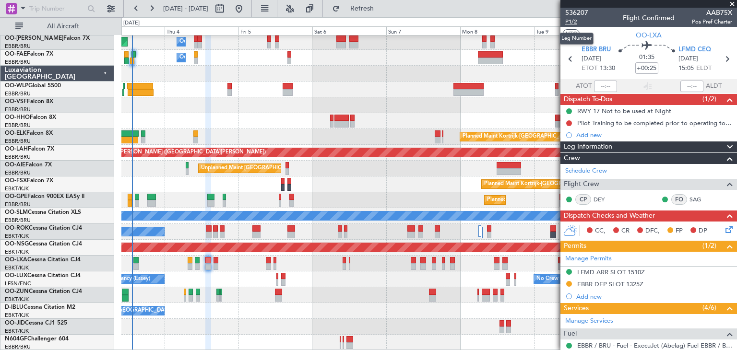
click at [571, 24] on span "P1/2" at bounding box center [576, 22] width 23 height 8
click at [570, 21] on span "P1/2" at bounding box center [576, 22] width 23 height 8
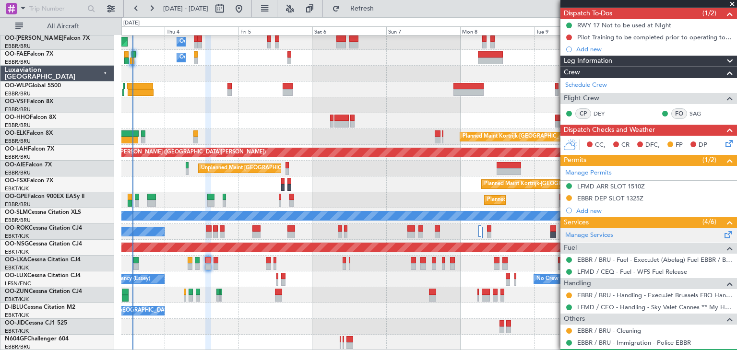
scroll to position [96, 0]
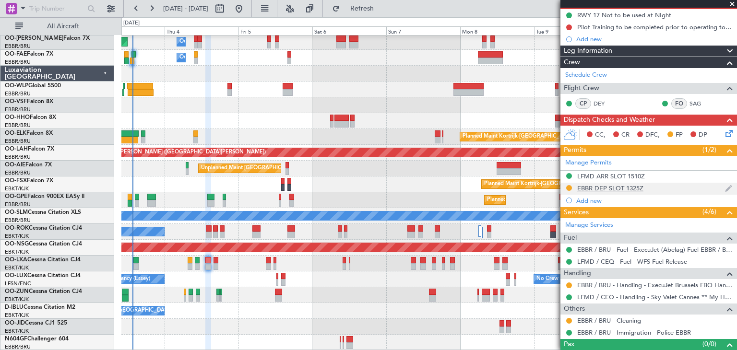
click at [603, 187] on div "EBBR DEP SLOT 1325Z" at bounding box center [610, 188] width 66 height 8
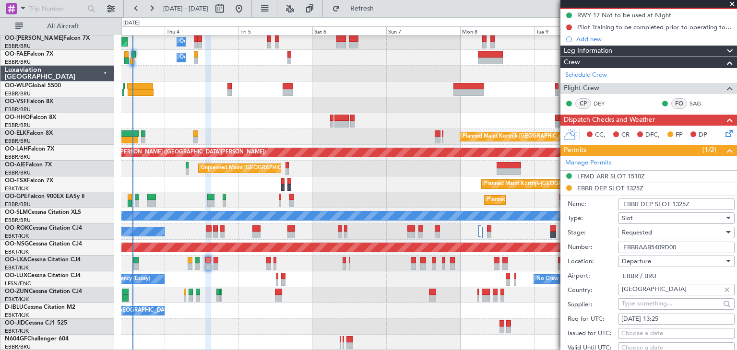
click at [683, 247] on input "EBBRAAB5409D00" at bounding box center [676, 248] width 117 height 12
drag, startPoint x: 687, startPoint y: 247, endPoint x: 590, endPoint y: 243, distance: 96.5
click at [590, 243] on div "Number: EBBRAAB5409D00" at bounding box center [651, 247] width 167 height 14
paste input "text"
click at [612, 252] on div "Number: EBBRAAB5409D" at bounding box center [651, 247] width 167 height 14
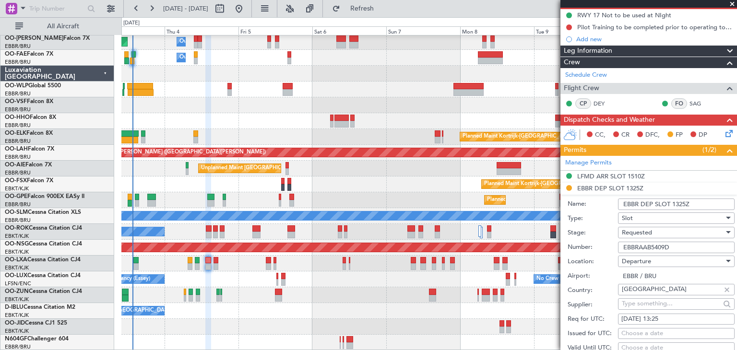
drag, startPoint x: 679, startPoint y: 249, endPoint x: 687, endPoint y: 252, distance: 8.5
click at [682, 250] on input "EBBRAAB5409D" at bounding box center [676, 248] width 117 height 12
type input "EBBRAAB5409D00"
click at [606, 215] on label "Type:" at bounding box center [593, 219] width 50 height 10
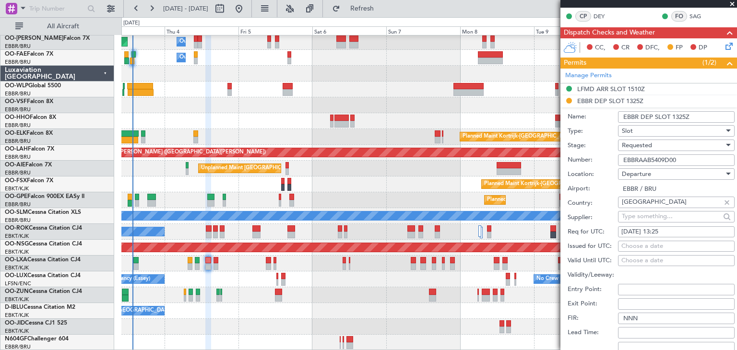
scroll to position [240, 0]
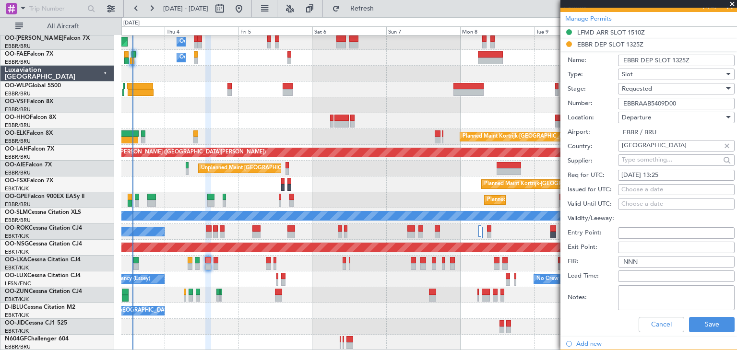
click at [650, 85] on span "Requested" at bounding box center [637, 88] width 30 height 9
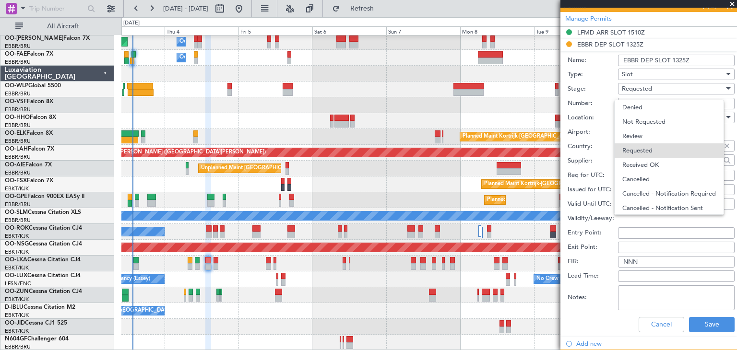
scroll to position [4, 0]
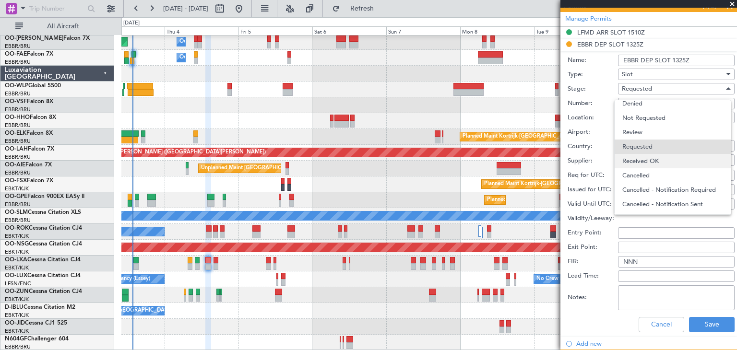
click at [657, 159] on span "Received OK" at bounding box center [672, 161] width 101 height 14
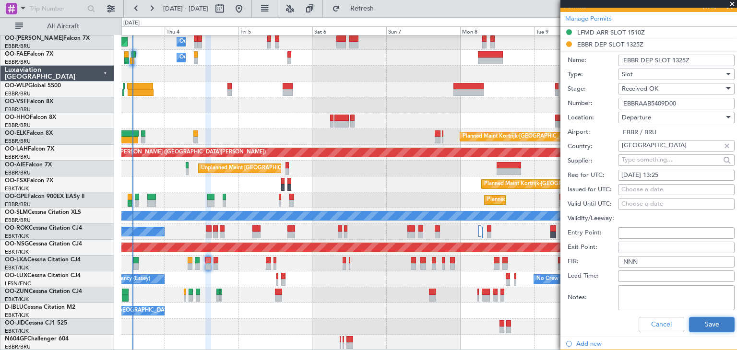
click at [710, 323] on button "Save" at bounding box center [712, 324] width 46 height 15
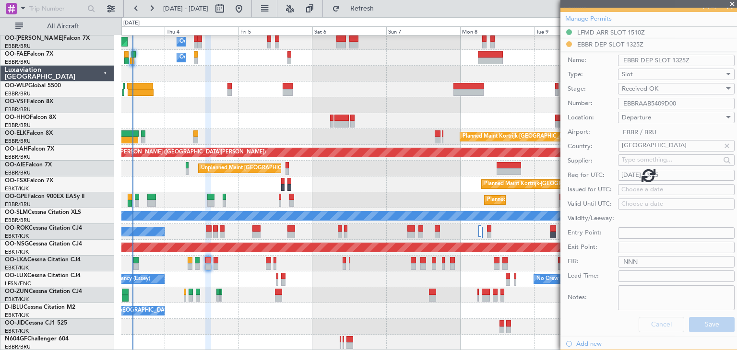
scroll to position [110, 0]
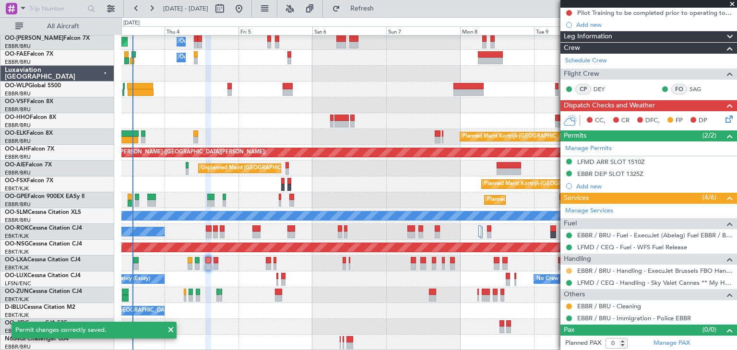
click at [567, 269] on button at bounding box center [569, 271] width 6 height 6
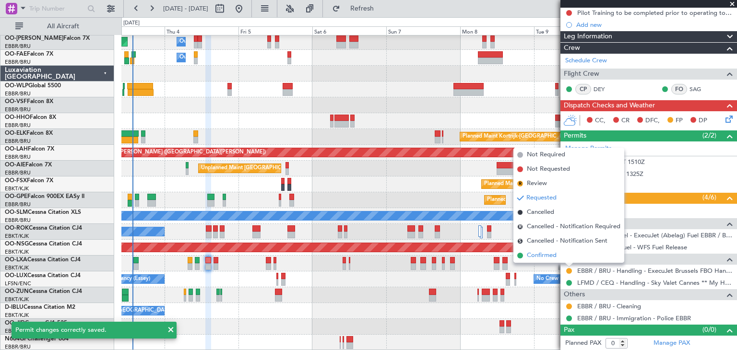
click at [551, 258] on span "Confirmed" at bounding box center [542, 256] width 30 height 10
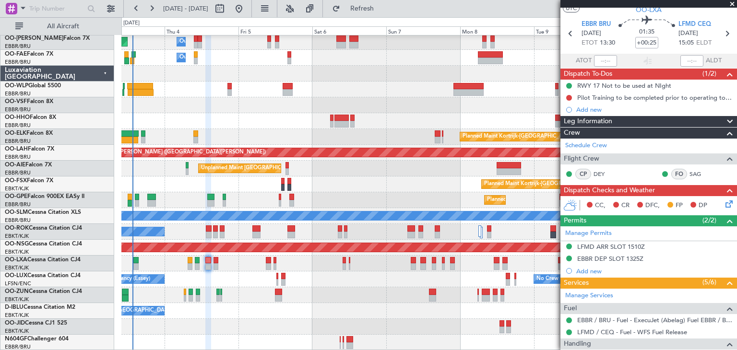
scroll to position [0, 0]
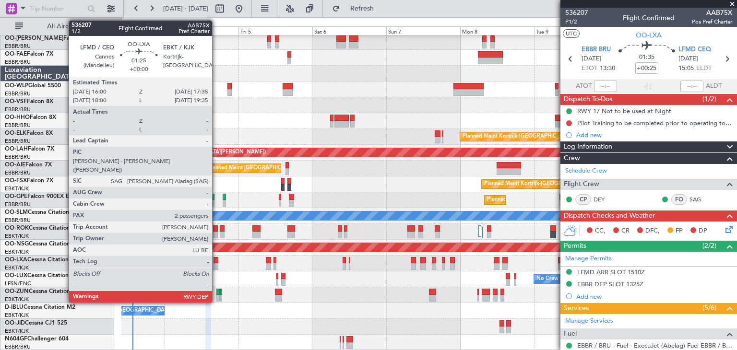
click at [216, 259] on div at bounding box center [216, 260] width 5 height 7
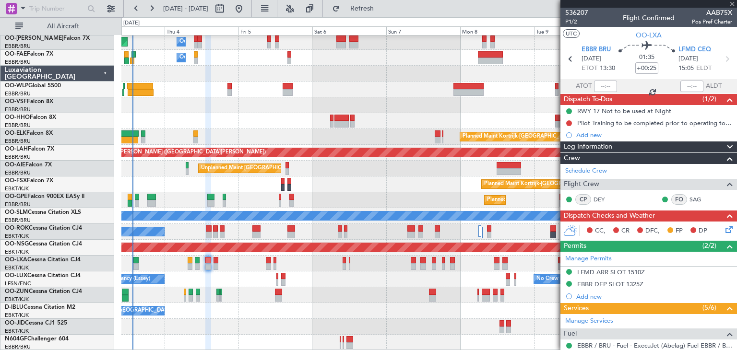
type input "2"
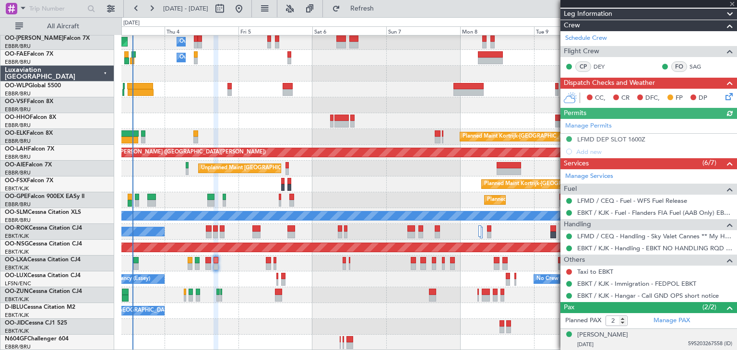
scroll to position [142, 0]
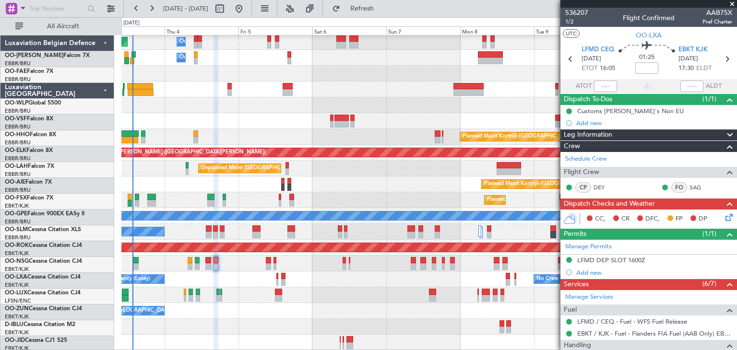
scroll to position [142, 0]
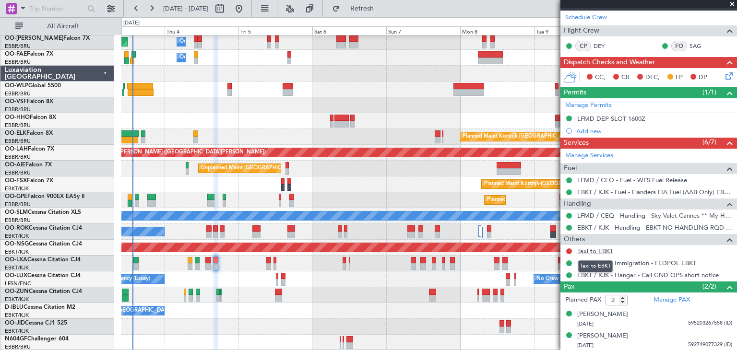
click at [595, 250] on link "Taxi to EBKT" at bounding box center [595, 251] width 36 height 8
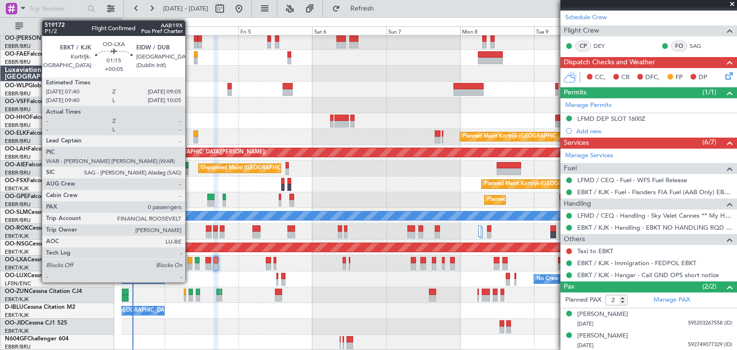
click at [190, 265] on div at bounding box center [190, 266] width 5 height 7
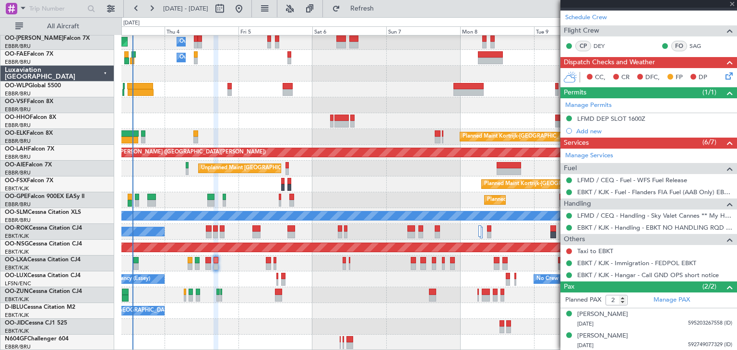
type input "+00:05"
type input "0"
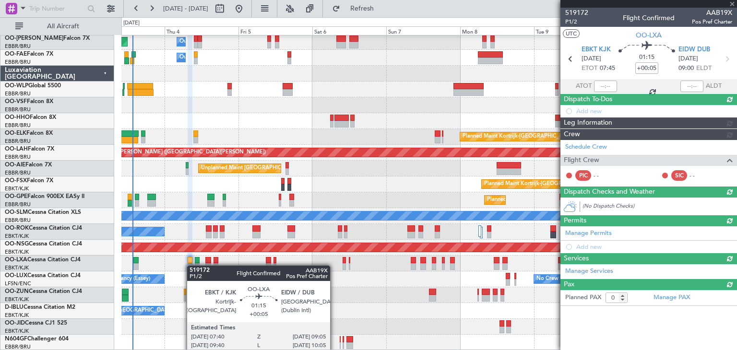
scroll to position [0, 0]
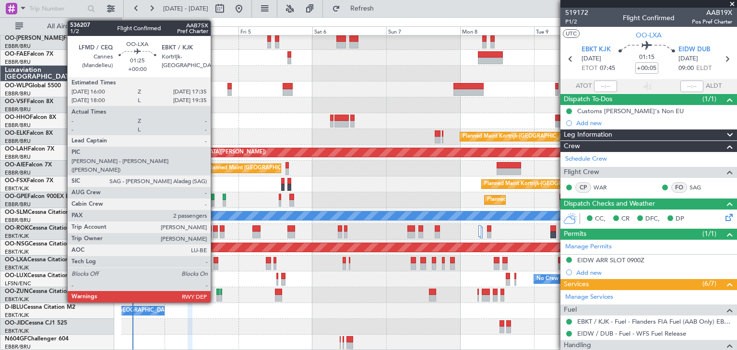
click at [215, 263] on div at bounding box center [216, 266] width 5 height 7
type input "2"
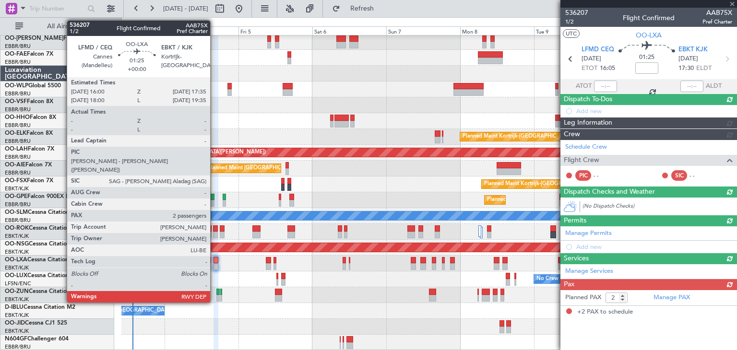
click at [214, 260] on div at bounding box center [216, 260] width 5 height 7
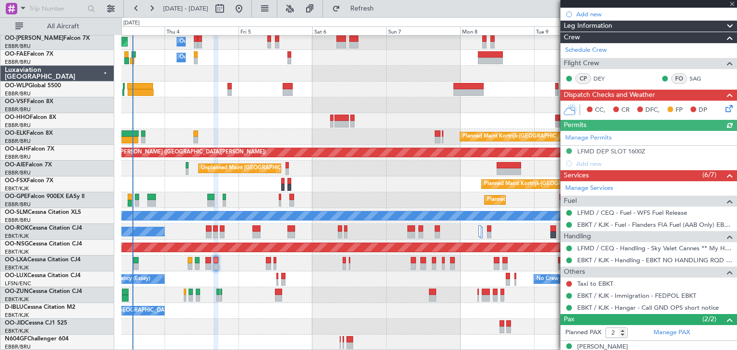
scroll to position [142, 0]
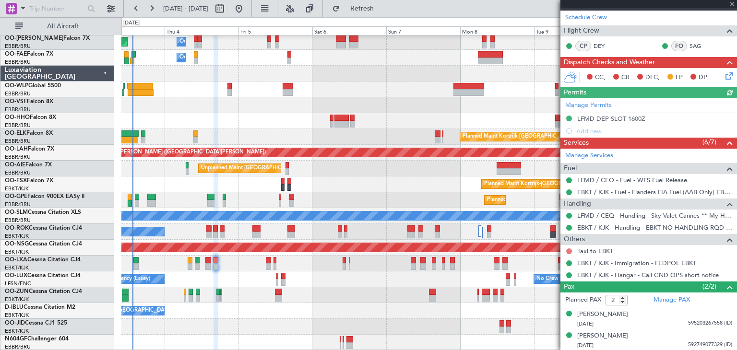
click at [568, 251] on button at bounding box center [569, 252] width 6 height 6
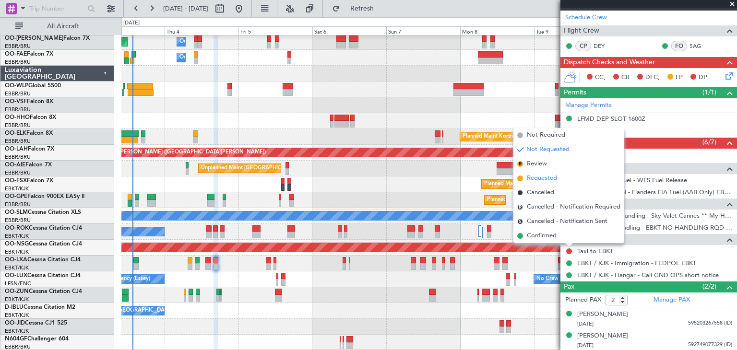
click at [542, 180] on span "Requested" at bounding box center [542, 179] width 30 height 10
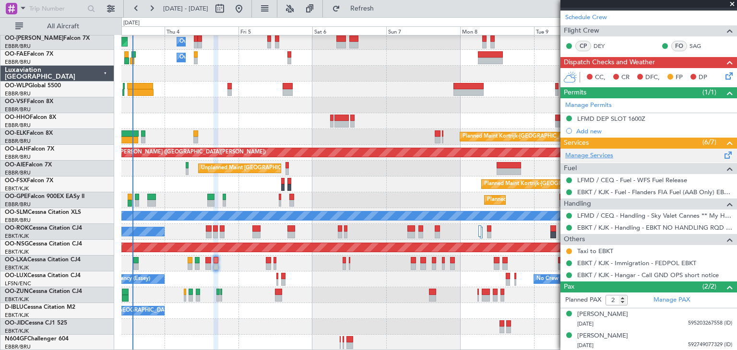
click at [586, 154] on link "Manage Services" at bounding box center [589, 156] width 48 height 10
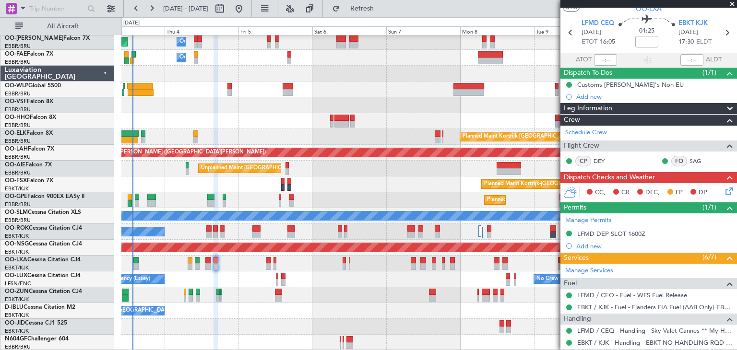
scroll to position [0, 0]
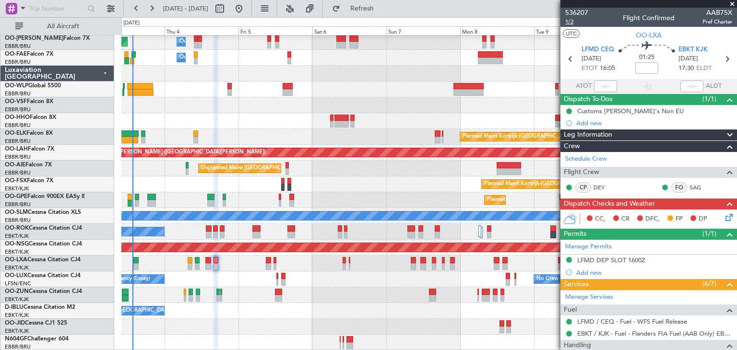
click at [568, 22] on span "1/2" at bounding box center [576, 22] width 23 height 8
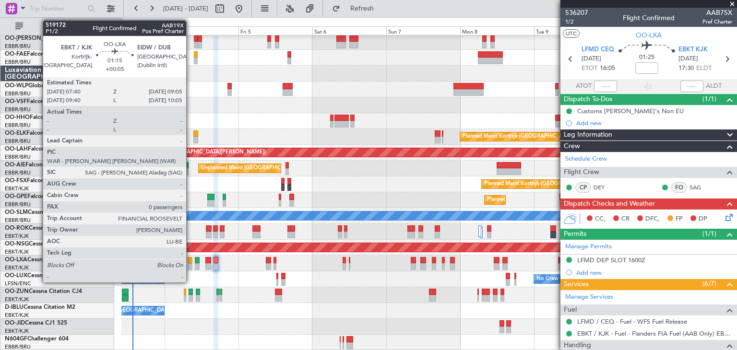
click at [190, 261] on div at bounding box center [190, 260] width 5 height 7
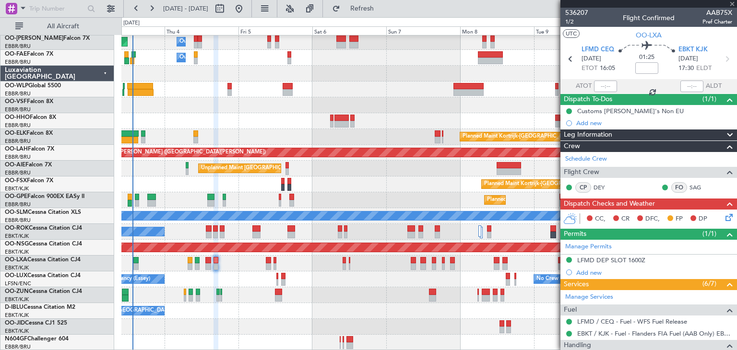
type input "+00:05"
type input "0"
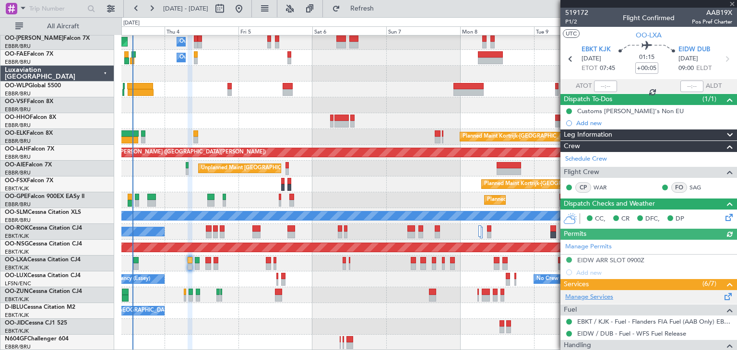
click at [603, 295] on link "Manage Services" at bounding box center [589, 298] width 48 height 10
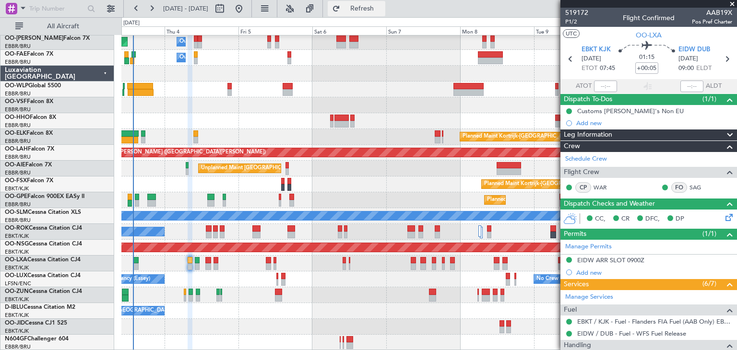
click at [382, 10] on span "Refresh" at bounding box center [362, 8] width 40 height 7
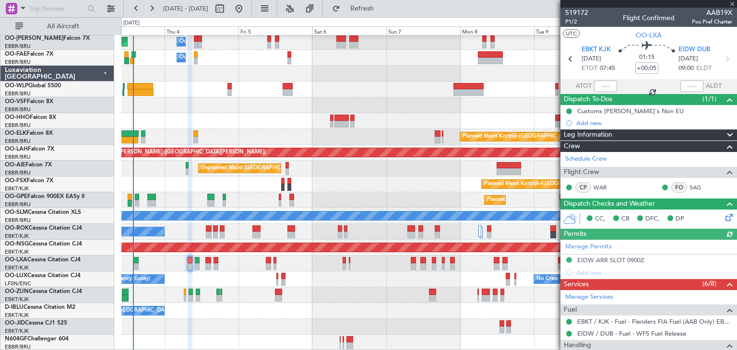
scroll to position [122, 0]
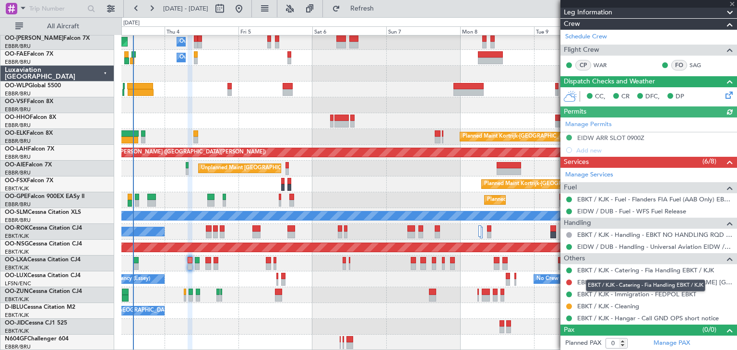
click at [617, 280] on div "EBKT / KJK - Catering - Fia Handling EBKT / KJK" at bounding box center [645, 286] width 119 height 12
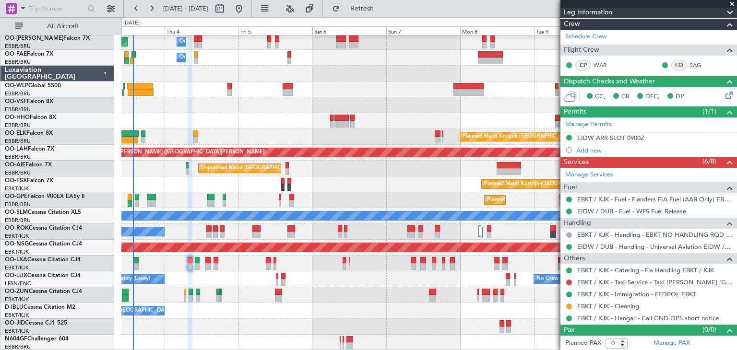
click at [588, 282] on link "EBKT / KJK - Taxi Service - Taxi [PERSON_NAME] [GEOGRAPHIC_DATA]" at bounding box center [654, 282] width 155 height 8
click at [385, 4] on button "Refresh" at bounding box center [357, 8] width 58 height 15
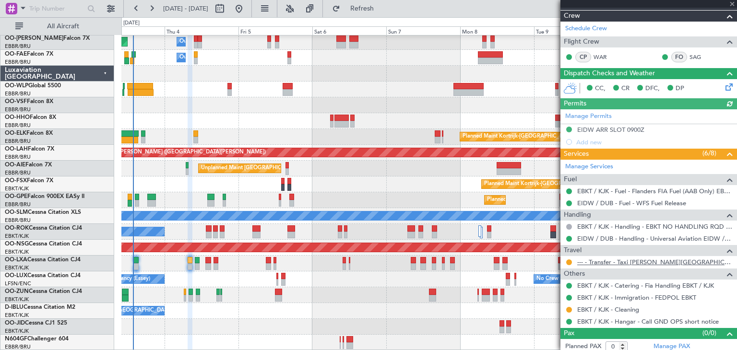
scroll to position [134, 0]
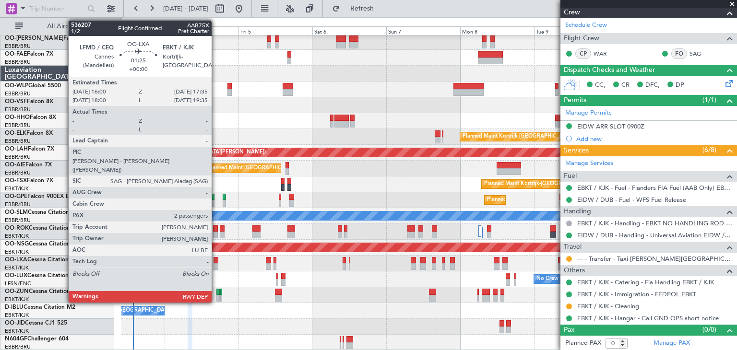
click at [216, 260] on div at bounding box center [216, 260] width 5 height 7
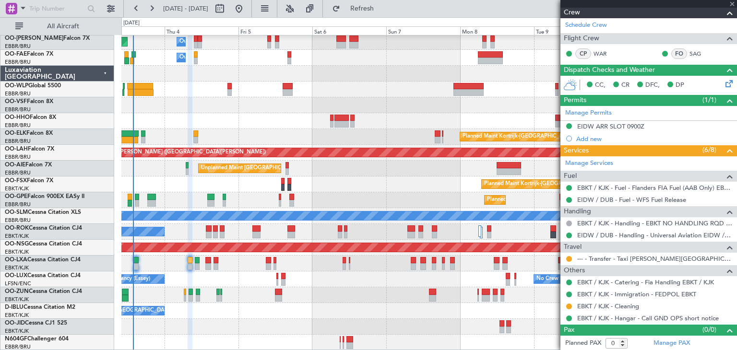
type input "2"
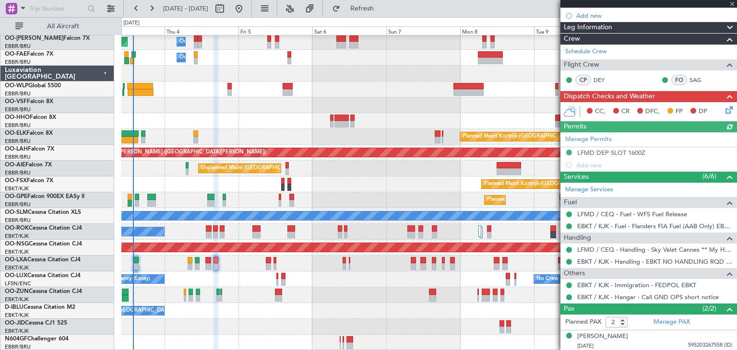
scroll to position [130, 0]
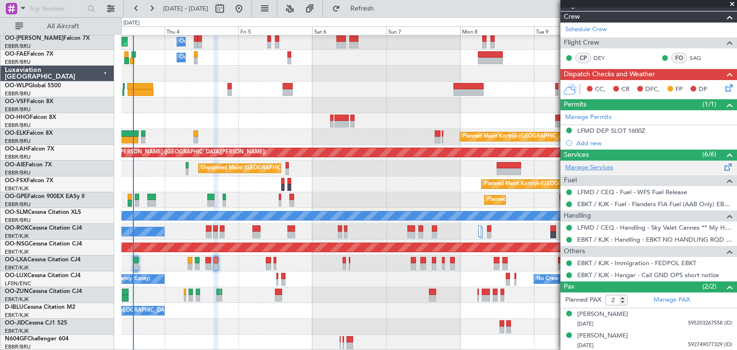
click at [583, 164] on link "Manage Services" at bounding box center [589, 168] width 48 height 10
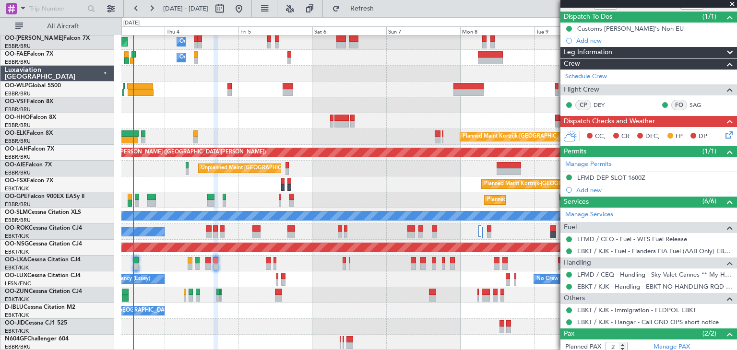
scroll to position [34, 0]
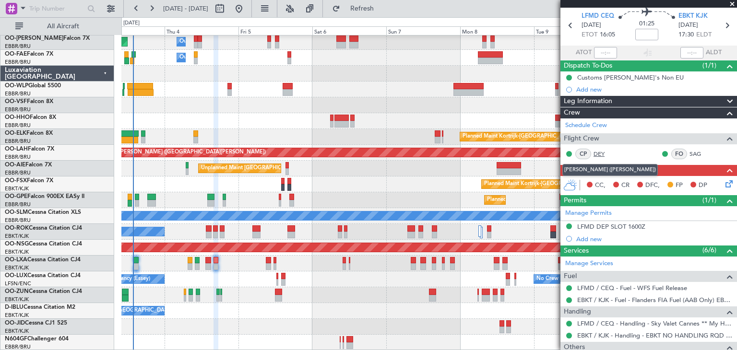
click at [599, 153] on link "DEY" at bounding box center [604, 154] width 22 height 9
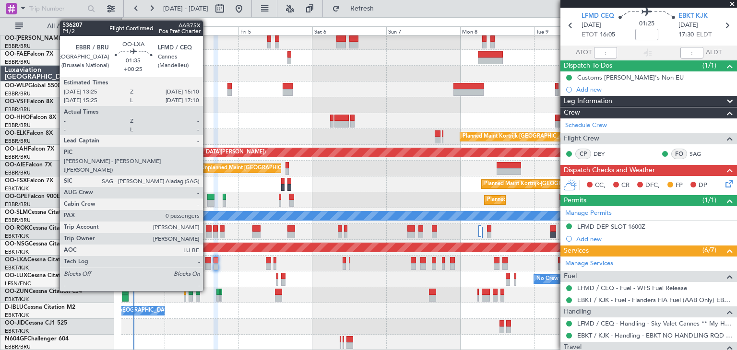
click at [207, 259] on div at bounding box center [208, 260] width 6 height 7
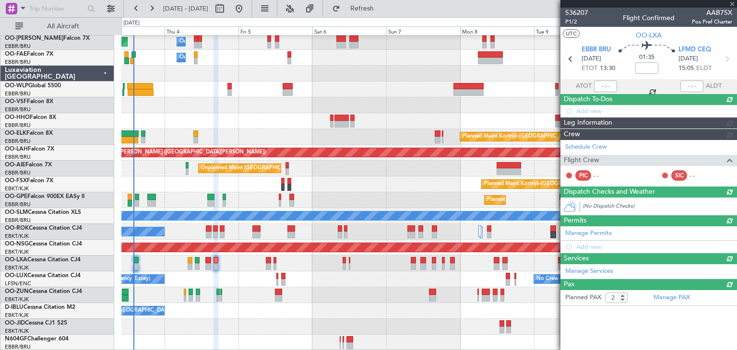
type input "+00:25"
type input "0"
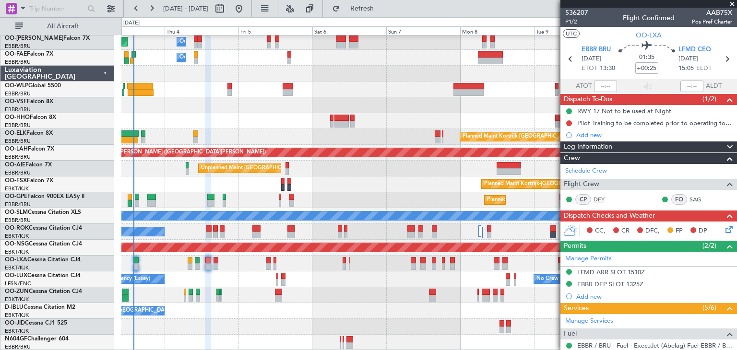
click at [604, 196] on link "DEY" at bounding box center [604, 199] width 22 height 9
click at [571, 121] on button at bounding box center [569, 123] width 6 height 6
click at [568, 165] on span "Completed" at bounding box center [574, 166] width 32 height 10
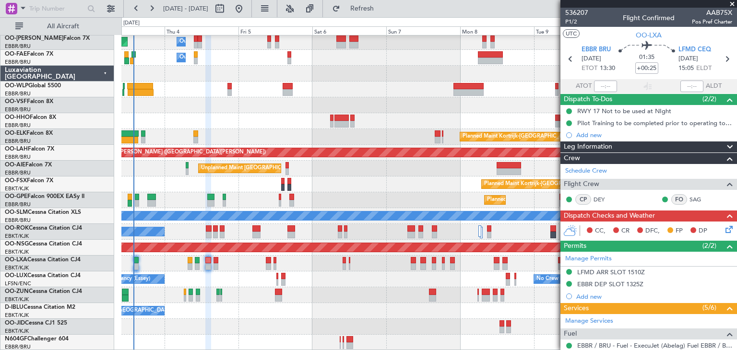
click at [725, 231] on icon at bounding box center [728, 228] width 8 height 8
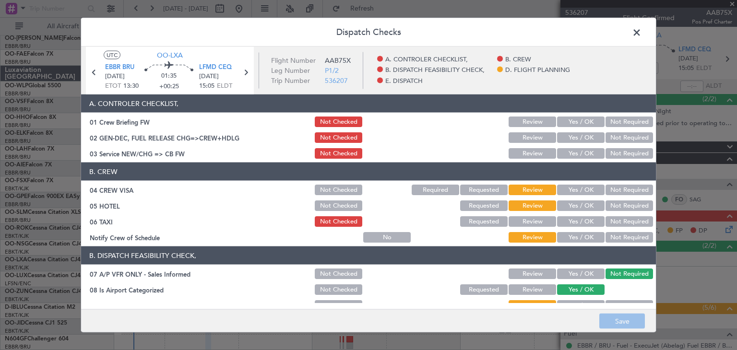
click at [581, 119] on button "Yes / OK" at bounding box center [580, 122] width 47 height 11
click at [579, 133] on button "Yes / OK" at bounding box center [580, 137] width 47 height 11
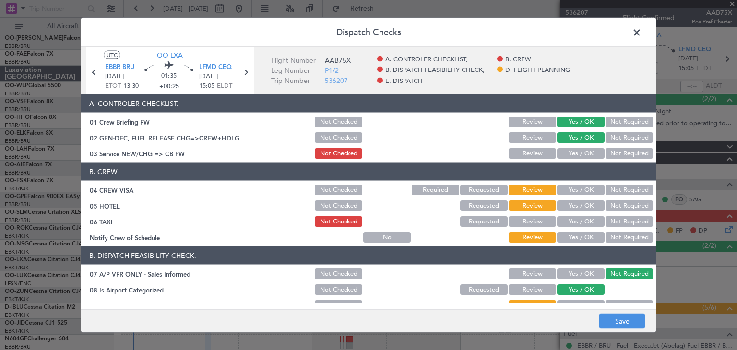
click at [576, 150] on button "Yes / OK" at bounding box center [580, 153] width 47 height 11
click at [605, 188] on button "Not Required" at bounding box center [628, 190] width 47 height 11
click at [605, 204] on button "Not Required" at bounding box center [628, 206] width 47 height 11
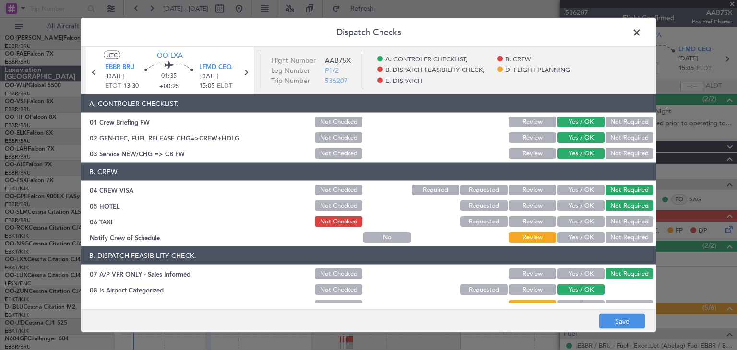
click at [572, 221] on button "Yes / OK" at bounding box center [580, 221] width 47 height 11
click at [564, 236] on button "Yes / OK" at bounding box center [580, 237] width 47 height 11
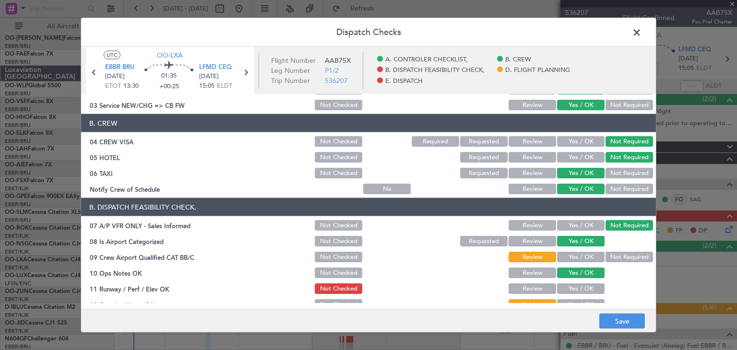
scroll to position [96, 0]
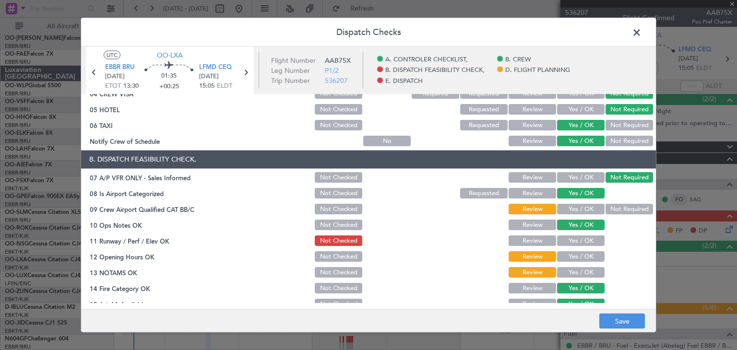
click at [479, 126] on button "Requested" at bounding box center [483, 125] width 47 height 11
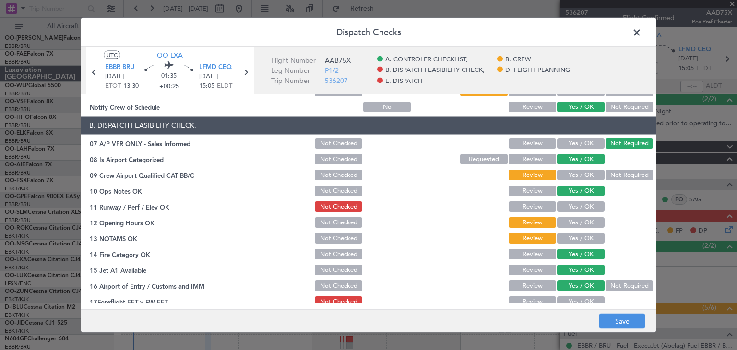
scroll to position [144, 0]
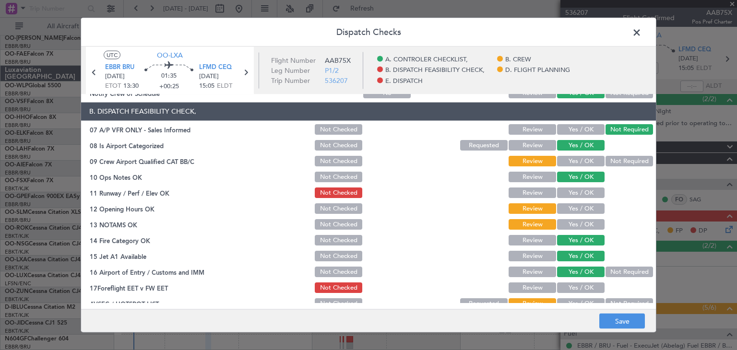
click at [571, 161] on button "Yes / OK" at bounding box center [580, 161] width 47 height 11
click at [574, 192] on button "Yes / OK" at bounding box center [580, 193] width 47 height 11
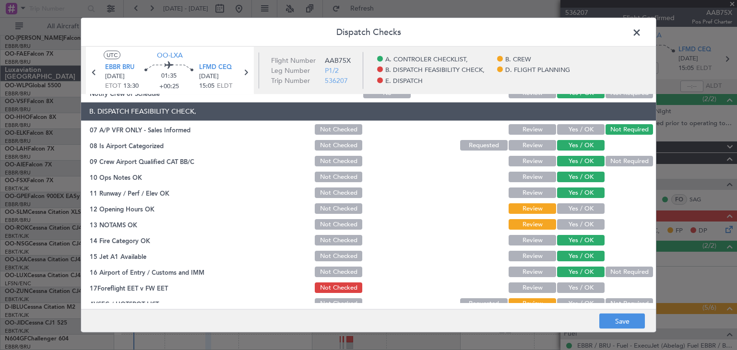
click at [570, 210] on button "Yes / OK" at bounding box center [580, 209] width 47 height 11
click at [569, 224] on button "Yes / OK" at bounding box center [580, 225] width 47 height 11
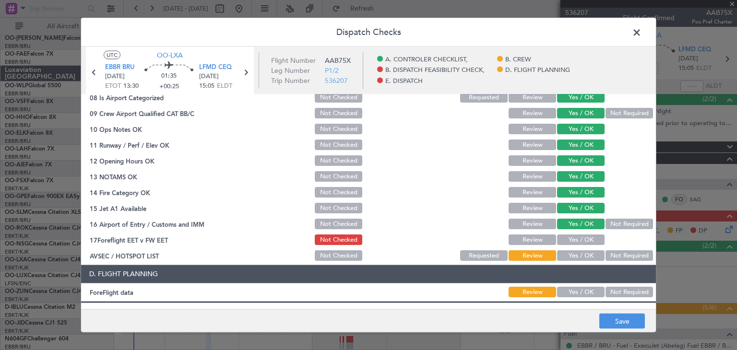
scroll to position [240, 0]
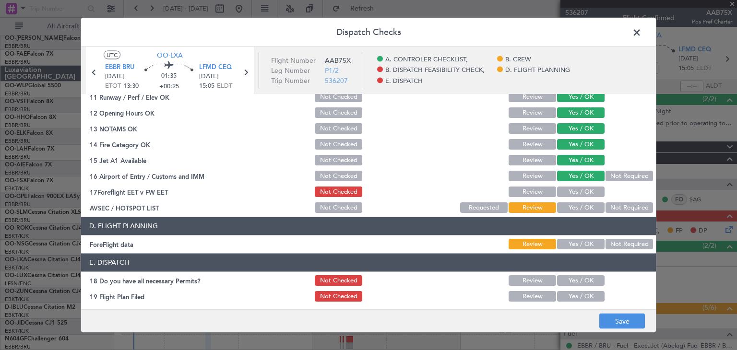
click at [577, 194] on button "Yes / OK" at bounding box center [580, 192] width 47 height 11
click at [576, 206] on button "Yes / OK" at bounding box center [580, 208] width 47 height 11
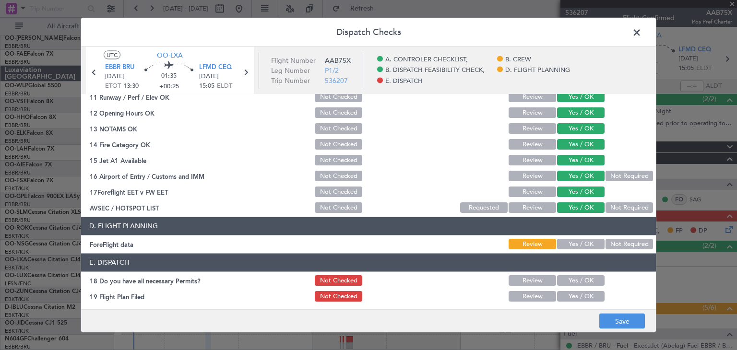
click at [573, 242] on button "Yes / OK" at bounding box center [580, 244] width 47 height 11
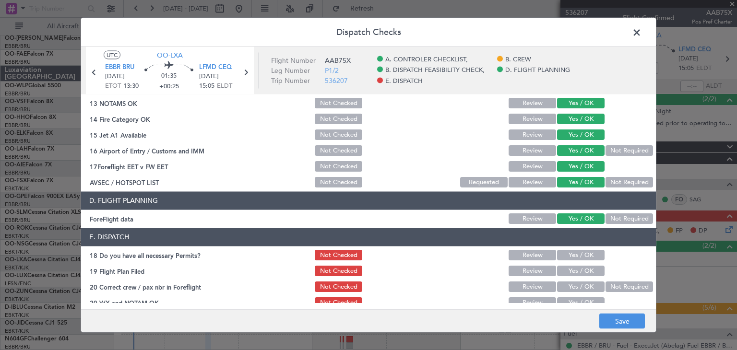
scroll to position [274, 0]
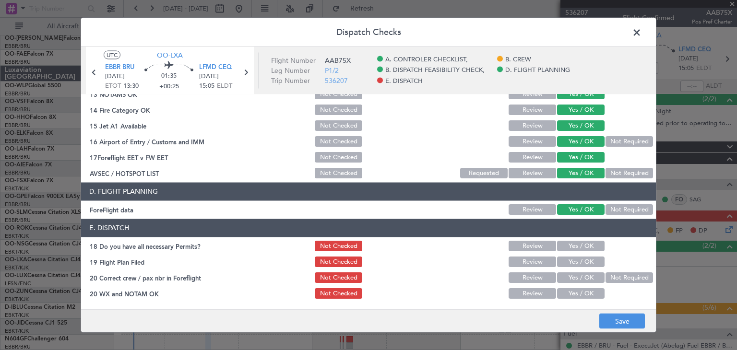
click at [557, 248] on button "Yes / OK" at bounding box center [580, 246] width 47 height 11
click at [563, 263] on button "Yes / OK" at bounding box center [580, 262] width 47 height 11
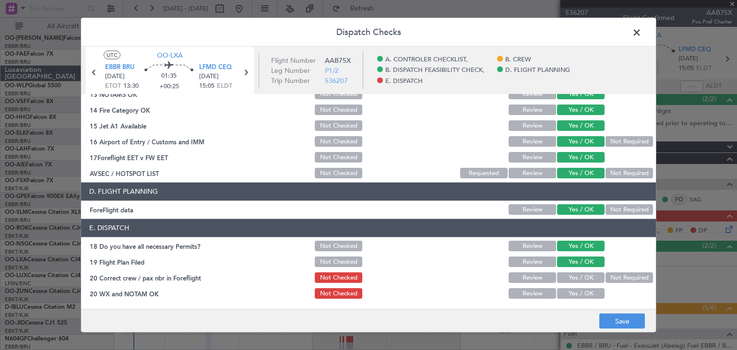
click at [562, 274] on button "Yes / OK" at bounding box center [580, 278] width 47 height 11
click at [574, 295] on button "Yes / OK" at bounding box center [580, 294] width 47 height 11
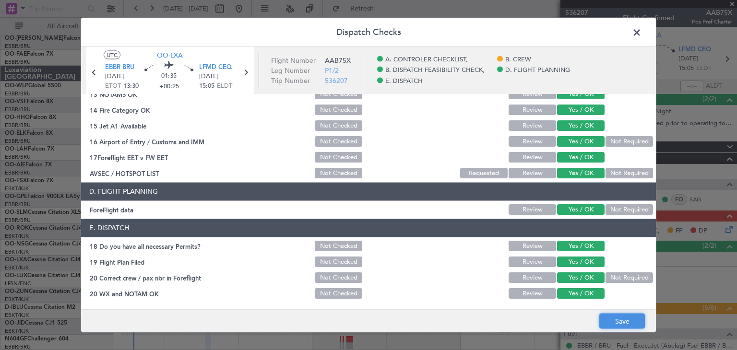
click at [635, 321] on button "Save" at bounding box center [622, 321] width 46 height 15
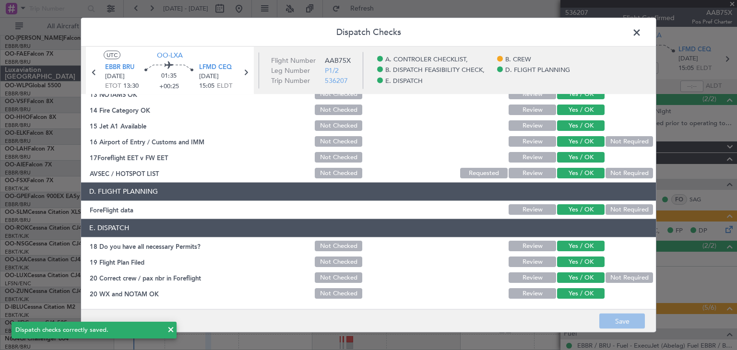
click at [641, 32] on span at bounding box center [641, 34] width 0 height 19
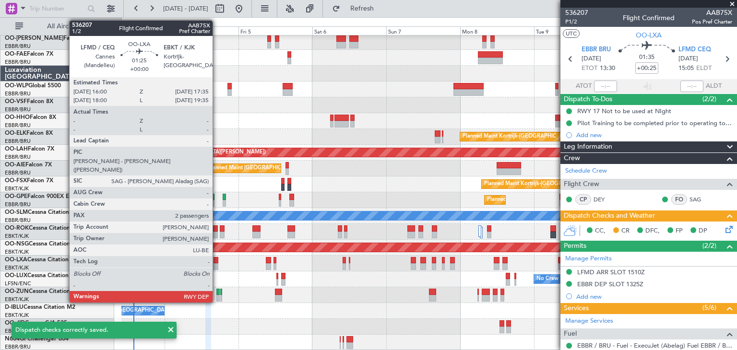
click at [217, 260] on div at bounding box center [216, 260] width 5 height 7
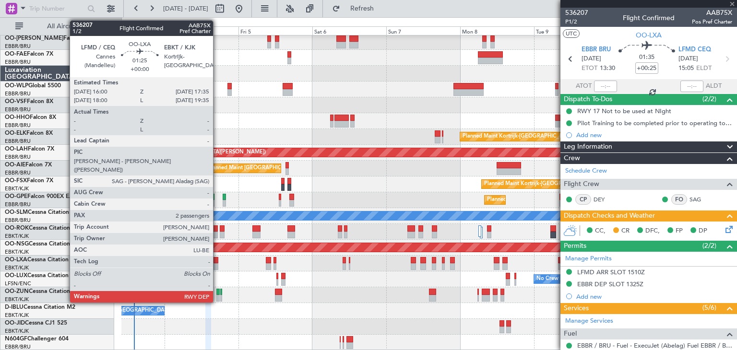
type input "2"
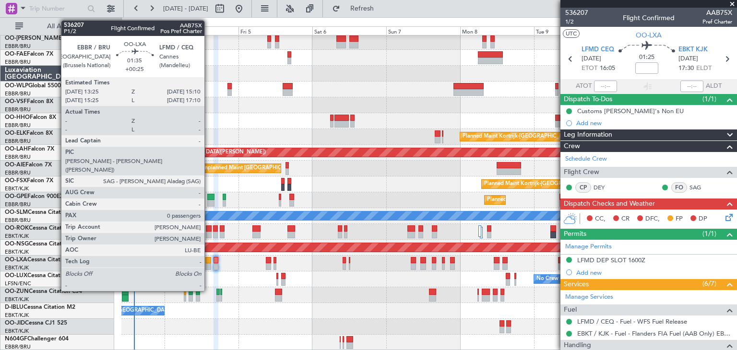
click at [209, 260] on div at bounding box center [208, 260] width 6 height 7
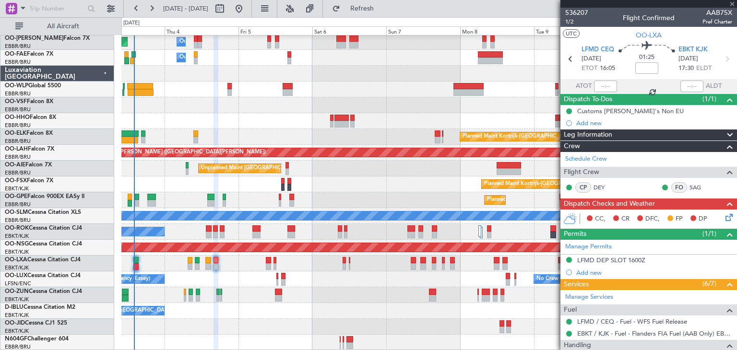
type input "+00:25"
type input "0"
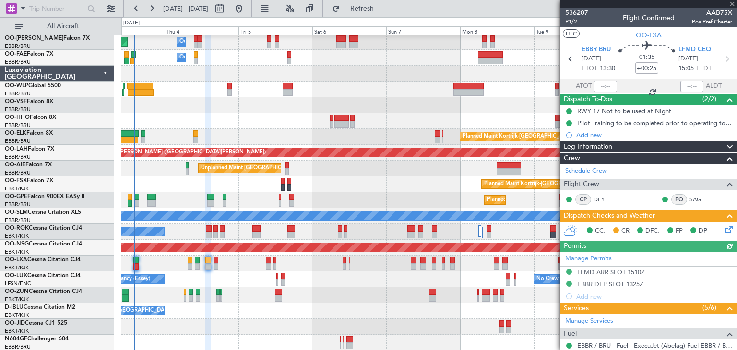
click at [724, 230] on icon at bounding box center [728, 228] width 8 height 8
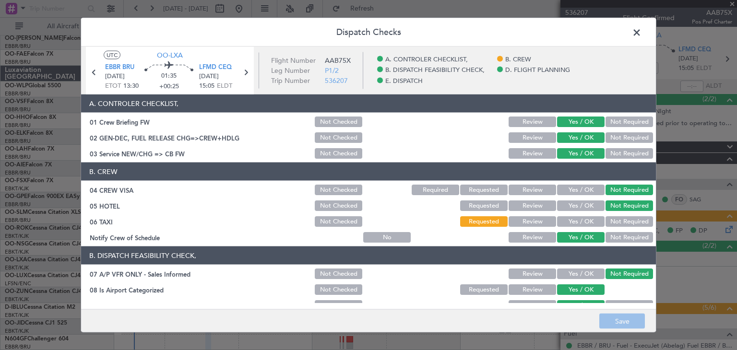
click at [578, 219] on button "Yes / OK" at bounding box center [580, 221] width 47 height 11
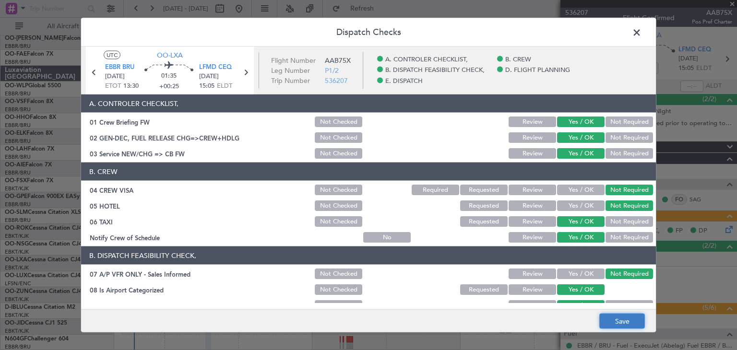
click at [622, 316] on button "Save" at bounding box center [622, 321] width 46 height 15
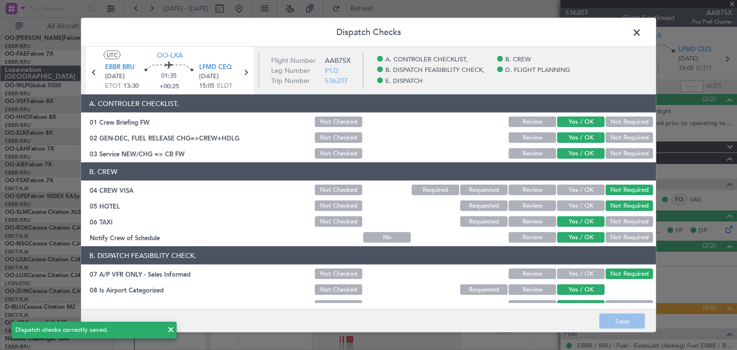
click at [641, 31] on span at bounding box center [641, 34] width 0 height 19
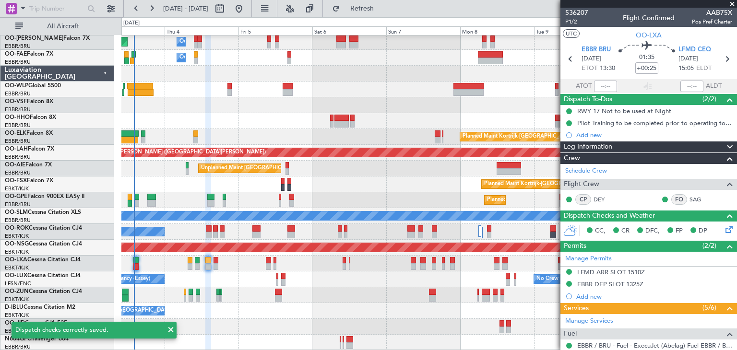
click at [724, 229] on icon at bounding box center [728, 228] width 8 height 8
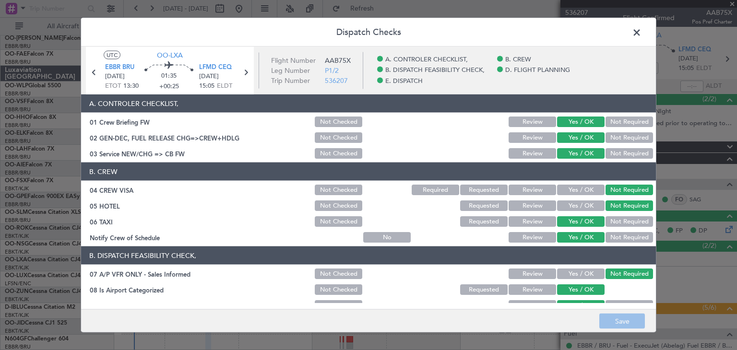
click at [615, 222] on button "Not Required" at bounding box center [628, 221] width 47 height 11
click at [625, 317] on button "Save" at bounding box center [622, 321] width 46 height 15
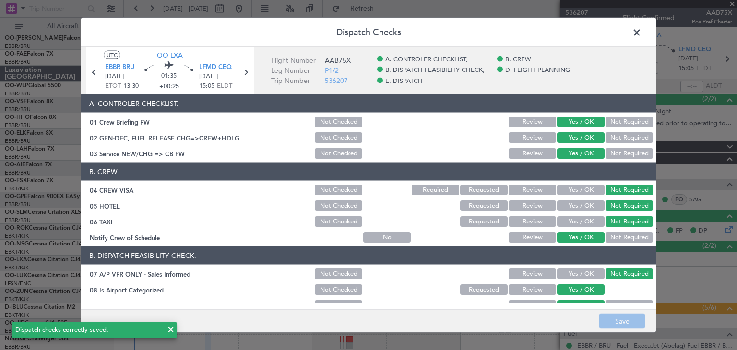
click at [641, 32] on span at bounding box center [641, 34] width 0 height 19
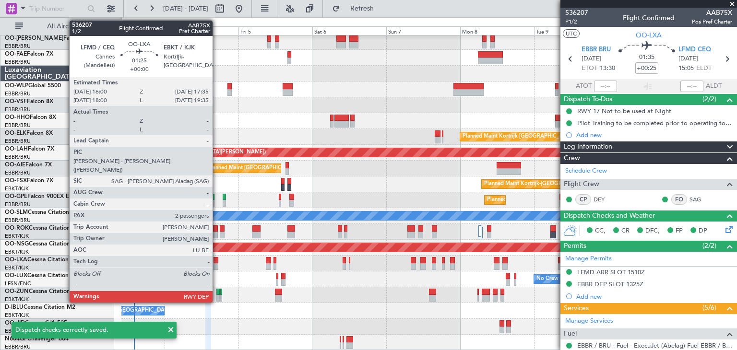
click at [217, 261] on div at bounding box center [216, 260] width 5 height 7
type input "2"
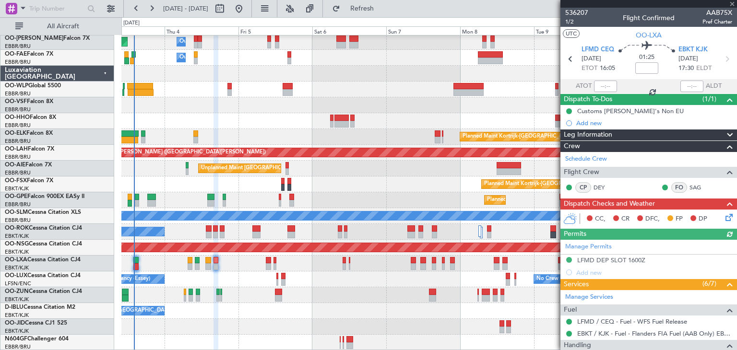
click at [724, 216] on icon at bounding box center [728, 216] width 8 height 8
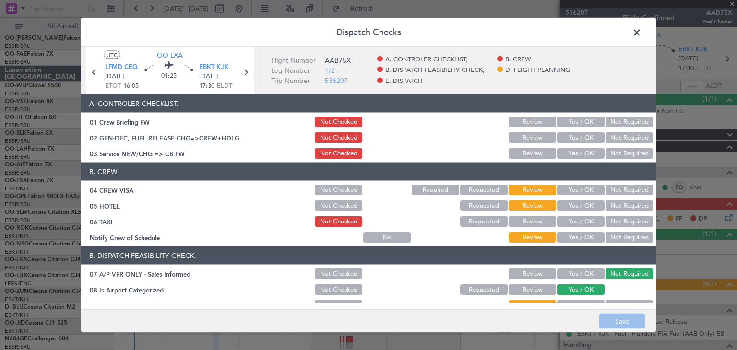
click at [574, 121] on button "Yes / OK" at bounding box center [580, 122] width 47 height 11
click at [574, 143] on div "Yes / OK" at bounding box center [580, 137] width 48 height 13
click at [573, 137] on button "Yes / OK" at bounding box center [580, 137] width 47 height 11
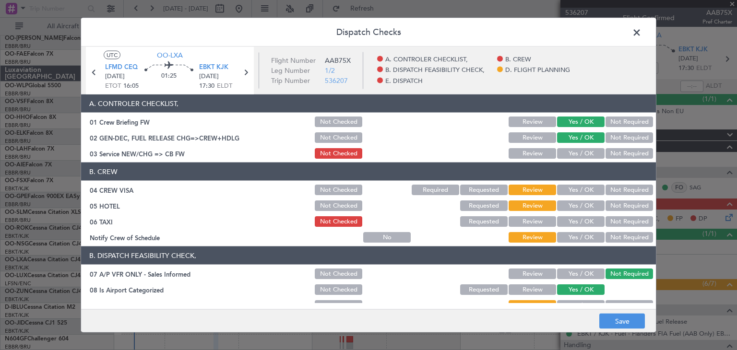
click at [571, 150] on button "Yes / OK" at bounding box center [580, 153] width 47 height 11
click at [607, 190] on button "Not Required" at bounding box center [628, 190] width 47 height 11
click at [613, 208] on button "Not Required" at bounding box center [628, 206] width 47 height 11
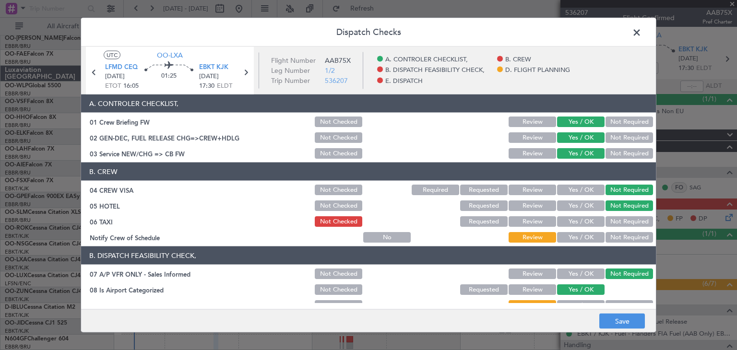
click at [532, 222] on button "Review" at bounding box center [532, 221] width 47 height 11
click at [484, 219] on button "Requested" at bounding box center [483, 221] width 47 height 11
click at [581, 235] on button "Yes / OK" at bounding box center [580, 237] width 47 height 11
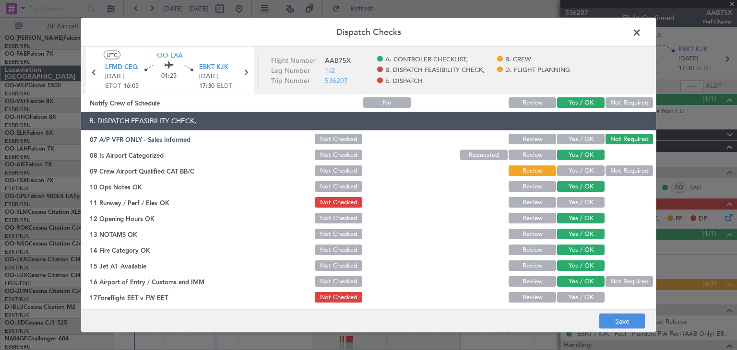
scroll to position [144, 0]
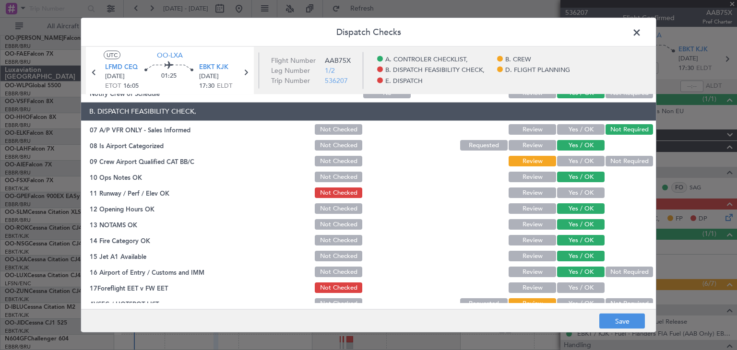
click at [566, 164] on button "Yes / OK" at bounding box center [580, 161] width 47 height 11
click at [563, 193] on button "Yes / OK" at bounding box center [580, 193] width 47 height 11
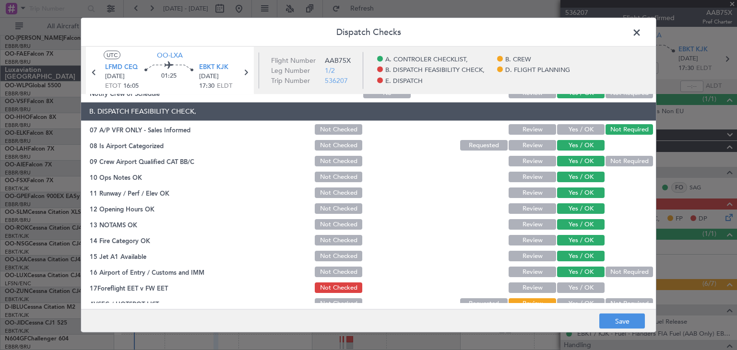
click at [567, 288] on button "Yes / OK" at bounding box center [580, 288] width 47 height 11
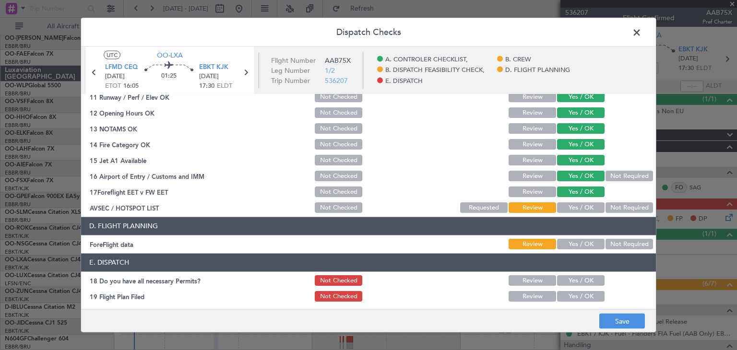
click at [618, 207] on button "Not Required" at bounding box center [628, 208] width 47 height 11
click at [572, 243] on button "Yes / OK" at bounding box center [580, 244] width 47 height 11
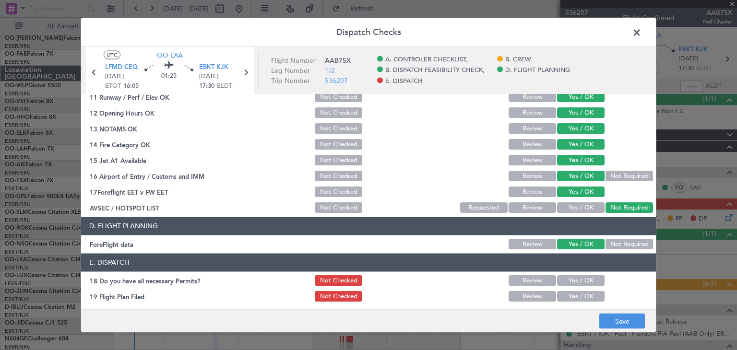
scroll to position [274, 0]
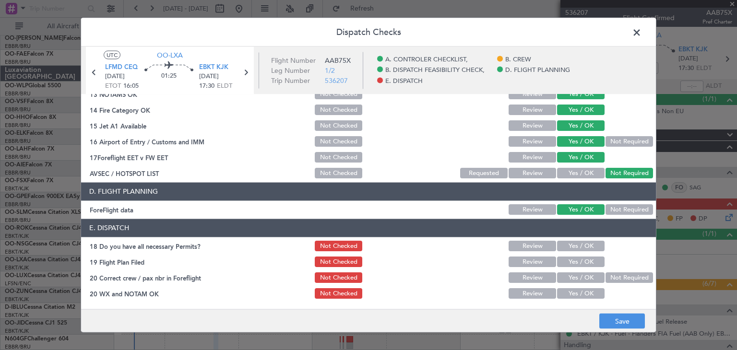
click at [573, 246] on button "Yes / OK" at bounding box center [580, 246] width 47 height 11
click at [573, 263] on button "Yes / OK" at bounding box center [580, 262] width 47 height 11
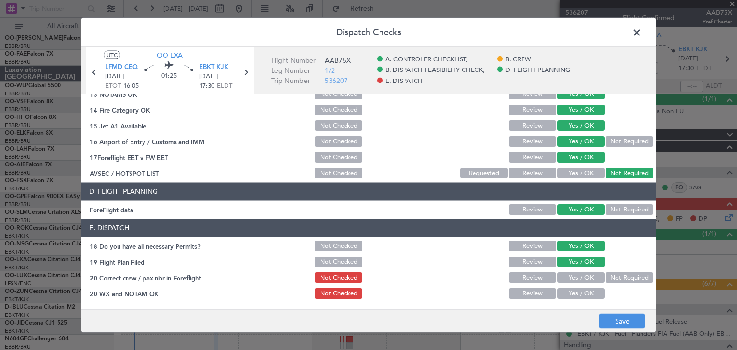
click at [574, 278] on button "Yes / OK" at bounding box center [580, 278] width 47 height 11
click at [569, 297] on button "Yes / OK" at bounding box center [580, 294] width 47 height 11
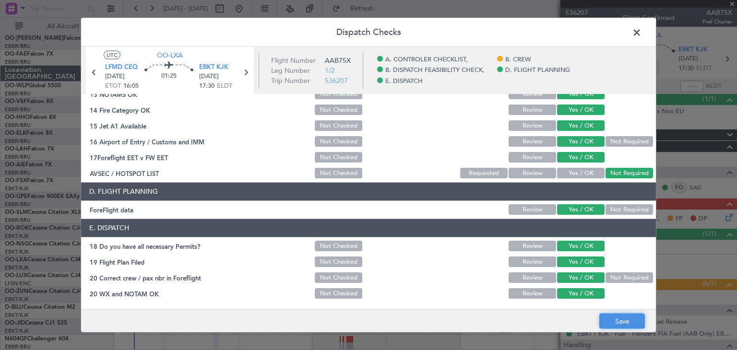
click at [618, 316] on button "Save" at bounding box center [622, 321] width 46 height 15
click at [641, 33] on span at bounding box center [641, 34] width 0 height 19
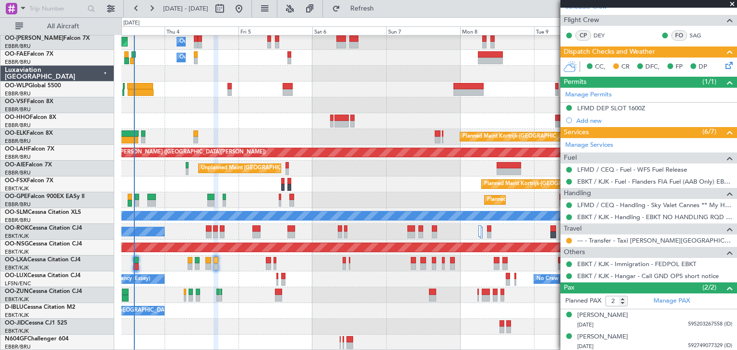
scroll to position [153, 0]
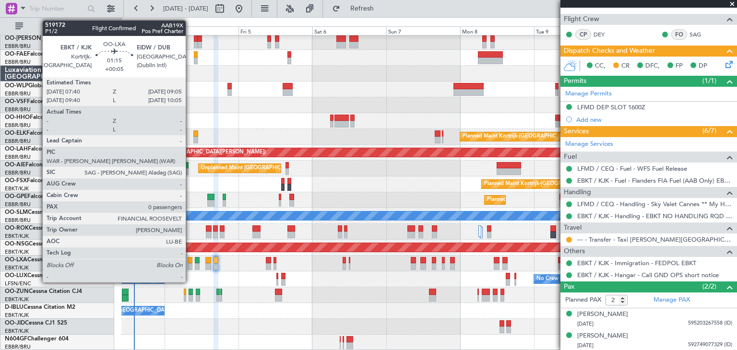
click at [190, 262] on div at bounding box center [190, 260] width 5 height 7
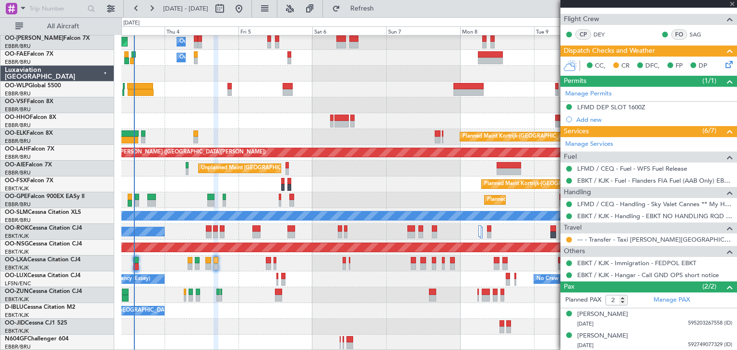
type input "+00:05"
type input "0"
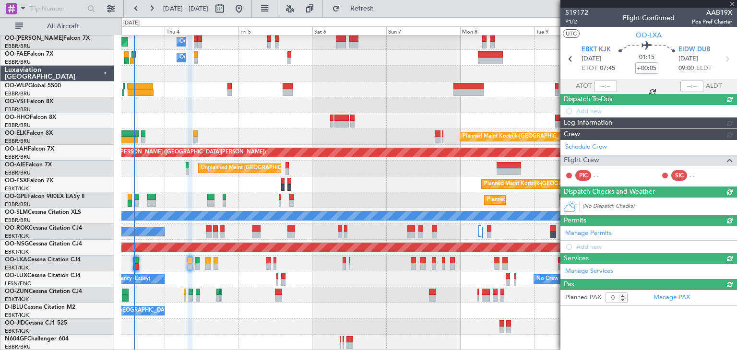
scroll to position [0, 0]
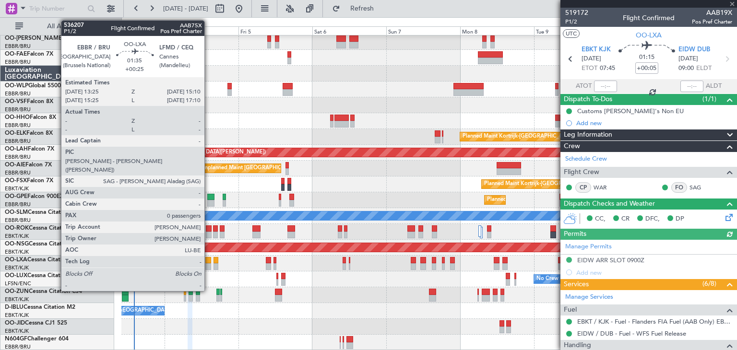
click at [209, 259] on div at bounding box center [208, 260] width 6 height 7
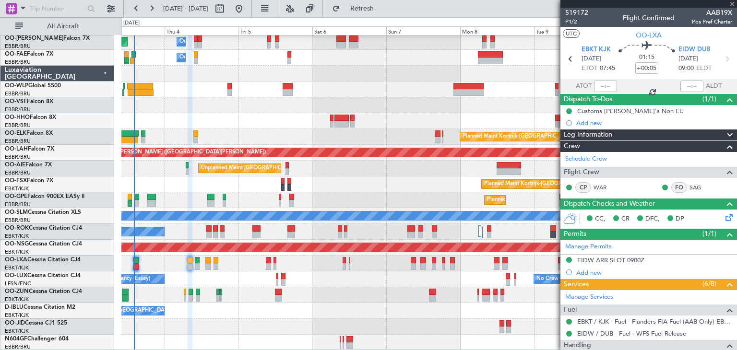
type input "+00:25"
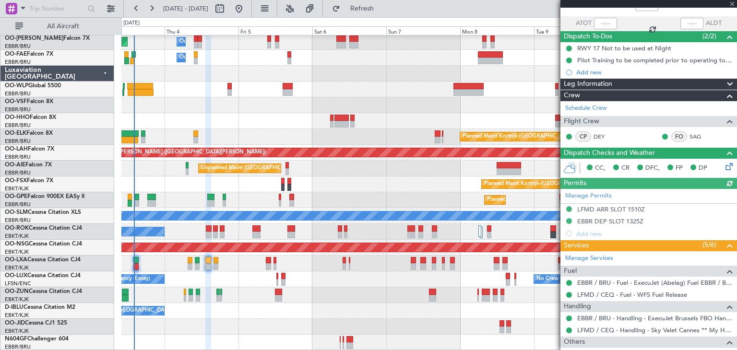
scroll to position [110, 0]
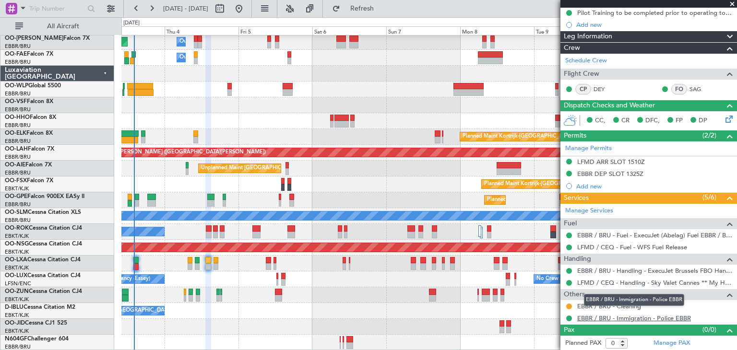
click at [590, 319] on link "EBBR / BRU - Immigration - Police EBBR" at bounding box center [634, 318] width 114 height 8
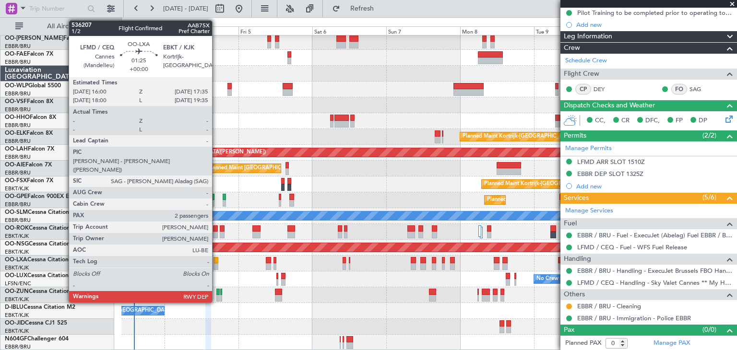
click at [216, 261] on div at bounding box center [216, 260] width 5 height 7
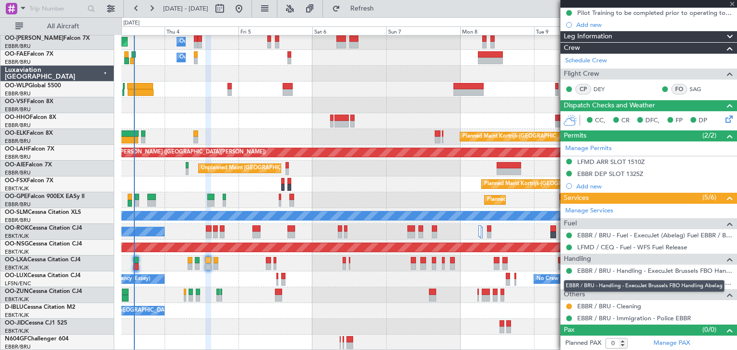
type input "2"
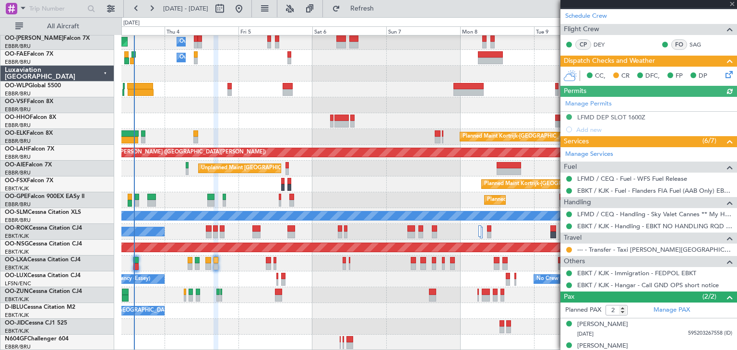
scroll to position [153, 0]
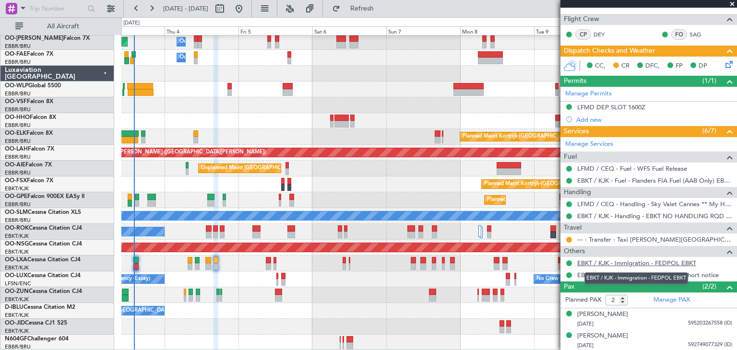
click at [617, 261] on link "EBKT / KJK - Immigration - FEDPOL EBKT" at bounding box center [636, 263] width 119 height 8
click at [385, 12] on button "Refresh" at bounding box center [357, 8] width 58 height 15
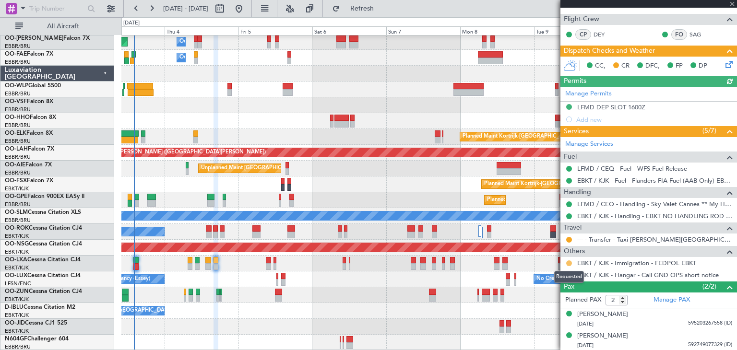
click at [569, 262] on button at bounding box center [569, 264] width 6 height 6
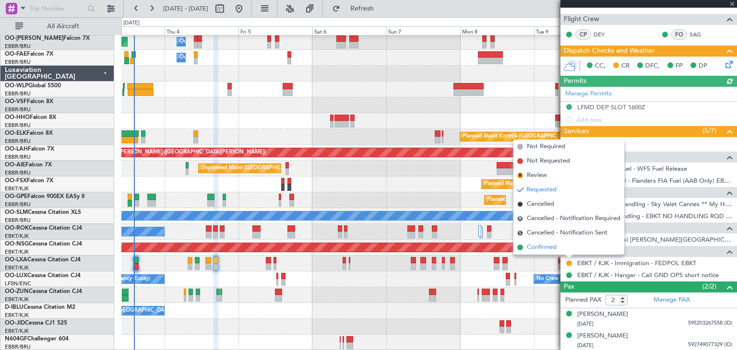
click at [559, 248] on li "Confirmed" at bounding box center [568, 247] width 111 height 14
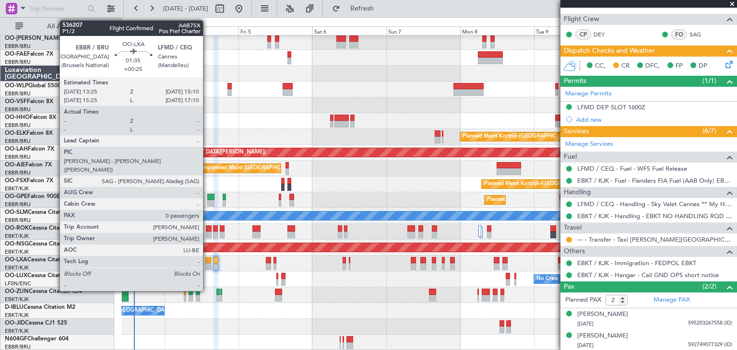
click at [207, 260] on div at bounding box center [208, 260] width 6 height 7
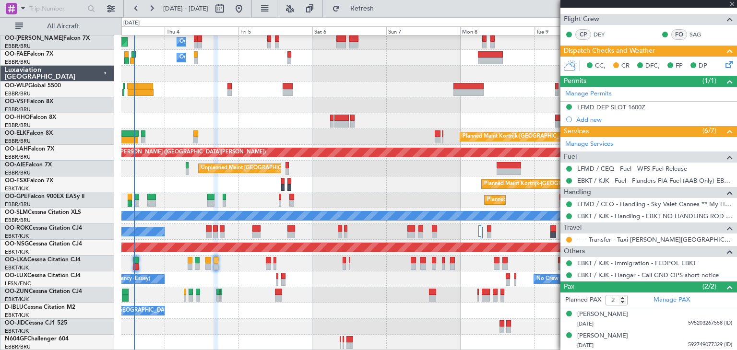
type input "+00:25"
type input "0"
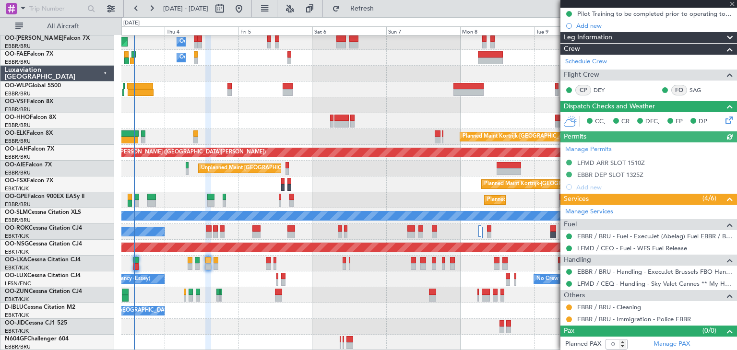
scroll to position [110, 0]
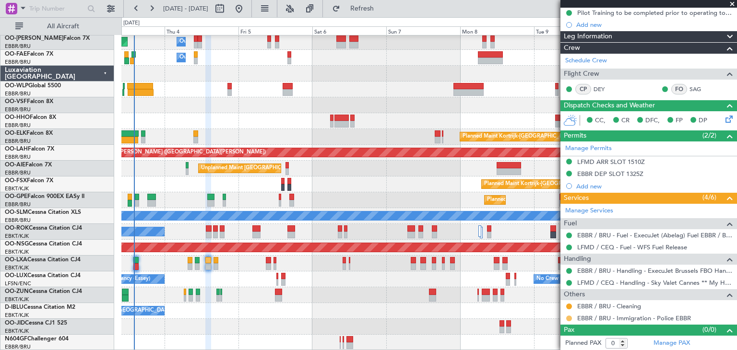
click at [570, 316] on button at bounding box center [569, 319] width 6 height 6
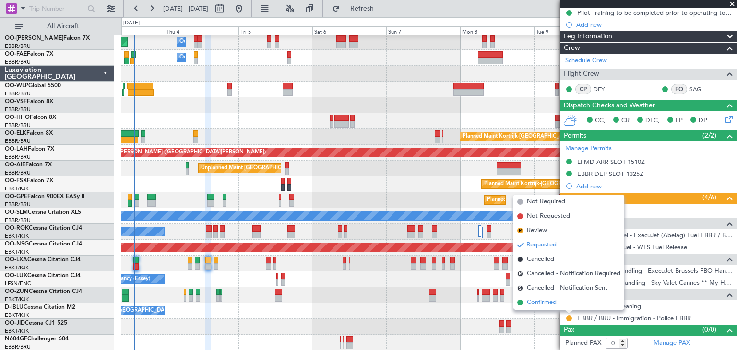
click at [551, 301] on span "Confirmed" at bounding box center [542, 303] width 30 height 10
